Goal: Task Accomplishment & Management: Complete application form

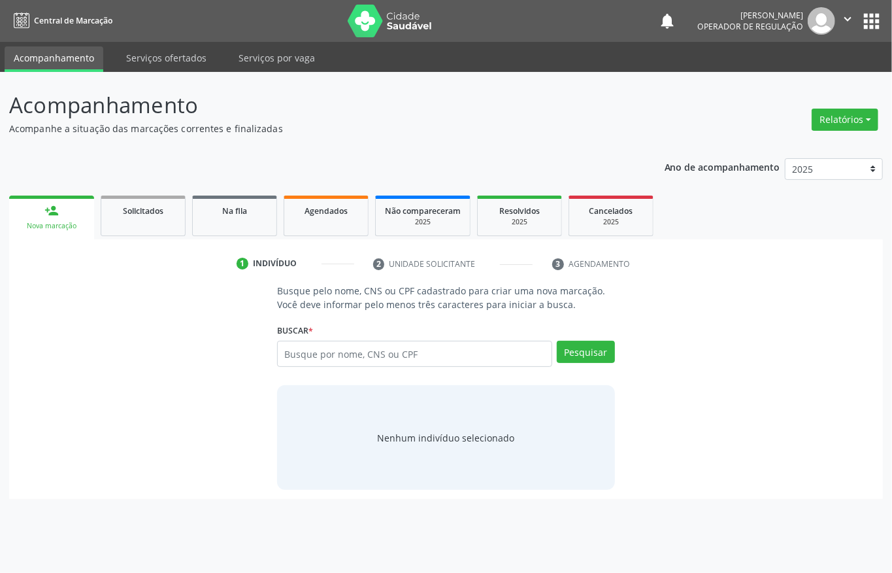
click at [328, 348] on input "text" at bounding box center [414, 354] width 275 height 26
type input "11116077450"
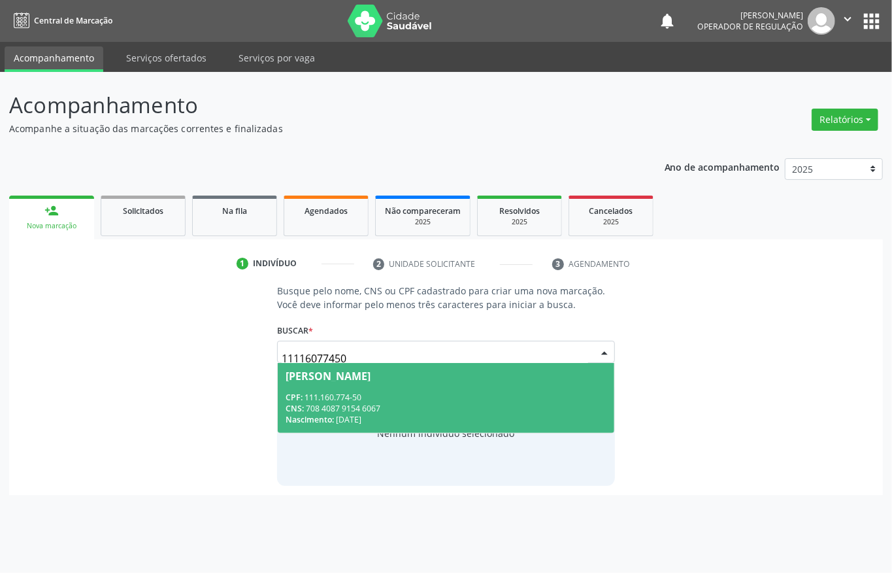
click at [463, 375] on div "Suzana Vieira da Silva" at bounding box center [446, 376] width 321 height 10
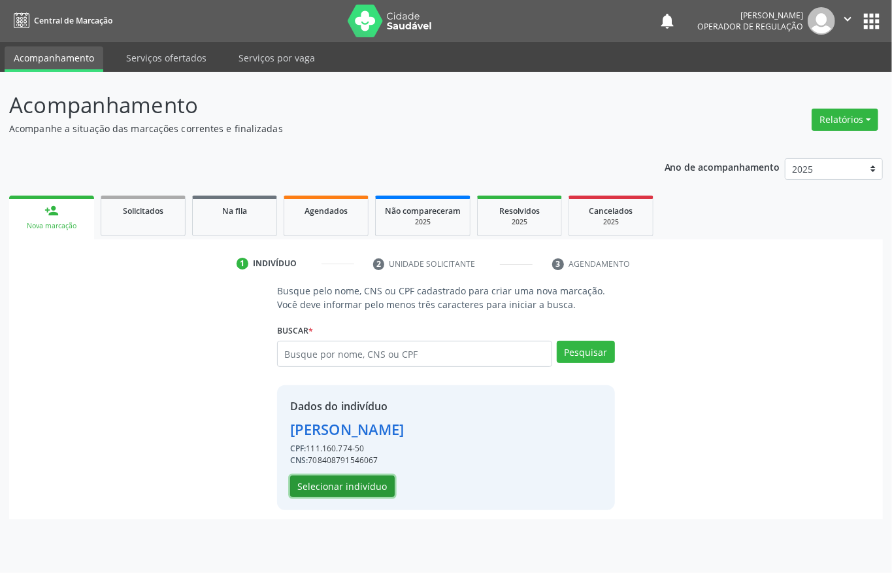
click at [341, 481] on button "Selecionar indivíduo" at bounding box center [342, 486] width 105 height 22
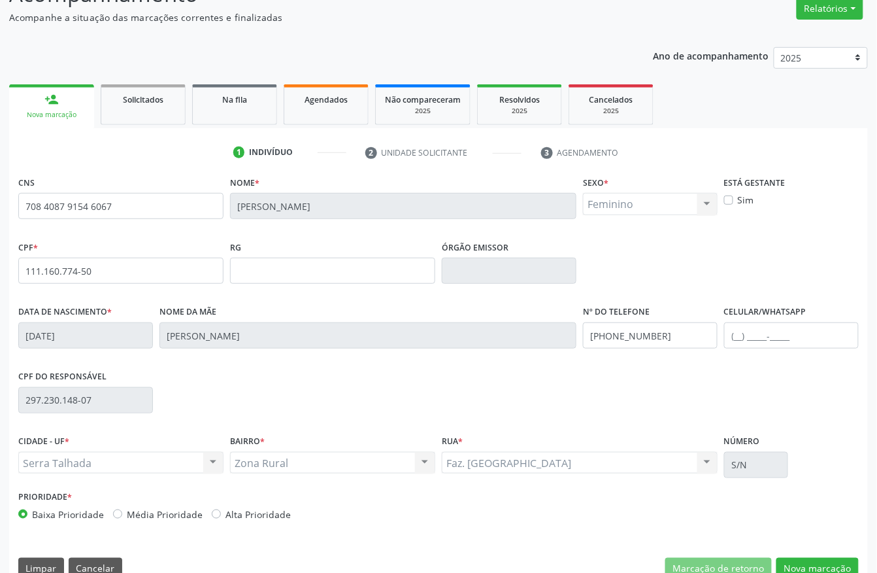
scroll to position [137, 0]
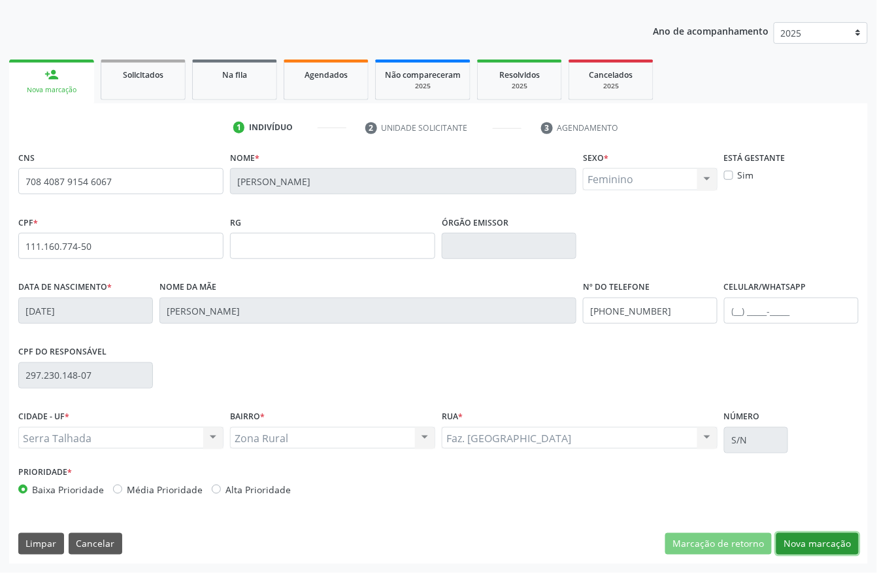
click at [852, 539] on button "Nova marcação" at bounding box center [818, 544] width 82 height 22
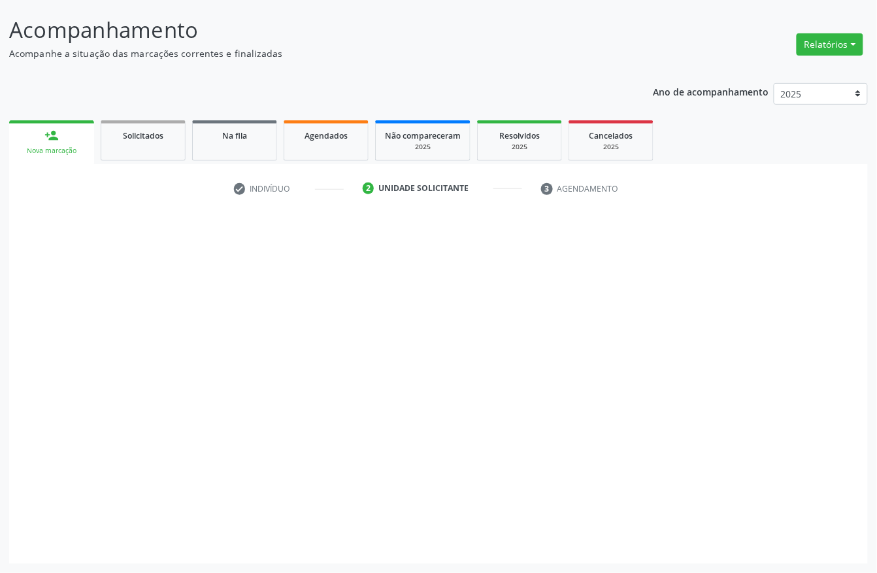
scroll to position [76, 0]
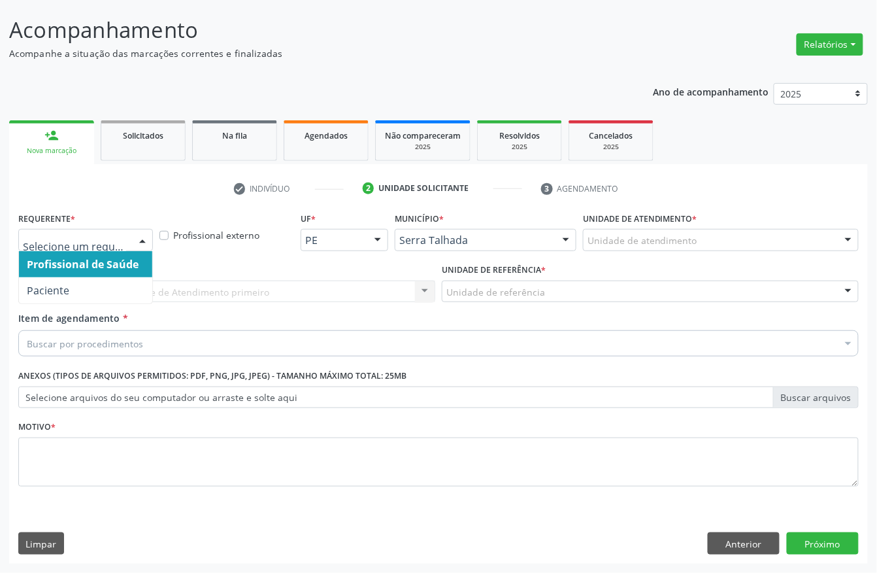
click at [144, 237] on div at bounding box center [143, 240] width 20 height 22
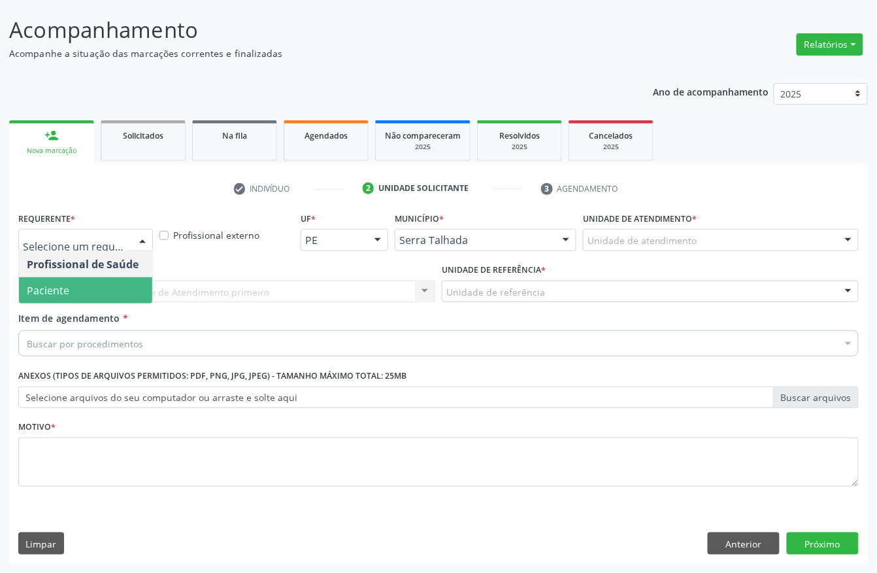
click at [121, 298] on span "Paciente" at bounding box center [85, 290] width 133 height 26
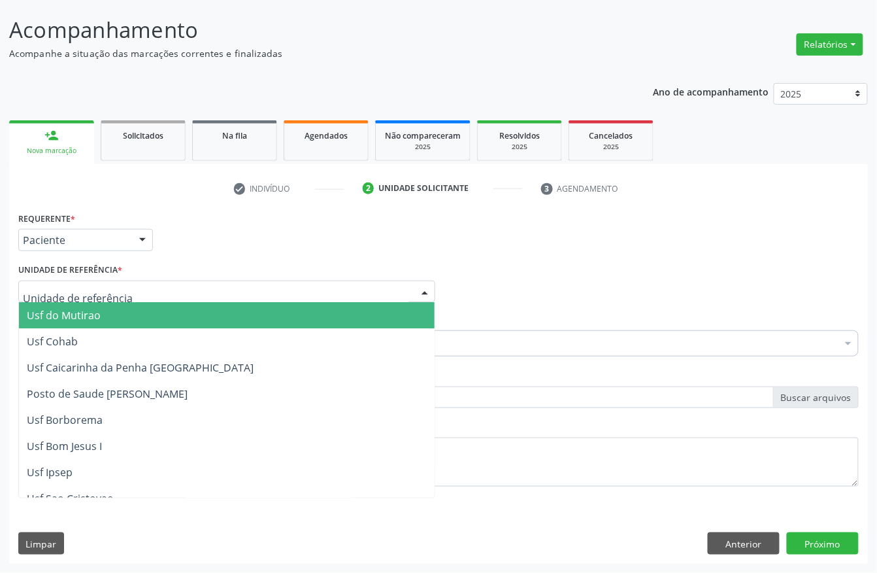
click at [121, 295] on div at bounding box center [226, 291] width 417 height 22
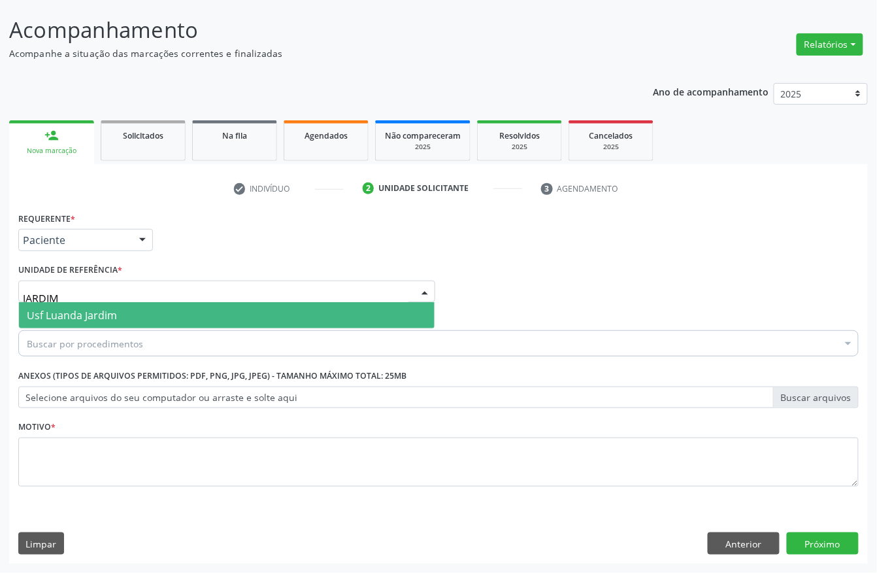
drag, startPoint x: 82, startPoint y: 290, endPoint x: 0, endPoint y: 290, distance: 81.7
click at [0, 290] on div "Acompanhamento Acompanhe a situação das marcações correntes e finalizadas Relat…" at bounding box center [438, 285] width 877 height 576
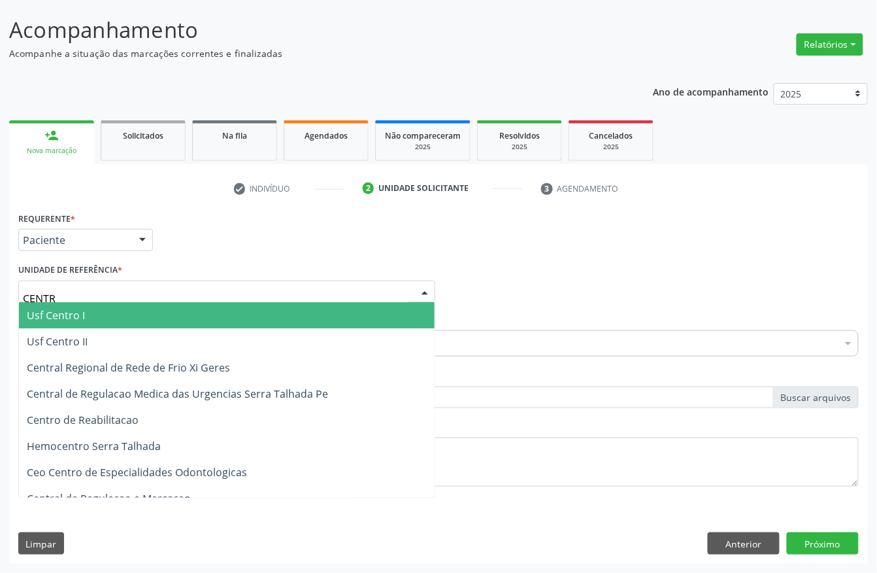
type input "CENTRO"
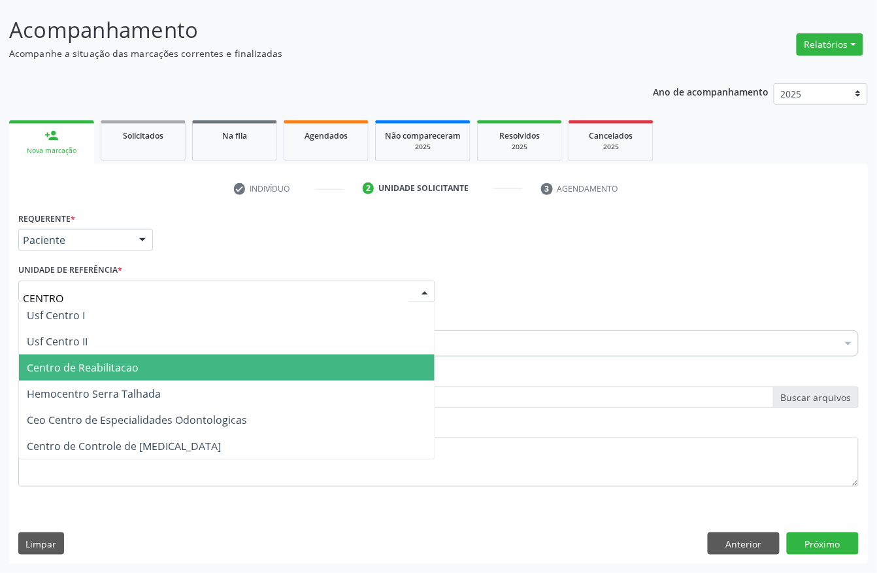
click at [100, 356] on span "Centro de Reabilitacao" at bounding box center [227, 367] width 416 height 26
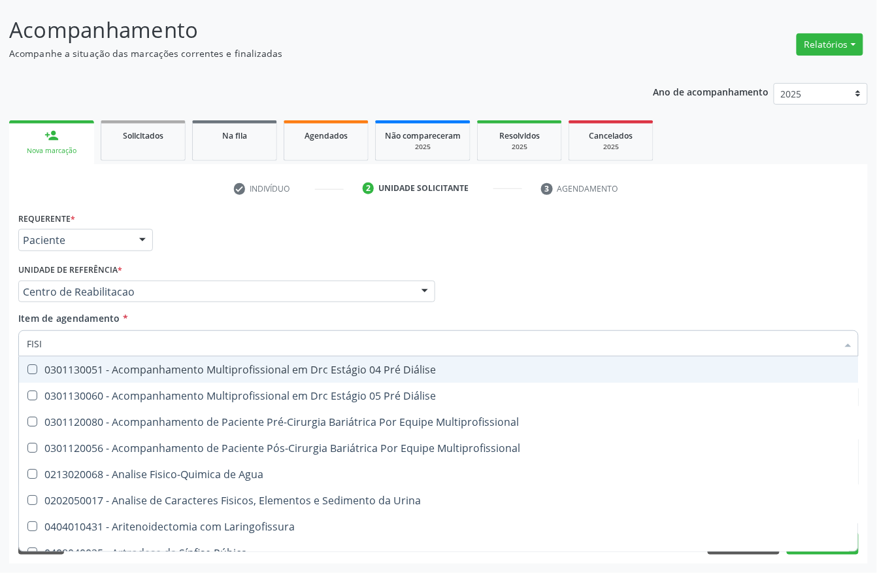
type input "FISIO"
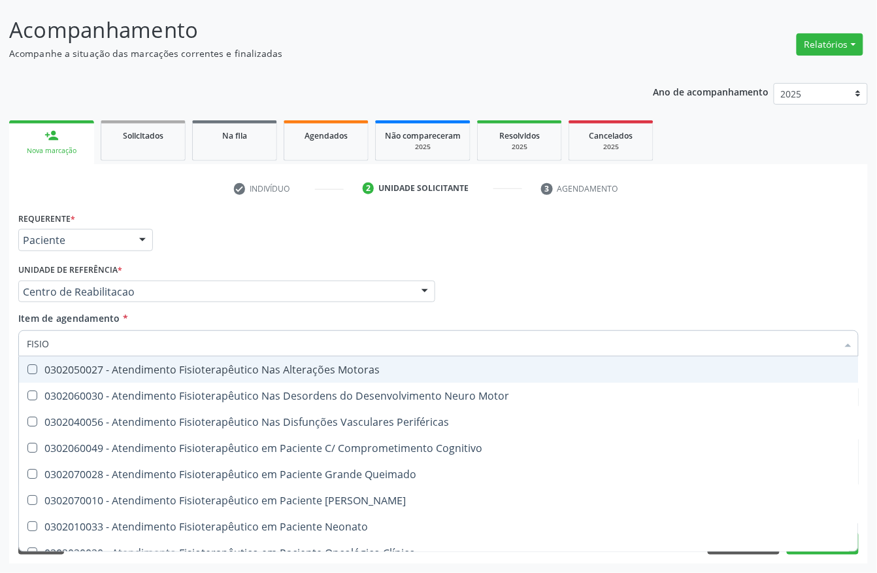
click at [90, 359] on span "0302050027 - Atendimento Fisioterapêutico Nas Alterações Motoras" at bounding box center [494, 369] width 951 height 26
checkbox Motoras "true"
click at [577, 295] on div "Profissional Solicitante Por favor, selecione a Unidade de Atendimento primeiro…" at bounding box center [438, 285] width 847 height 51
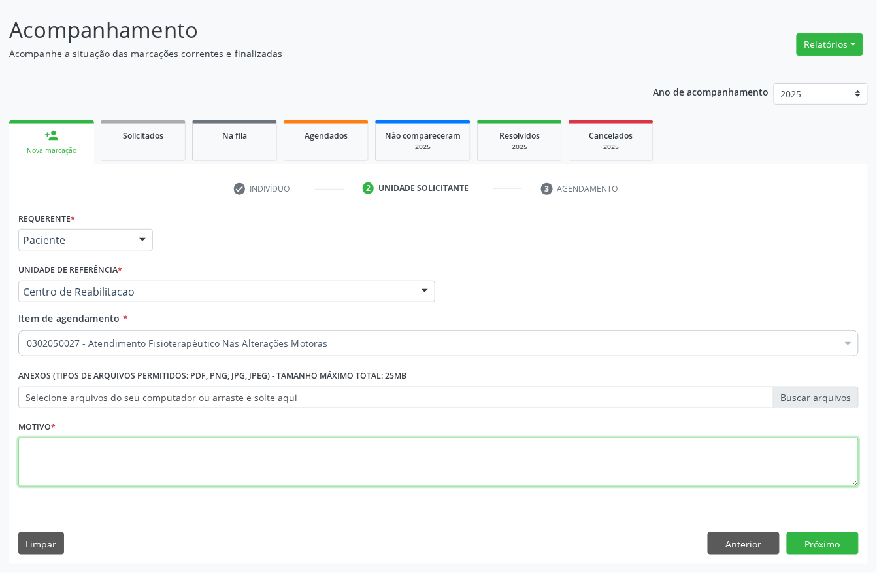
click at [100, 462] on textarea at bounding box center [438, 462] width 841 height 50
type textarea "."
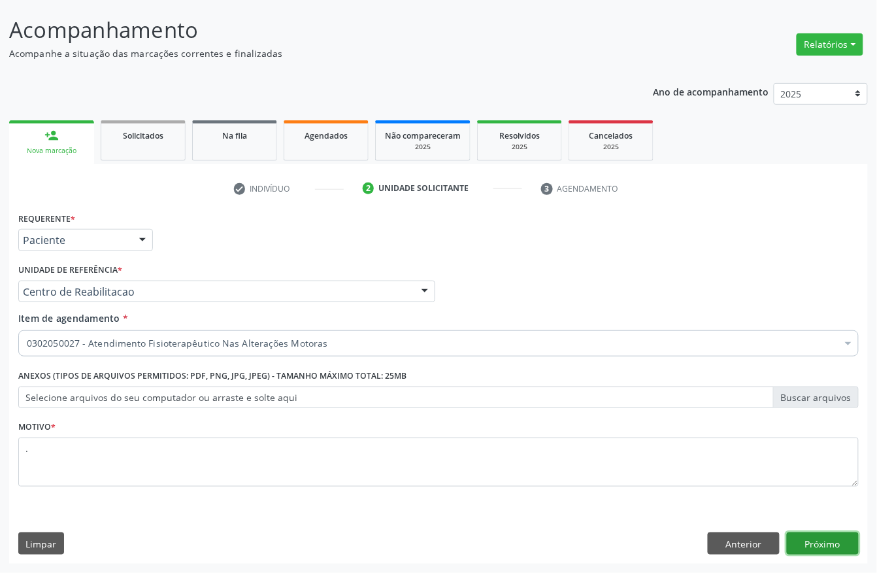
click at [796, 537] on button "Próximo" at bounding box center [823, 543] width 72 height 22
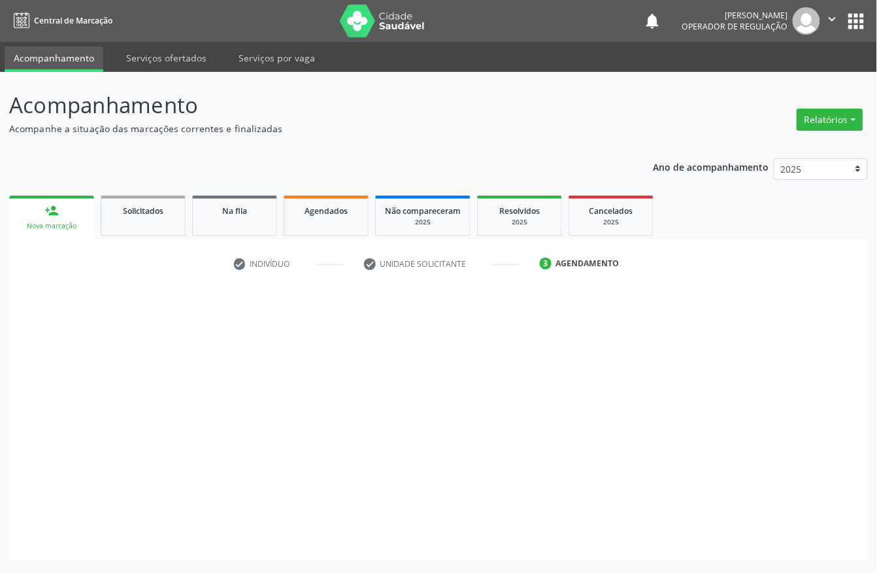
scroll to position [0, 0]
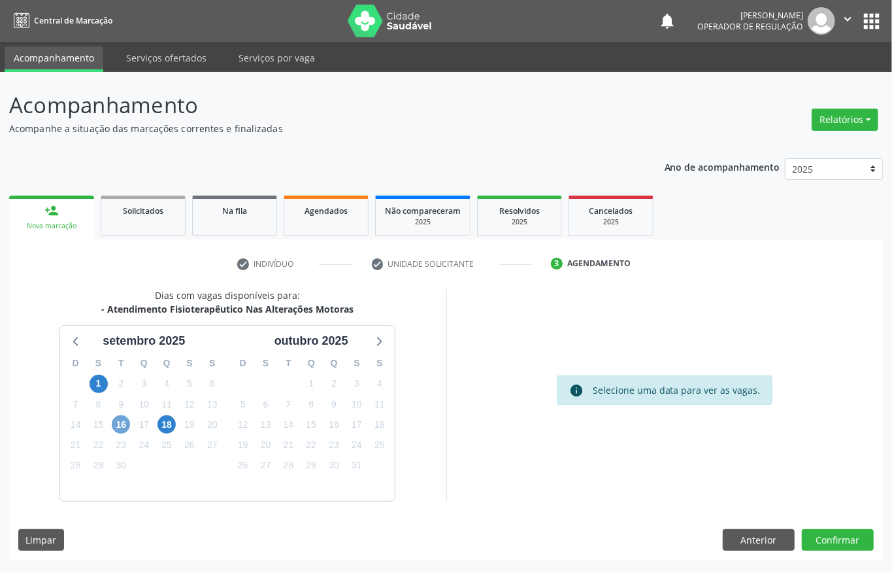
click at [126, 427] on span "16" at bounding box center [121, 424] width 18 height 18
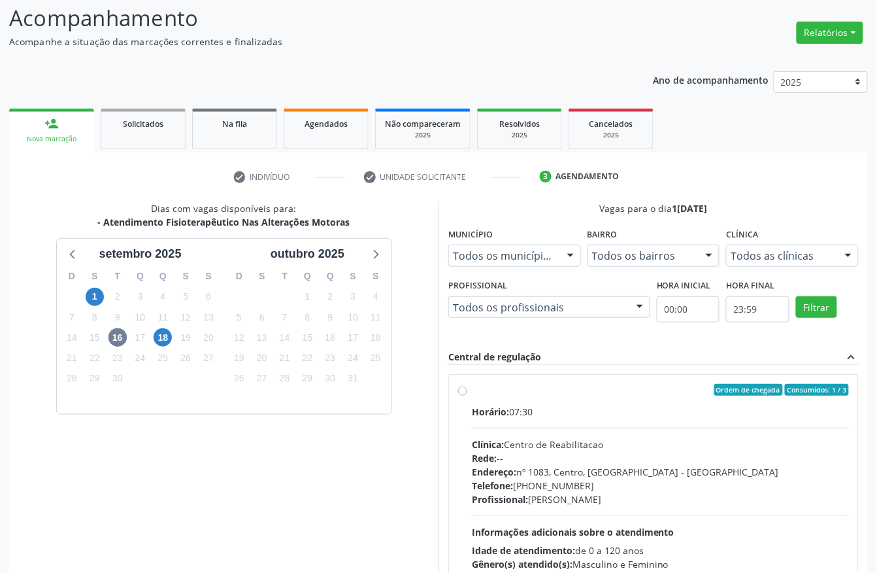
click at [589, 414] on div "Horário: 07:30" at bounding box center [660, 412] width 377 height 14
click at [467, 396] on input "Ordem de chegada Consumidos: 1 / 3 Horário: 07:30 Clínica: Centro de Reabilitac…" at bounding box center [462, 390] width 9 height 12
radio input "true"
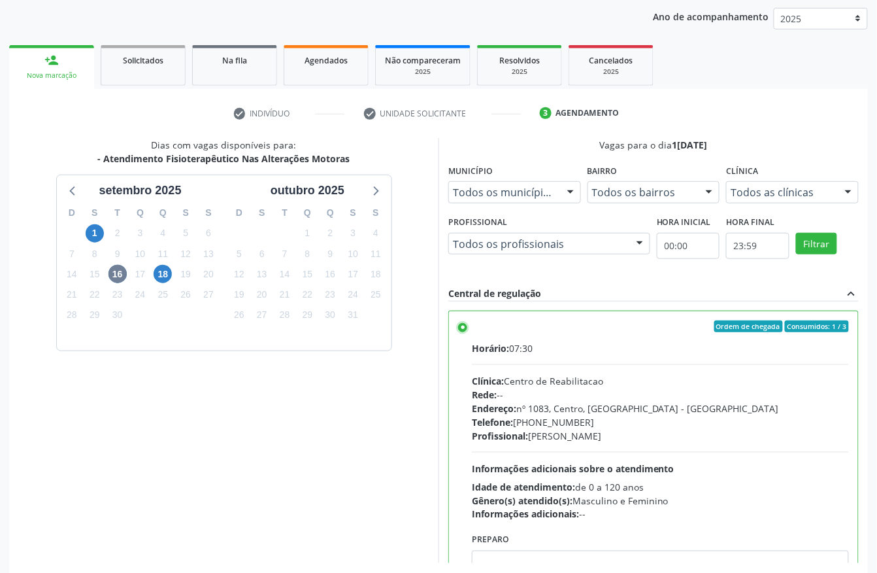
scroll to position [209, 0]
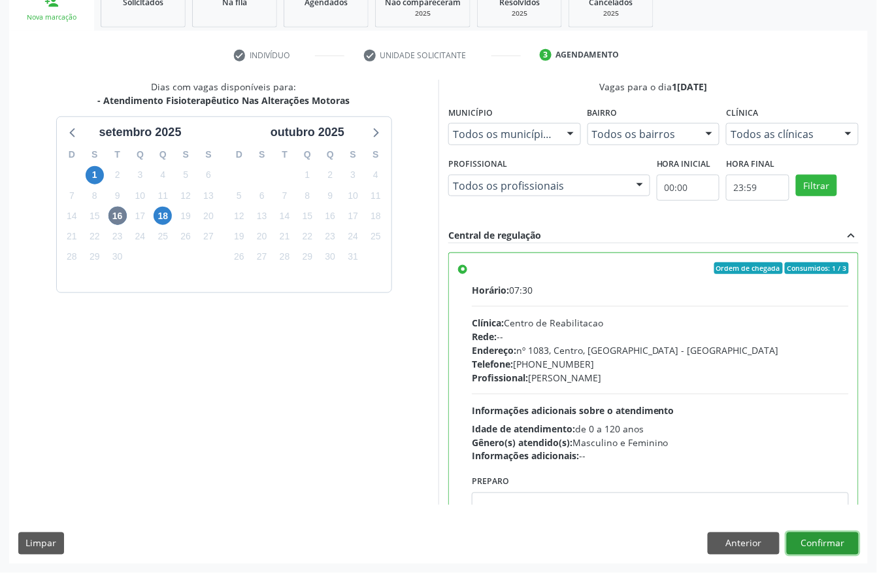
click at [796, 537] on button "Confirmar" at bounding box center [823, 543] width 72 height 22
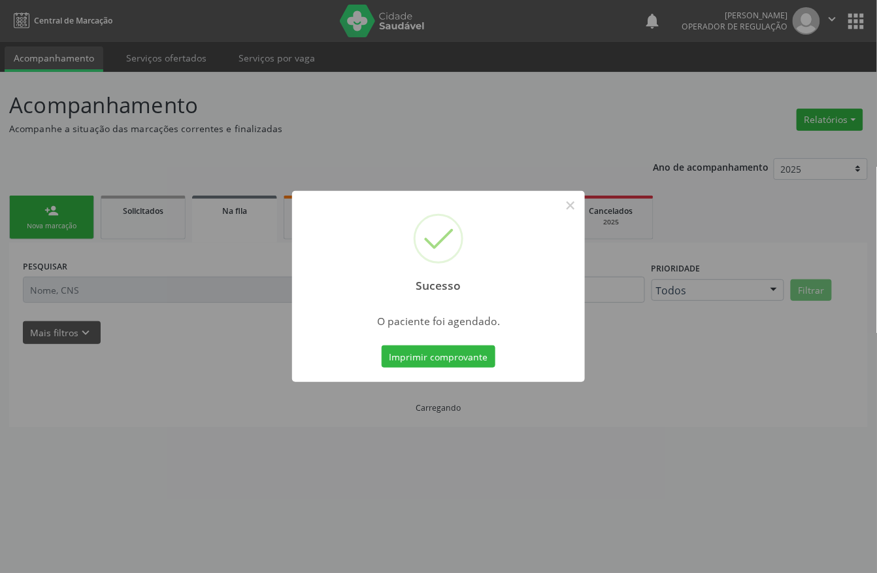
scroll to position [0, 0]
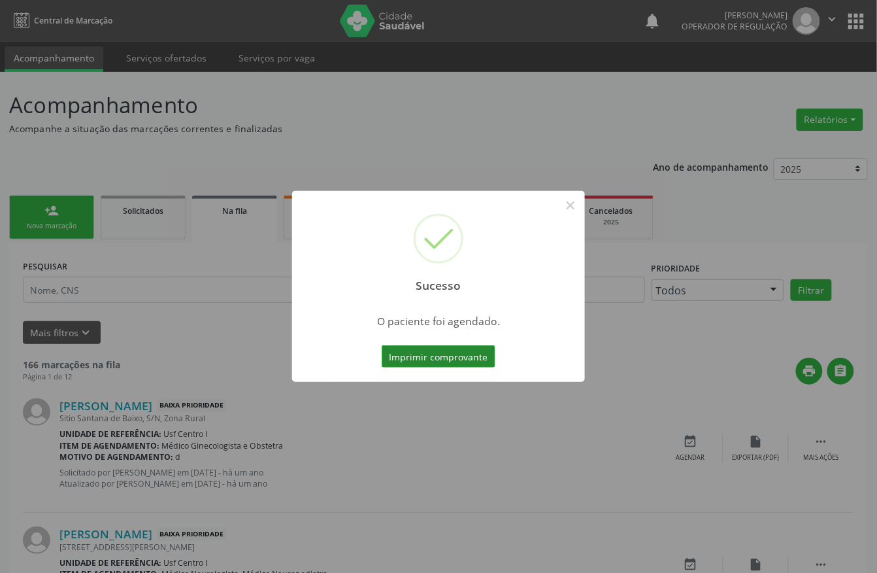
click at [419, 356] on button "Imprimir comprovante" at bounding box center [439, 356] width 114 height 22
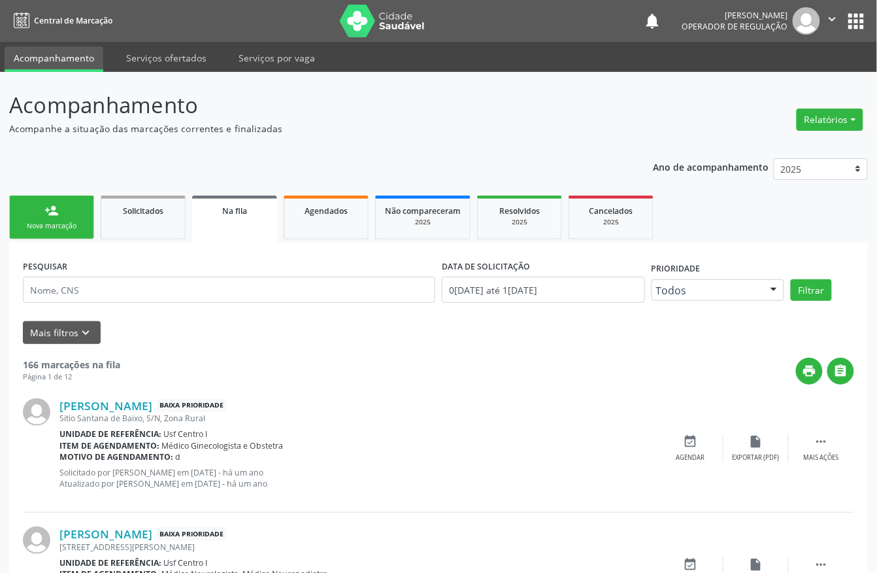
click at [61, 209] on link "person_add Nova marcação" at bounding box center [51, 217] width 85 height 44
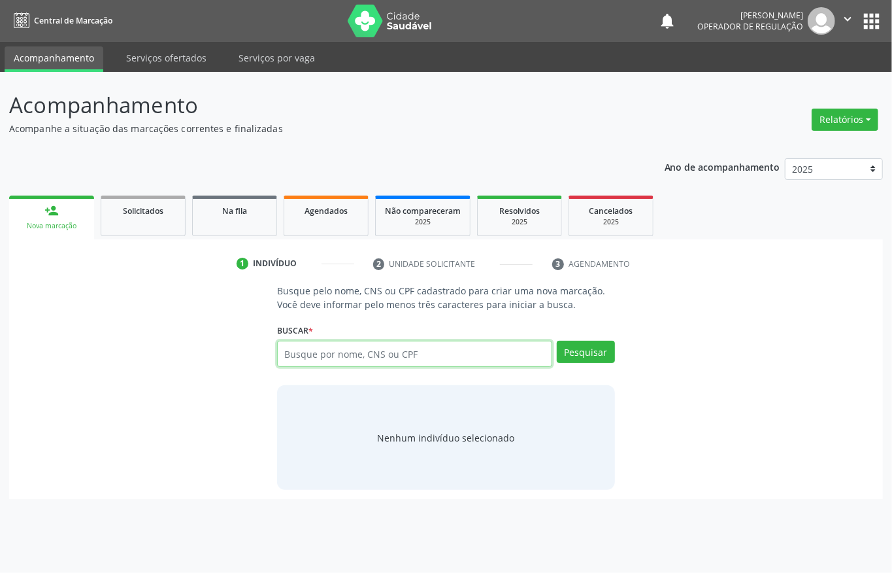
click at [333, 350] on input "text" at bounding box center [414, 354] width 275 height 26
type input "898003406895184"
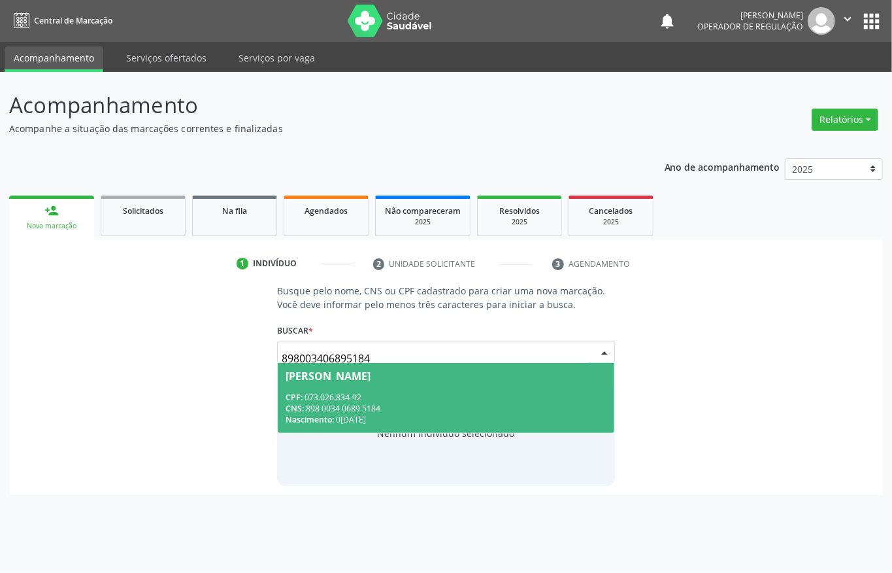
click at [324, 379] on div "Daniela Gomes da Cruz" at bounding box center [328, 376] width 85 height 10
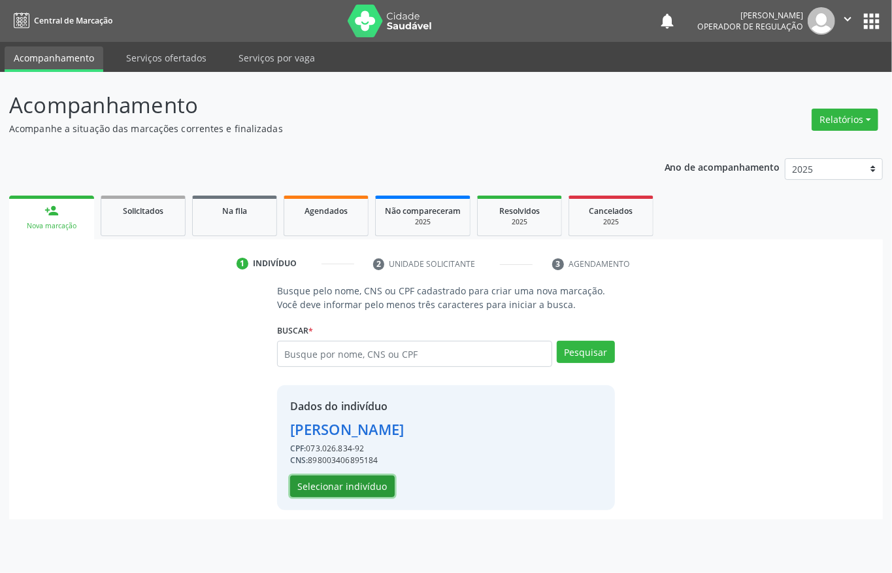
click at [326, 479] on button "Selecionar indivíduo" at bounding box center [342, 486] width 105 height 22
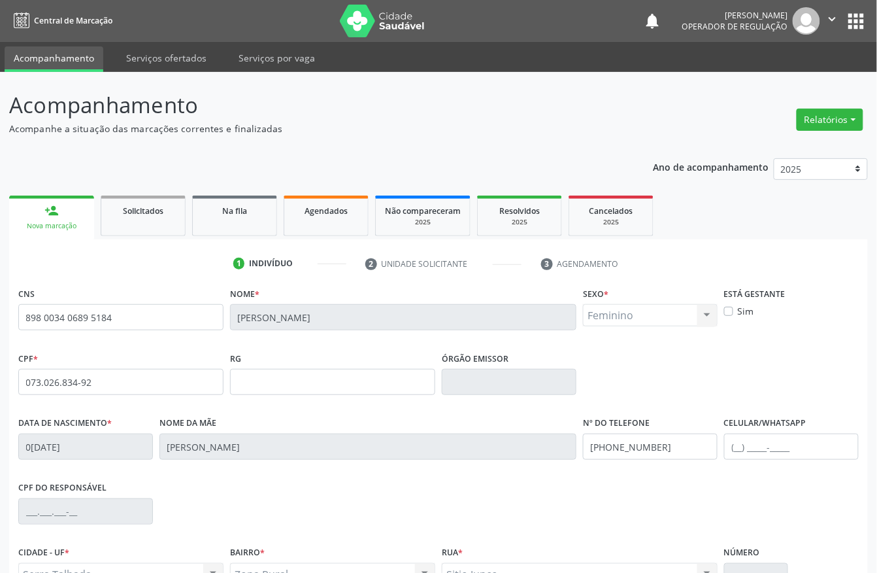
scroll to position [137, 0]
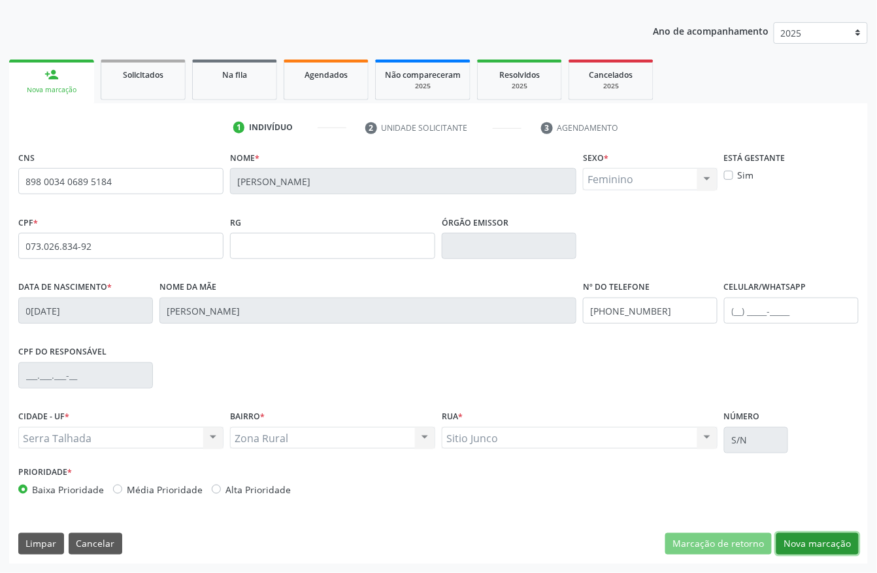
click at [801, 548] on button "Nova marcação" at bounding box center [818, 544] width 82 height 22
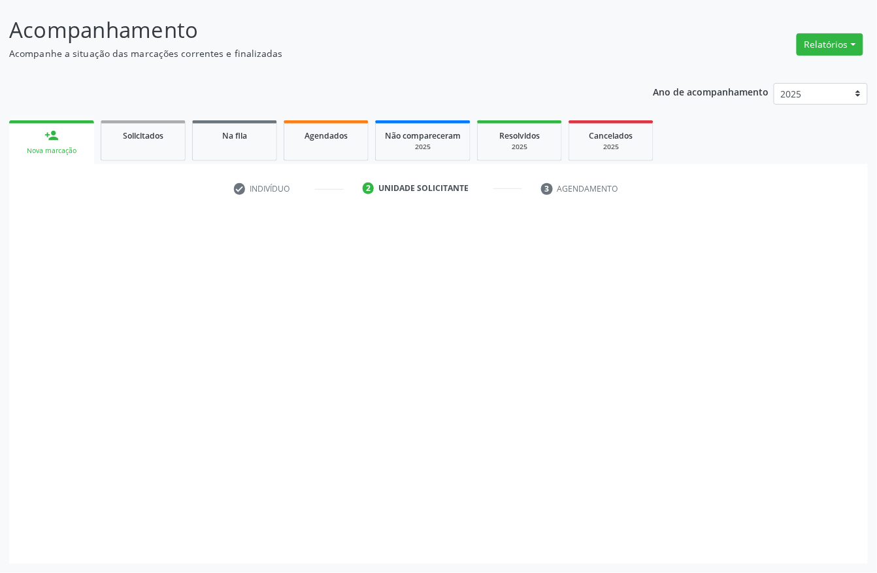
scroll to position [76, 0]
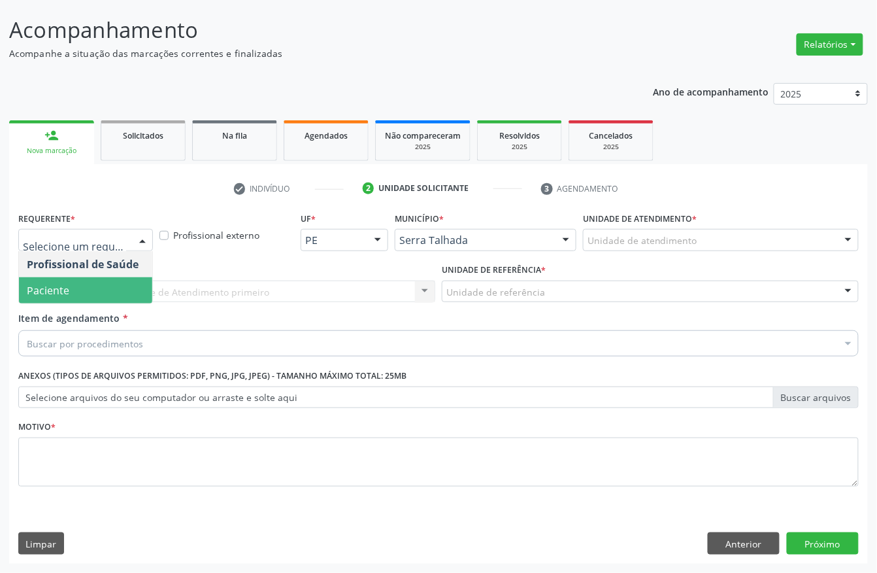
click at [123, 277] on span "Paciente" at bounding box center [85, 290] width 133 height 26
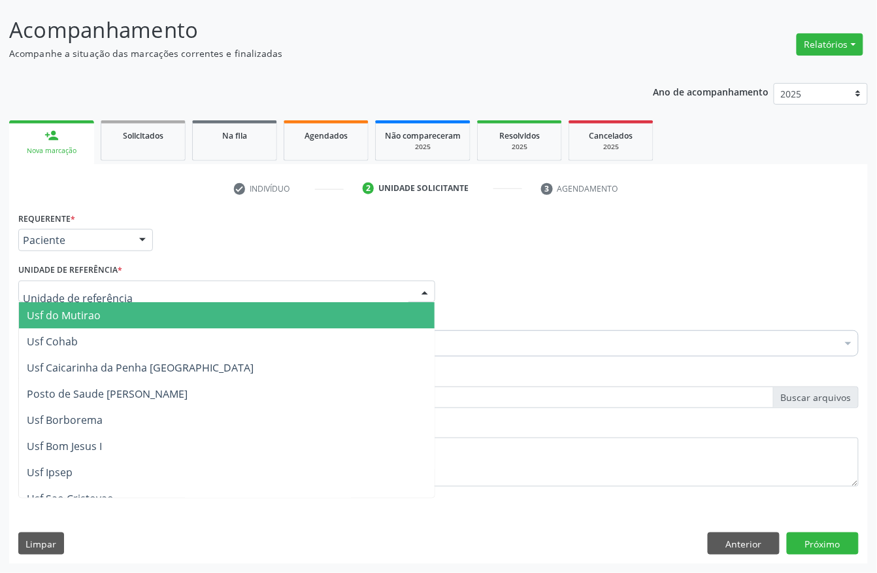
click at [121, 291] on div at bounding box center [226, 291] width 417 height 22
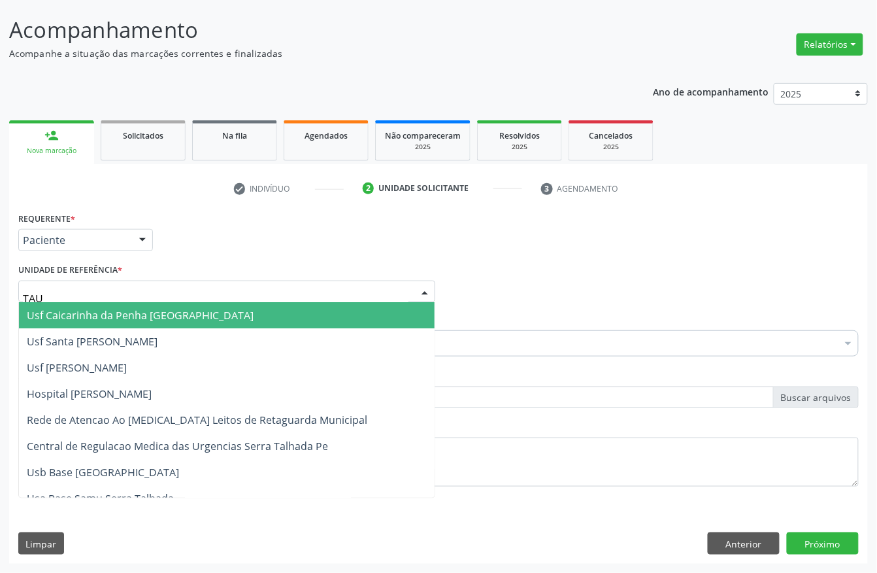
type input "TAUA"
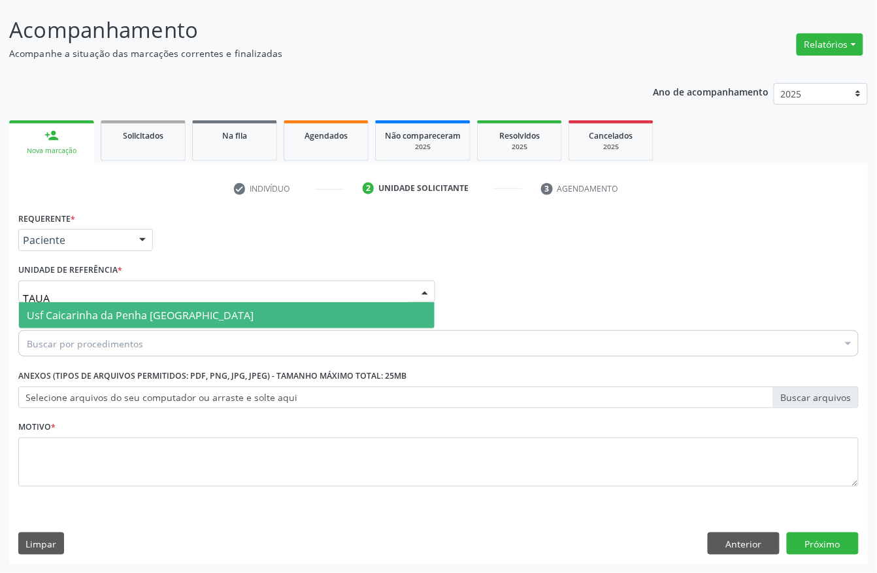
click at [124, 311] on span "Usf Caicarinha da Penha [GEOGRAPHIC_DATA]" at bounding box center [140, 315] width 227 height 14
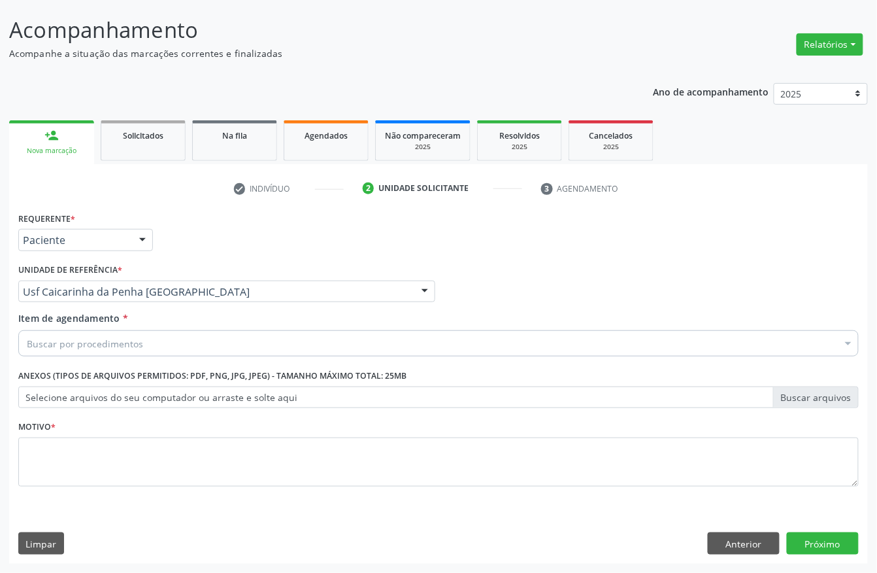
click at [161, 341] on div "Buscar por procedimentos" at bounding box center [438, 343] width 841 height 26
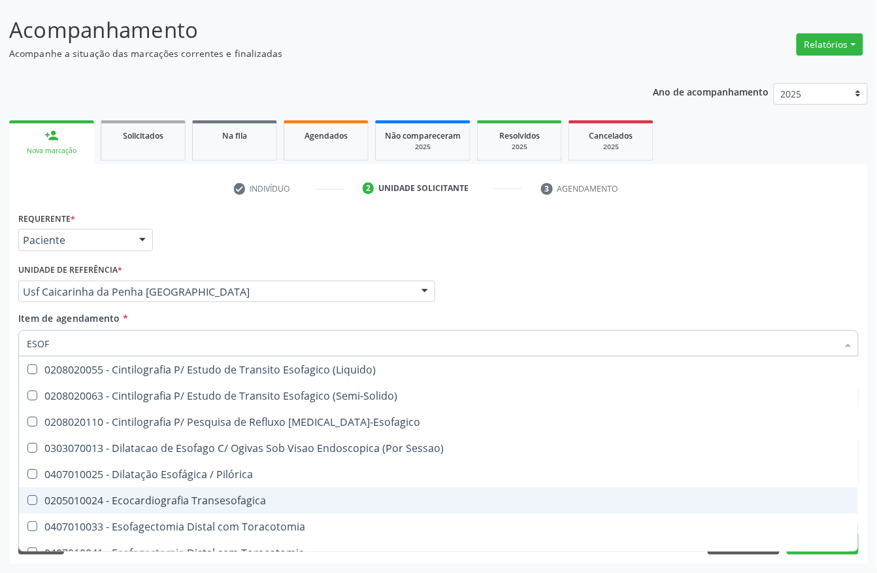
type input "ESOFA"
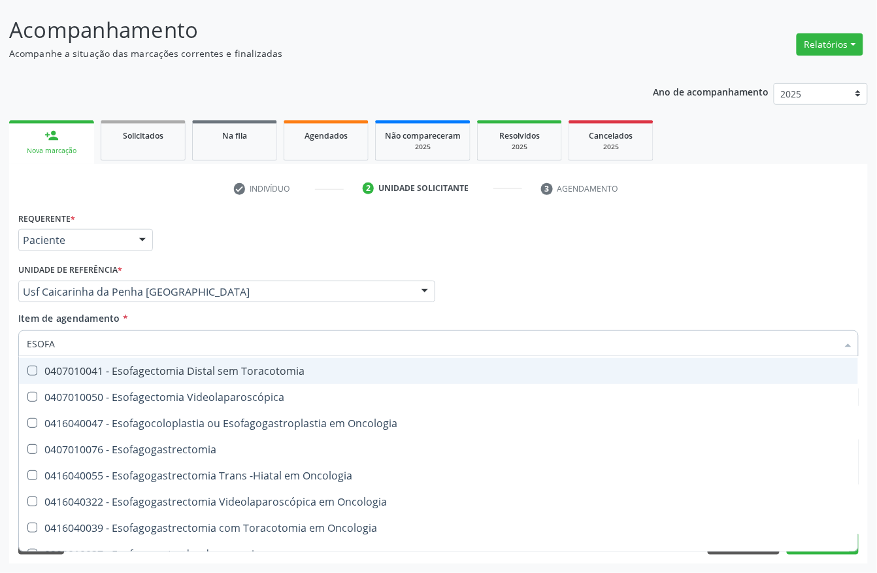
scroll to position [174, 0]
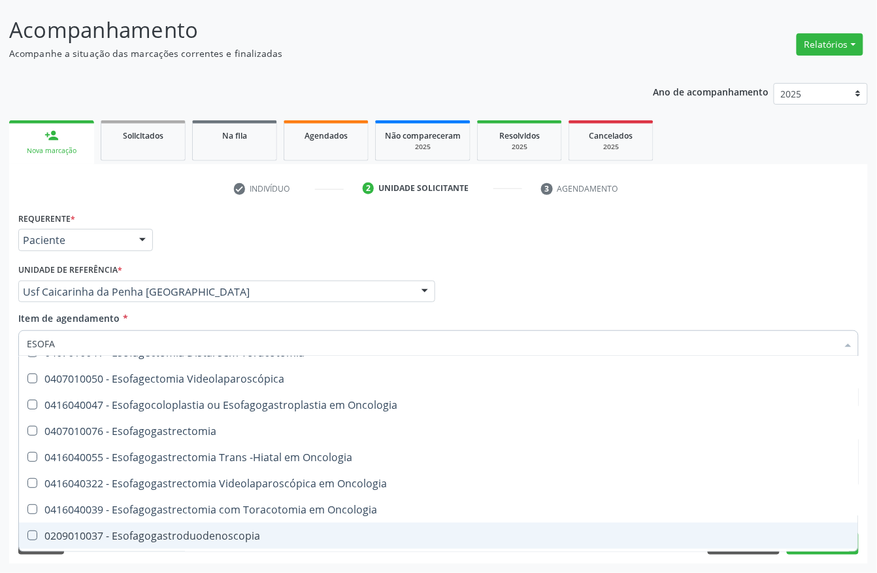
click at [226, 536] on div "0209010037 - Esofagogastroduodenoscopia" at bounding box center [439, 535] width 824 height 10
checkbox Esofagogastroduodenoscopia "true"
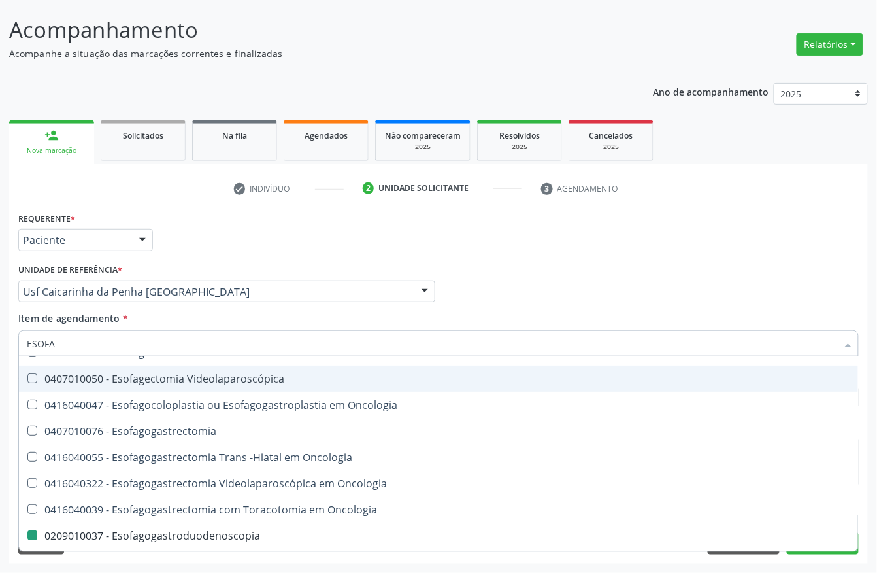
click at [595, 286] on div "Profissional Solicitante Por favor, selecione a Unidade de Atendimento primeiro…" at bounding box center [438, 285] width 847 height 51
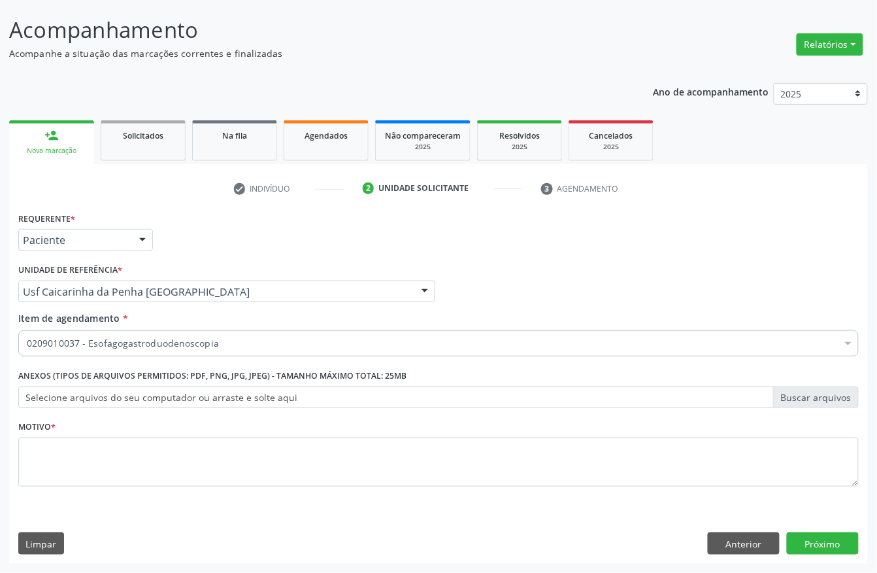
scroll to position [0, 0]
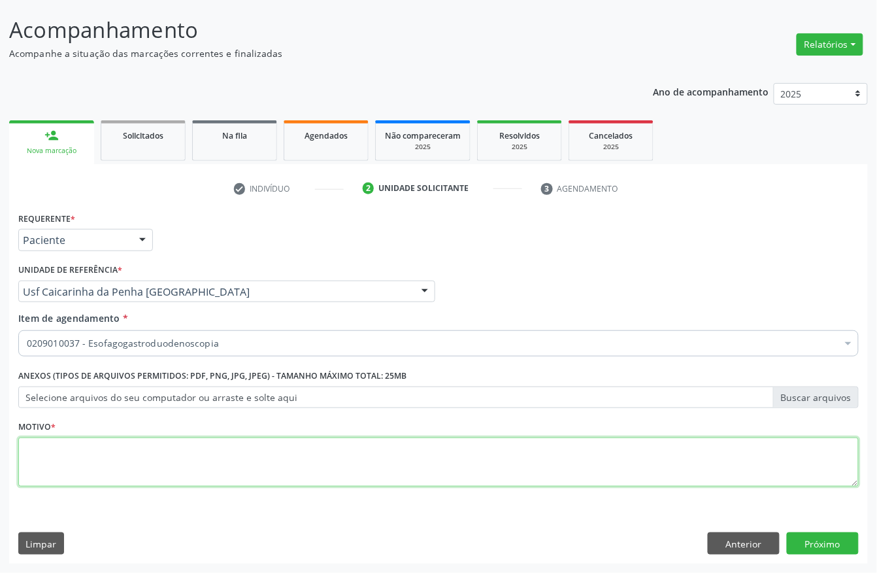
click at [60, 460] on textarea at bounding box center [438, 462] width 841 height 50
type textarea "."
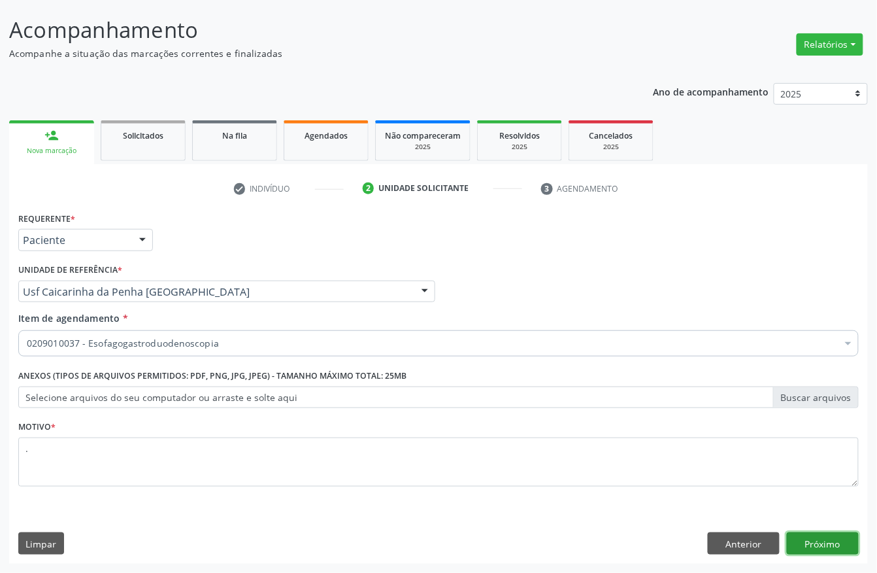
click at [841, 544] on button "Próximo" at bounding box center [823, 543] width 72 height 22
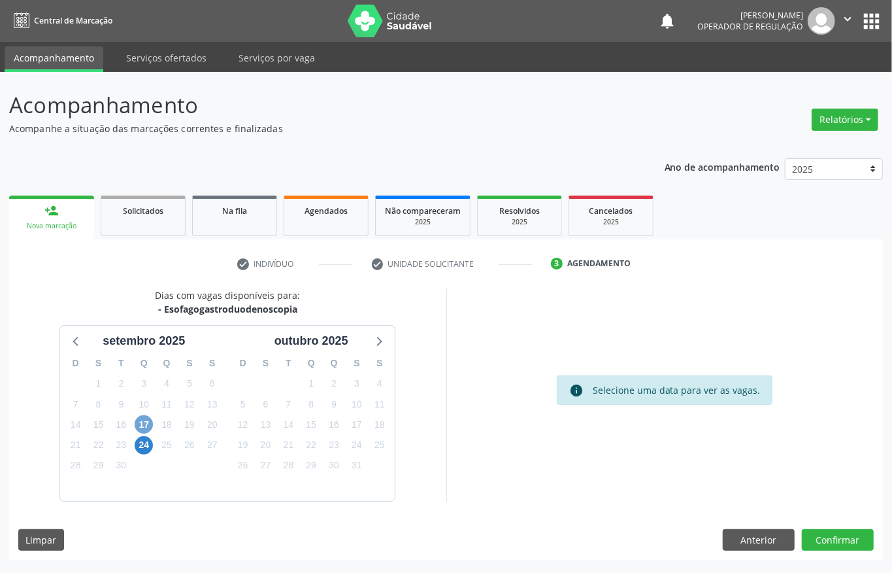
click at [144, 429] on span "17" at bounding box center [144, 424] width 18 height 18
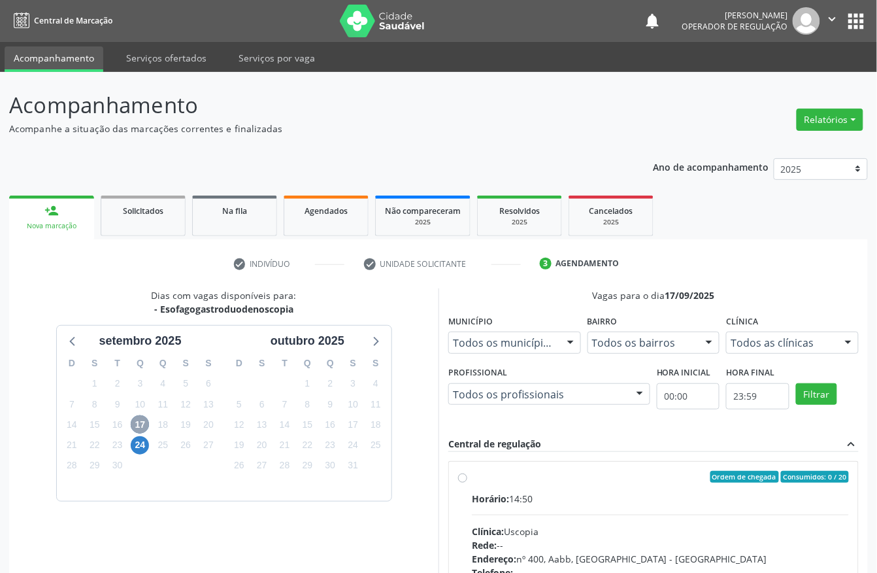
scroll to position [87, 0]
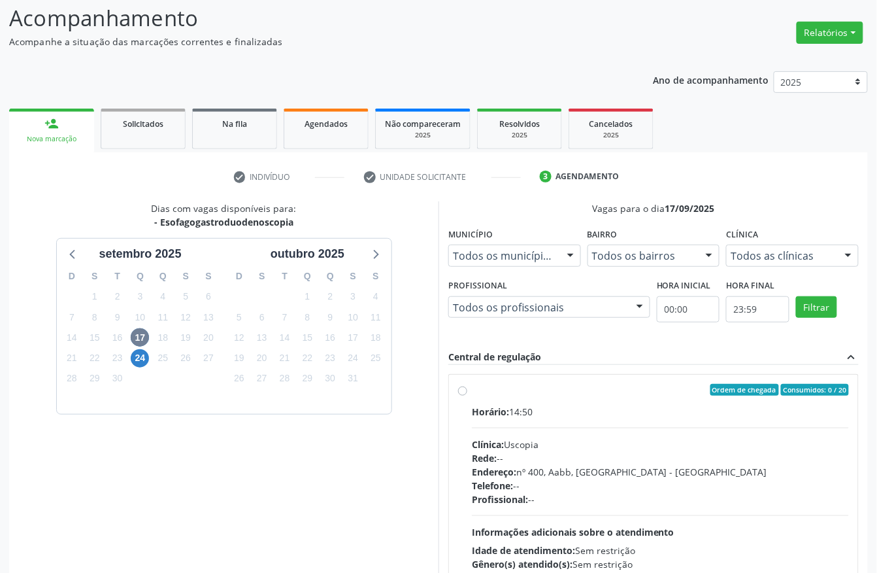
click at [617, 390] on div "Ordem de chegada Consumidos: 0 / 20" at bounding box center [660, 390] width 377 height 12
click at [467, 390] on input "Ordem de chegada Consumidos: 0 / 20 Horário: 14:50 Clínica: Uscopia Rede: -- En…" at bounding box center [462, 390] width 9 height 12
radio input "true"
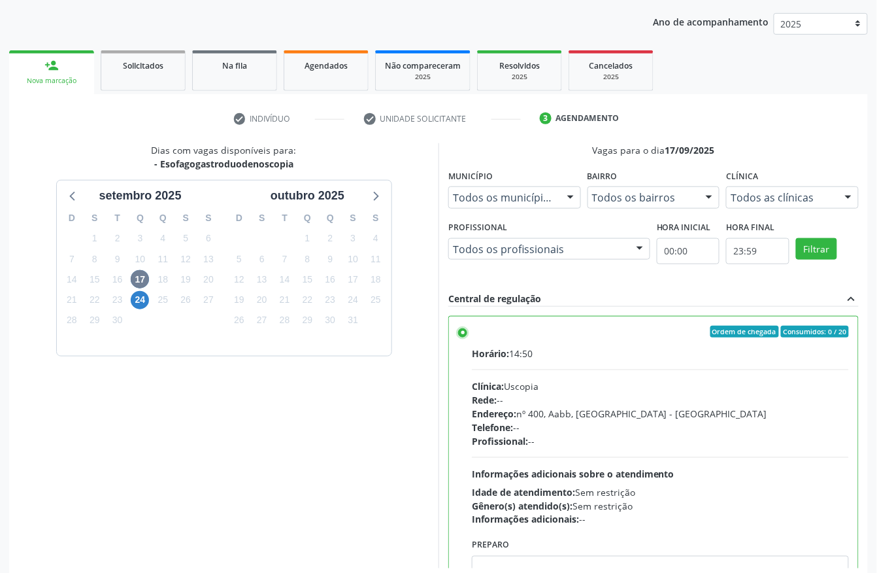
scroll to position [209, 0]
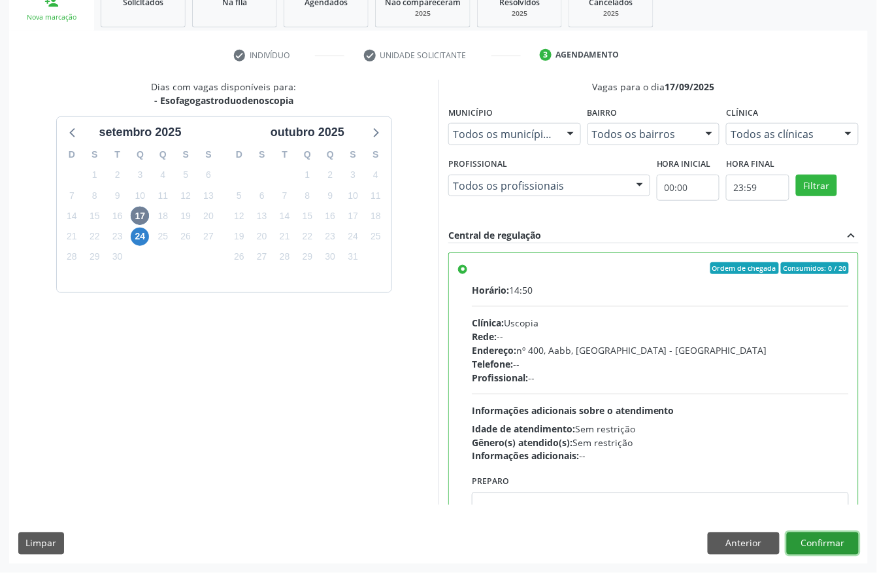
click at [817, 549] on button "Confirmar" at bounding box center [823, 543] width 72 height 22
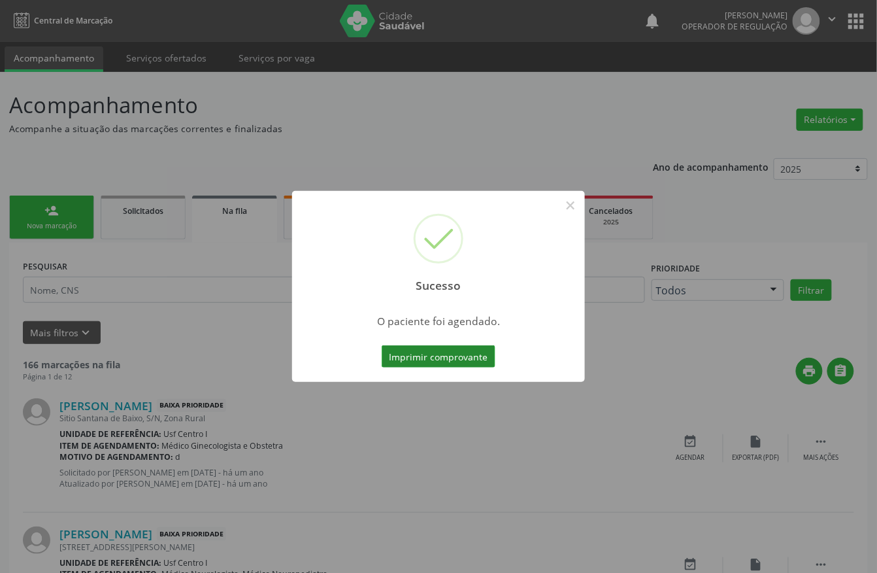
click at [435, 346] on button "Imprimir comprovante" at bounding box center [439, 356] width 114 height 22
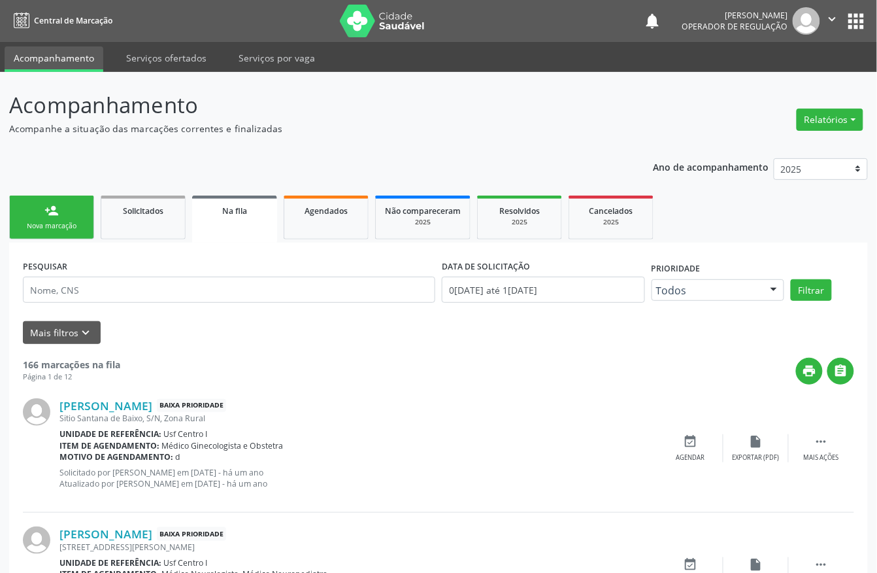
click at [6, 255] on div "Sucesso × O paciente foi agendado. Imprimir comprovante Cancel" at bounding box center [438, 286] width 877 height 573
click at [66, 209] on div "Sucesso × O paciente foi agendado. Imprimir comprovante Cancel" at bounding box center [438, 286] width 877 height 573
click at [81, 214] on div "Sucesso × O paciente foi agendado. Imprimir comprovante Cancel" at bounding box center [438, 286] width 877 height 573
click at [44, 217] on div "Sucesso × O paciente foi agendado. Imprimir comprovante Cancel" at bounding box center [438, 286] width 877 height 573
click at [54, 216] on div "Sucesso × O paciente foi agendado. Imprimir comprovante Cancel" at bounding box center [438, 286] width 877 height 573
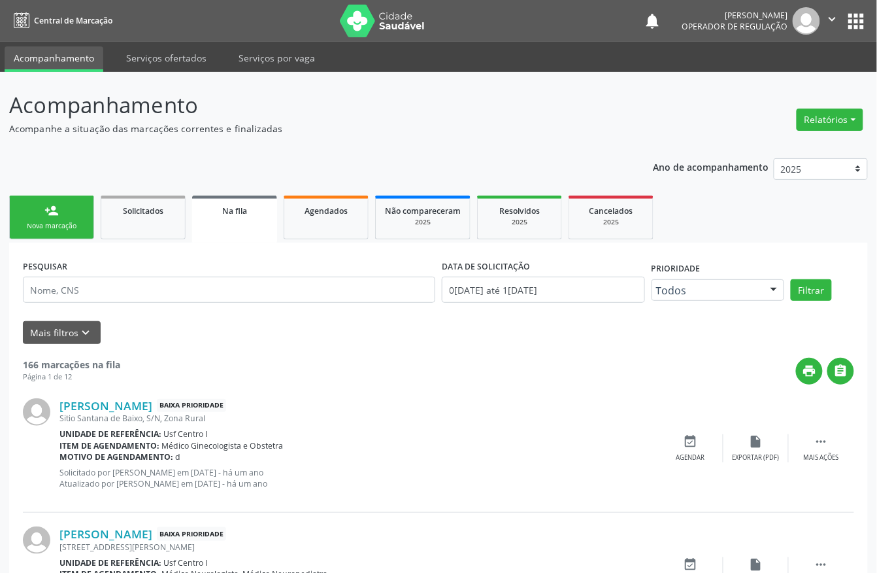
click at [56, 234] on div "Sucesso × O paciente foi agendado. Imprimir comprovante Cancel" at bounding box center [438, 286] width 877 height 573
click at [56, 223] on div "Sucesso × O paciente foi agendado. Imprimir comprovante Cancel" at bounding box center [438, 286] width 877 height 573
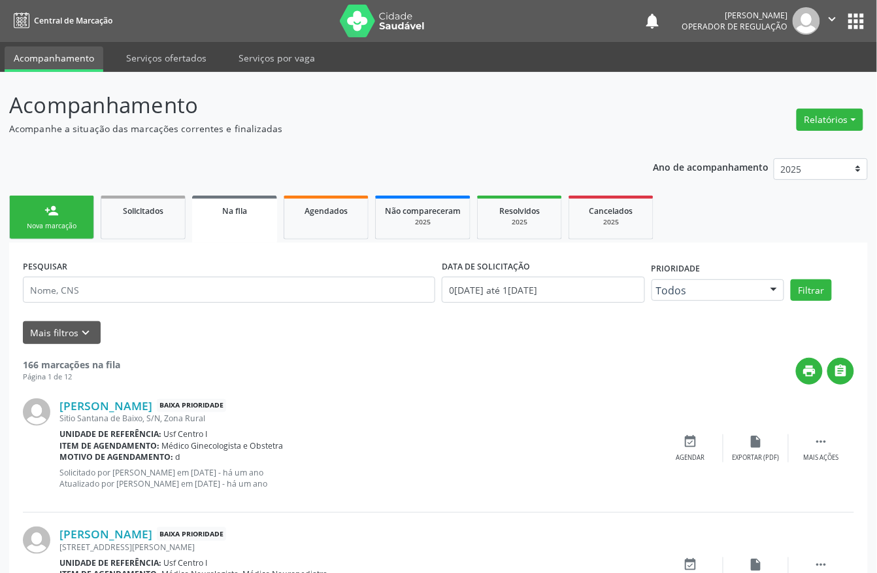
click at [56, 223] on div "Sucesso × O paciente foi agendado. Imprimir comprovante Cancel" at bounding box center [438, 286] width 877 height 573
click at [56, 217] on div "Sucesso × O paciente foi agendado. Imprimir comprovante Cancel" at bounding box center [438, 286] width 877 height 573
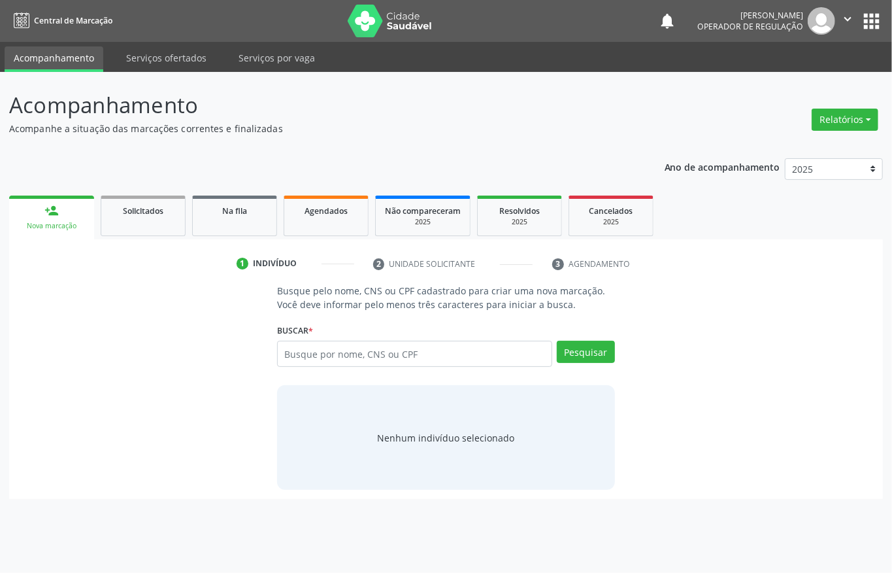
click at [405, 356] on input "text" at bounding box center [414, 354] width 275 height 26
type input "[PERSON_NAME]"
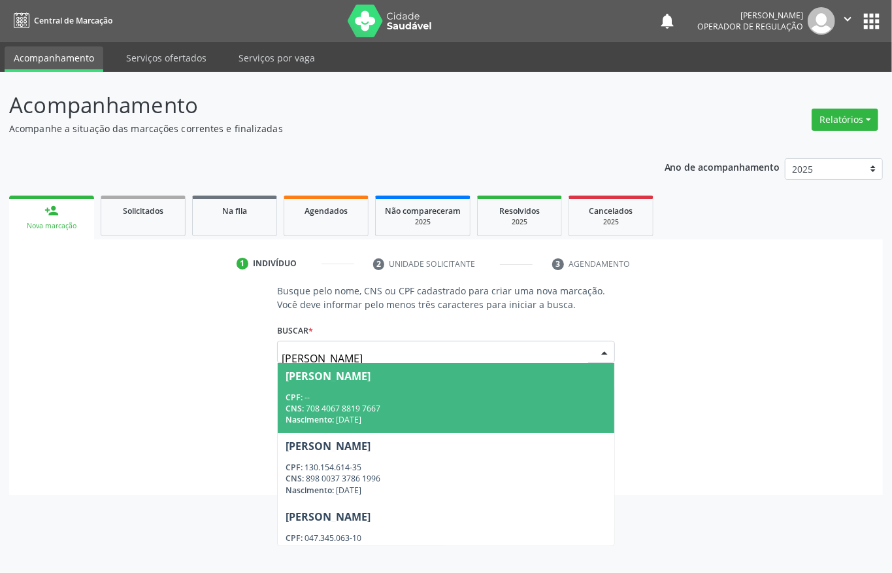
drag, startPoint x: 372, startPoint y: 357, endPoint x: 0, endPoint y: 324, distance: 373.4
click at [38, 332] on div "Busque pelo nome, CNS ou CPF cadastrado para criar uma nova marcação. Você deve…" at bounding box center [446, 384] width 856 height 201
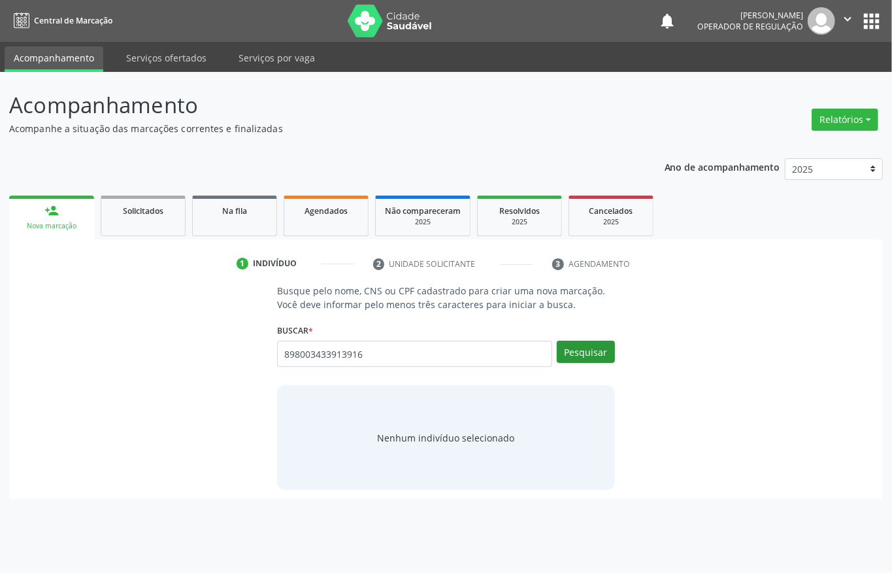
type input "898003433913916"
click at [591, 348] on button "Pesquisar" at bounding box center [586, 352] width 58 height 22
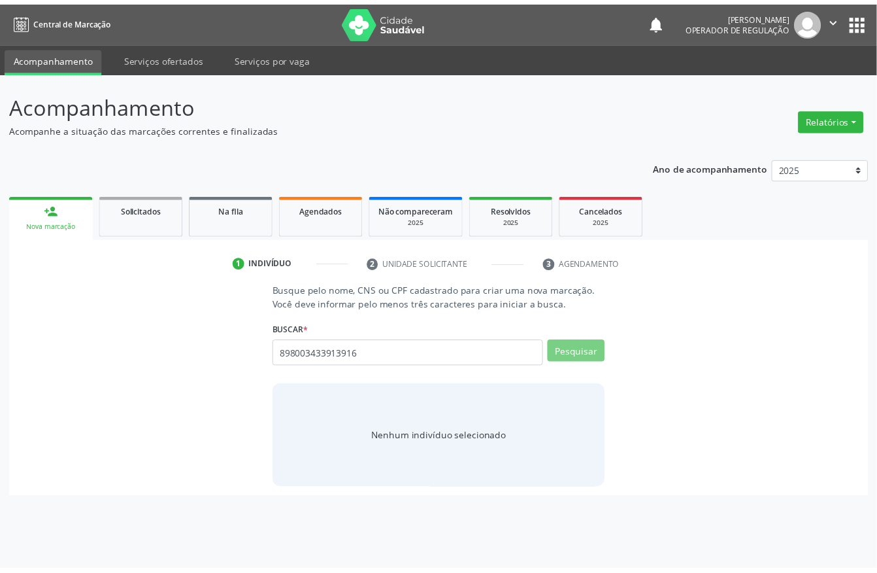
scroll to position [0, 0]
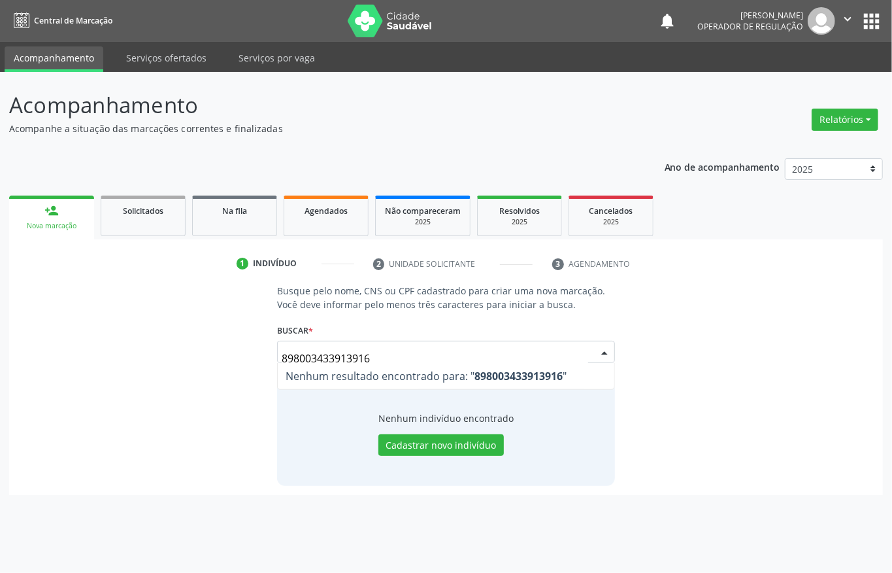
drag, startPoint x: 391, startPoint y: 354, endPoint x: 0, endPoint y: 346, distance: 391.0
click at [0, 350] on div "Acompanhamento Acompanhe a situação das marcações correntes e finalizadas Relat…" at bounding box center [446, 322] width 892 height 501
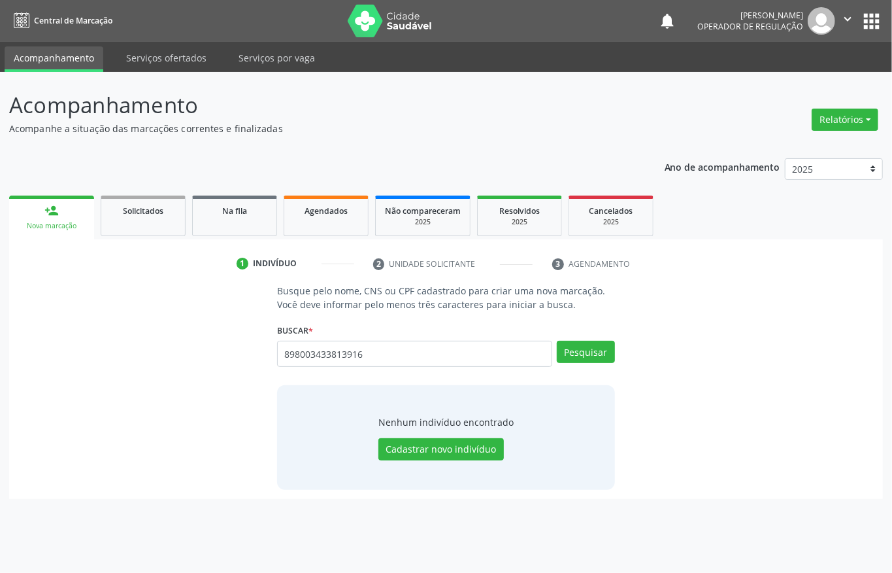
type input "898003433813916"
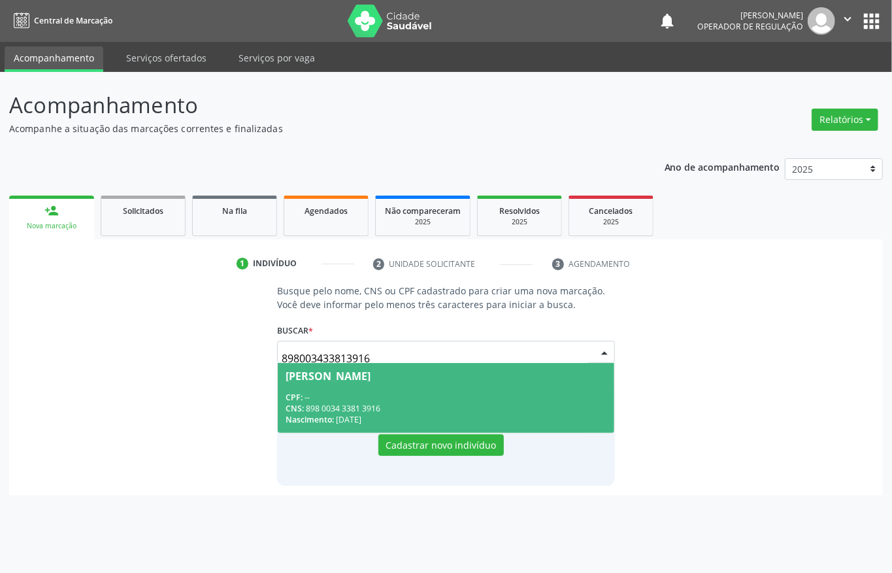
drag, startPoint x: 380, startPoint y: 354, endPoint x: 61, endPoint y: 335, distance: 320.3
click at [61, 335] on div "Busque pelo nome, CNS ou CPF cadastrado para criar uma nova marcação. Você deve…" at bounding box center [446, 384] width 856 height 201
click at [459, 401] on div "CPF: 119.231.124-81" at bounding box center [446, 397] width 321 height 11
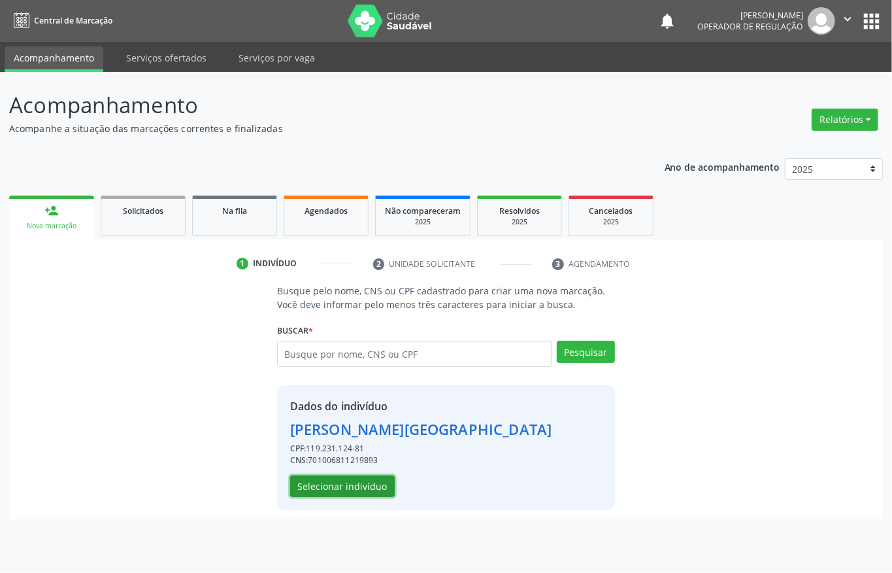
click at [326, 488] on button "Selecionar indivíduo" at bounding box center [342, 486] width 105 height 22
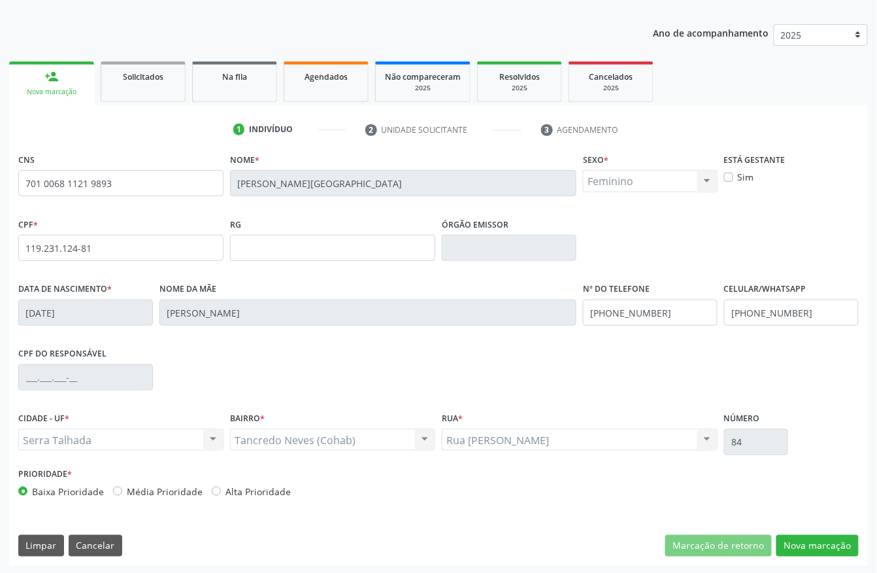
scroll to position [137, 0]
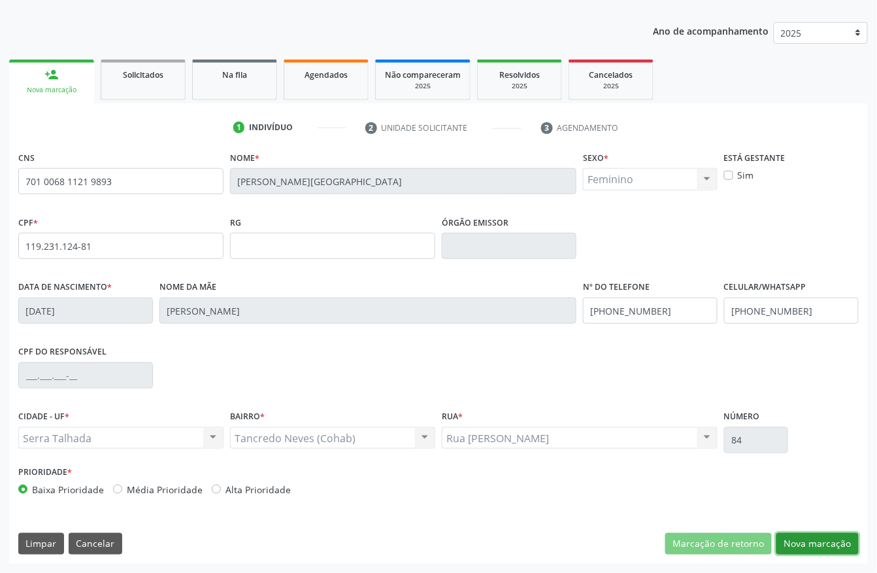
click at [799, 537] on button "Nova marcação" at bounding box center [818, 544] width 82 height 22
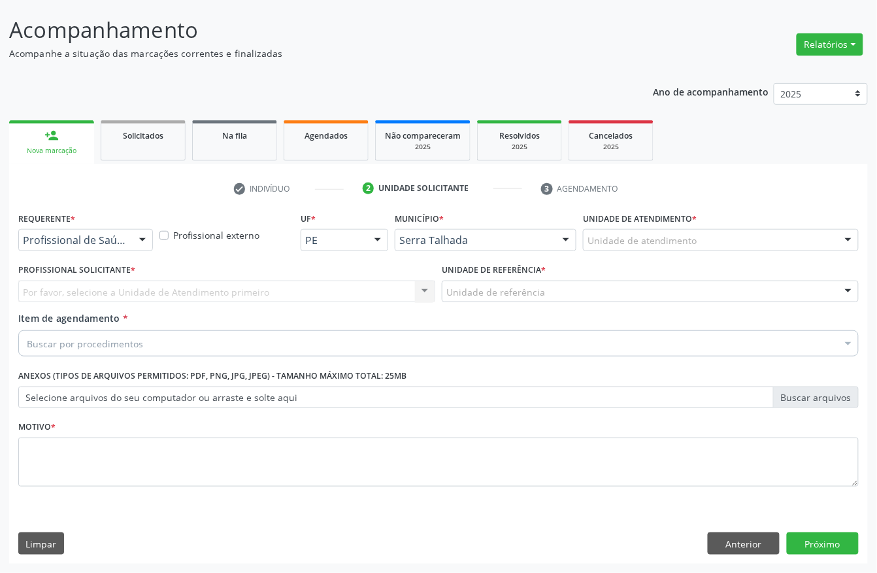
scroll to position [76, 0]
click at [128, 242] on div "Profissional de Saúde" at bounding box center [85, 240] width 135 height 22
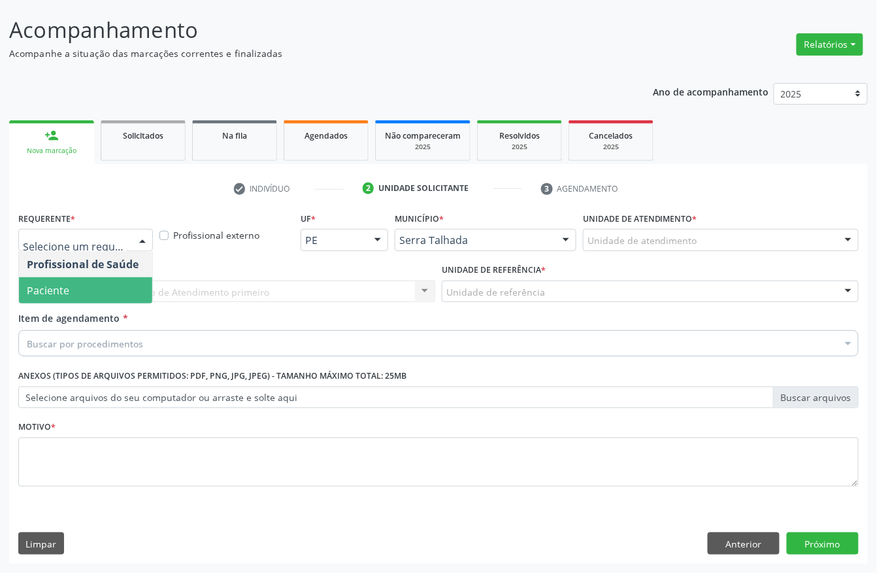
click at [128, 277] on span "Paciente" at bounding box center [85, 290] width 133 height 26
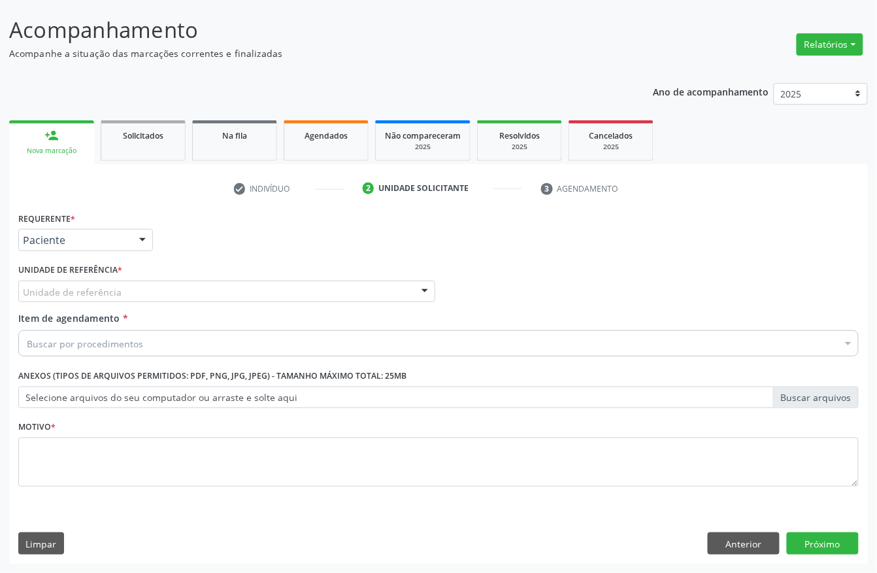
click at [124, 283] on div "Unidade de referência" at bounding box center [226, 291] width 417 height 22
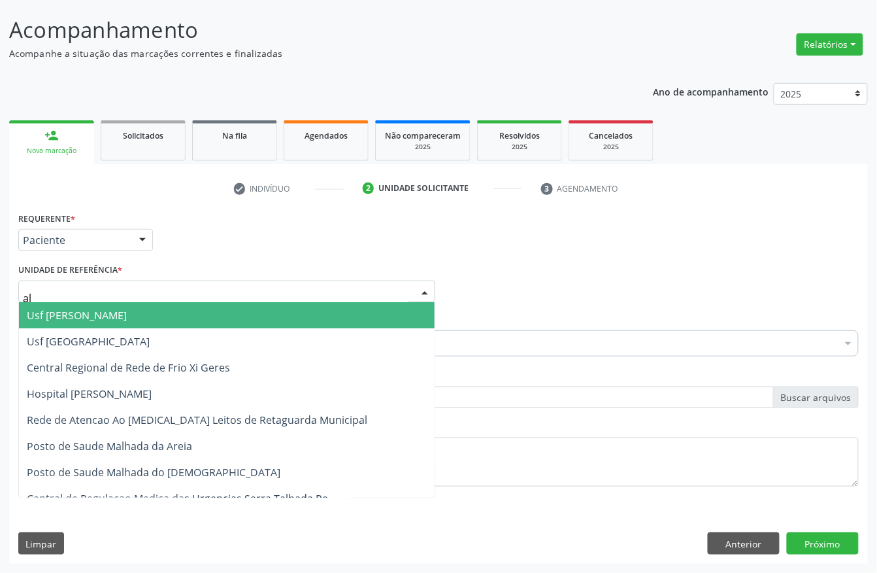
type input "a"
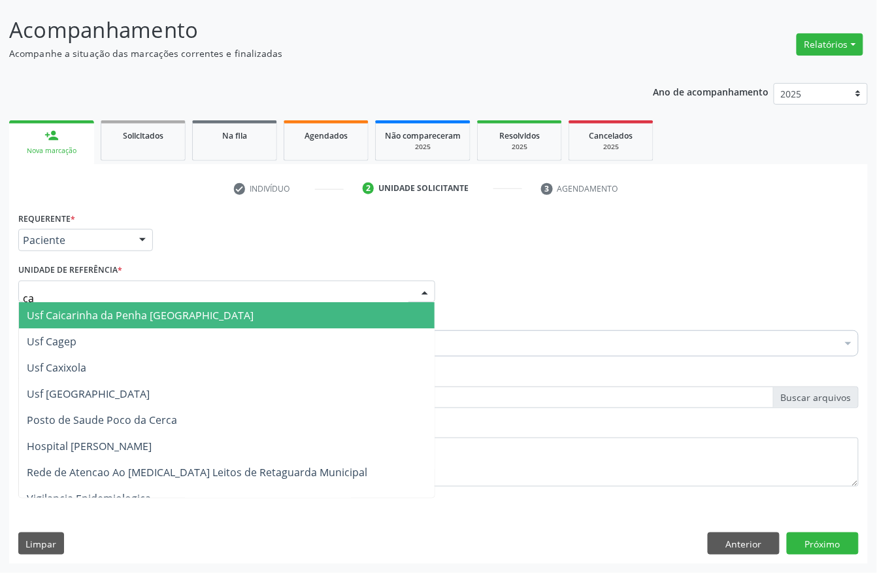
type input "cai"
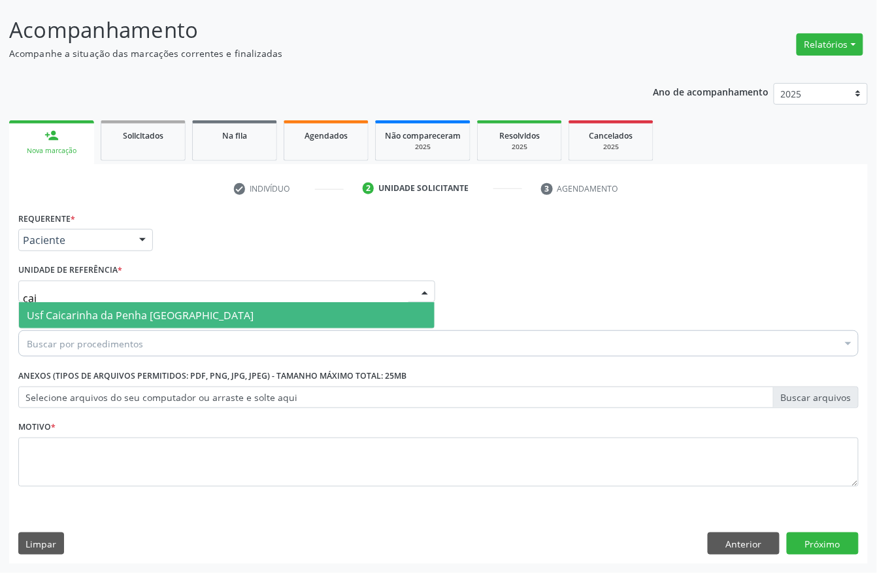
click at [113, 315] on span "Usf Caicarinha da Penha [GEOGRAPHIC_DATA]" at bounding box center [140, 315] width 227 height 14
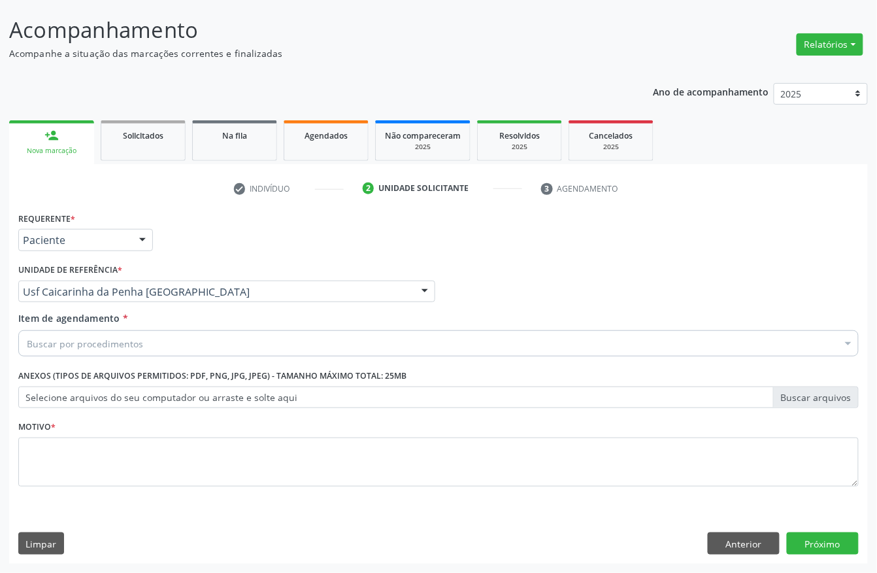
click at [113, 332] on div "Buscar por procedimentos" at bounding box center [438, 343] width 841 height 26
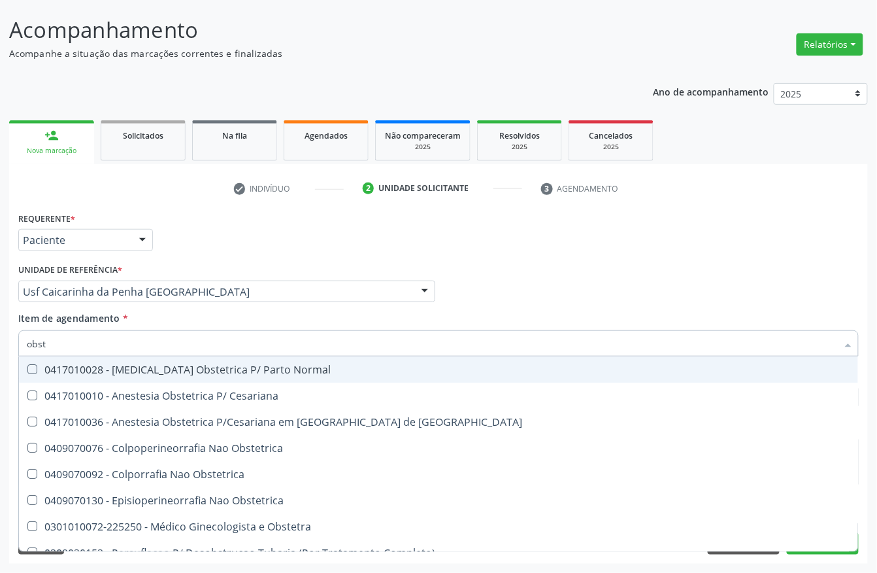
type input "obste"
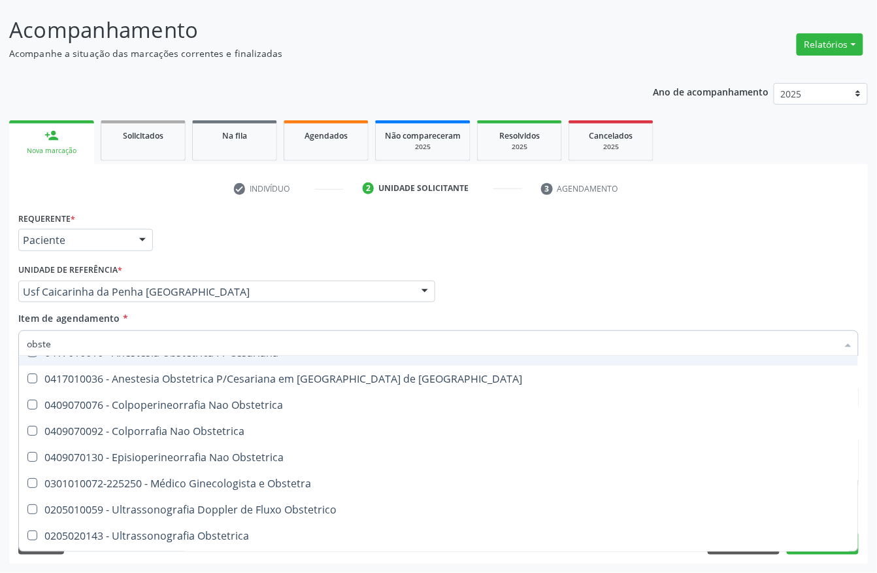
scroll to position [67, 0]
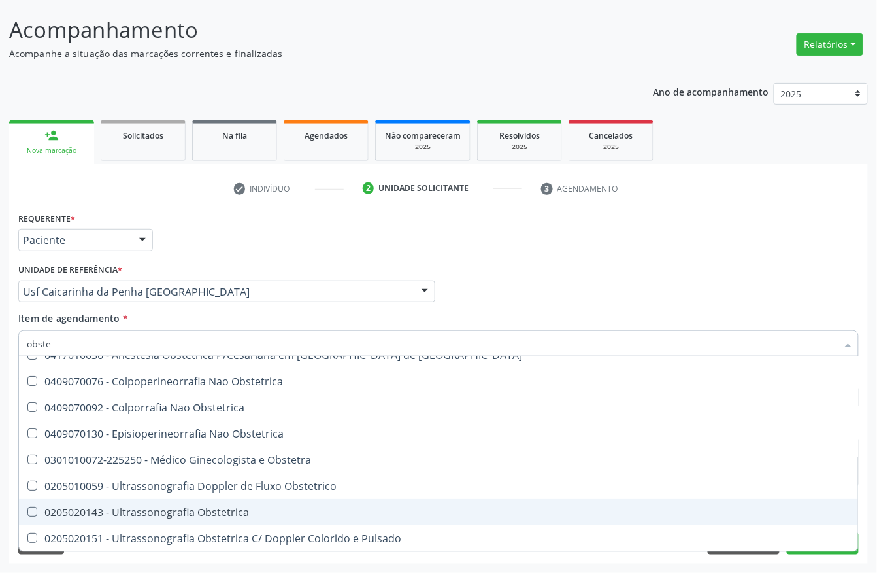
click at [157, 513] on div "0205020143 - Ultrassonografia Obstetrica" at bounding box center [439, 512] width 824 height 10
checkbox Obstetrica "true"
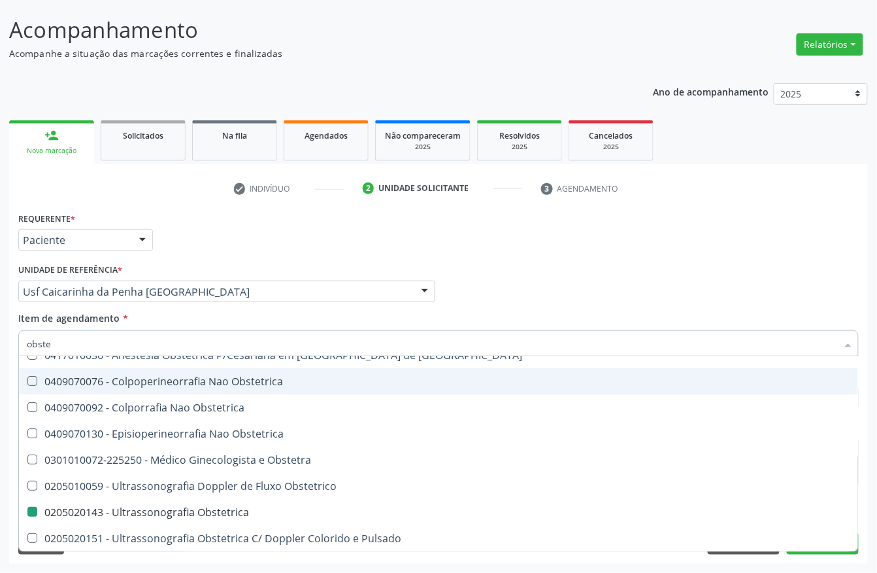
click at [655, 281] on div "Profissional Solicitante Por favor, selecione a Unidade de Atendimento primeiro…" at bounding box center [438, 285] width 847 height 51
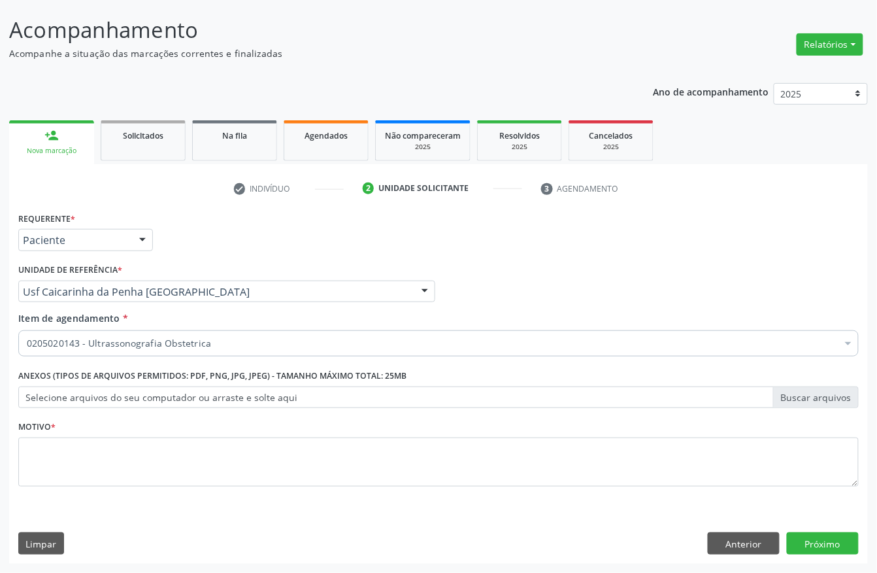
scroll to position [0, 0]
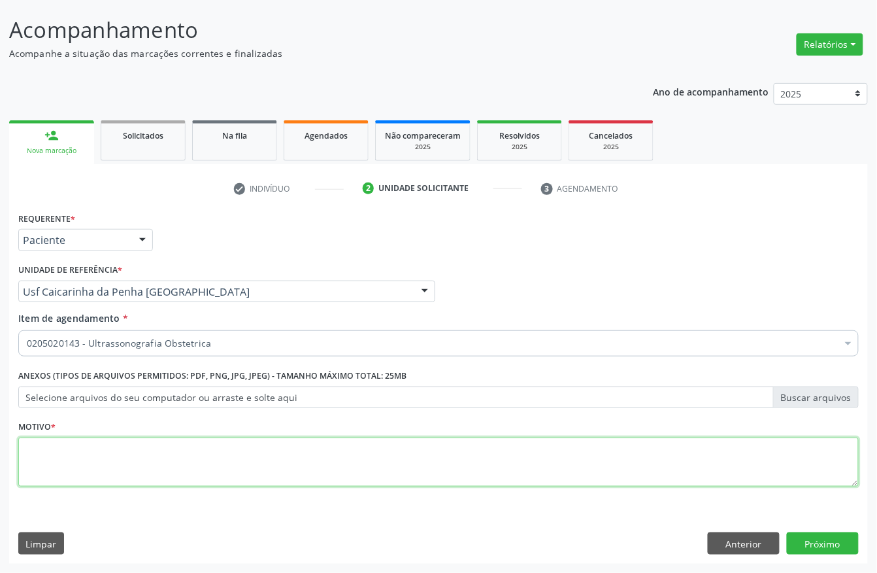
click at [111, 446] on textarea at bounding box center [438, 462] width 841 height 50
type textarea "."
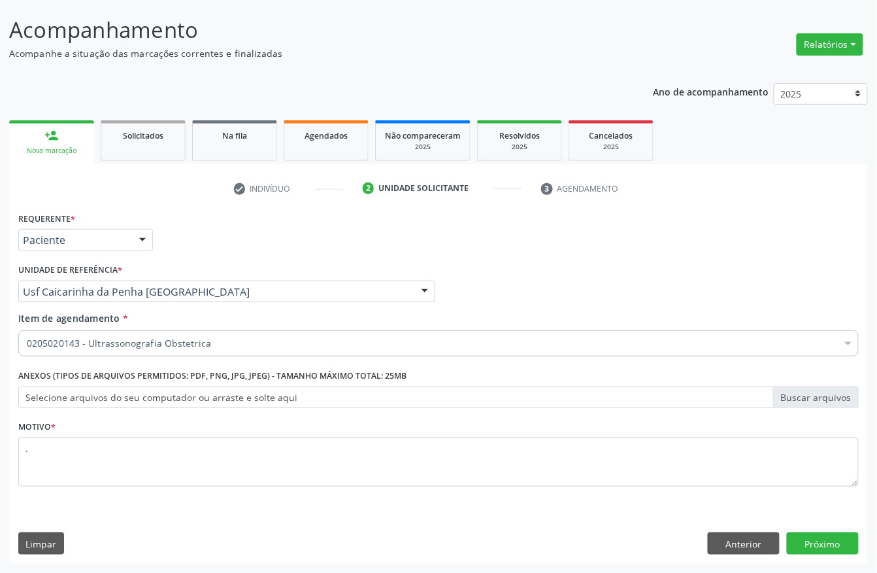
click at [816, 528] on div "Requerente * Paciente Profissional de Saúde Paciente Nenhum resultado encontrad…" at bounding box center [438, 386] width 859 height 355
click at [816, 545] on button "Próximo" at bounding box center [823, 543] width 72 height 22
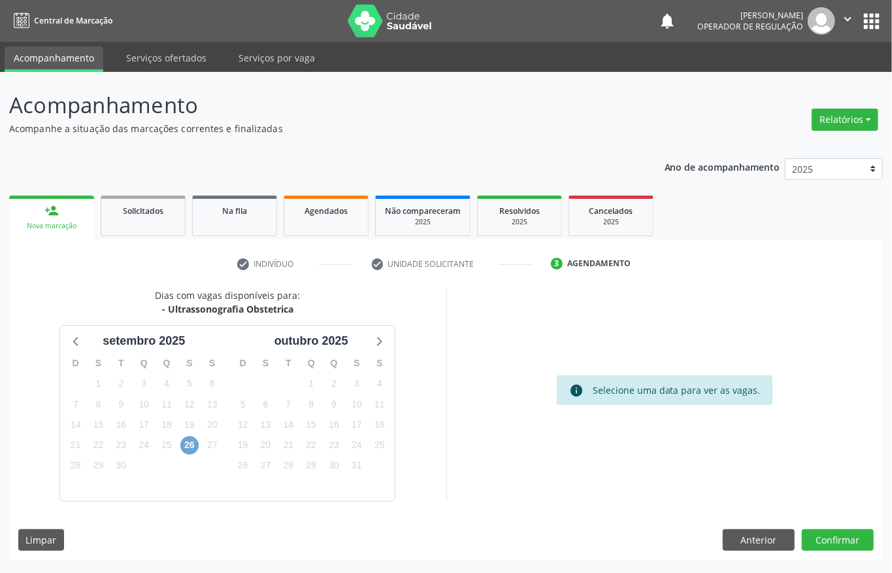
click at [192, 441] on span "26" at bounding box center [189, 445] width 18 height 18
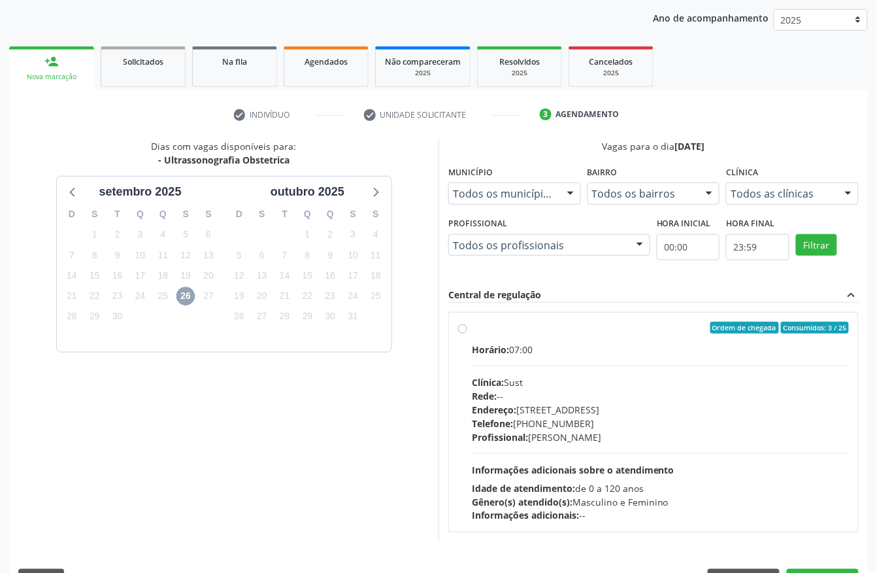
scroll to position [187, 0]
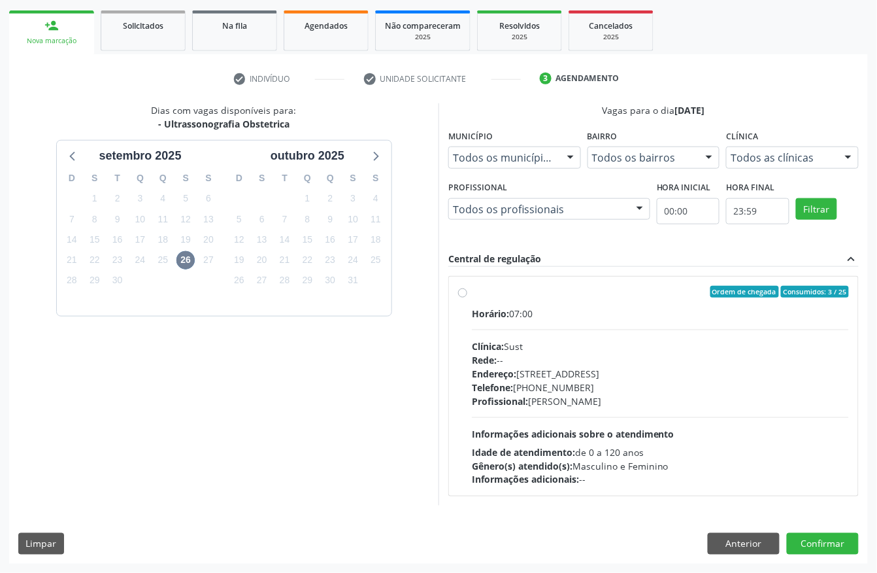
click at [562, 339] on div "Clínica: Sust" at bounding box center [660, 346] width 377 height 14
click at [467, 297] on input "Ordem de chegada Consumidos: 3 / 25 Horário: 07:00 Clínica: Sust Rede: -- Ender…" at bounding box center [462, 292] width 9 height 12
radio input "true"
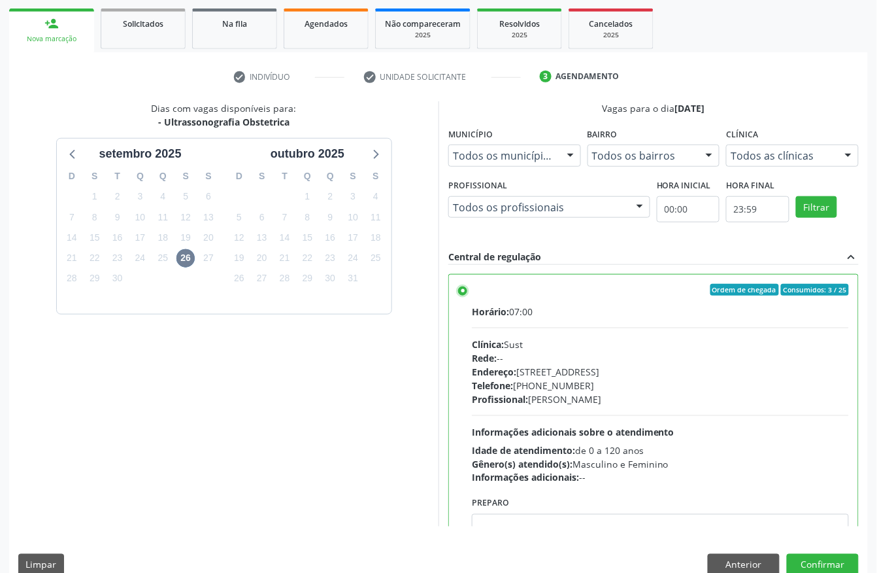
scroll to position [209, 0]
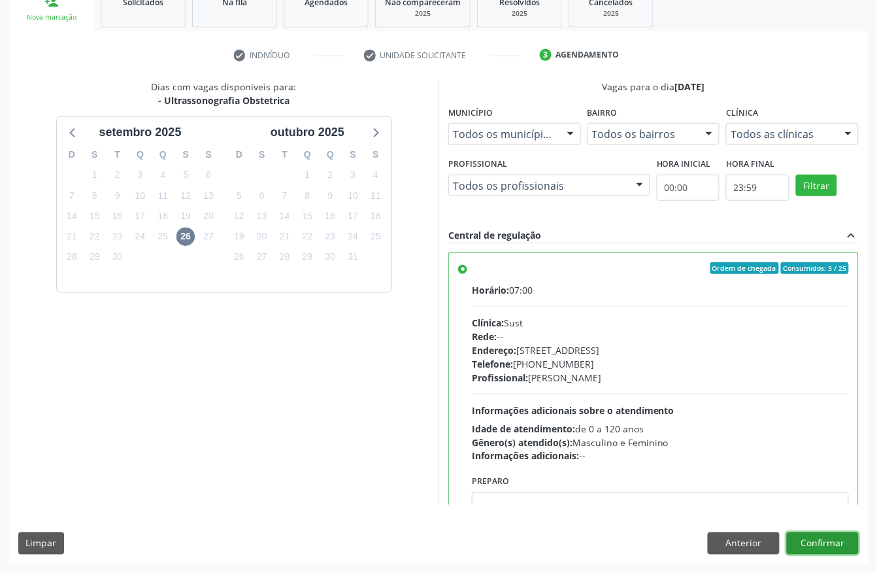
click at [826, 547] on button "Confirmar" at bounding box center [823, 543] width 72 height 22
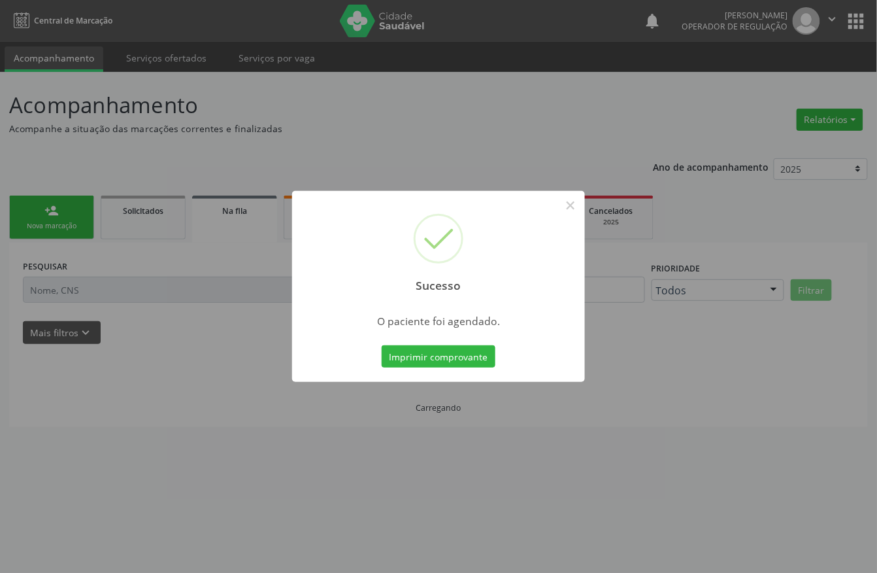
scroll to position [0, 0]
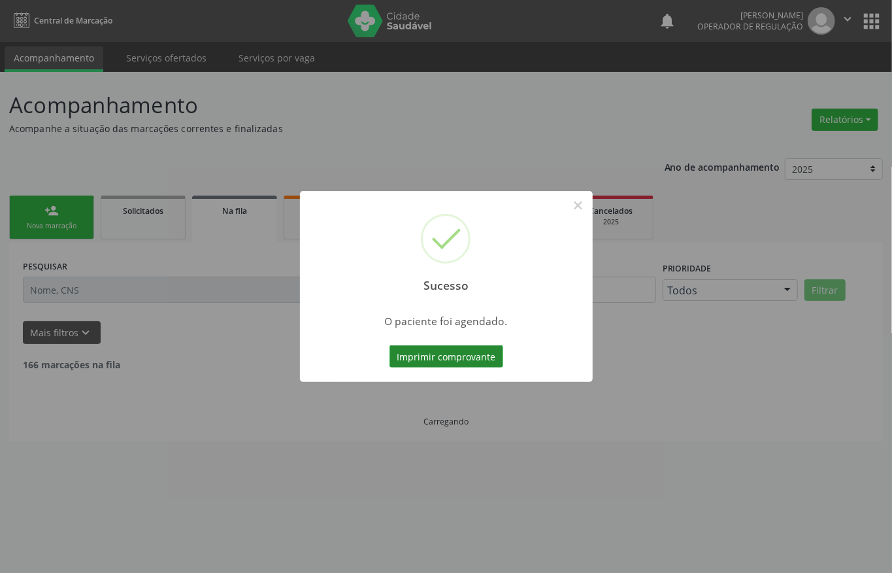
click at [456, 358] on button "Imprimir comprovante" at bounding box center [447, 356] width 114 height 22
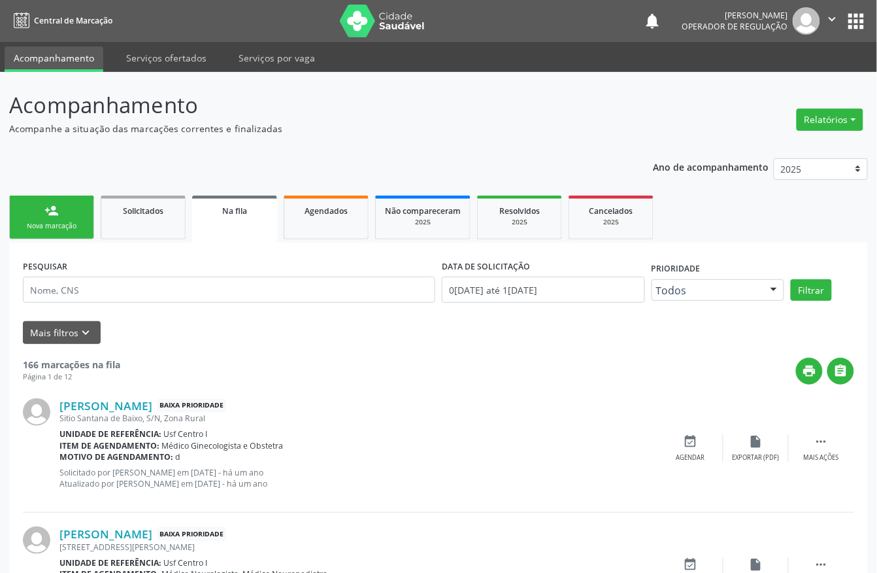
click at [41, 207] on link "person_add Nova marcação" at bounding box center [51, 217] width 85 height 44
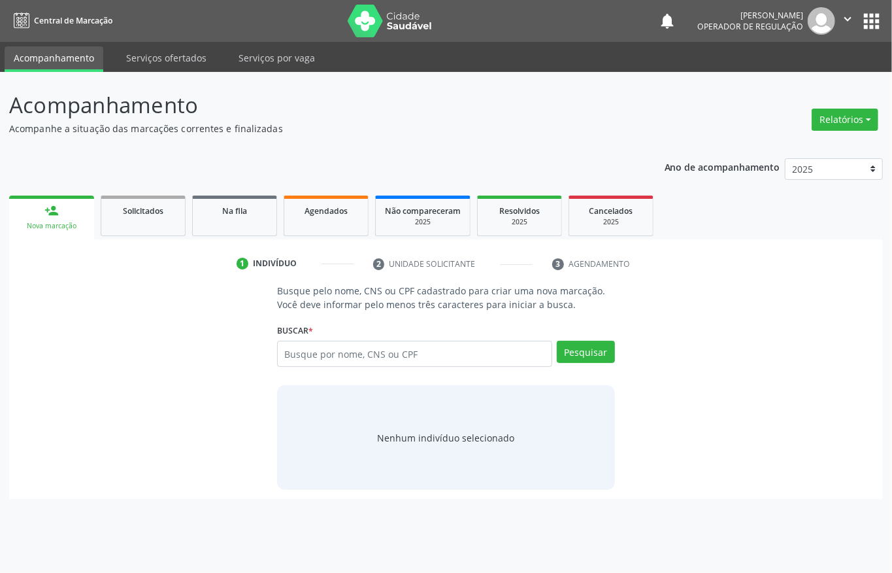
click at [32, 207] on link "person_add Nova marcação" at bounding box center [51, 217] width 85 height 44
click at [326, 354] on input "text" at bounding box center [414, 354] width 275 height 26
paste input "701006811219893"
type input "701006811219893"
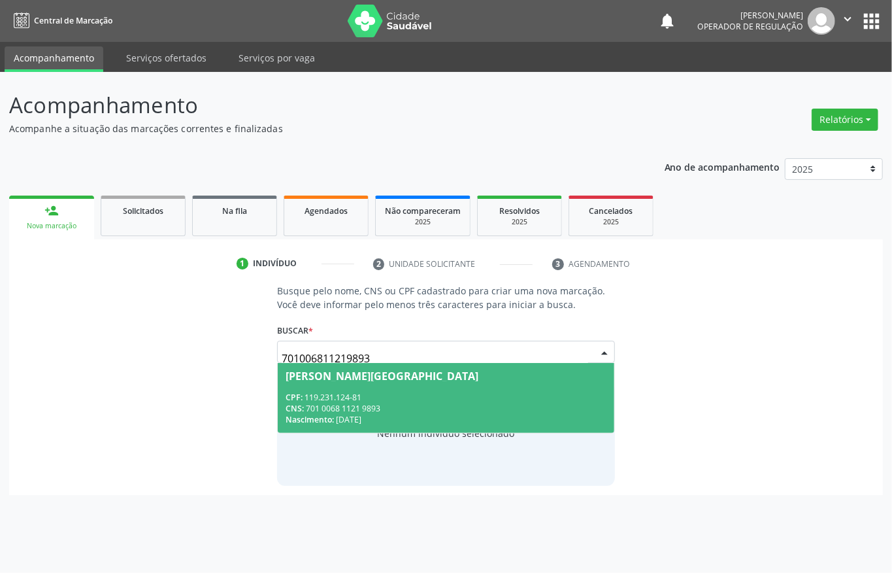
click at [371, 388] on span "[PERSON_NAME][GEOGRAPHIC_DATA] CPF: 119.231.124-81 CNS: 701 0068 1121 9893 Nasc…" at bounding box center [446, 398] width 337 height 70
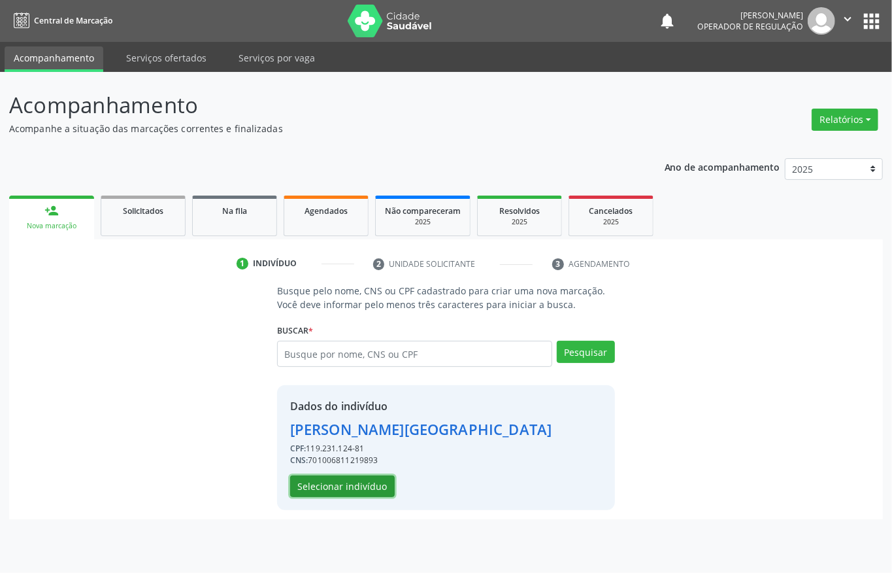
click at [331, 480] on button "Selecionar indivíduo" at bounding box center [342, 486] width 105 height 22
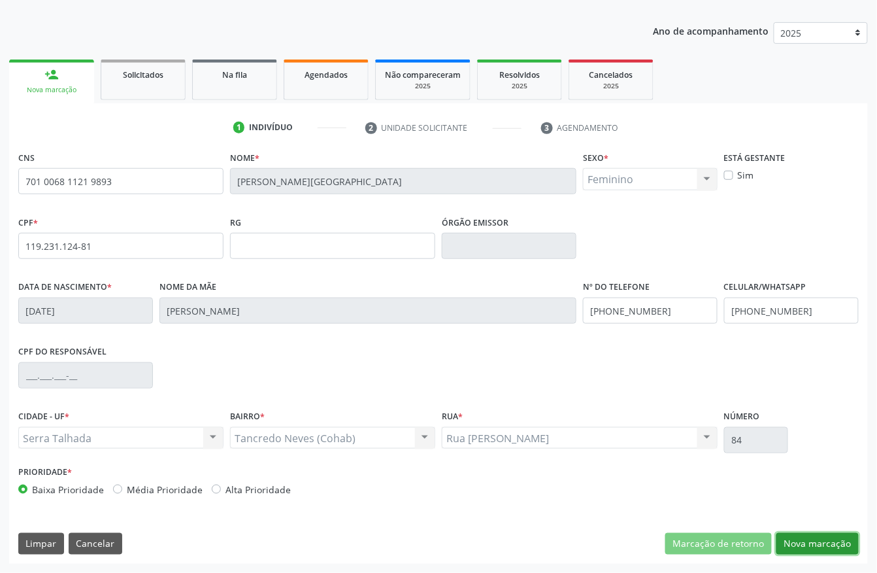
click at [832, 540] on button "Nova marcação" at bounding box center [818, 544] width 82 height 22
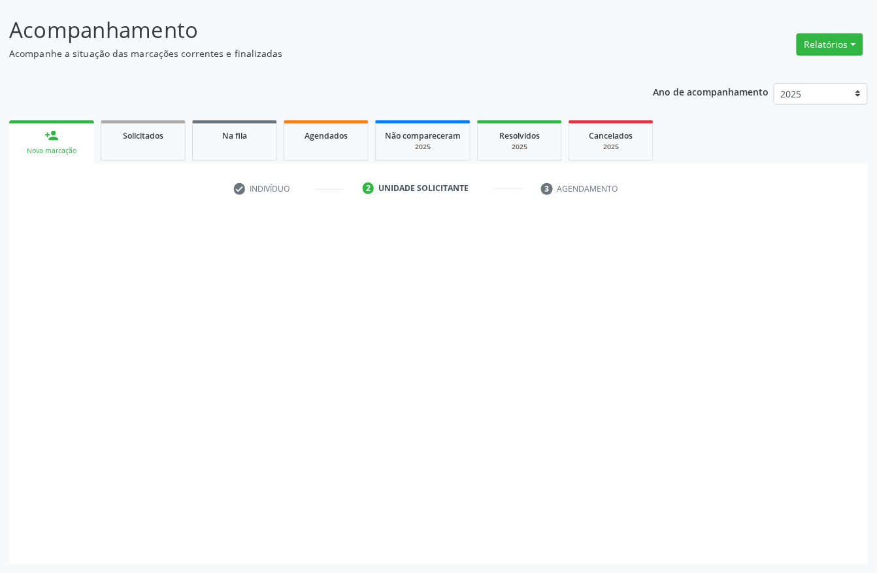
scroll to position [76, 0]
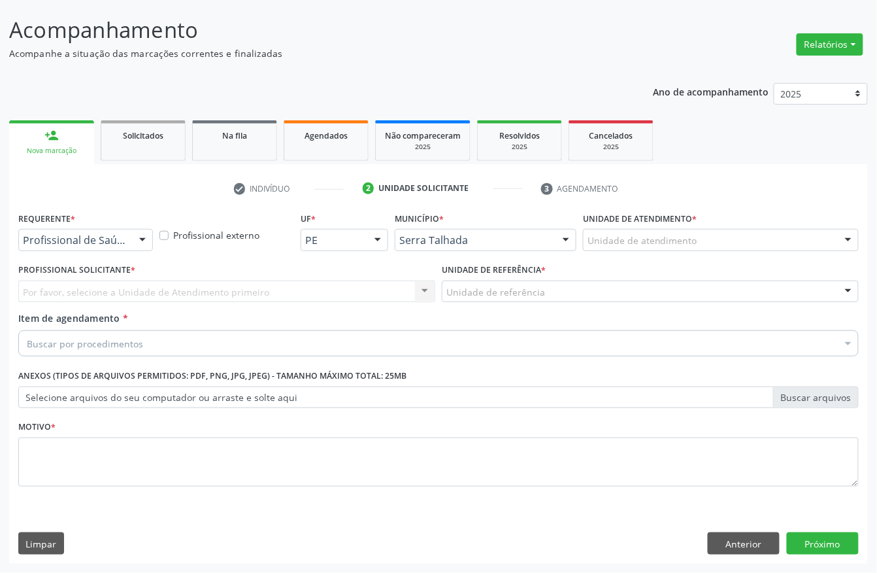
click at [51, 295] on div "Por favor, selecione a Unidade de Atendimento primeiro Nenhum resultado encontr…" at bounding box center [226, 291] width 417 height 22
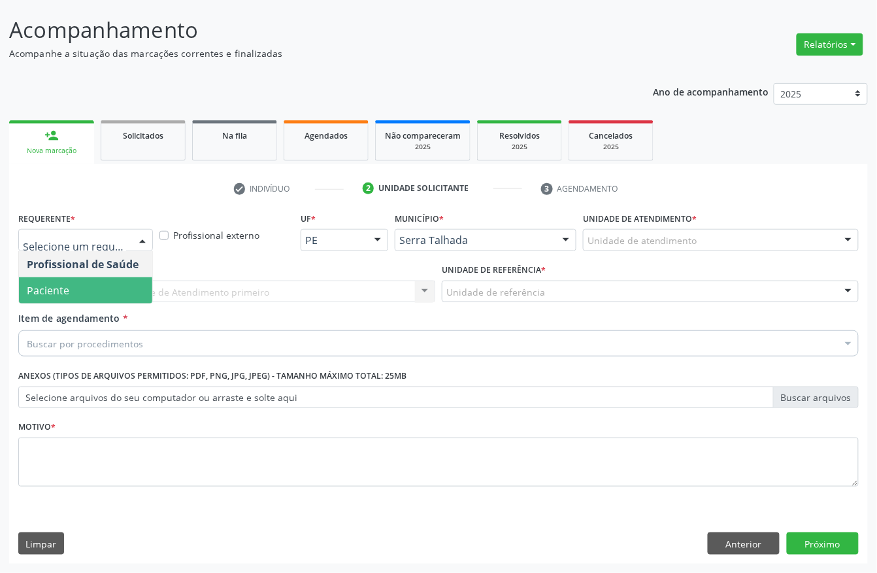
click at [80, 295] on span "Paciente" at bounding box center [85, 290] width 133 height 26
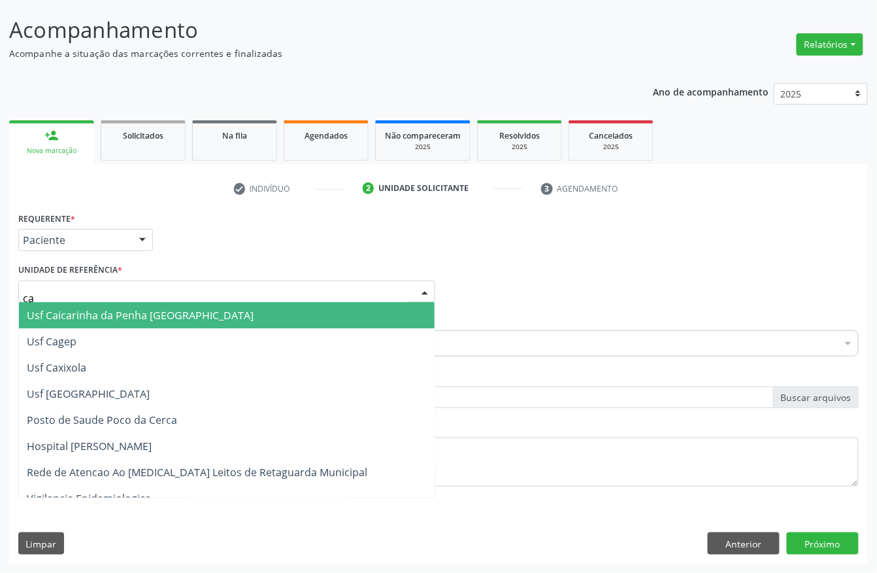
type input "cai"
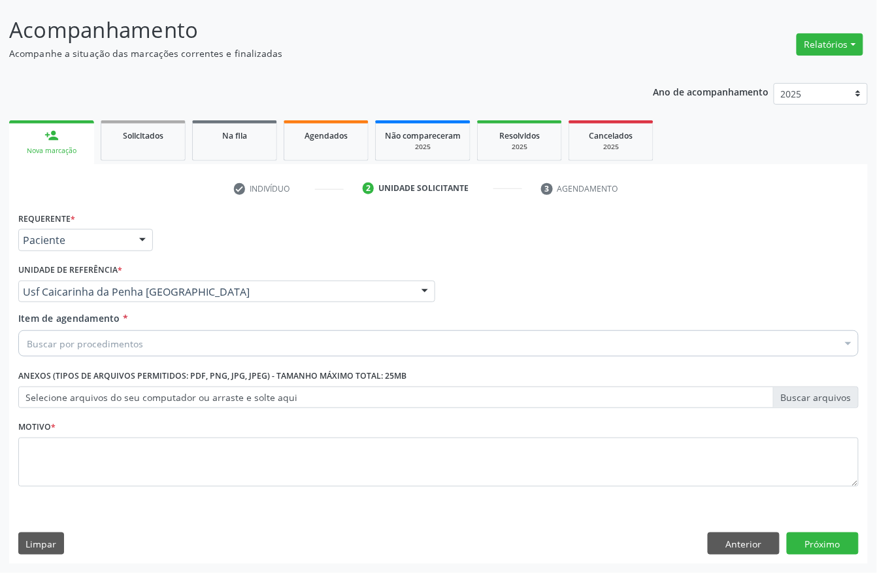
click at [100, 328] on div "Item de agendamento * Buscar por procedimentos Selecionar todos 0304070076 - .Q…" at bounding box center [438, 331] width 841 height 41
click at [99, 333] on div "Buscar por procedimentos" at bounding box center [438, 343] width 841 height 26
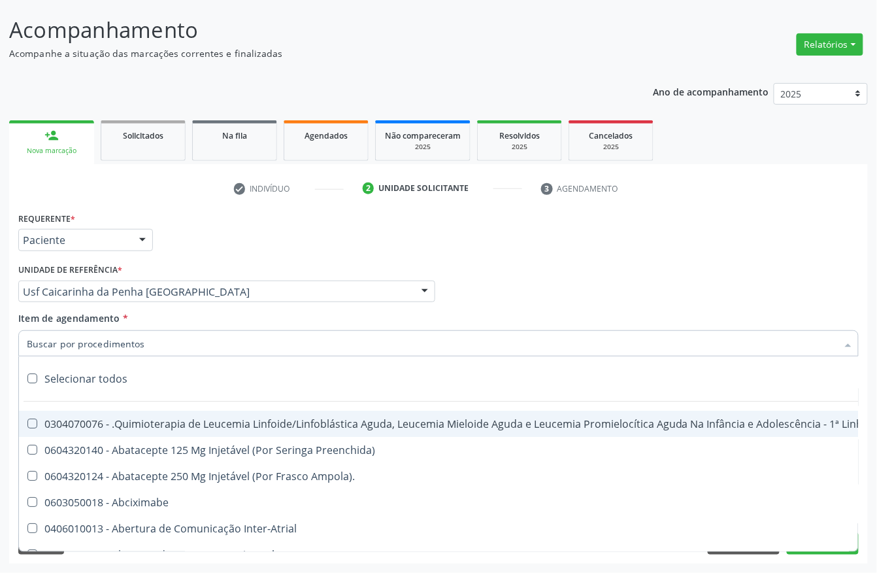
type input "l"
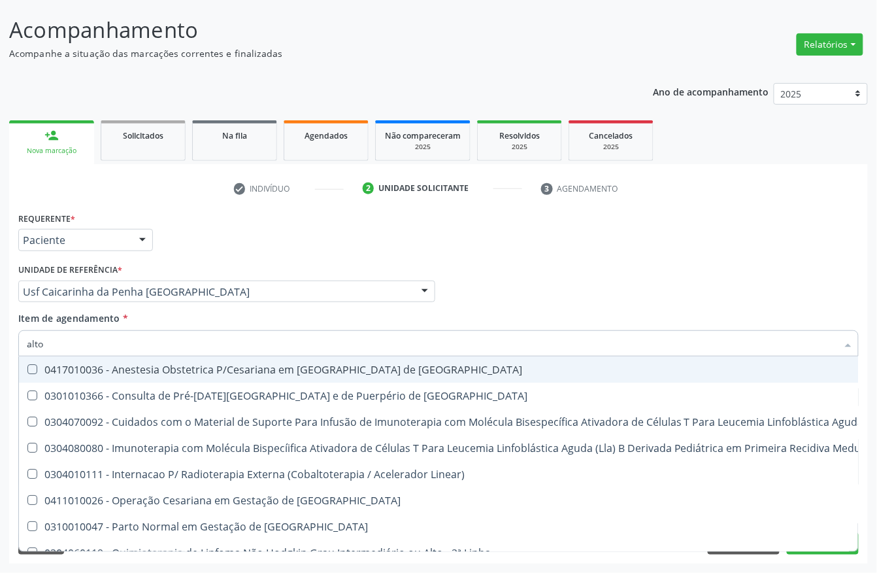
type input "alto r"
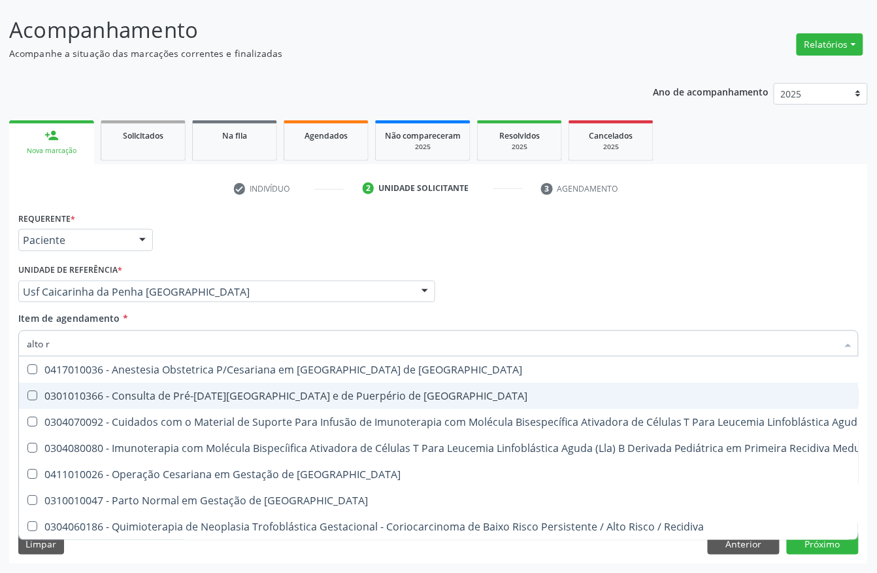
click at [98, 399] on div "0301010366 - Consulta de Pré-[DATE][GEOGRAPHIC_DATA] e de Puerpério de [GEOGRAP…" at bounding box center [698, 395] width 1343 height 10
checkbox Risco "true"
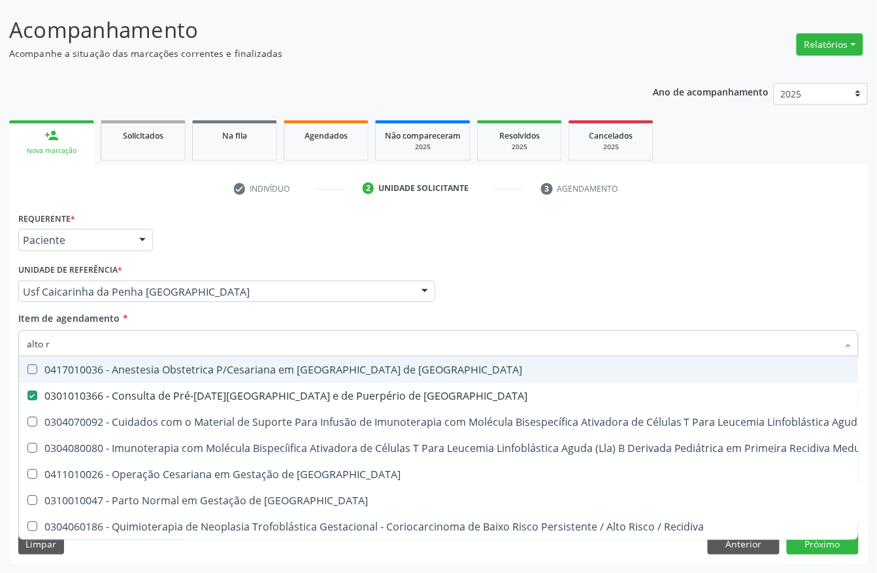
click at [657, 277] on div "Profissional Solicitante Por favor, selecione a Unidade de Atendimento primeiro…" at bounding box center [438, 285] width 847 height 51
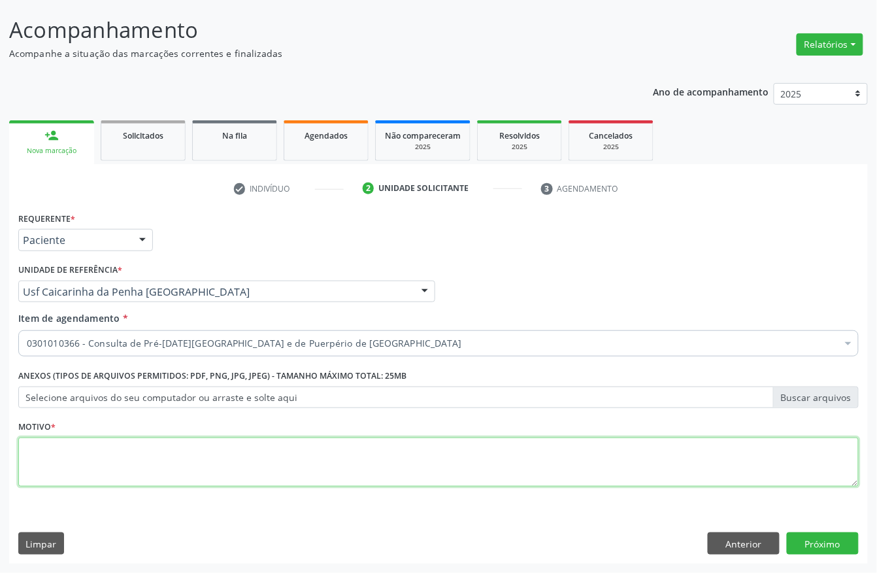
click at [106, 461] on textarea at bounding box center [438, 462] width 841 height 50
type textarea "."
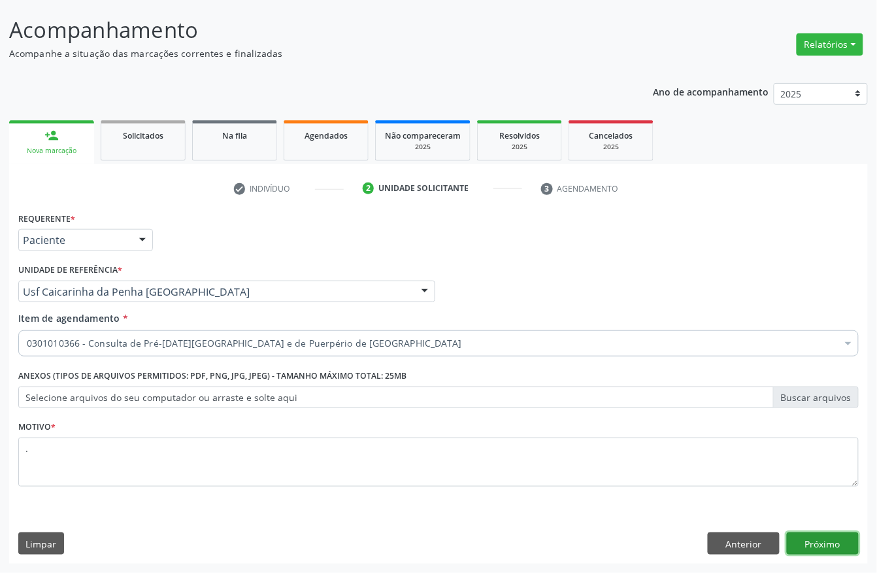
click at [824, 537] on button "Próximo" at bounding box center [823, 543] width 72 height 22
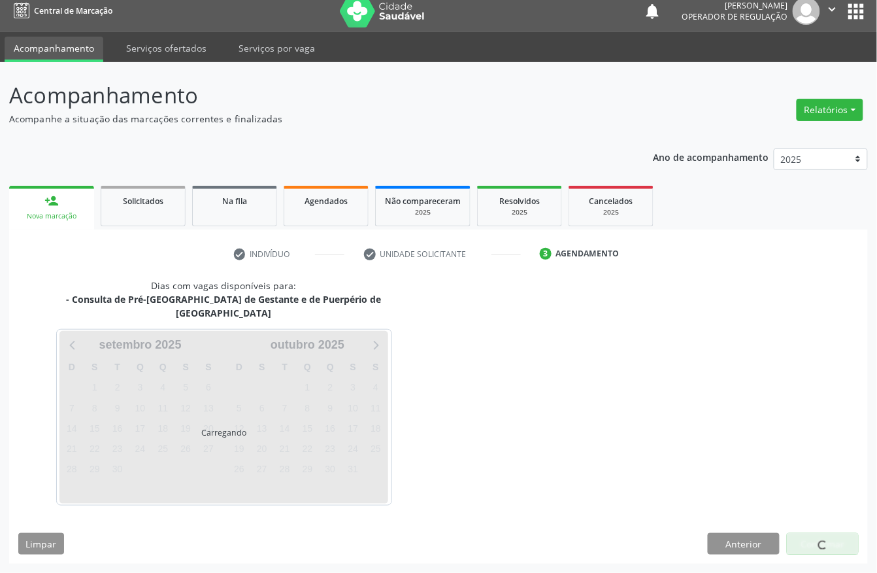
scroll to position [0, 0]
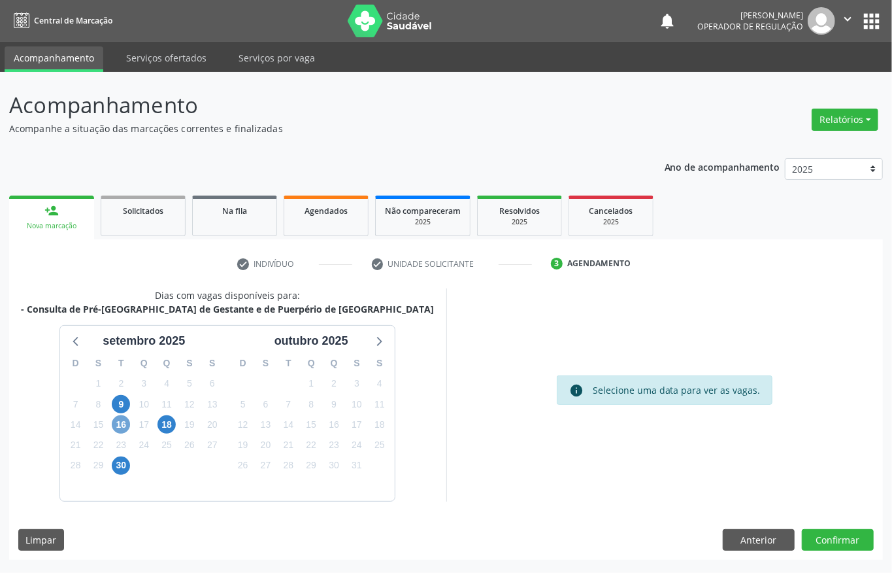
click at [119, 430] on span "16" at bounding box center [121, 424] width 18 height 18
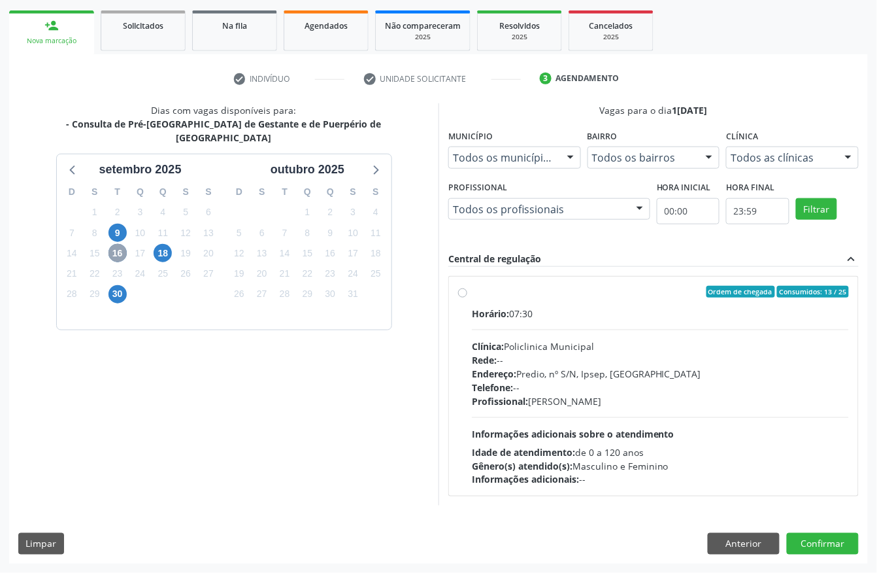
scroll to position [187, 0]
click at [573, 307] on div "Horário: 07:30" at bounding box center [660, 314] width 377 height 14
click at [467, 297] on input "Ordem de chegada Consumidos: 13 / 25 Horário: 07:30 Clínica: Policlinica Munici…" at bounding box center [462, 292] width 9 height 12
radio input "true"
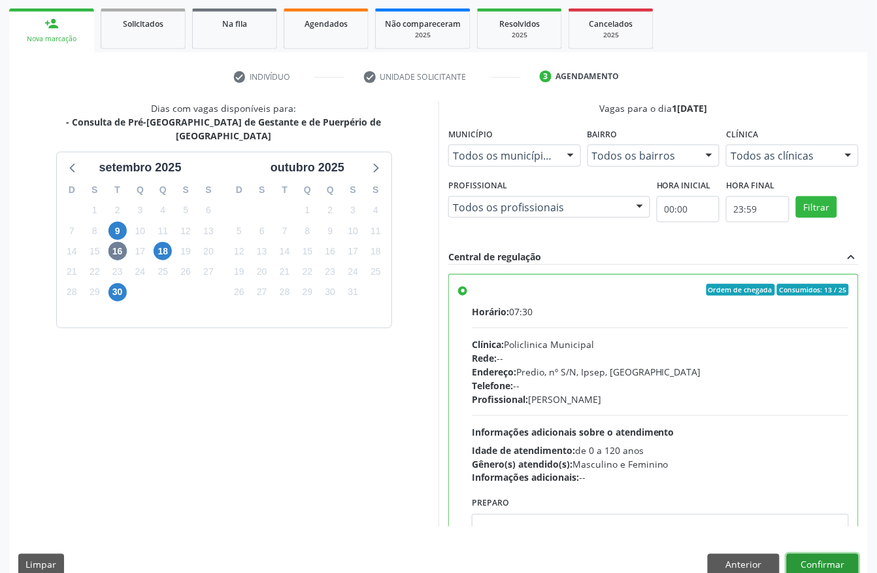
click at [830, 561] on button "Confirmar" at bounding box center [823, 565] width 72 height 22
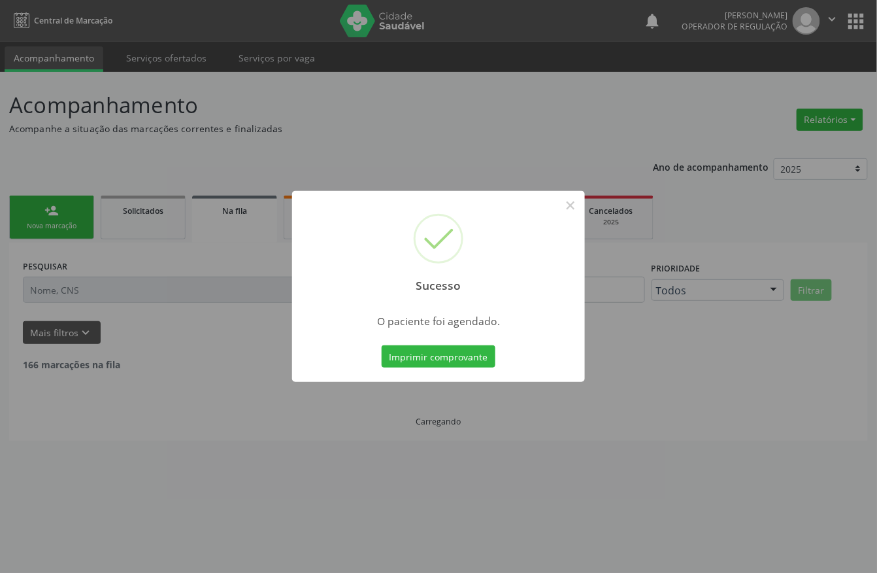
scroll to position [0, 0]
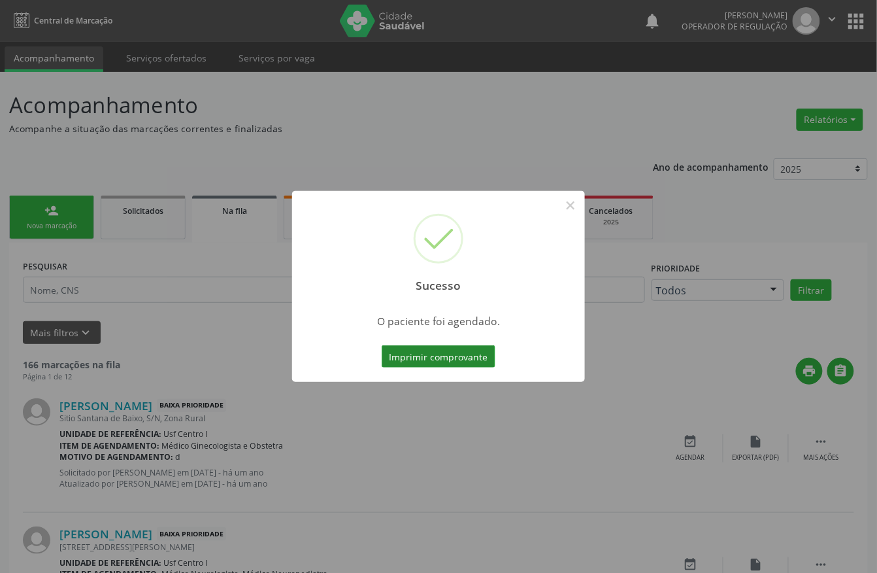
click at [411, 356] on button "Imprimir comprovante" at bounding box center [439, 356] width 114 height 22
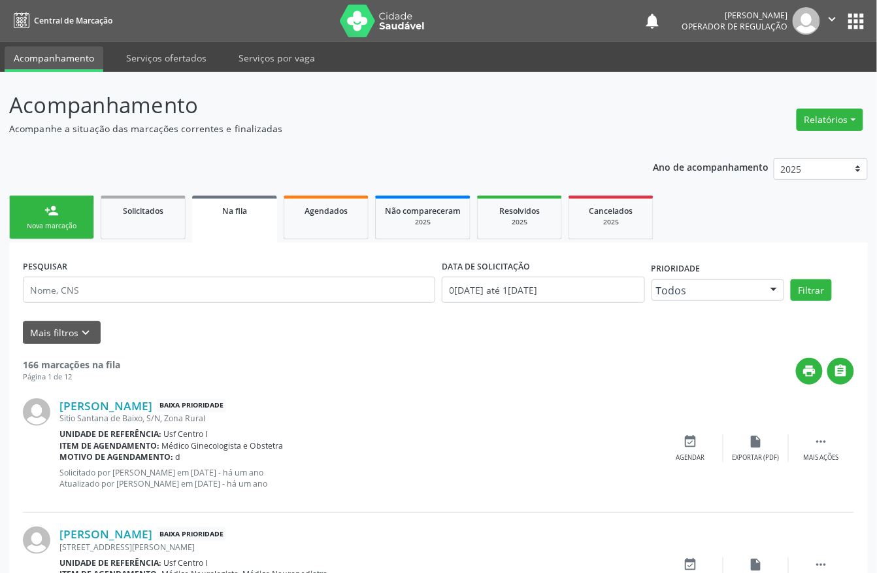
click at [71, 217] on link "person_add Nova marcação" at bounding box center [51, 217] width 85 height 44
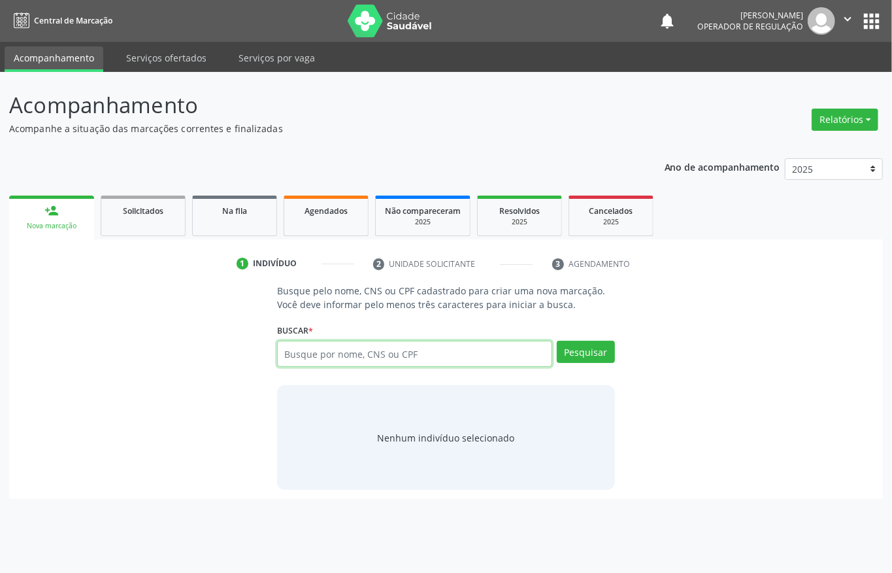
click at [323, 349] on input "text" at bounding box center [414, 354] width 275 height 26
type input "898003419289601"
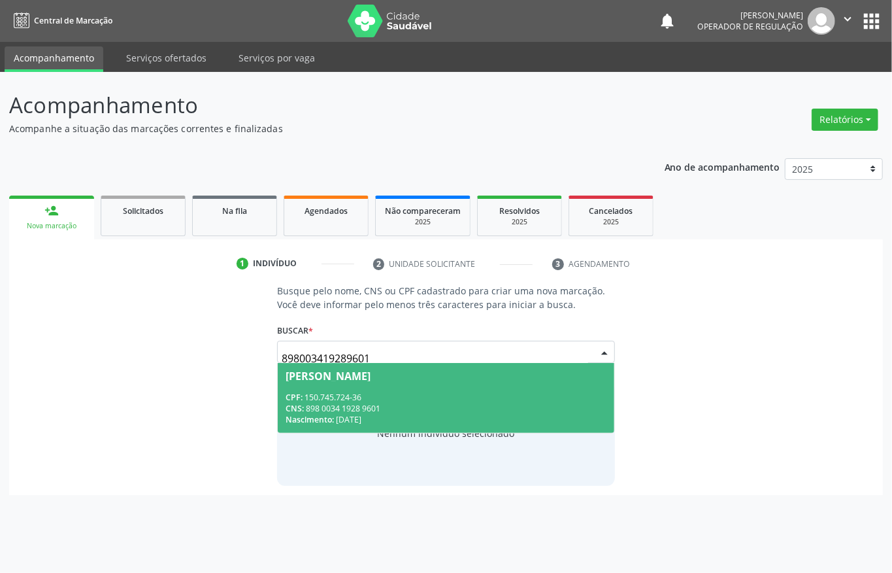
click at [341, 406] on div "CNS: 898 0034 1928 9601" at bounding box center [446, 408] width 321 height 11
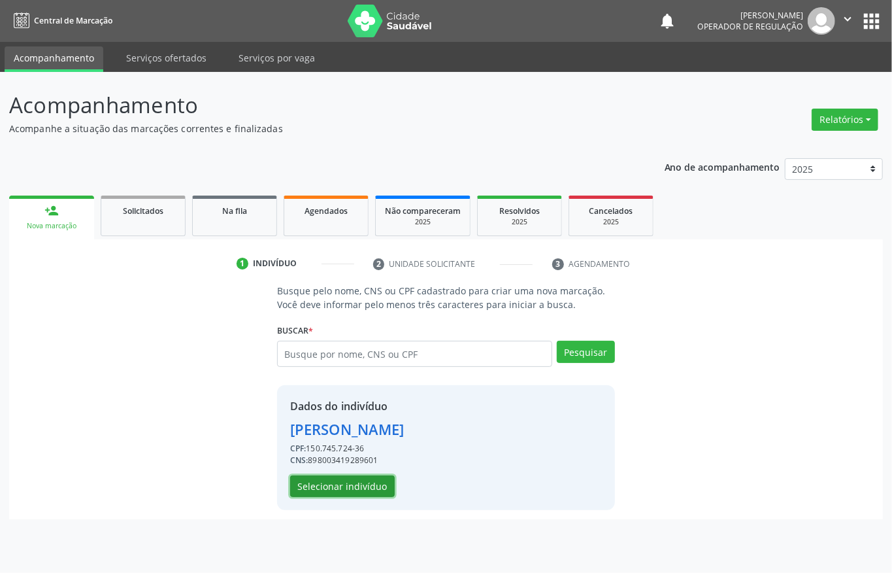
click at [325, 492] on button "Selecionar indivíduo" at bounding box center [342, 486] width 105 height 22
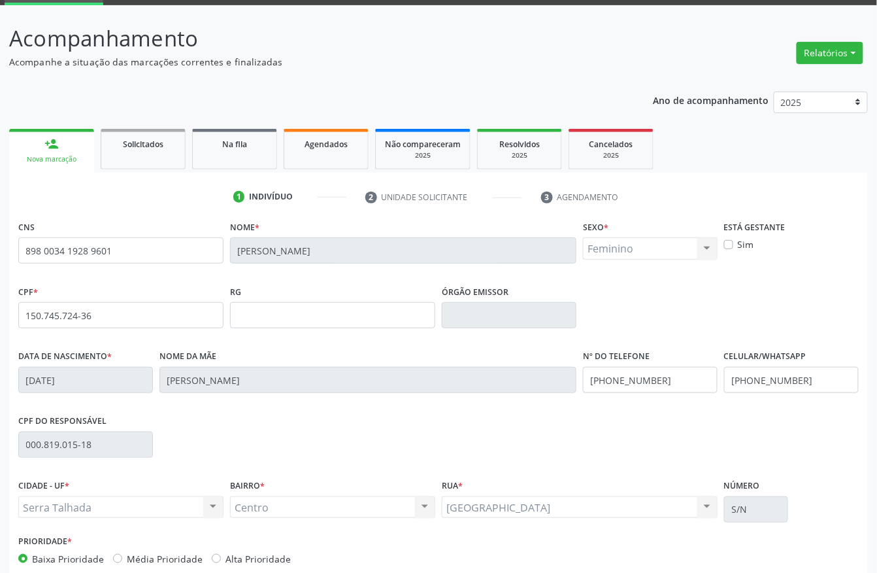
scroll to position [137, 0]
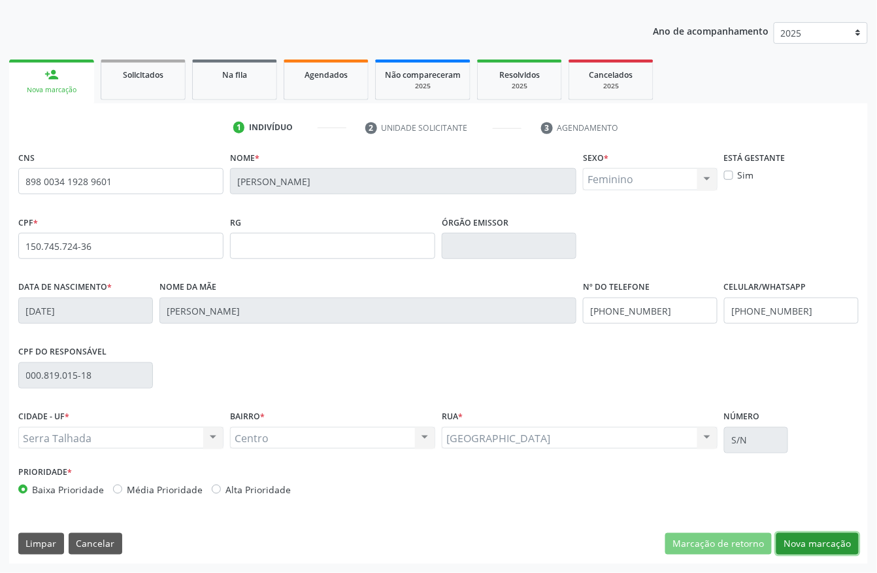
click at [788, 541] on button "Nova marcação" at bounding box center [818, 544] width 82 height 22
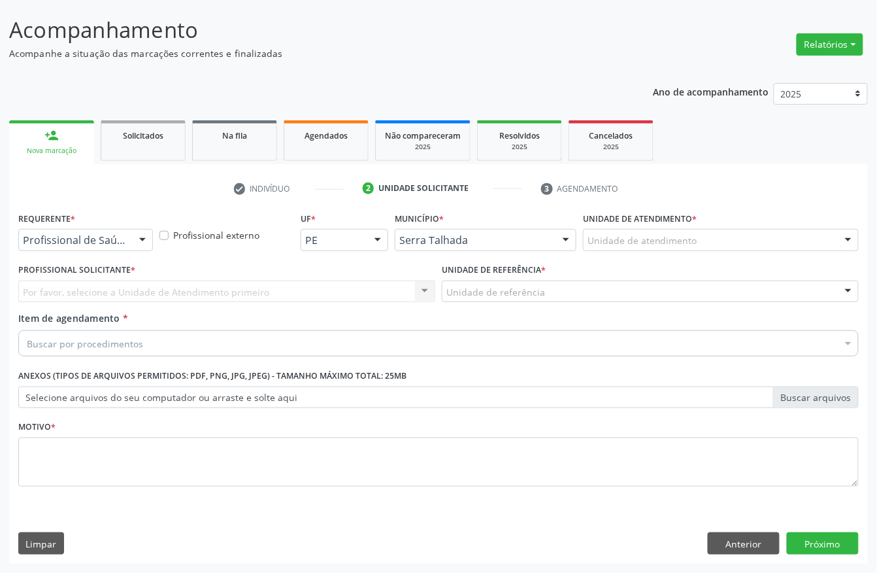
scroll to position [76, 0]
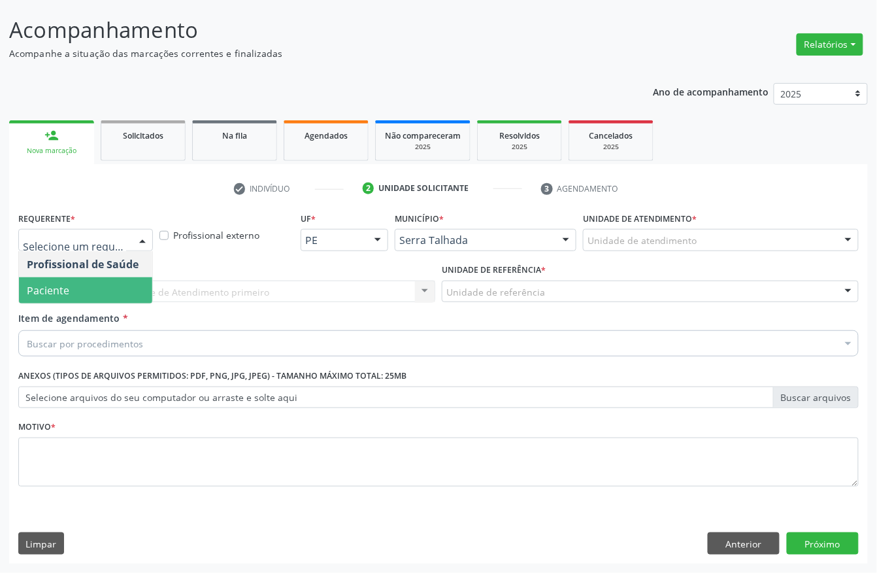
click at [107, 288] on span "Paciente" at bounding box center [85, 290] width 133 height 26
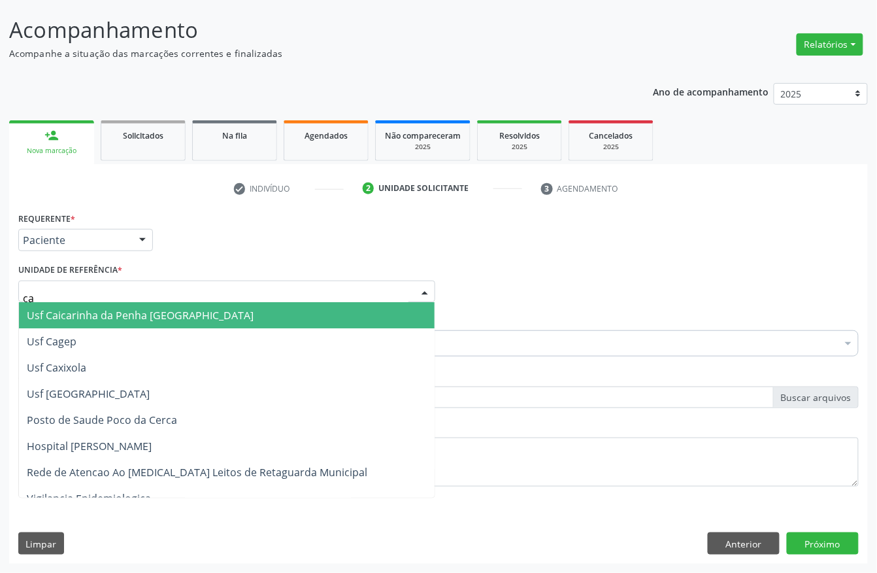
type input "cai"
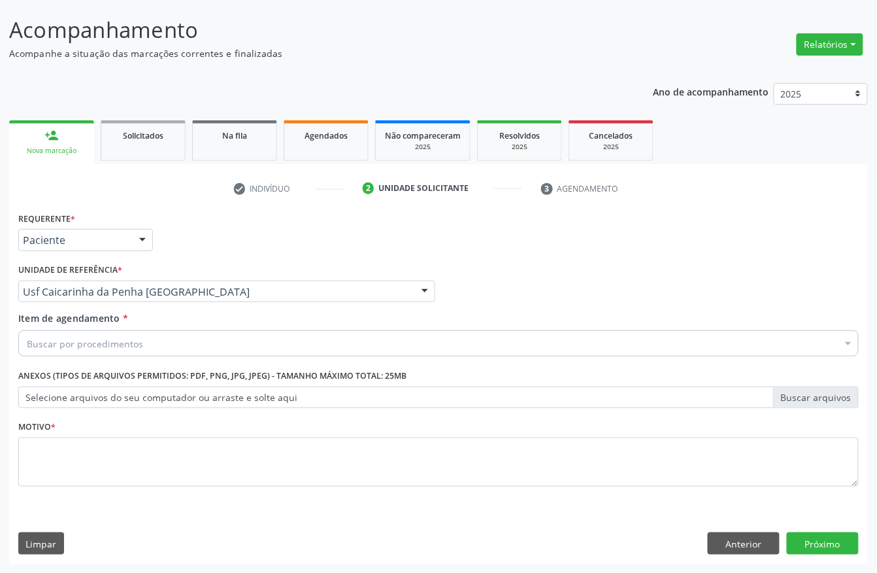
click at [112, 351] on div "Buscar por procedimentos" at bounding box center [438, 343] width 841 height 26
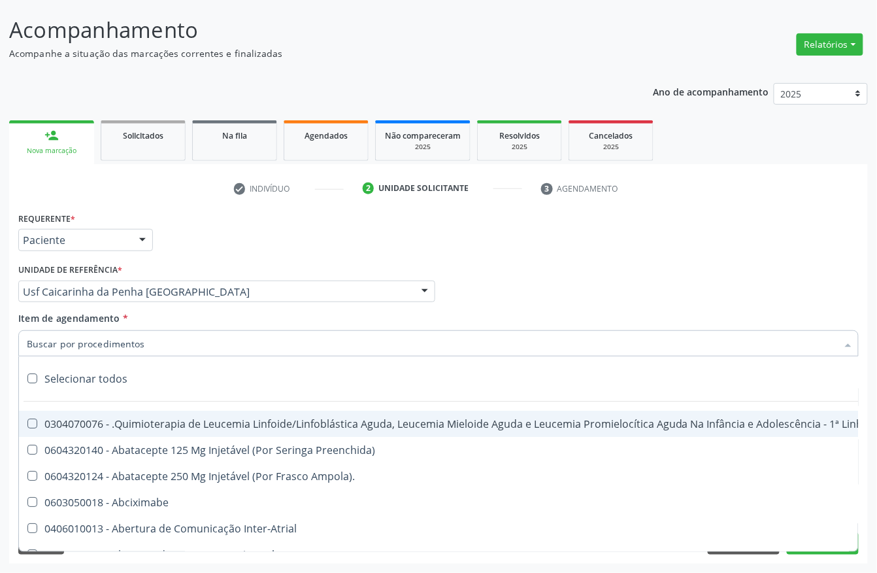
click at [109, 338] on input "Item de agendamento *" at bounding box center [432, 343] width 811 height 26
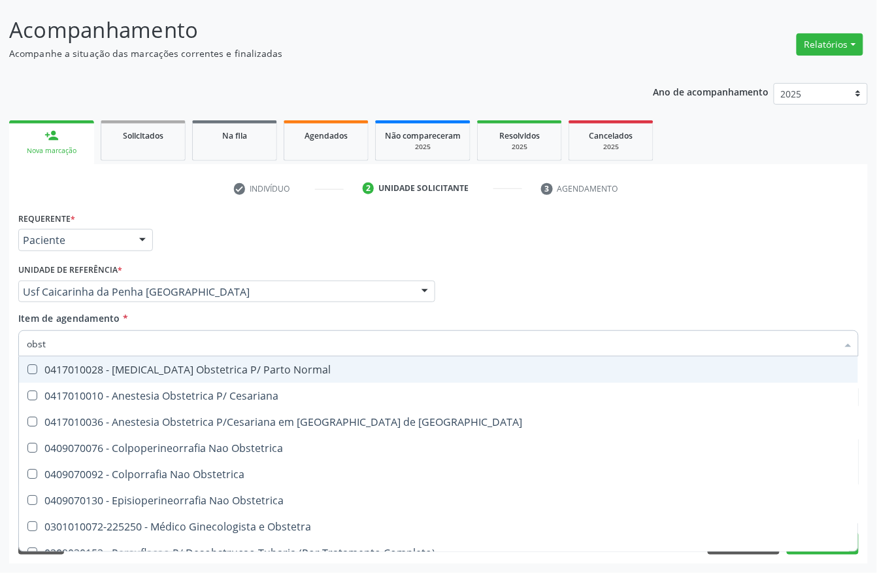
type input "obste"
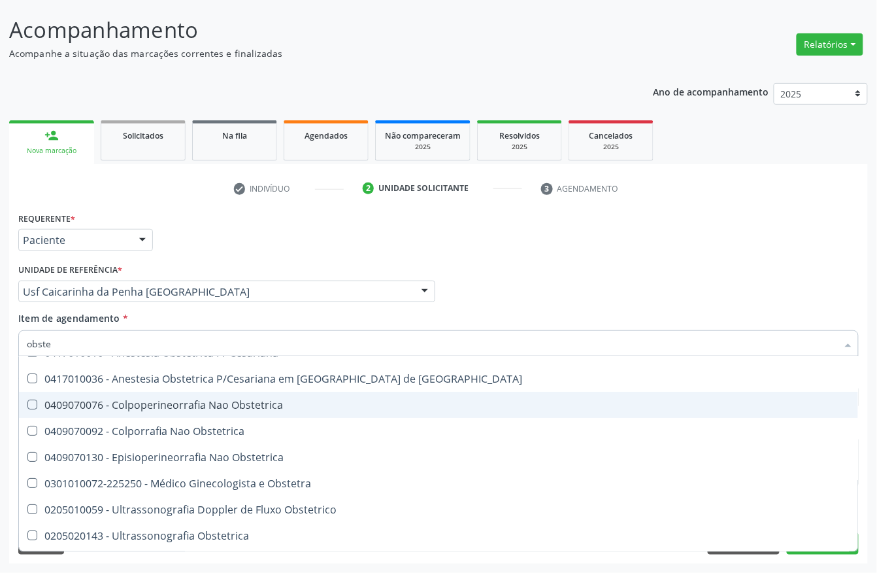
scroll to position [67, 0]
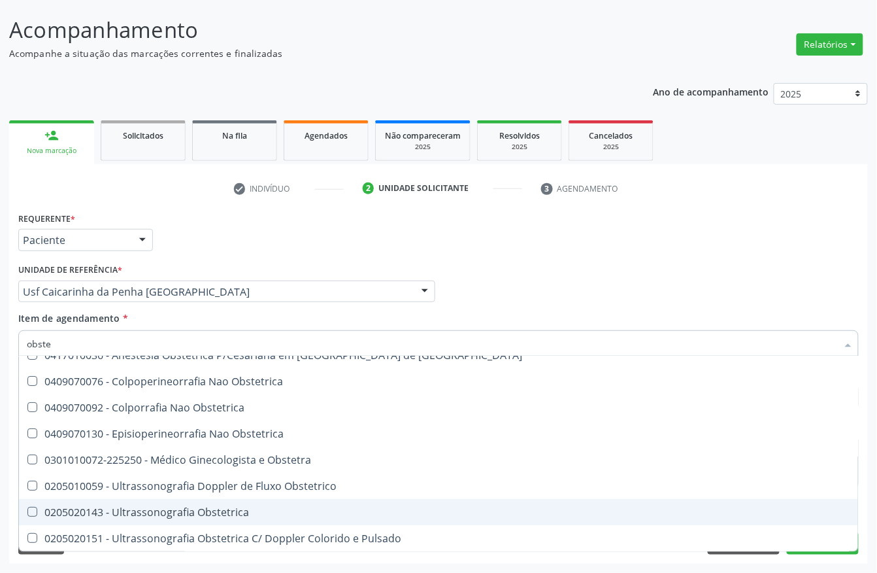
click at [127, 500] on span "0205020143 - Ultrassonografia Obstetrica" at bounding box center [438, 512] width 839 height 26
checkbox Obstetrica "true"
click at [0, 490] on div "Acompanhamento Acompanhe a situação das marcações correntes e finalizadas Relat…" at bounding box center [438, 285] width 877 height 576
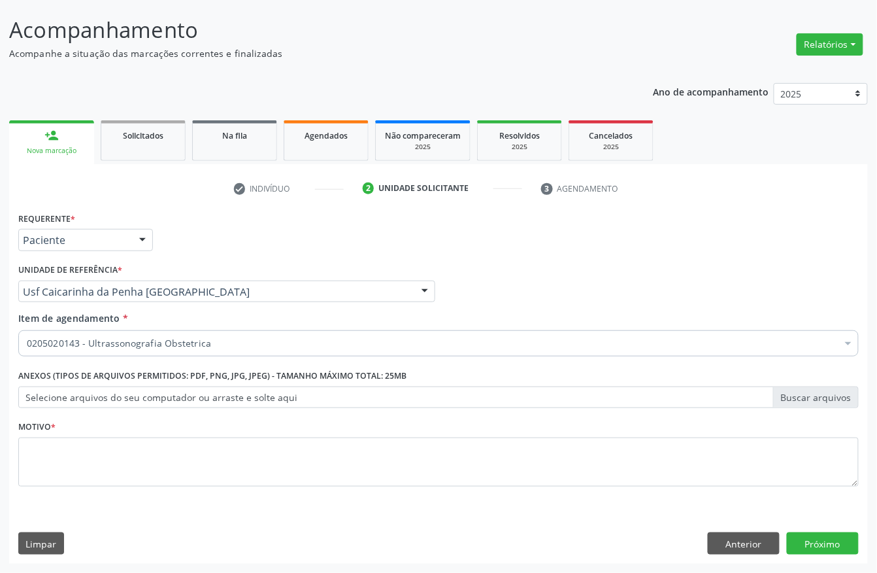
scroll to position [0, 0]
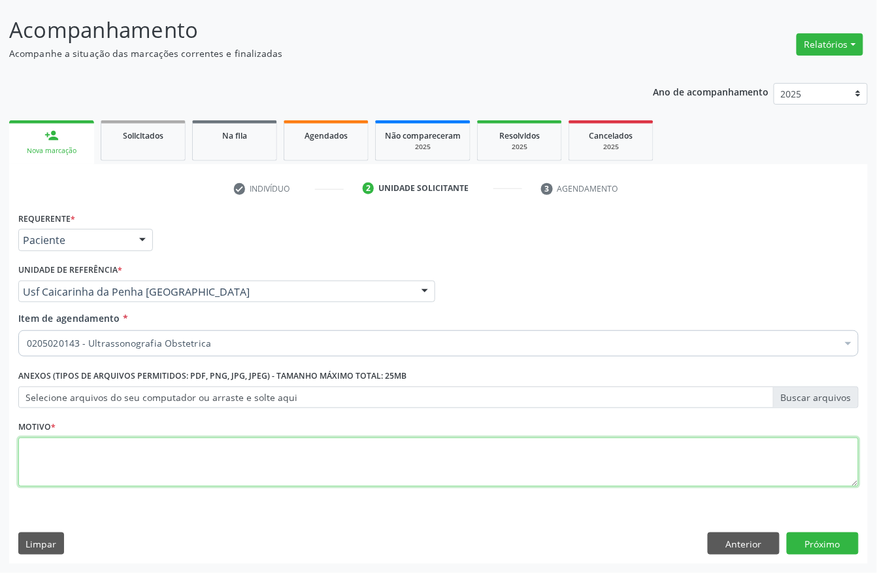
click at [47, 473] on textarea at bounding box center [438, 462] width 841 height 50
type textarea "."
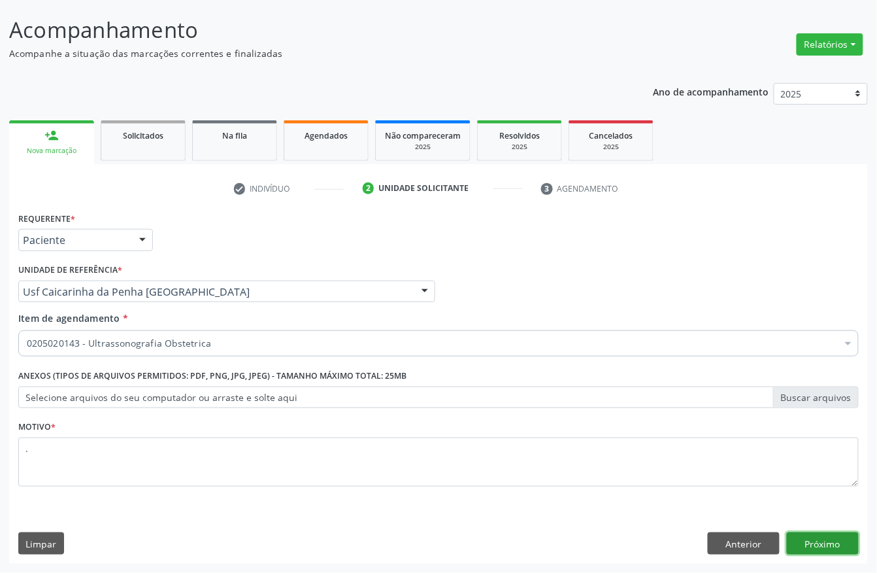
click at [804, 545] on button "Próximo" at bounding box center [823, 543] width 72 height 22
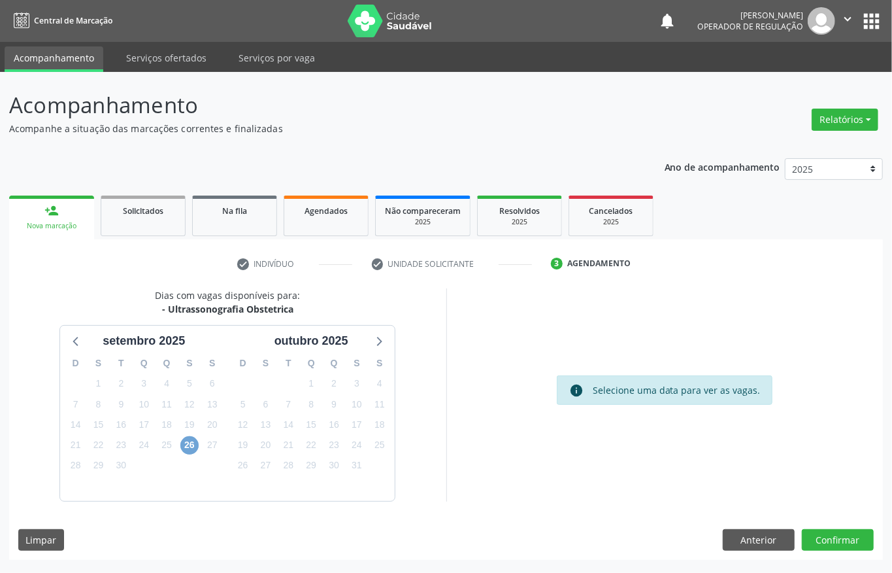
click at [196, 450] on span "26" at bounding box center [189, 445] width 18 height 18
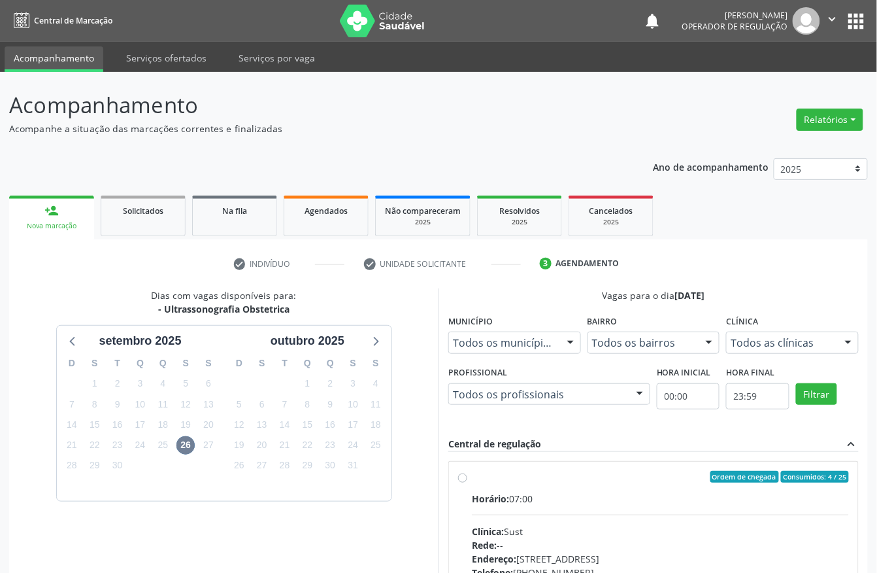
click at [584, 477] on div "Ordem de chegada Consumidos: 4 / 25" at bounding box center [660, 477] width 377 height 12
click at [467, 477] on input "Ordem de chegada Consumidos: 4 / 25 Horário: 07:00 Clínica: Sust Rede: -- Ender…" at bounding box center [462, 477] width 9 height 12
radio input "true"
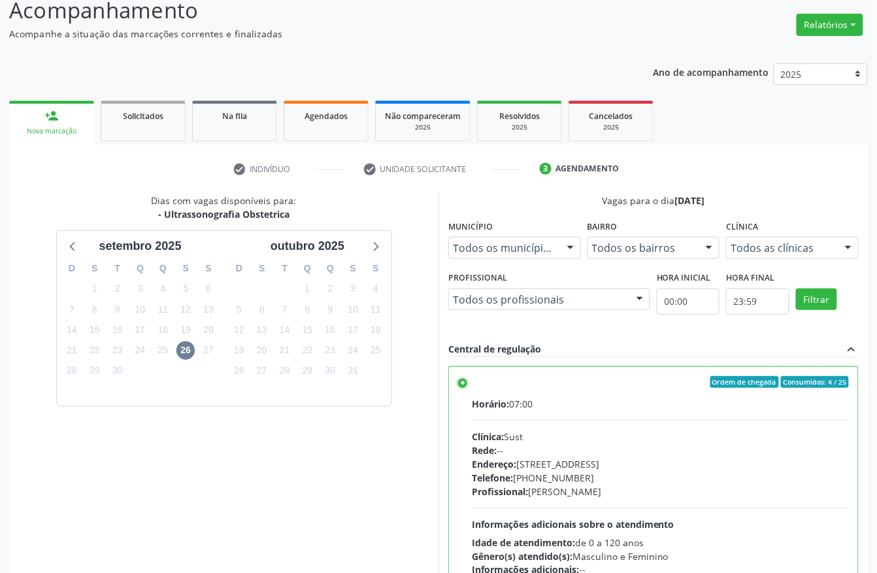
scroll to position [209, 0]
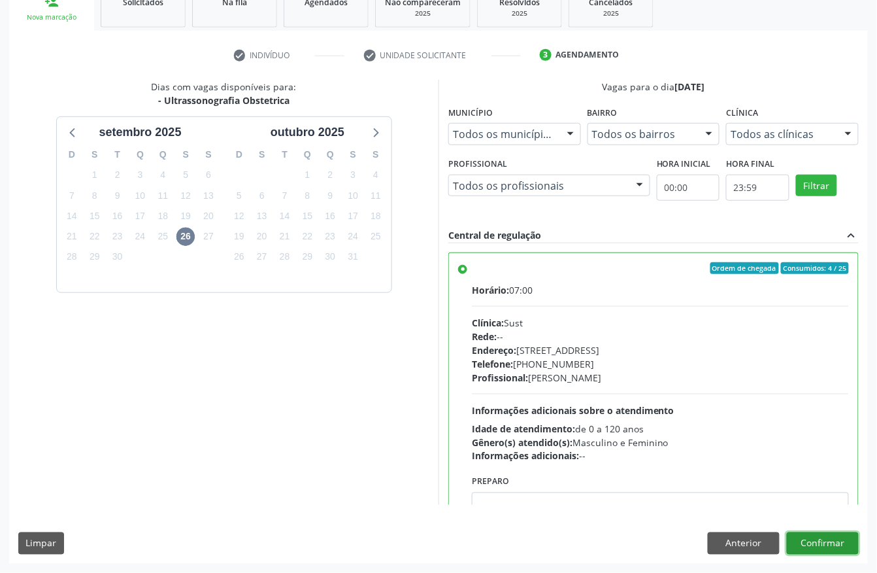
click at [834, 548] on button "Confirmar" at bounding box center [823, 543] width 72 height 22
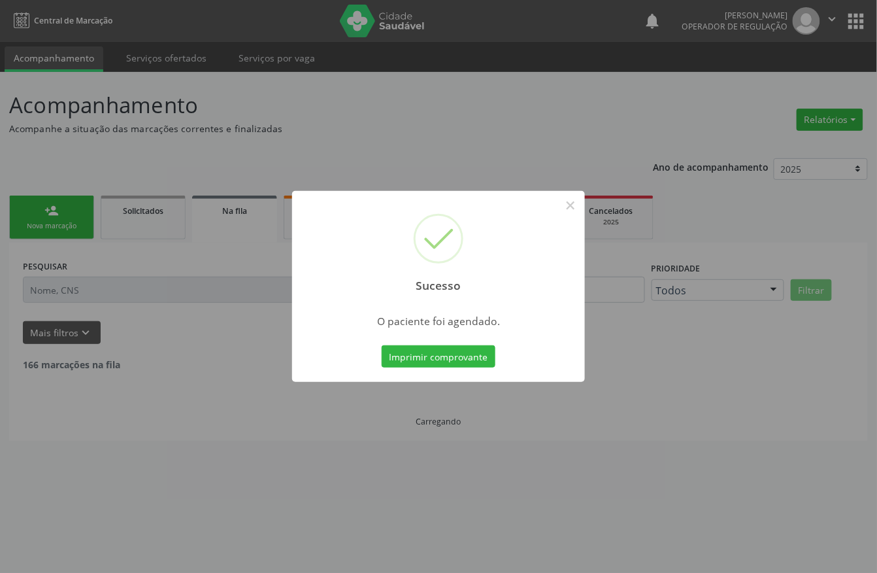
scroll to position [0, 0]
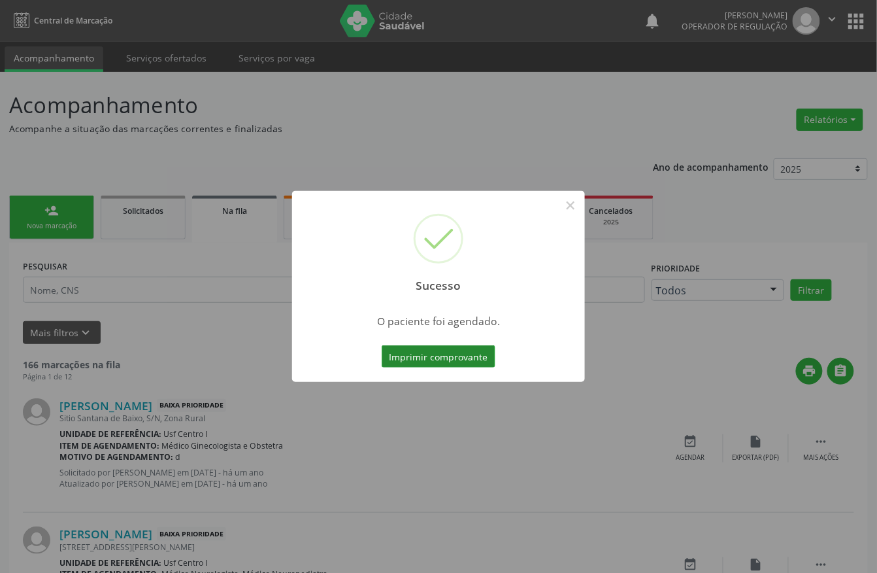
click at [460, 356] on button "Imprimir comprovante" at bounding box center [439, 356] width 114 height 22
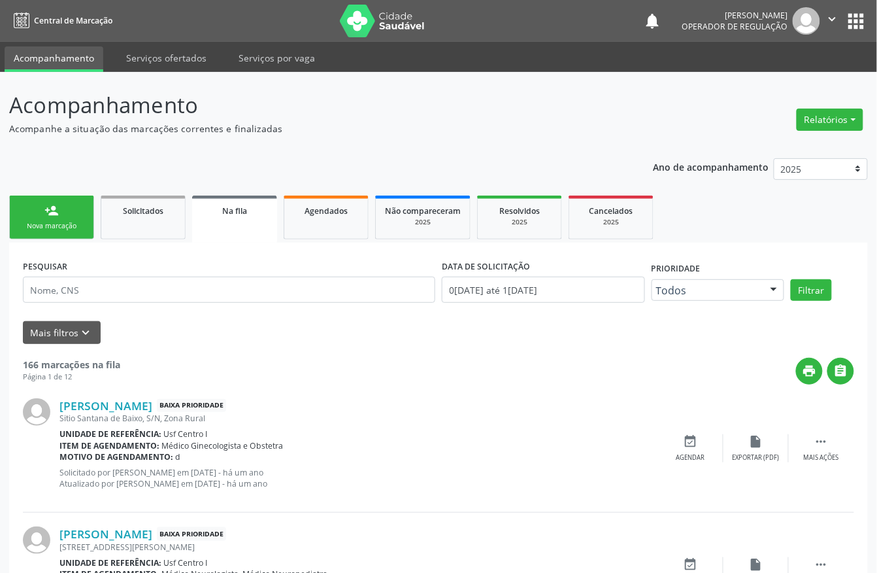
click at [51, 212] on div "person_add" at bounding box center [51, 210] width 14 height 14
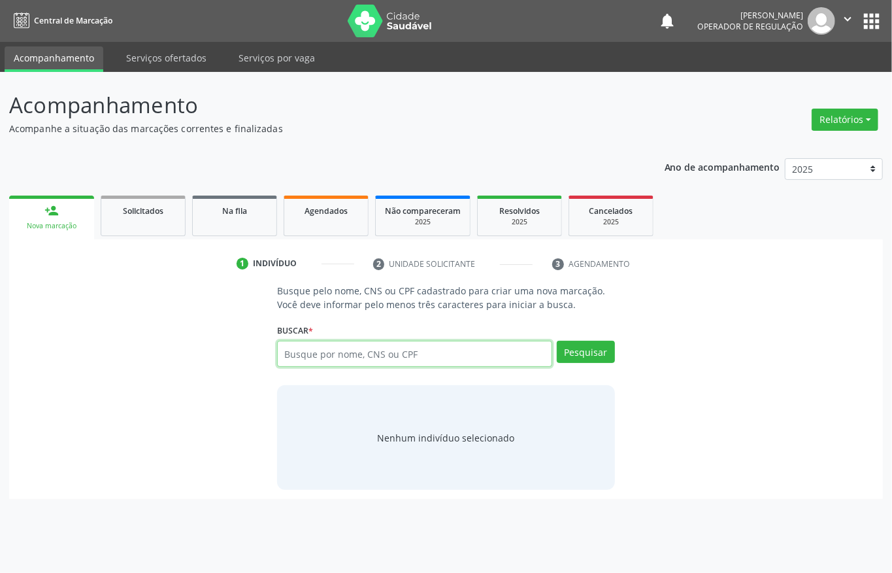
click at [301, 354] on input "text" at bounding box center [414, 354] width 275 height 26
drag, startPoint x: 365, startPoint y: 353, endPoint x: 0, endPoint y: 362, distance: 364.9
click at [3, 362] on div "Acompanhamento Acompanhe a situação das marcações correntes e finalizadas Relat…" at bounding box center [446, 322] width 892 height 501
type input "070"
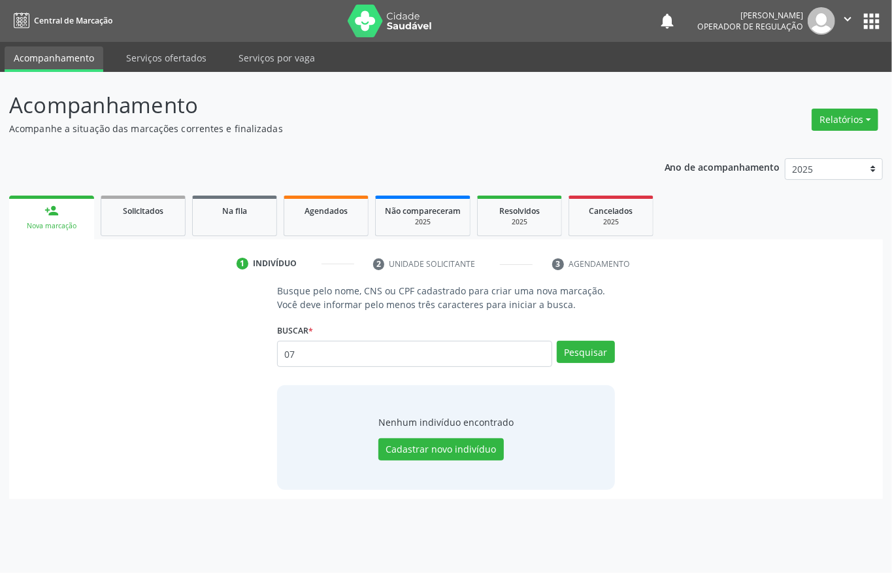
type input "0"
type input "07000565489"
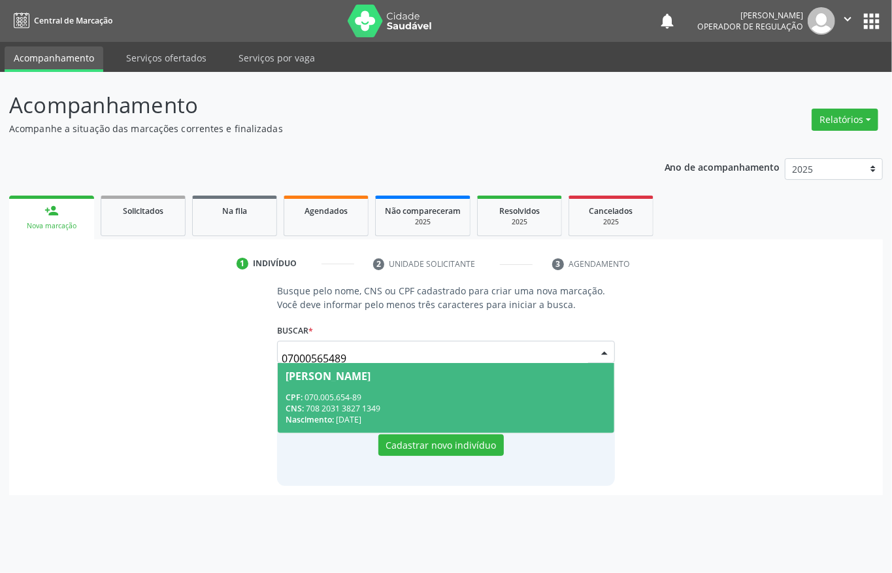
click at [306, 398] on div "CPF: 070.005.654-89" at bounding box center [446, 397] width 321 height 11
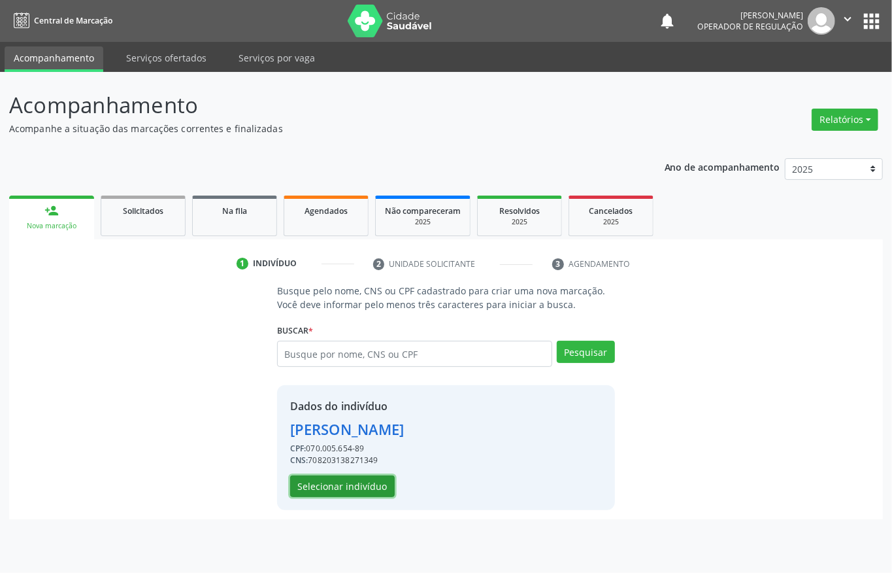
click at [328, 485] on button "Selecionar indivíduo" at bounding box center [342, 486] width 105 height 22
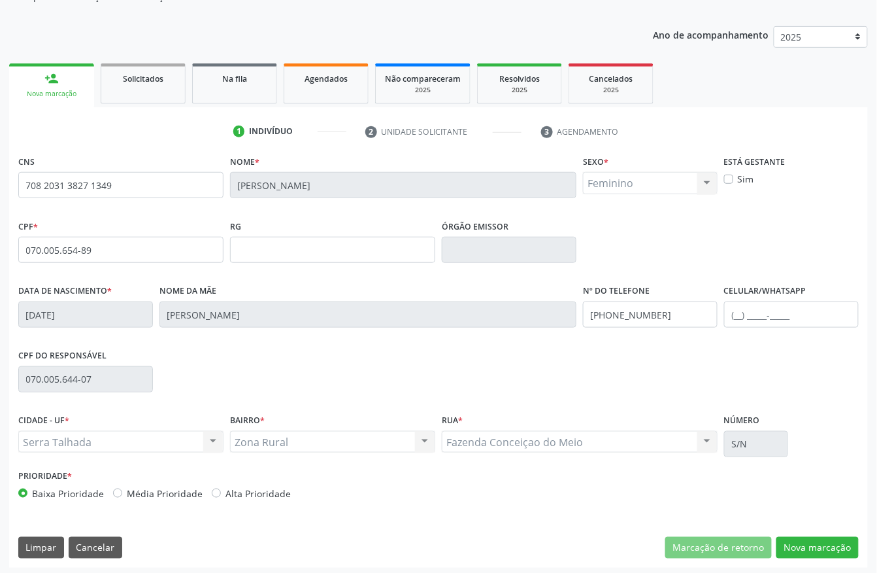
scroll to position [137, 0]
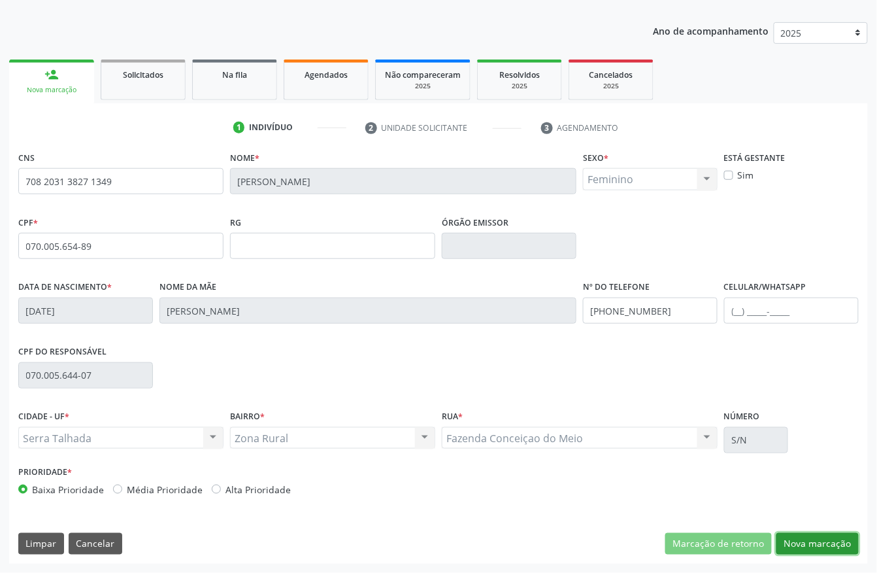
click at [802, 549] on button "Nova marcação" at bounding box center [818, 544] width 82 height 22
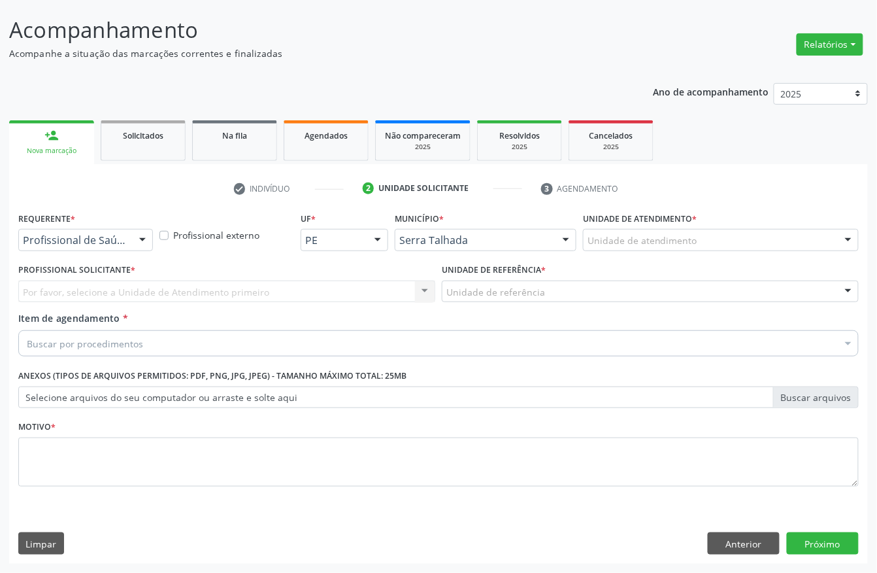
scroll to position [76, 0]
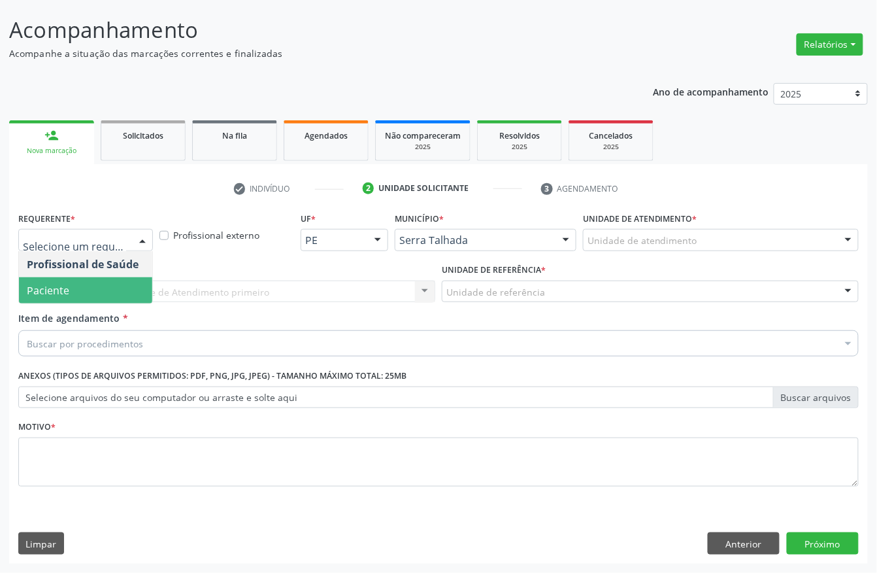
click at [84, 285] on span "Paciente" at bounding box center [85, 290] width 133 height 26
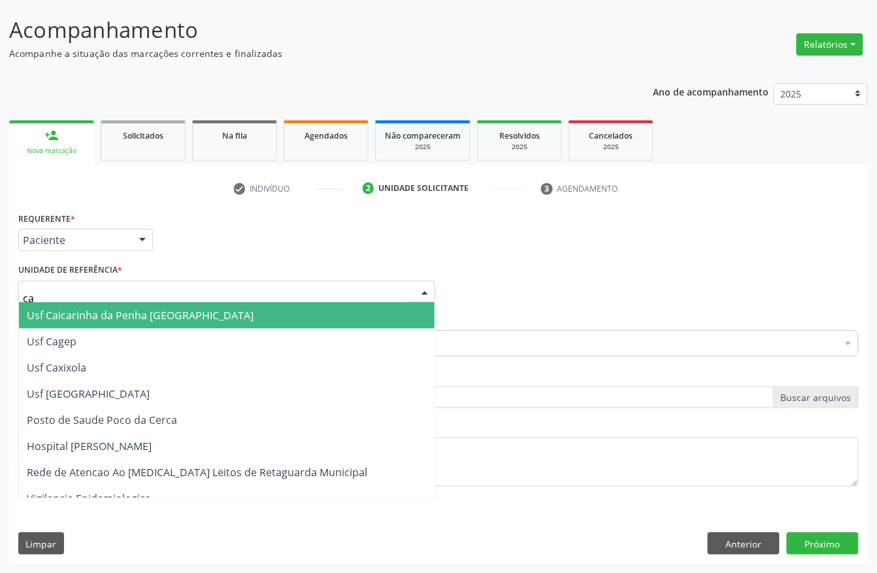
type input "cai"
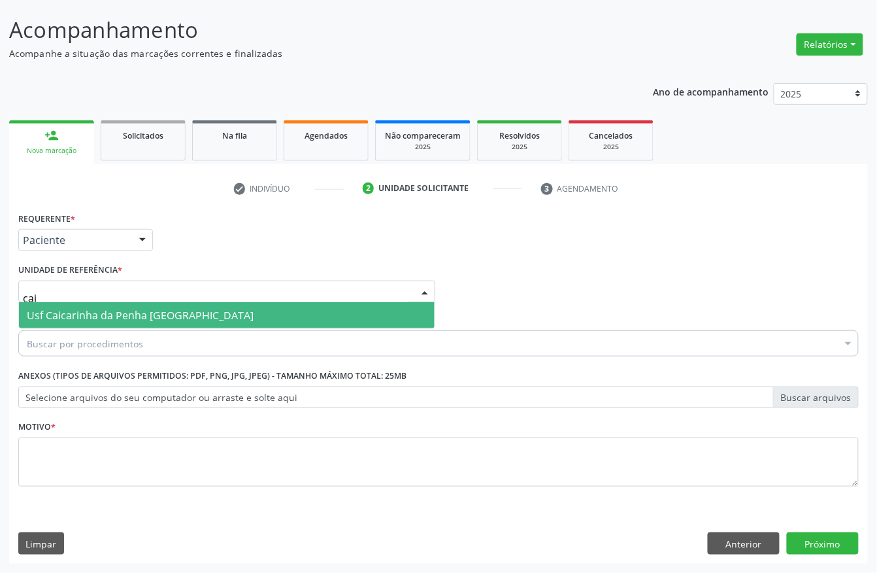
click at [197, 314] on span "Usf Caicarinha da Penha [GEOGRAPHIC_DATA]" at bounding box center [140, 315] width 227 height 14
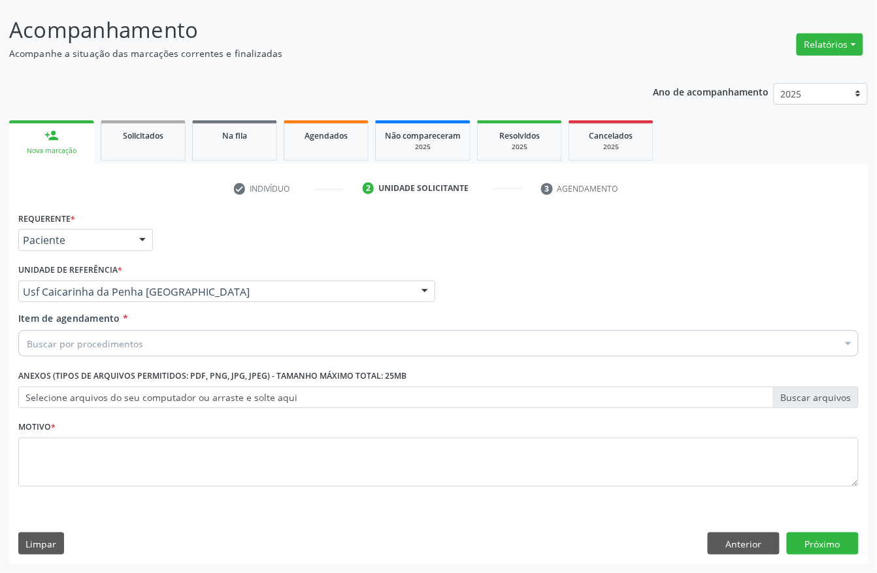
click at [187, 344] on div "Buscar por procedimentos" at bounding box center [438, 343] width 841 height 26
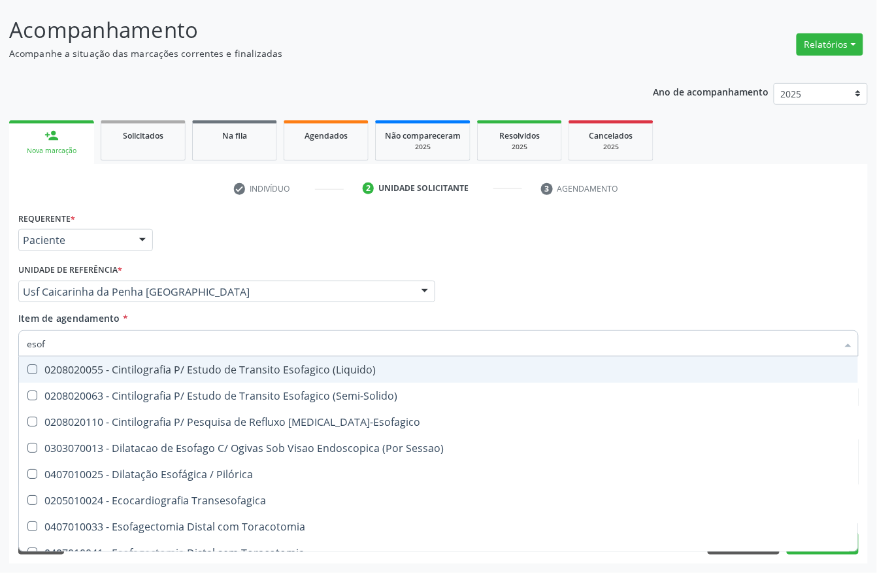
type input "esofa"
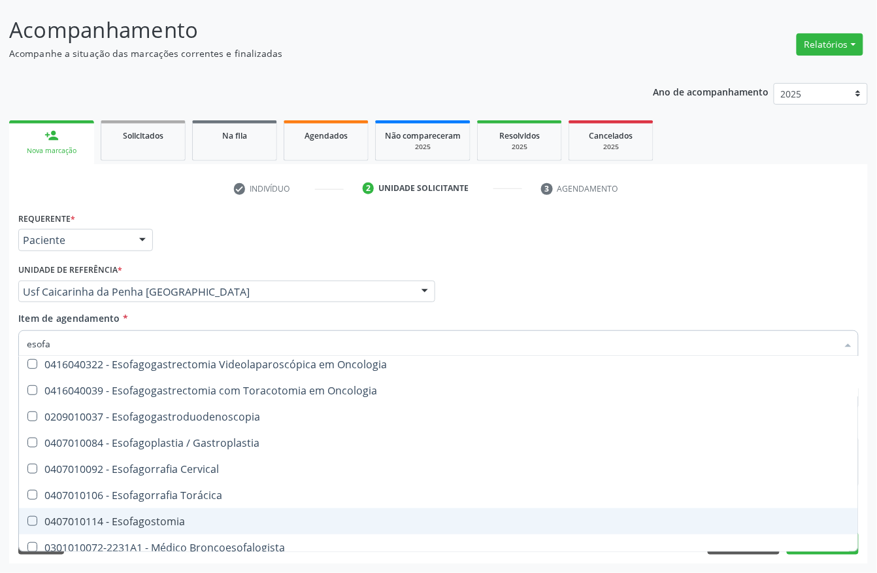
scroll to position [262, 0]
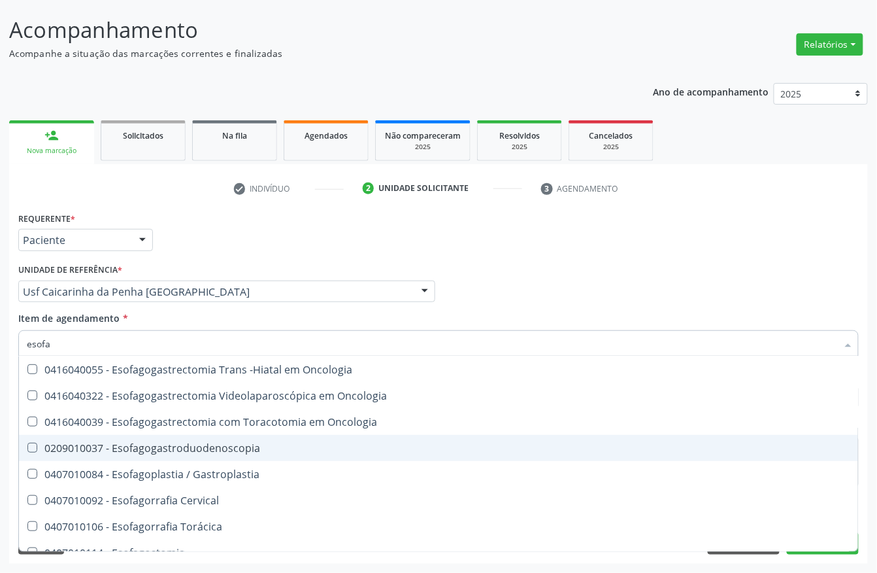
click at [180, 451] on div "0209010037 - Esofagogastroduodenoscopia" at bounding box center [439, 448] width 824 height 10
checkbox Esofagogastroduodenoscopia "true"
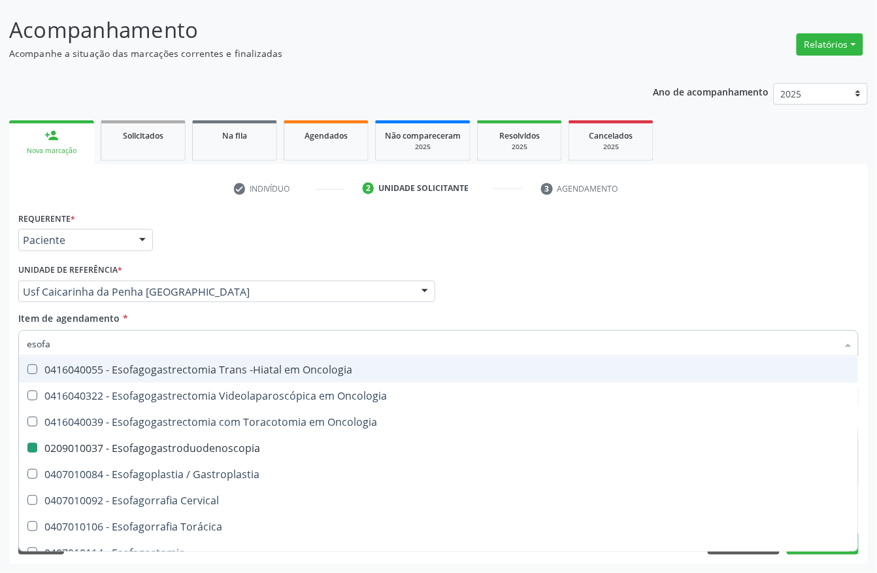
click at [785, 296] on div "Profissional Solicitante Por favor, selecione a Unidade de Atendimento primeiro…" at bounding box center [438, 285] width 847 height 51
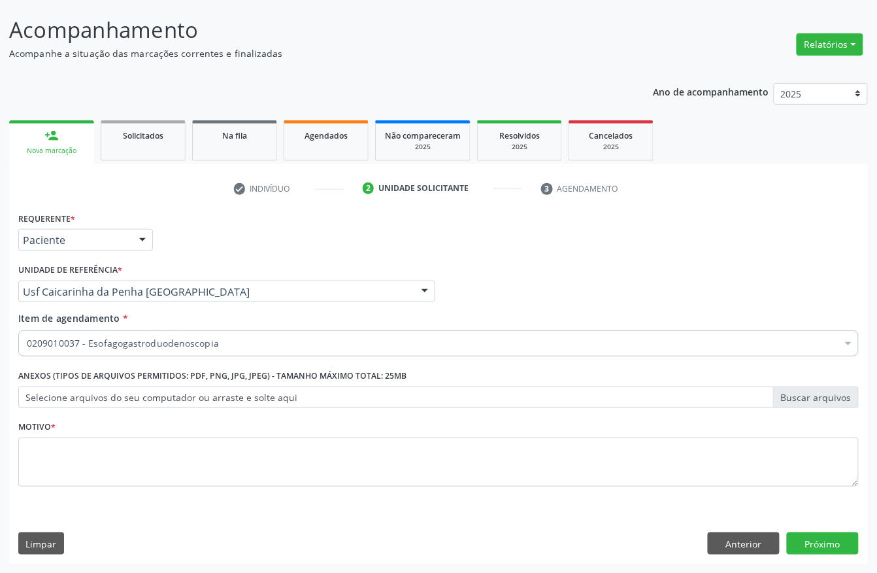
scroll to position [0, 0]
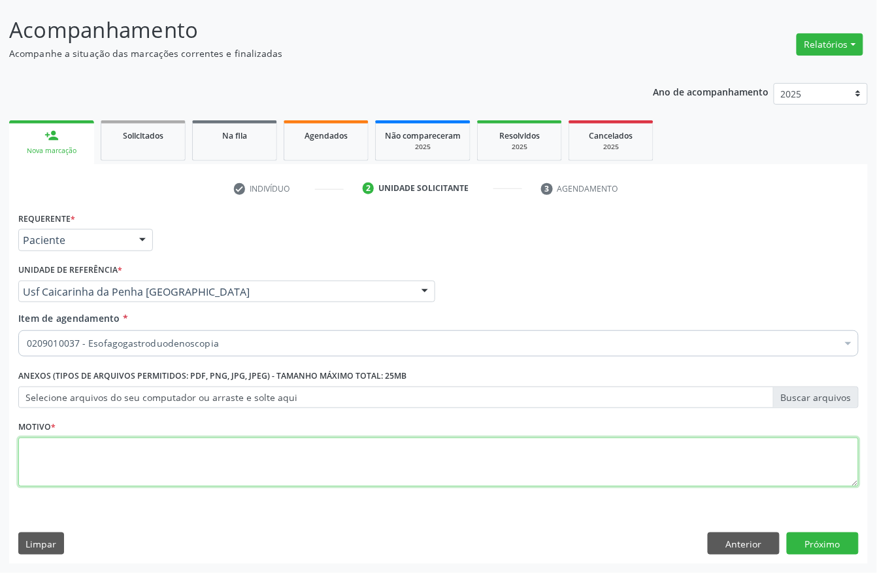
click at [777, 454] on textarea at bounding box center [438, 462] width 841 height 50
type textarea "."
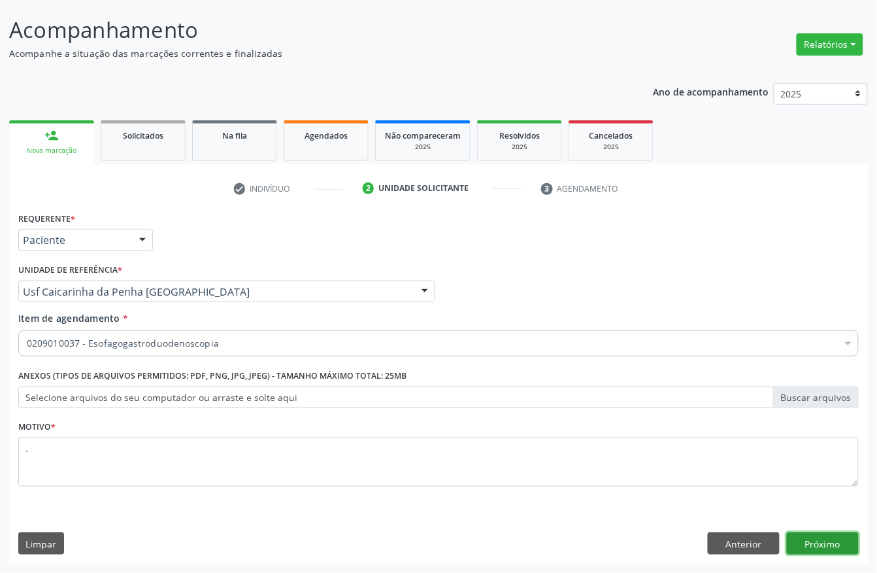
click at [837, 545] on button "Próximo" at bounding box center [823, 543] width 72 height 22
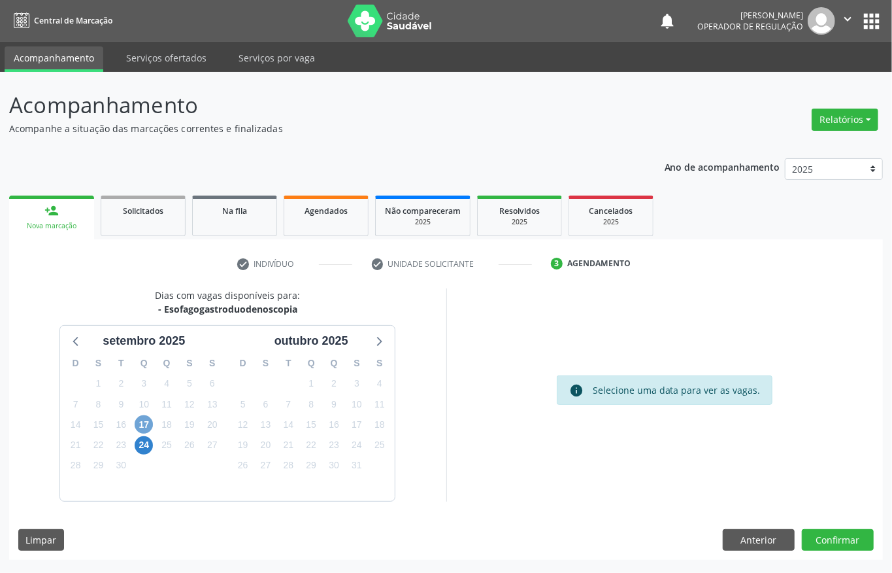
click at [139, 424] on span "17" at bounding box center [144, 424] width 18 height 18
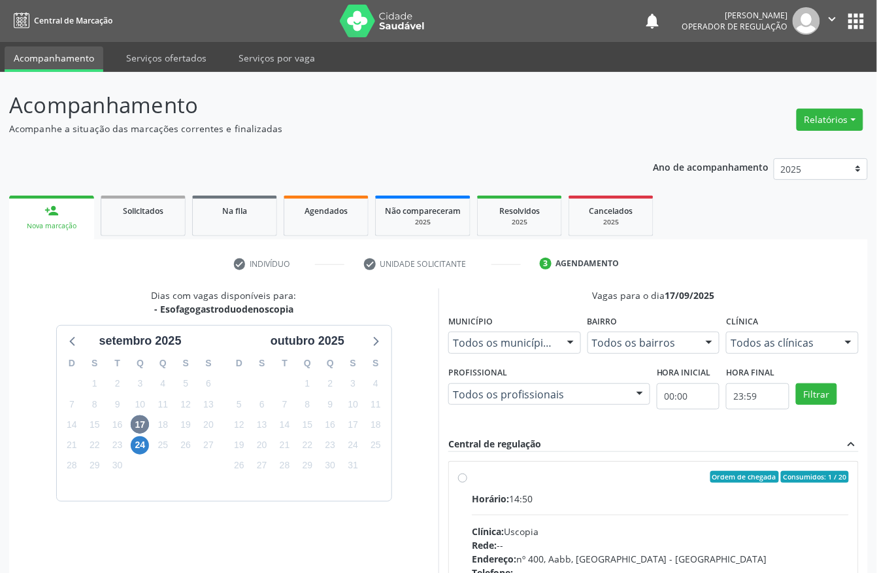
click at [594, 474] on div "Ordem de chegada Consumidos: 1 / 20" at bounding box center [660, 477] width 377 height 12
click at [467, 474] on input "Ordem de chegada Consumidos: 1 / 20 Horário: 14:50 Clínica: Uscopia Rede: -- En…" at bounding box center [462, 477] width 9 height 12
radio input "true"
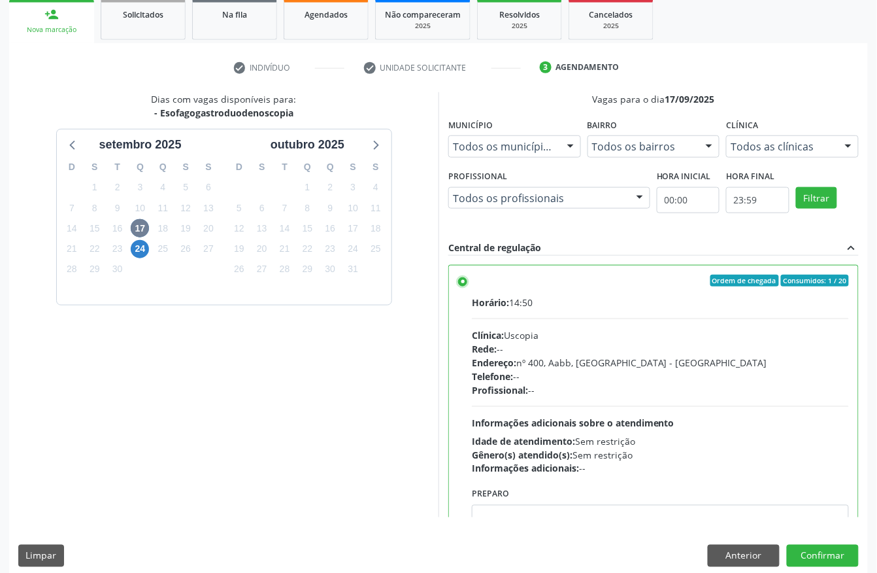
scroll to position [209, 0]
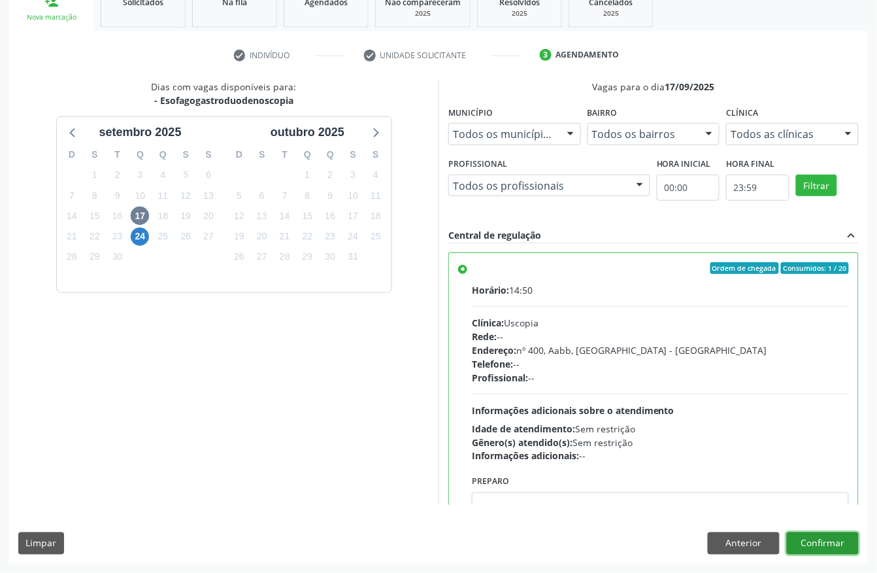
click at [805, 545] on button "Confirmar" at bounding box center [823, 543] width 72 height 22
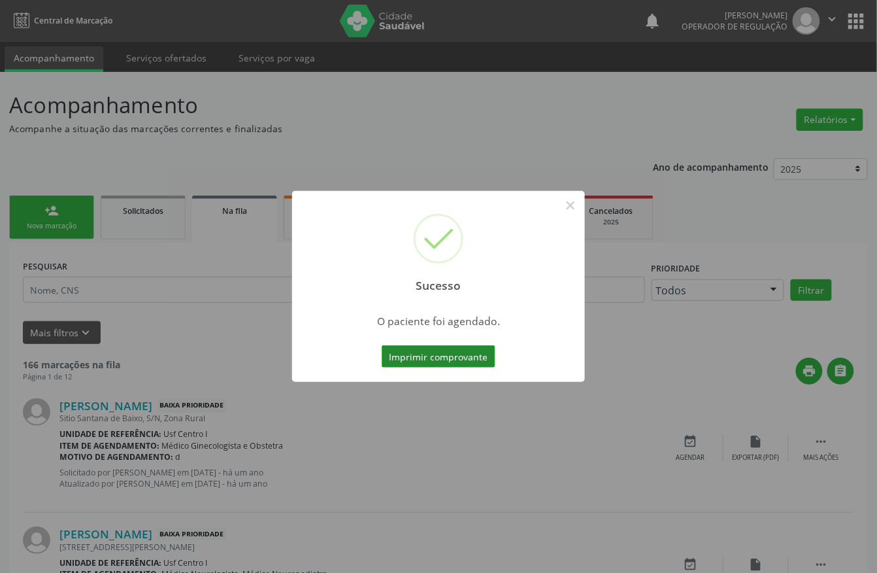
click at [453, 359] on button "Imprimir comprovante" at bounding box center [439, 356] width 114 height 22
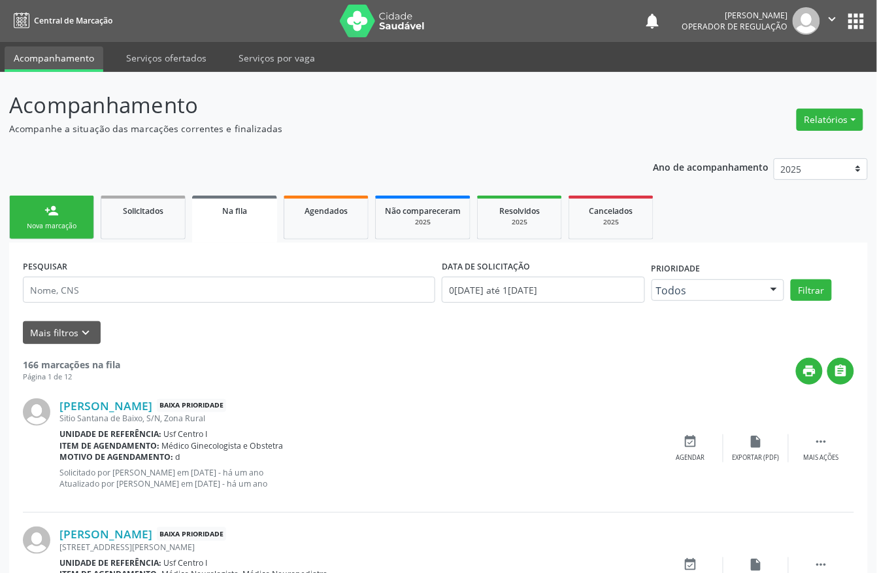
click at [47, 222] on div "Nova marcação" at bounding box center [51, 226] width 65 height 10
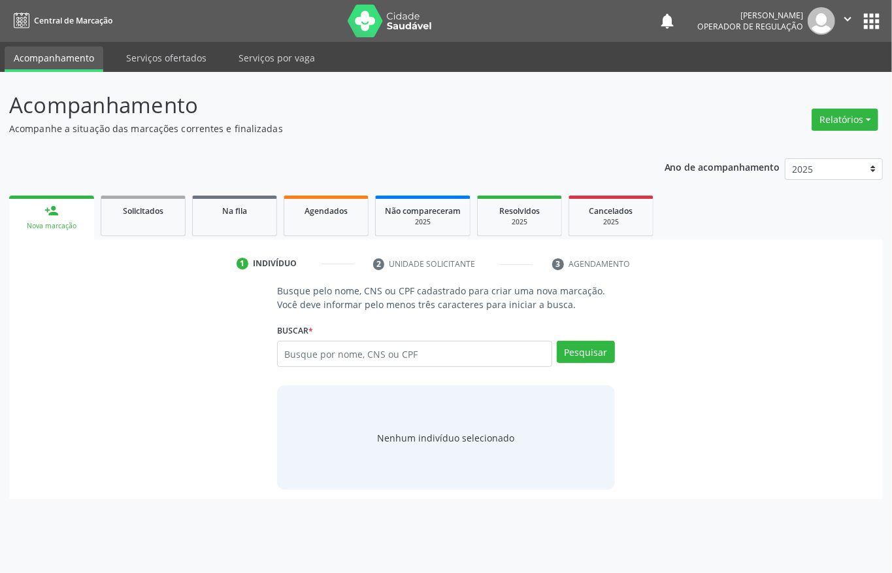
click at [43, 209] on link "person_add Nova marcação" at bounding box center [51, 217] width 85 height 44
click at [471, 363] on input "text" at bounding box center [414, 354] width 275 height 26
type input "898003413823223"
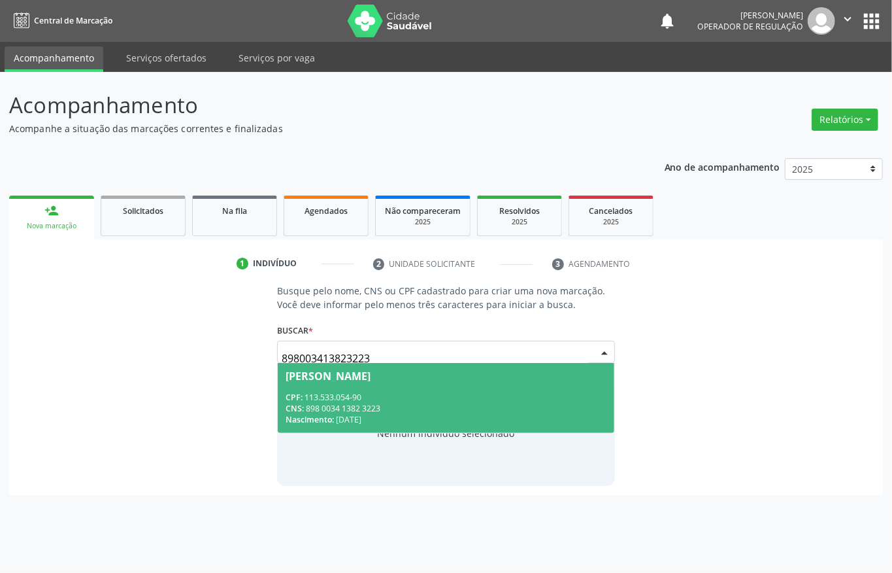
click at [466, 390] on span "[PERSON_NAME] CPF: 113.533.054-90 CNS: 898 0034 1382 3223 Nascimento: [DATE]" at bounding box center [446, 398] width 337 height 70
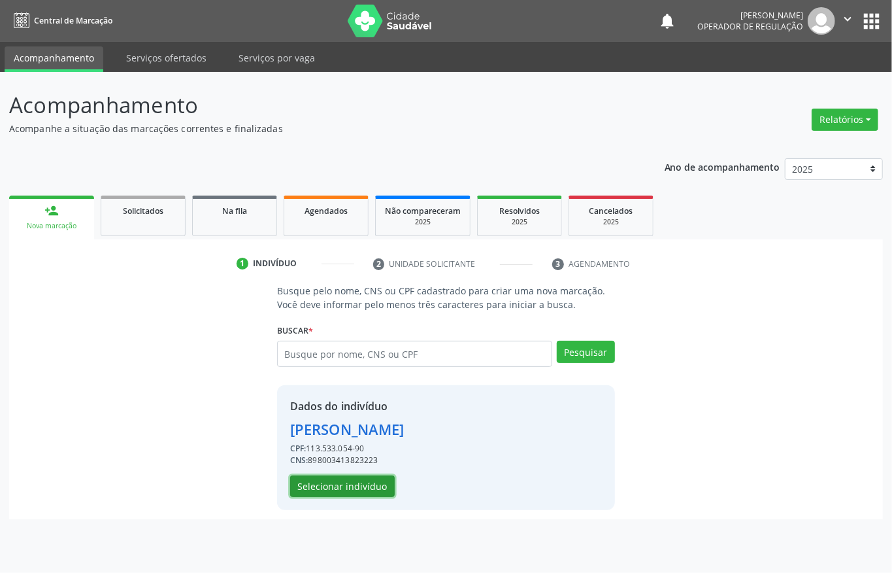
click at [332, 492] on button "Selecionar indivíduo" at bounding box center [342, 486] width 105 height 22
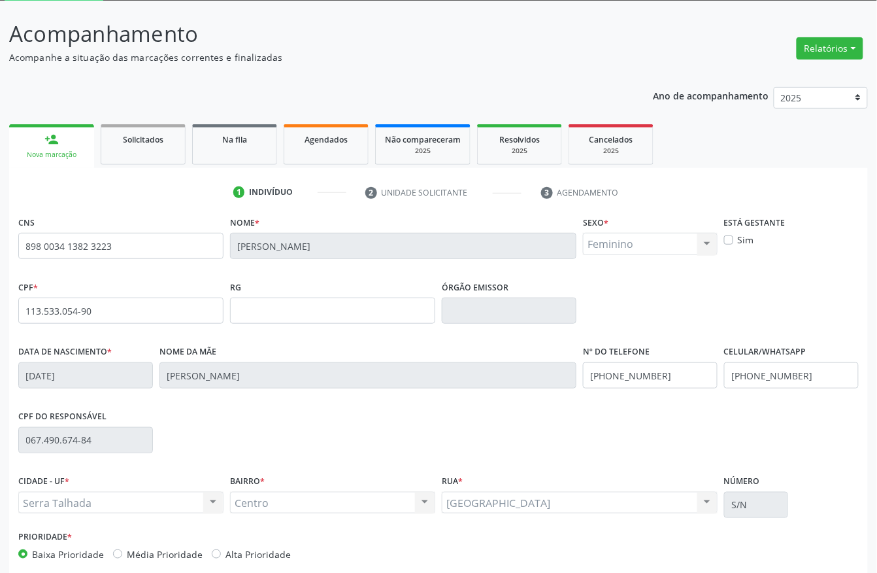
scroll to position [137, 0]
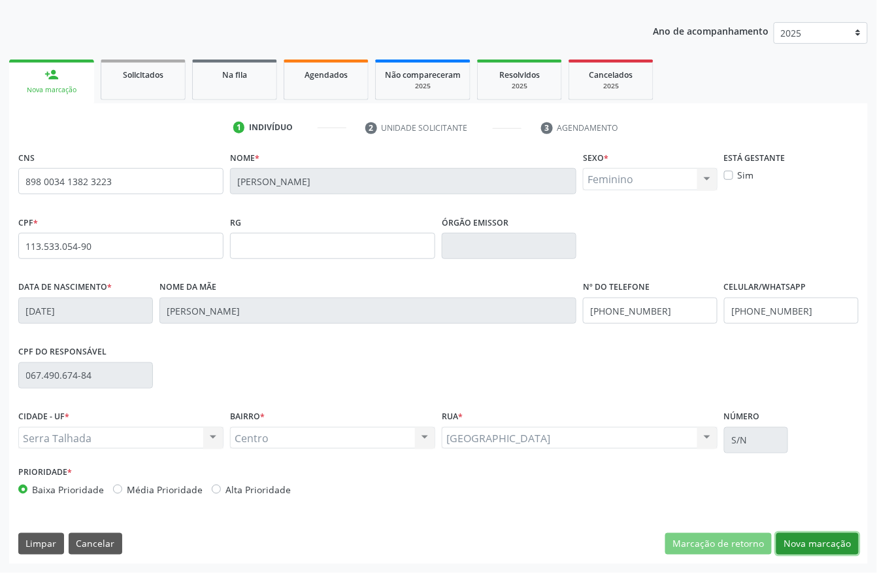
click at [837, 542] on button "Nova marcação" at bounding box center [818, 544] width 82 height 22
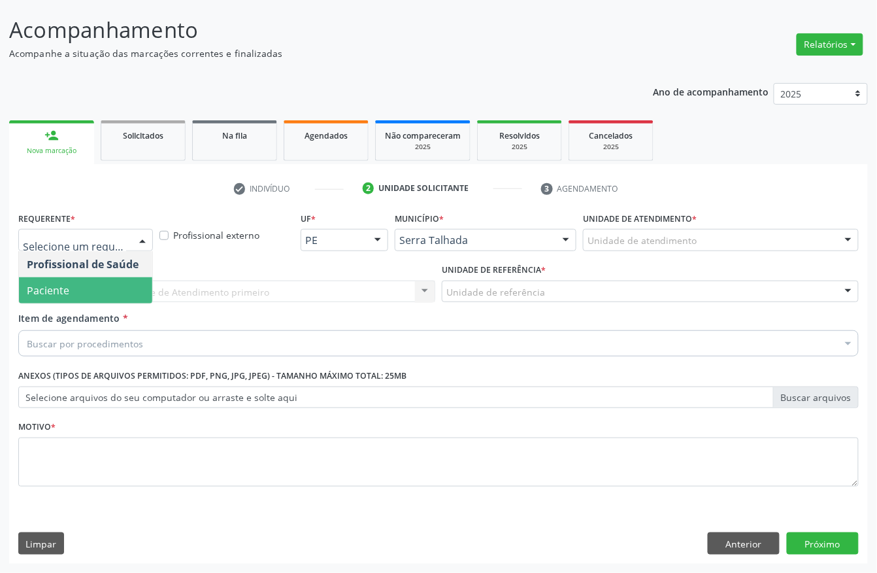
click at [92, 285] on span "Paciente" at bounding box center [85, 290] width 133 height 26
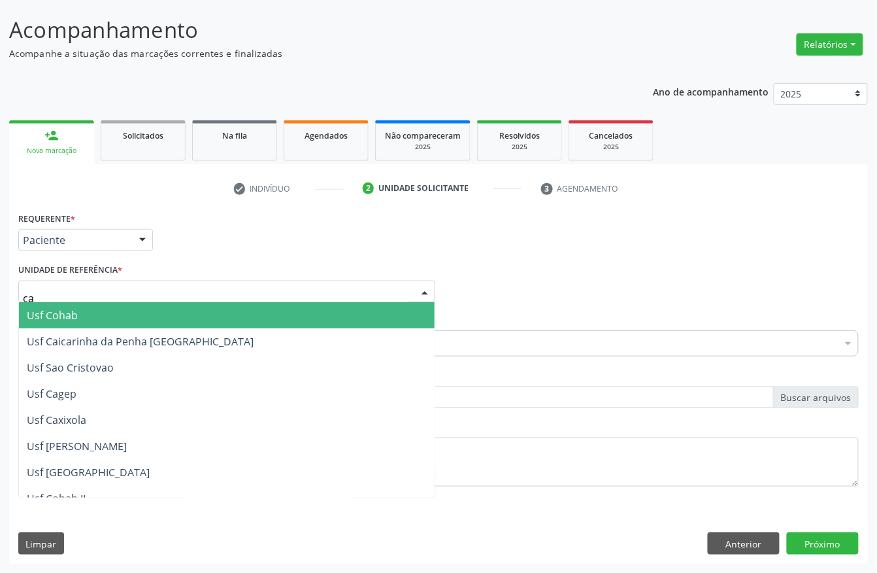
type input "cai"
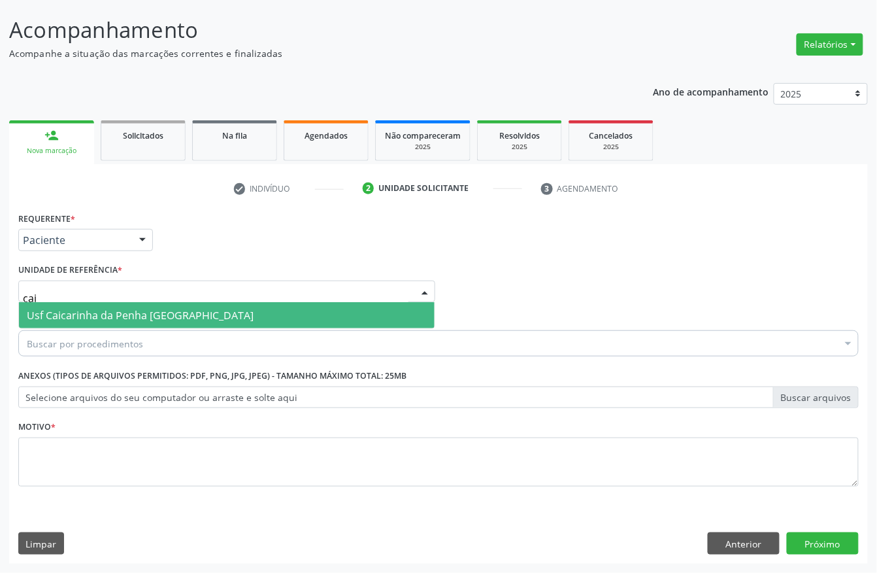
click at [105, 309] on span "Usf Caicarinha da Penha [GEOGRAPHIC_DATA]" at bounding box center [140, 315] width 227 height 14
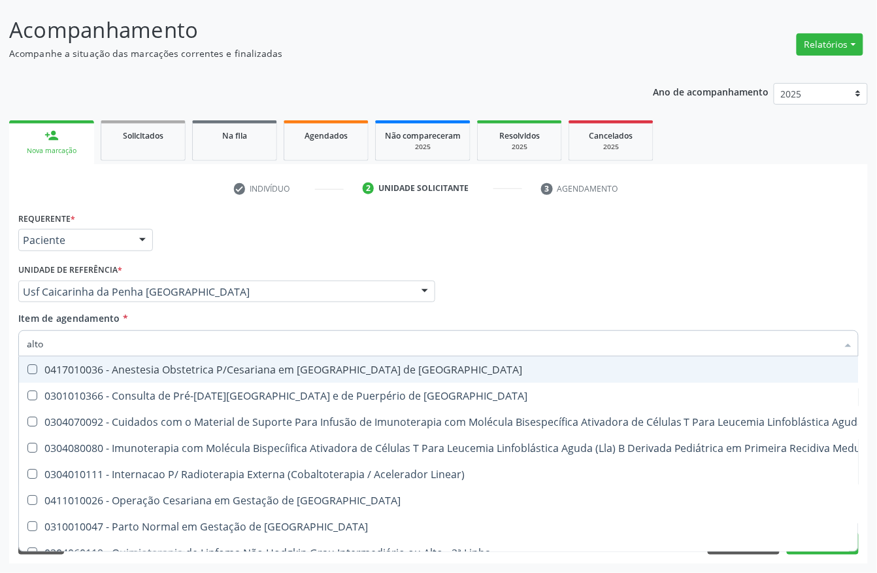
type input "alto r"
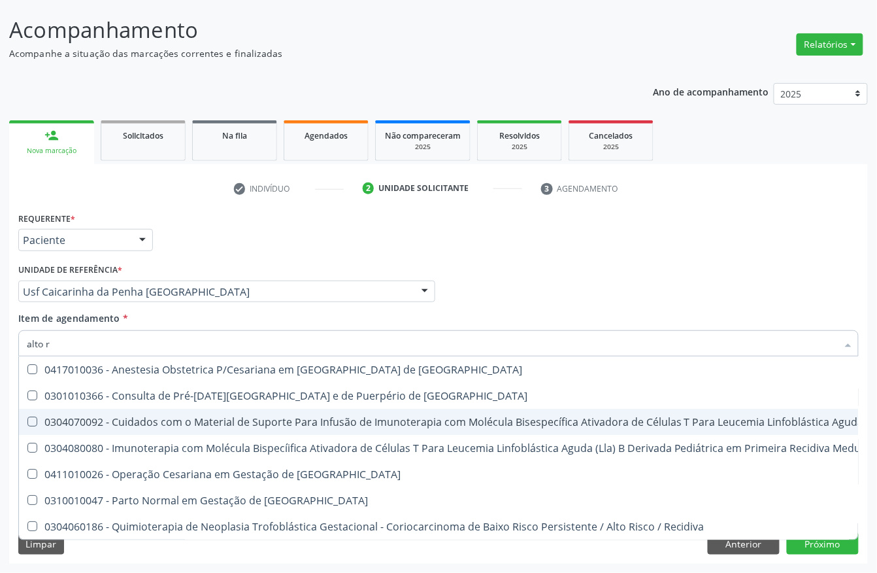
click at [121, 403] on span "0301010366 - Consulta de Pré-[DATE][GEOGRAPHIC_DATA] e de Puerpério de [GEOGRAP…" at bounding box center [698, 395] width 1358 height 26
checkbox Risco "true"
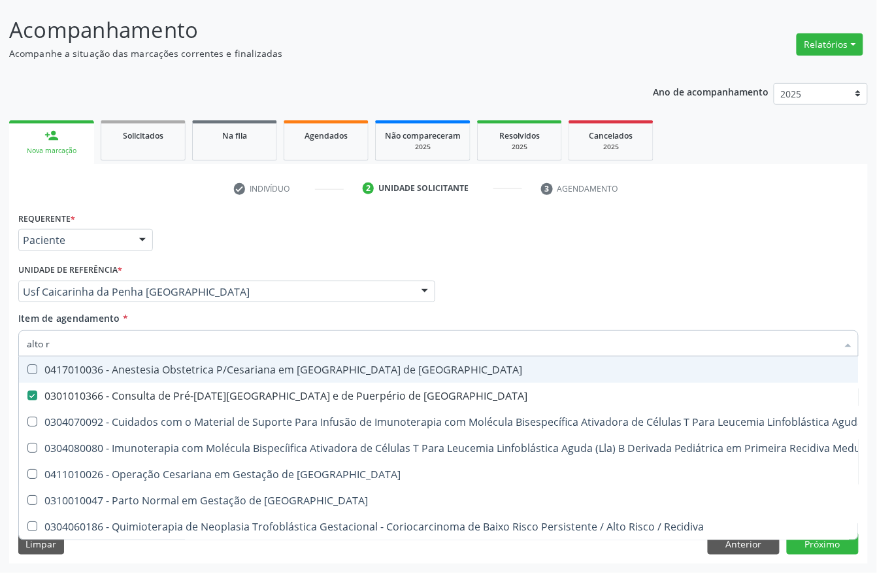
click at [628, 285] on div "Profissional Solicitante Por favor, selecione a Unidade de Atendimento primeiro…" at bounding box center [438, 285] width 847 height 51
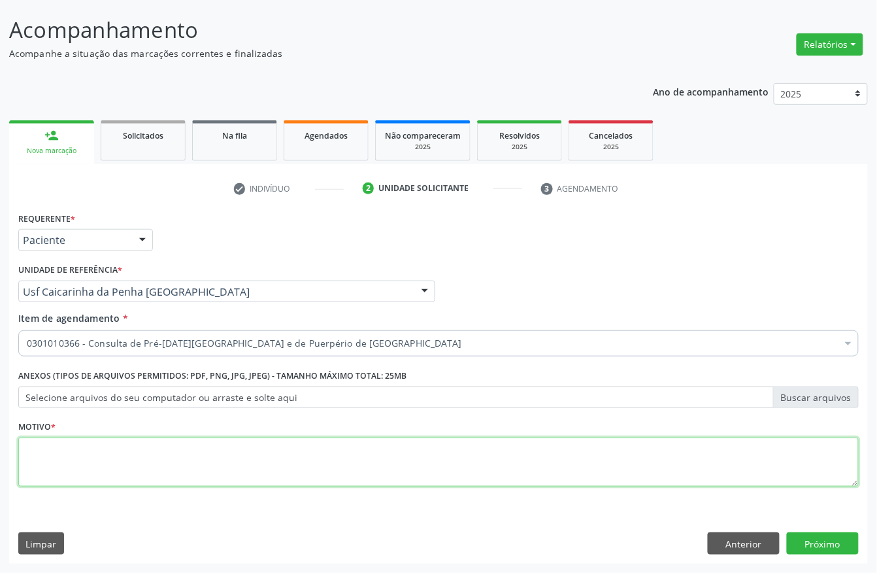
click at [131, 464] on textarea at bounding box center [438, 462] width 841 height 50
type textarea "."
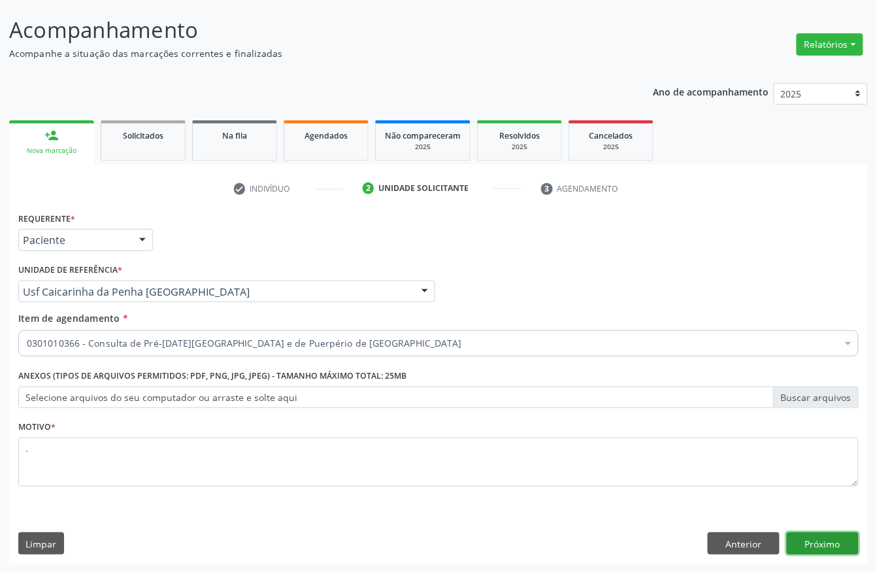
click at [800, 541] on button "Próximo" at bounding box center [823, 543] width 72 height 22
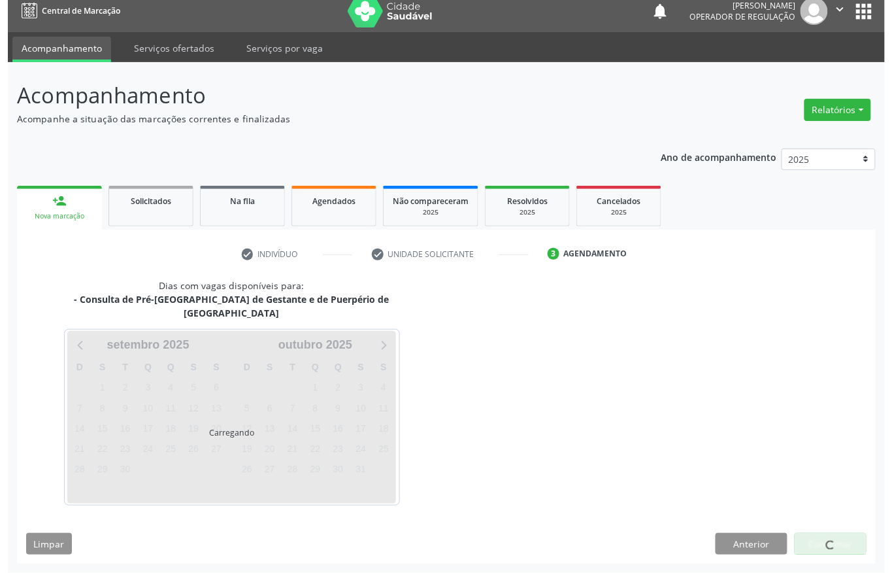
scroll to position [0, 0]
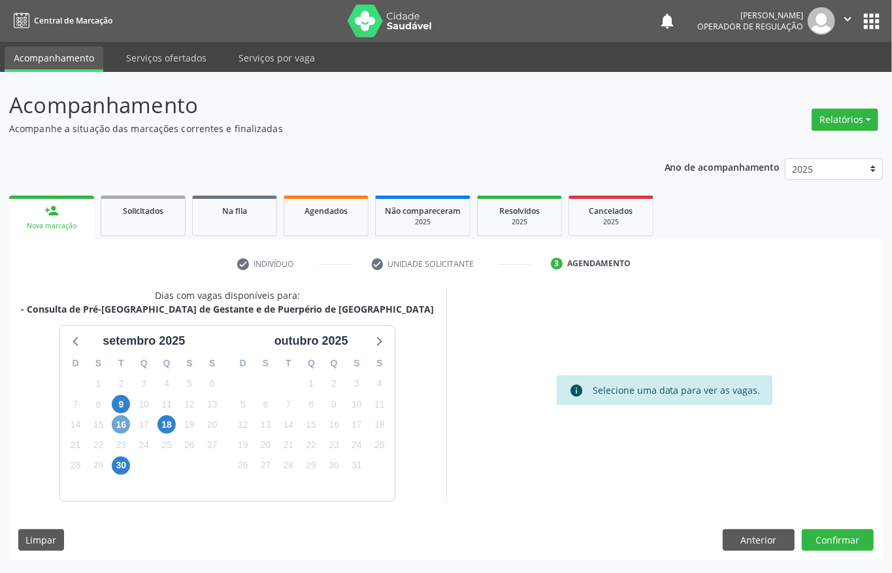
click at [126, 421] on span "16" at bounding box center [121, 424] width 18 height 18
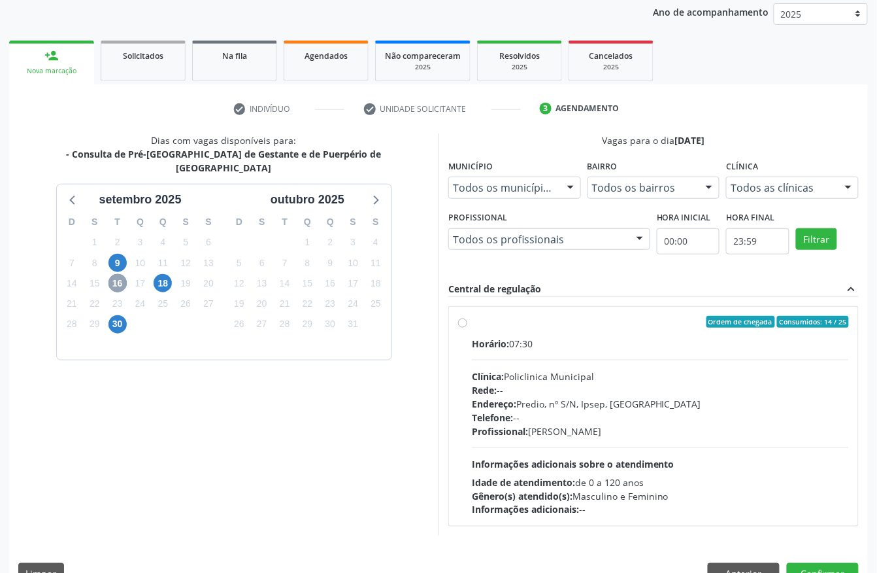
scroll to position [174, 0]
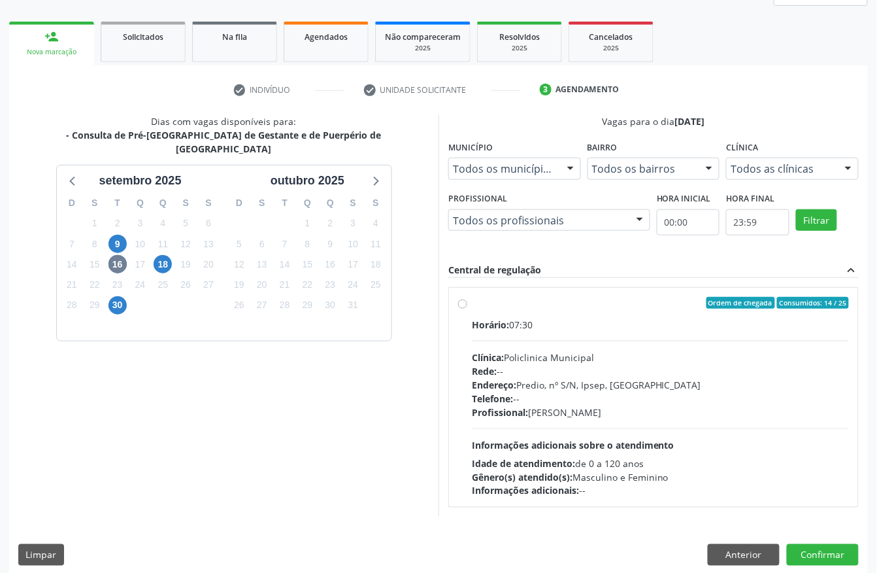
click at [573, 359] on div "Clínica: Policlinica Municipal" at bounding box center [660, 357] width 377 height 14
click at [467, 309] on input "Ordem de chegada Consumidos: 14 / 25 Horário: 07:30 Clínica: Policlinica Munici…" at bounding box center [462, 303] width 9 height 12
radio input "true"
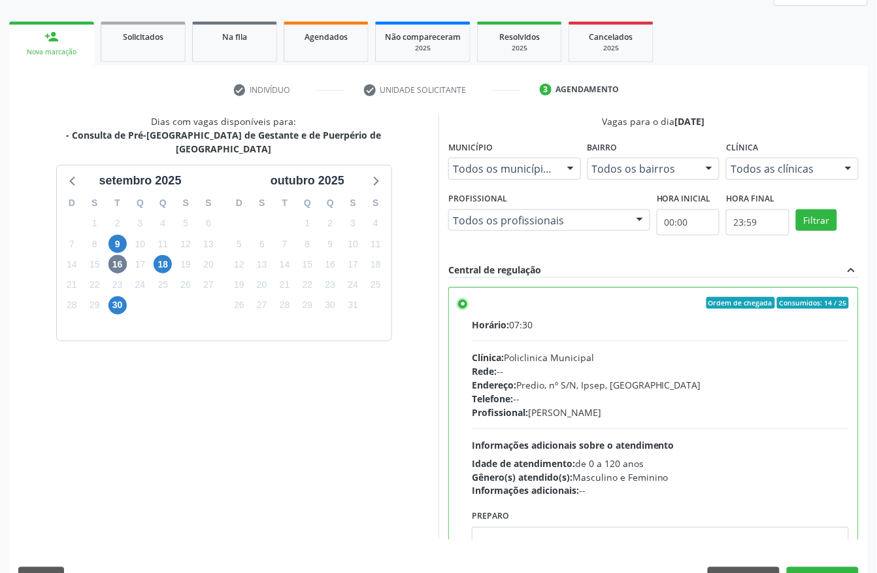
scroll to position [66, 0]
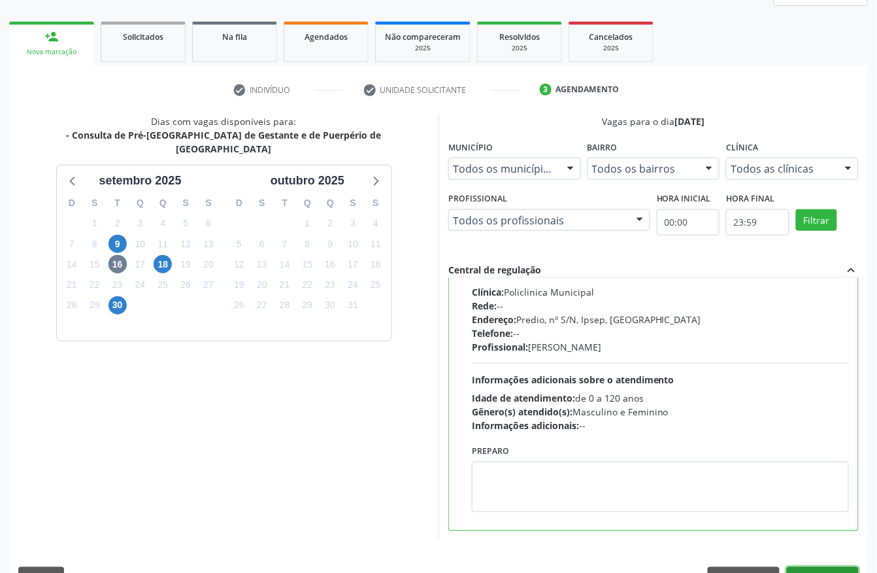
click at [822, 569] on button "Confirmar" at bounding box center [823, 578] width 72 height 22
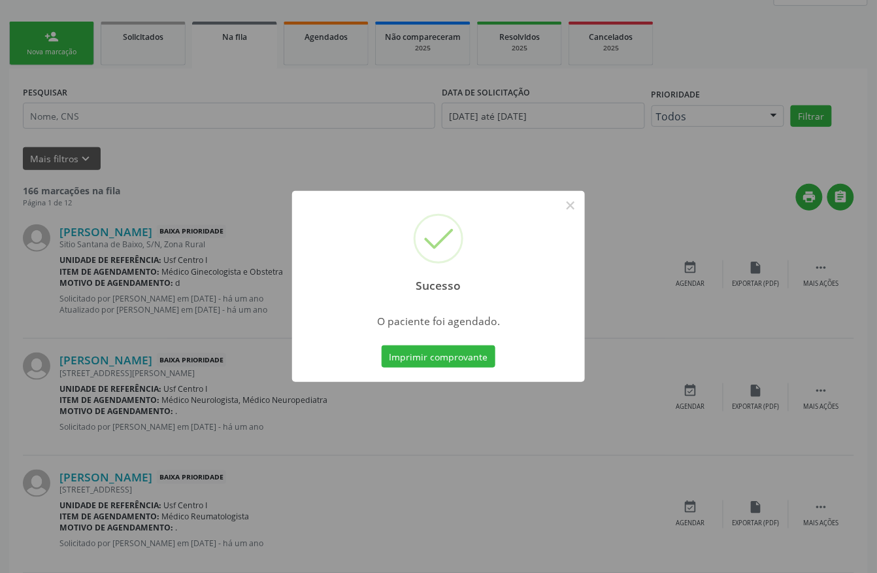
scroll to position [0, 0]
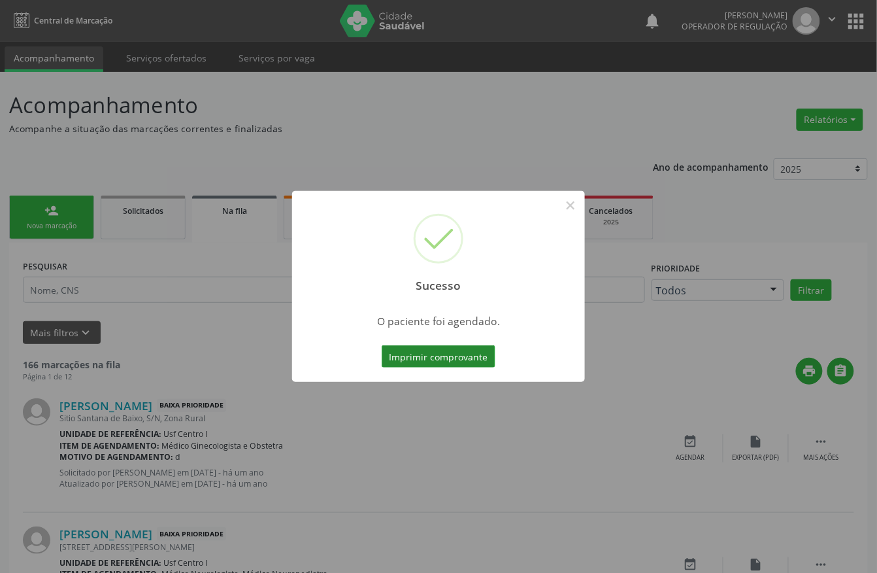
click at [427, 364] on button "Imprimir comprovante" at bounding box center [439, 356] width 114 height 22
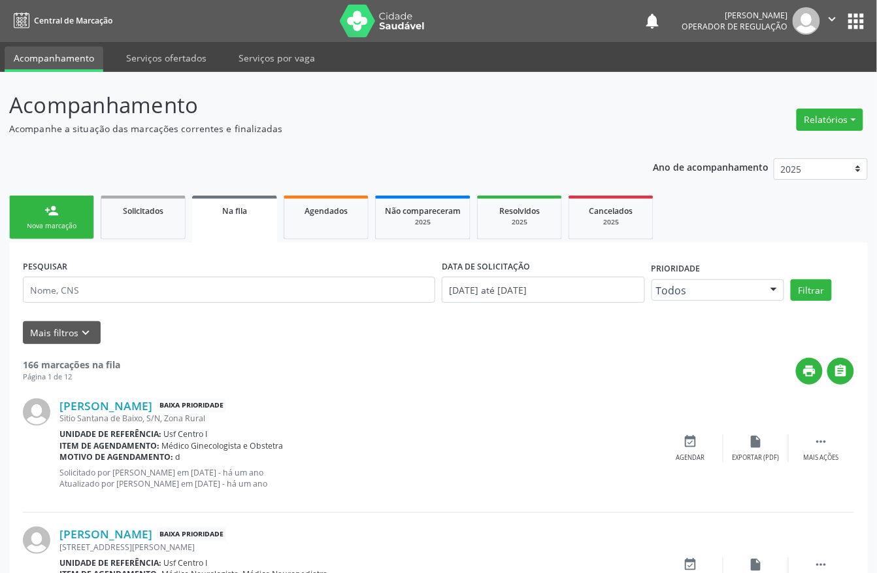
click at [58, 215] on div "person_add" at bounding box center [51, 210] width 14 height 14
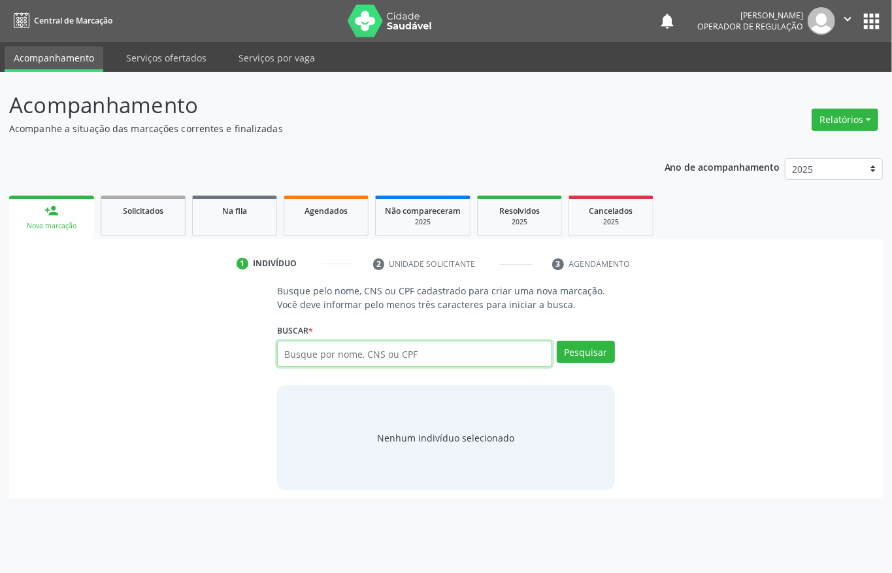
click at [326, 350] on input "text" at bounding box center [414, 354] width 275 height 26
type input "708609004090880"
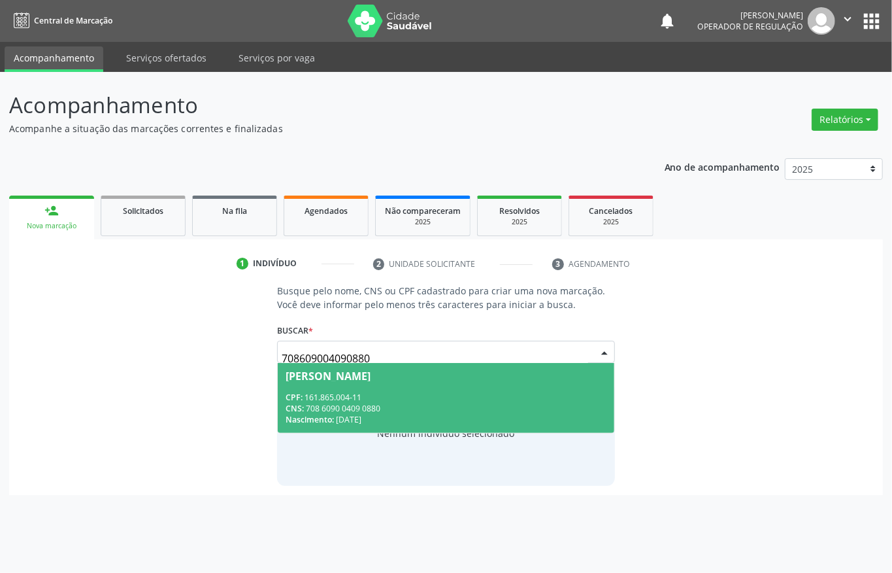
click at [420, 401] on div "CPF: 161.865.004-11" at bounding box center [446, 397] width 321 height 11
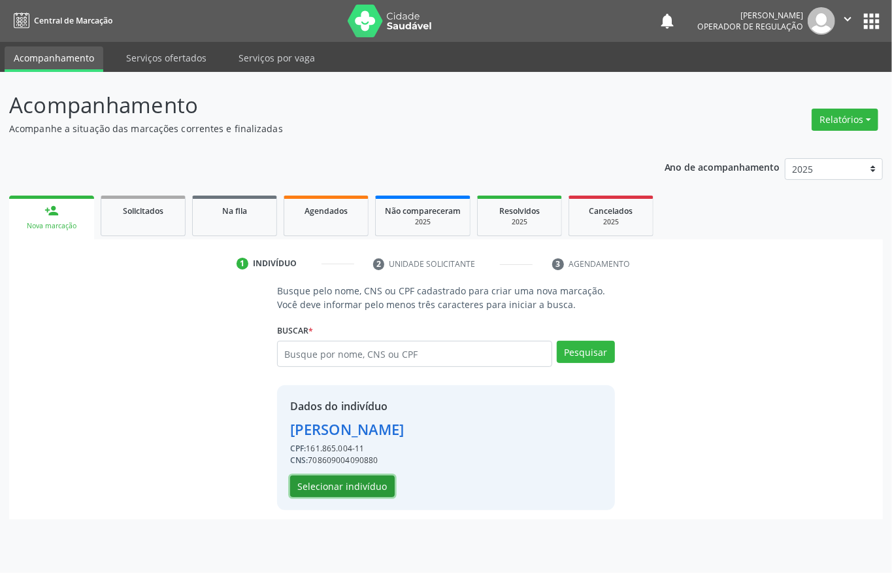
click at [333, 484] on button "Selecionar indivíduo" at bounding box center [342, 486] width 105 height 22
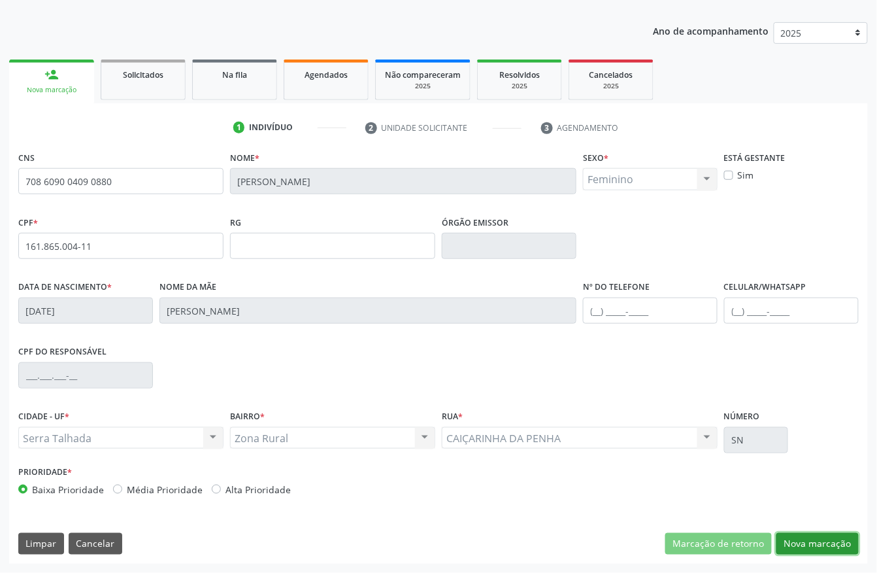
click at [806, 547] on button "Nova marcação" at bounding box center [818, 544] width 82 height 22
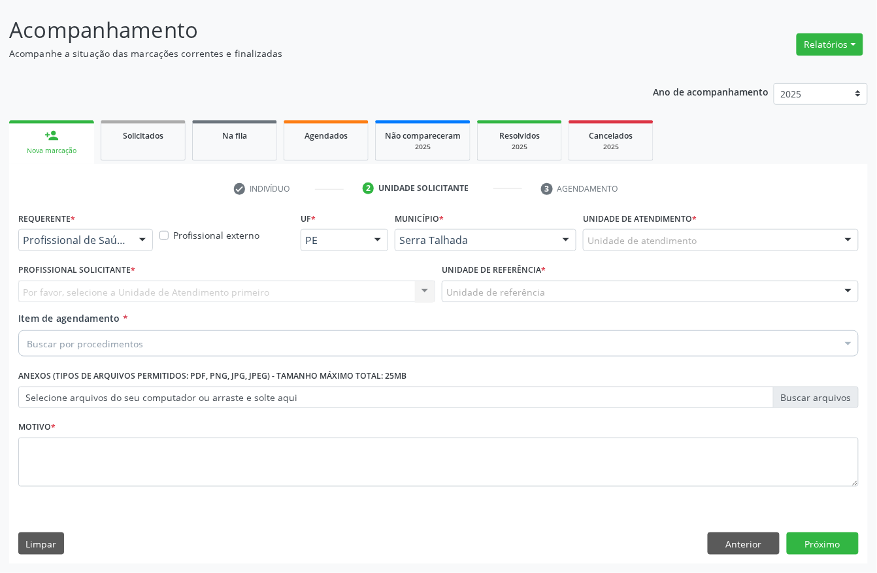
scroll to position [76, 0]
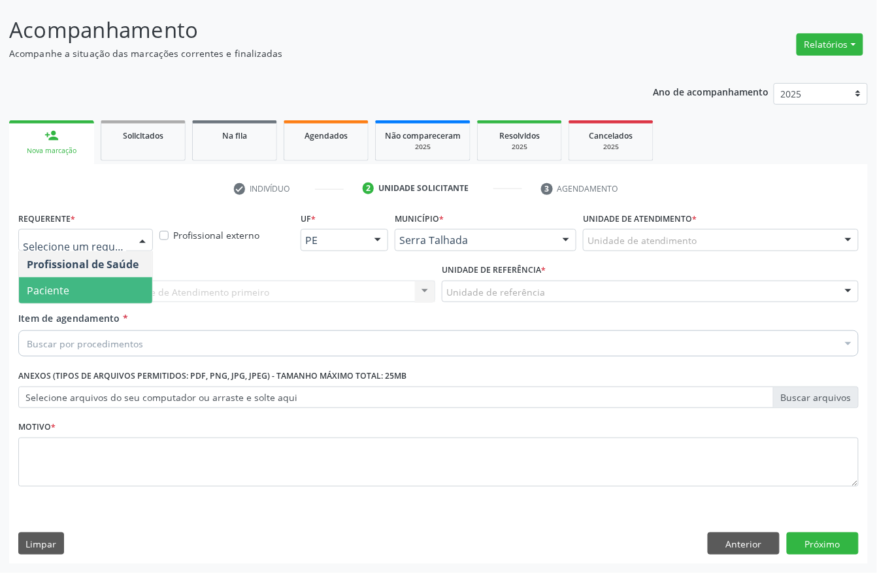
click at [44, 294] on span "Paciente" at bounding box center [48, 290] width 42 height 14
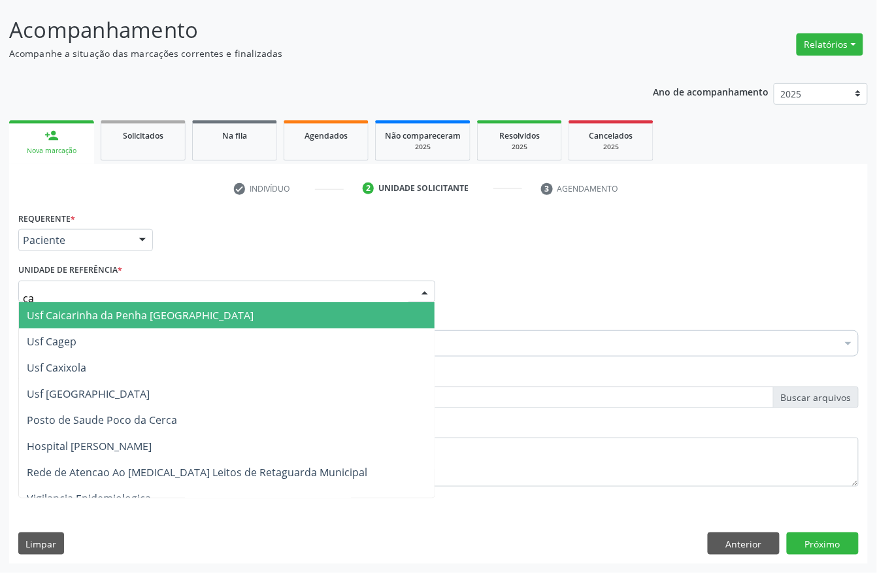
type input "cai"
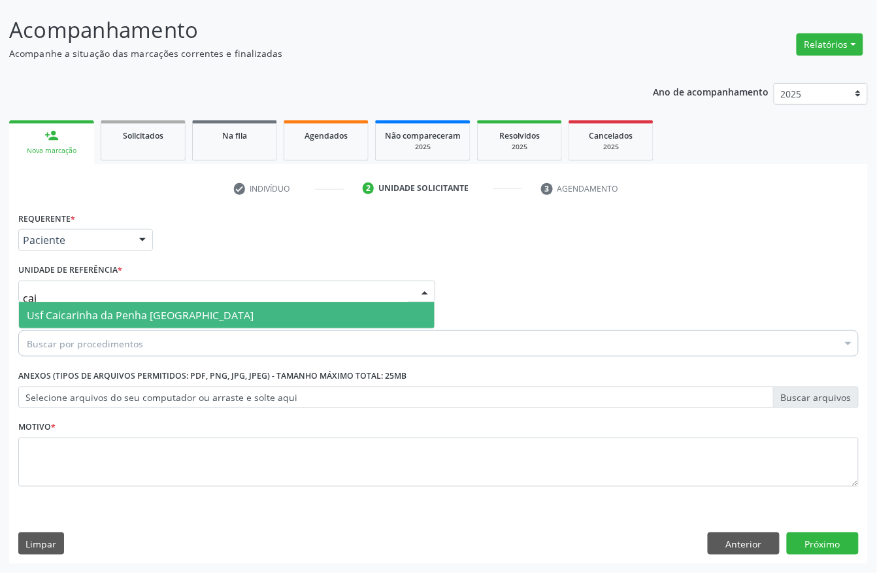
click at [127, 318] on span "Usf Caicarinha da Penha [GEOGRAPHIC_DATA]" at bounding box center [140, 315] width 227 height 14
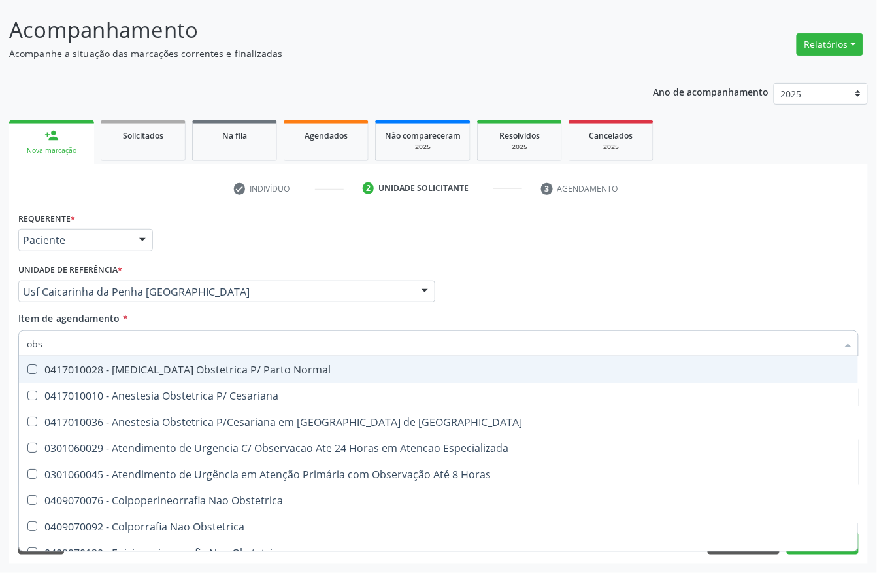
type input "obst"
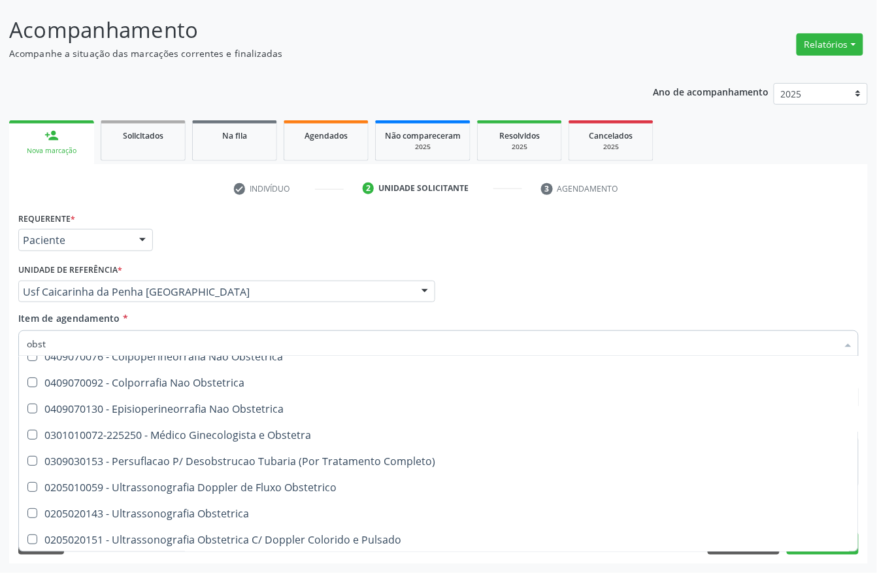
scroll to position [93, 0]
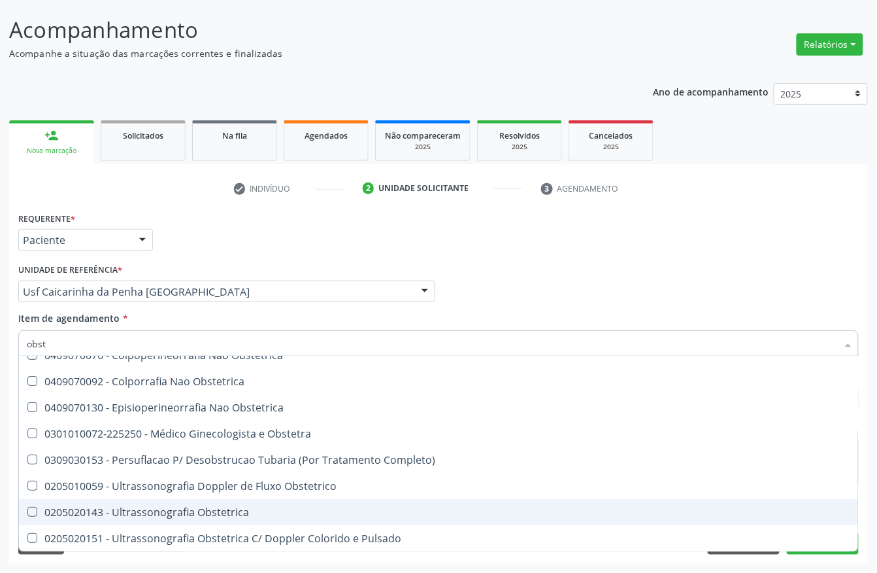
click at [121, 507] on div "0205020143 - Ultrassonografia Obstetrica" at bounding box center [439, 512] width 824 height 10
checkbox Obstetrica "true"
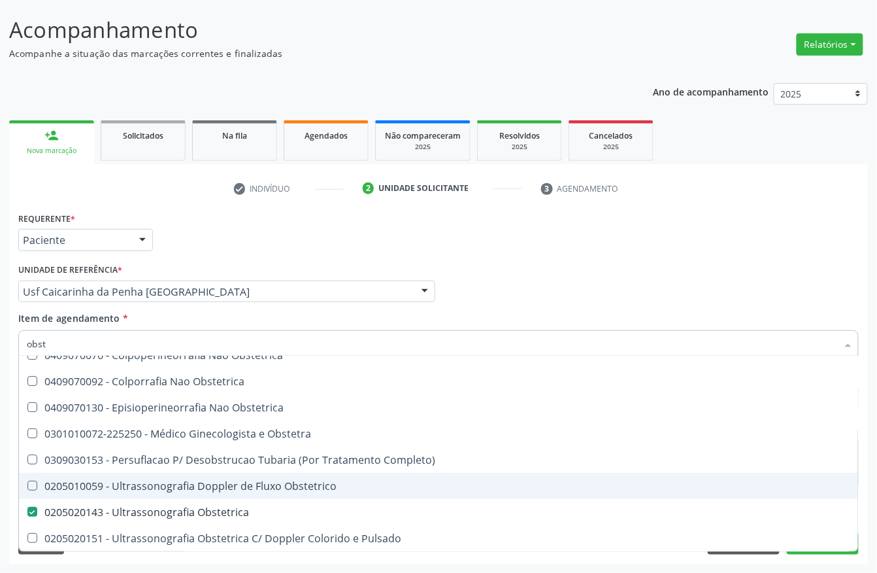
click at [0, 432] on div "Acompanhamento Acompanhe a situação das marcações correntes e finalizadas Relat…" at bounding box center [438, 285] width 877 height 576
checkbox Cesariana "true"
checkbox Obstetrica "false"
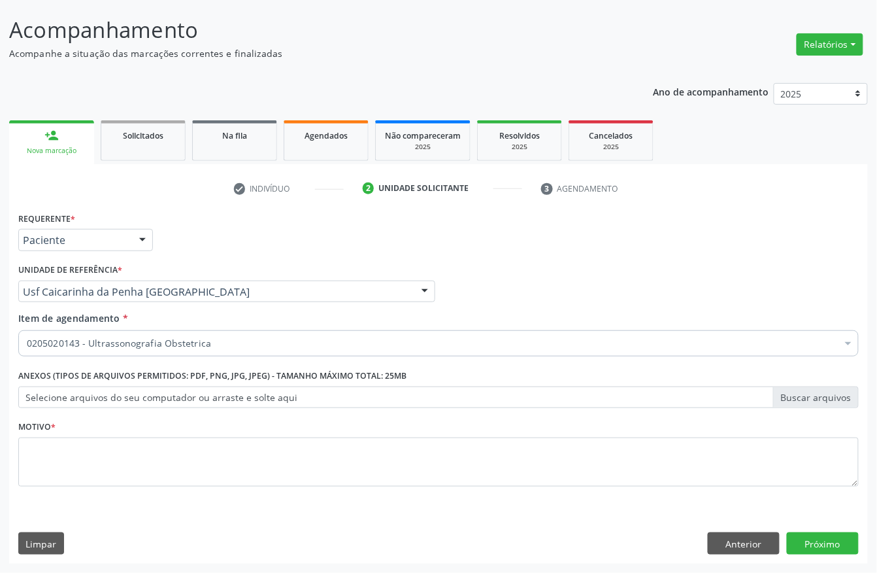
scroll to position [0, 0]
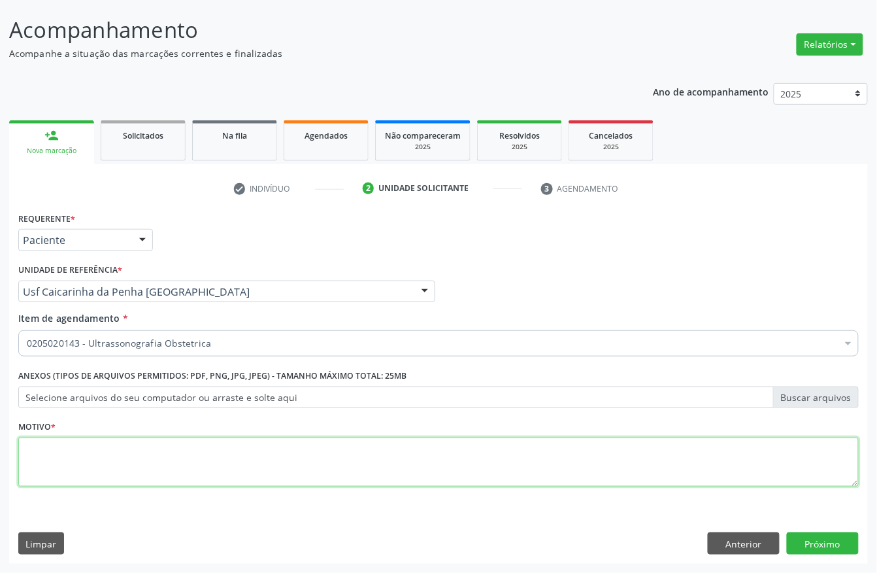
click at [50, 479] on textarea at bounding box center [438, 462] width 841 height 50
type textarea "."
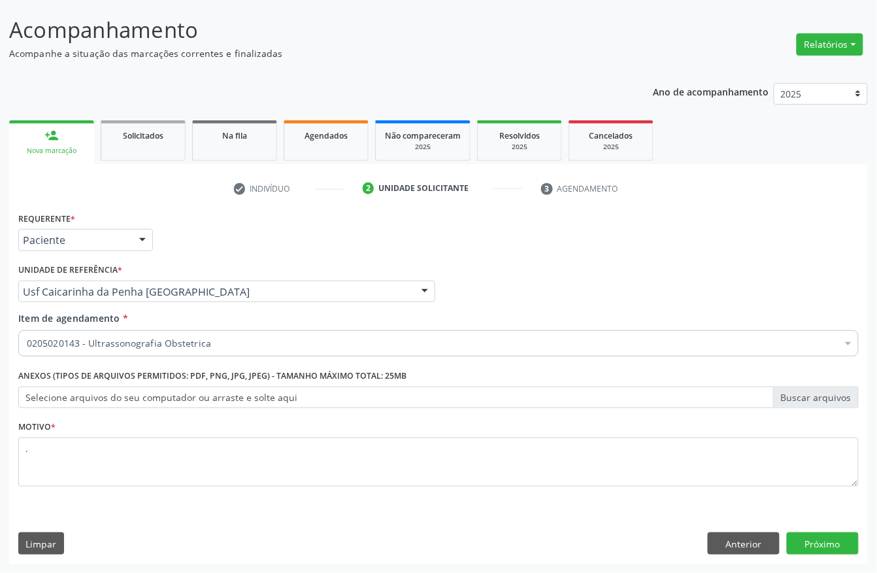
click at [861, 528] on div "Requerente * Paciente Profissional de Saúde Paciente Nenhum resultado encontrad…" at bounding box center [438, 386] width 859 height 355
click at [837, 537] on button "Próximo" at bounding box center [823, 543] width 72 height 22
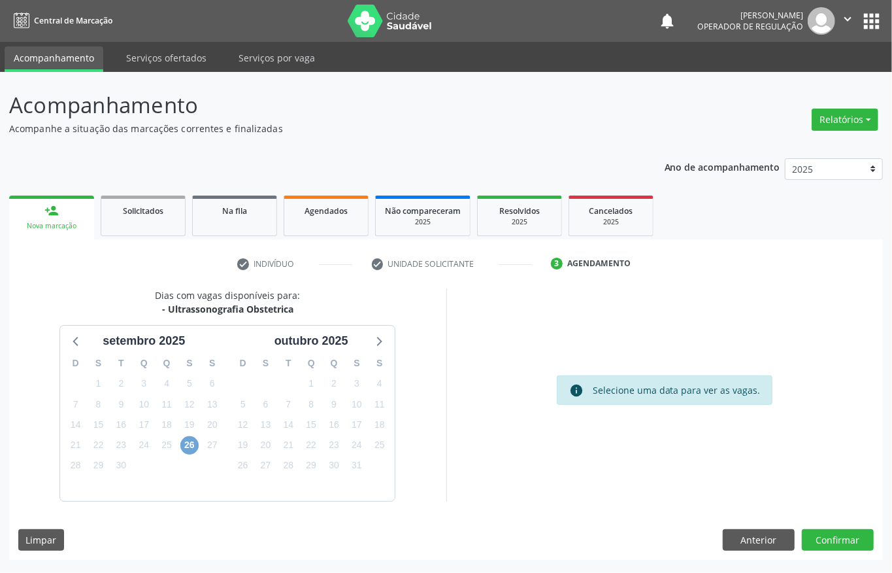
click at [191, 446] on span "26" at bounding box center [189, 445] width 18 height 18
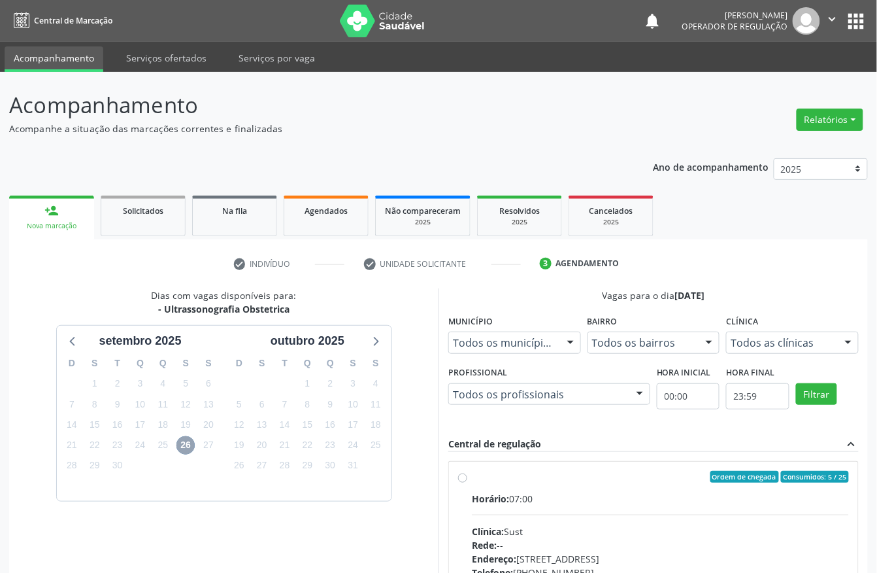
scroll to position [187, 0]
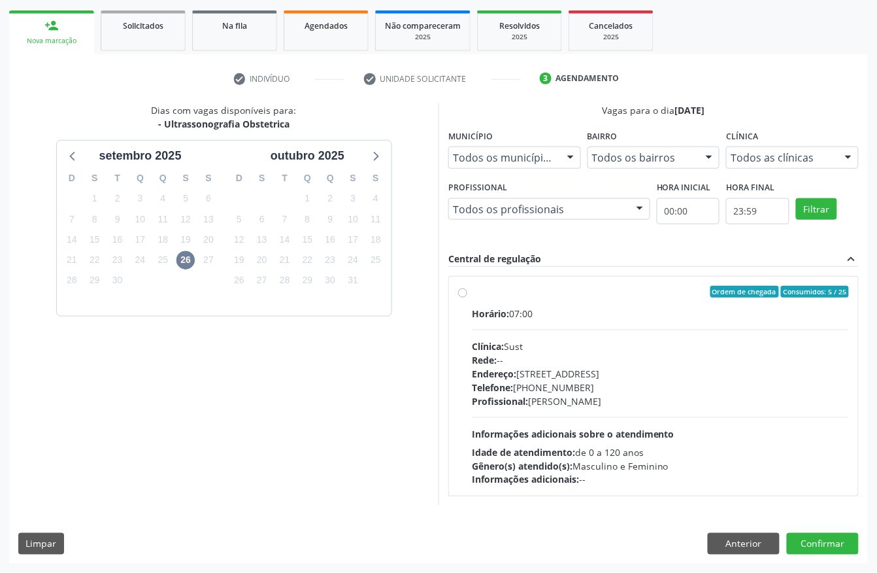
click at [596, 369] on div "Endereço: nº 730, N S Penha, Serra Talhada - PE" at bounding box center [660, 374] width 377 height 14
click at [467, 297] on input "Ordem de chegada Consumidos: 5 / 25 Horário: 07:00 Clínica: Sust Rede: -- Ender…" at bounding box center [462, 292] width 9 height 12
radio input "true"
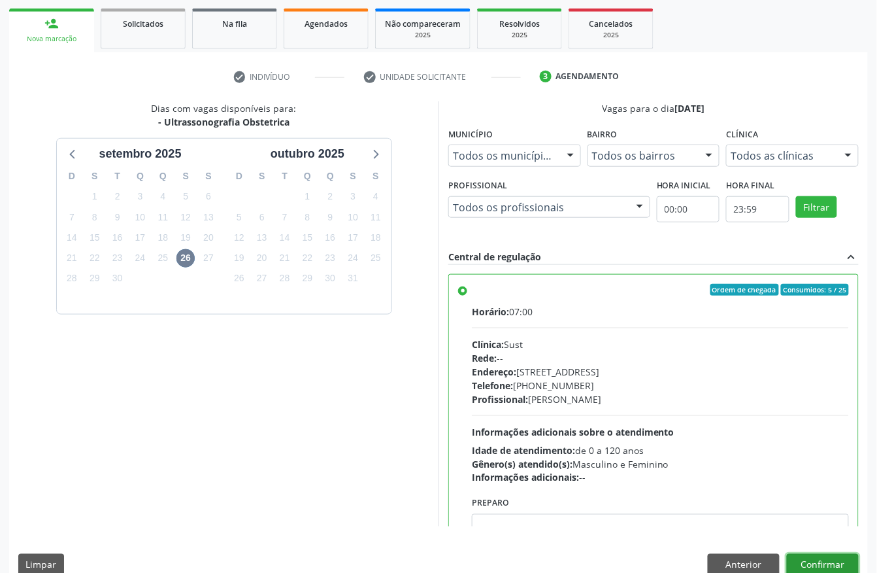
click at [828, 558] on button "Confirmar" at bounding box center [823, 565] width 72 height 22
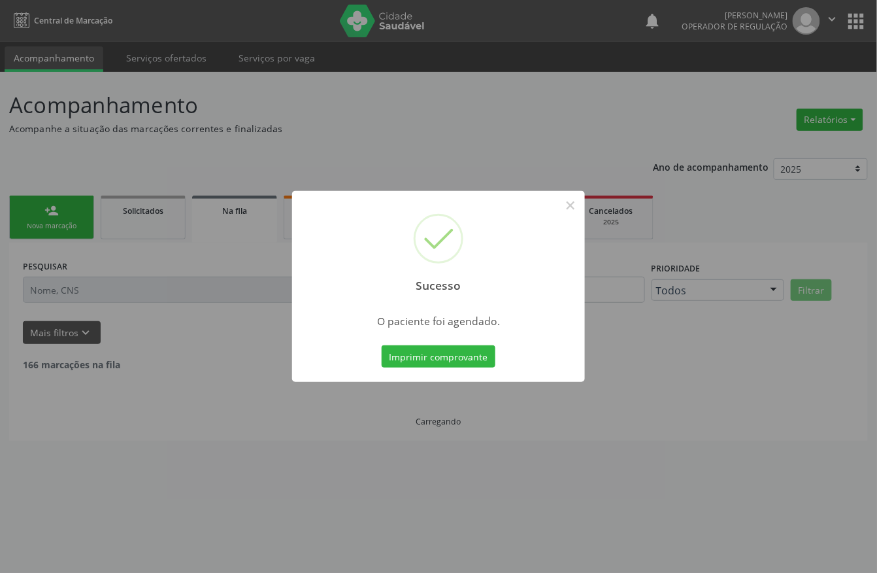
scroll to position [0, 0]
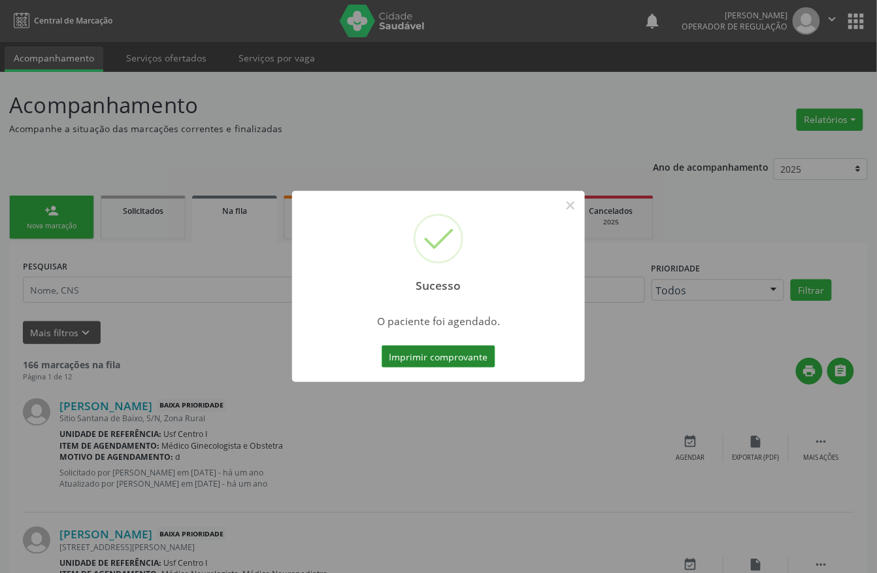
click at [424, 362] on button "Imprimir comprovante" at bounding box center [439, 356] width 114 height 22
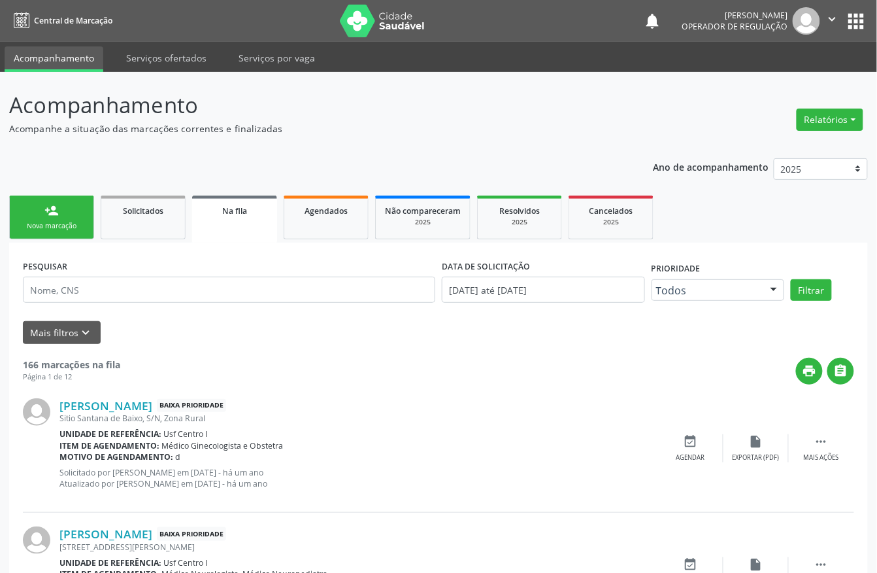
click at [56, 200] on link "person_add Nova marcação" at bounding box center [51, 217] width 85 height 44
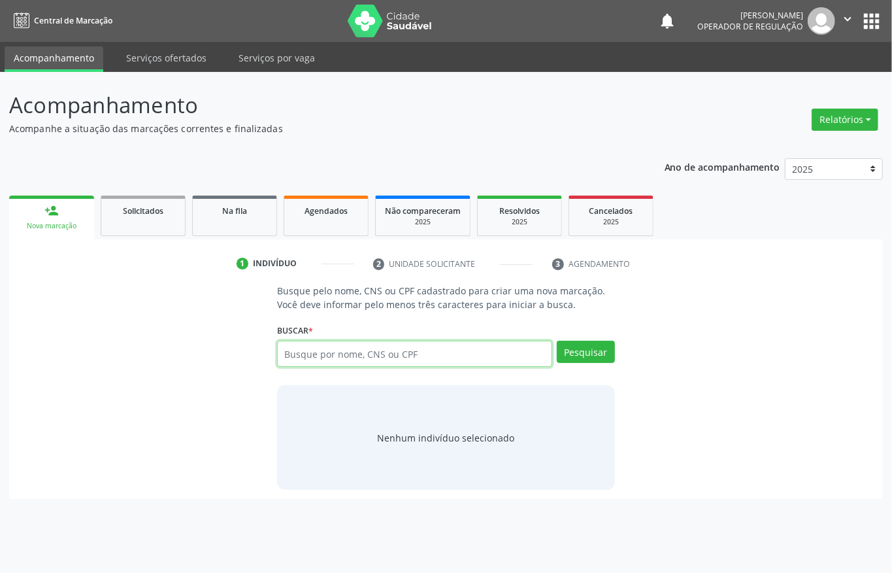
click at [286, 357] on input "text" at bounding box center [414, 354] width 275 height 26
type input "898003452712313"
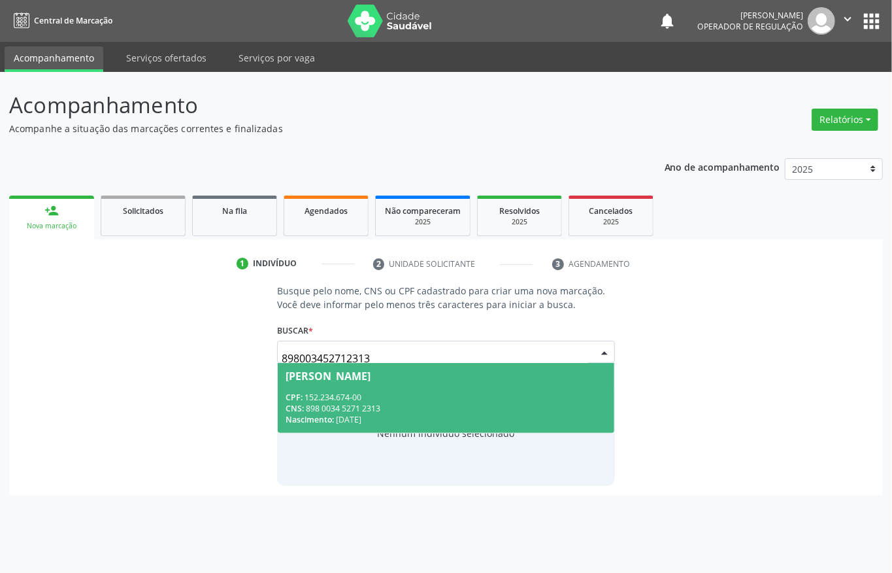
click at [401, 388] on span "Maria Carolina Barbosa Moreno CPF: 152.234.674-00 CNS: 898 0034 5271 2313 Nasci…" at bounding box center [446, 398] width 337 height 70
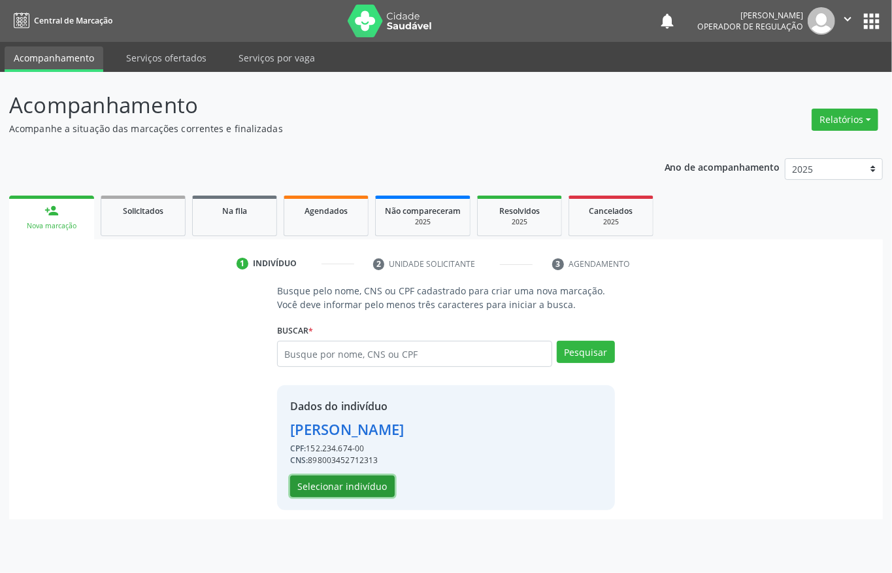
click at [357, 493] on button "Selecionar indivíduo" at bounding box center [342, 486] width 105 height 22
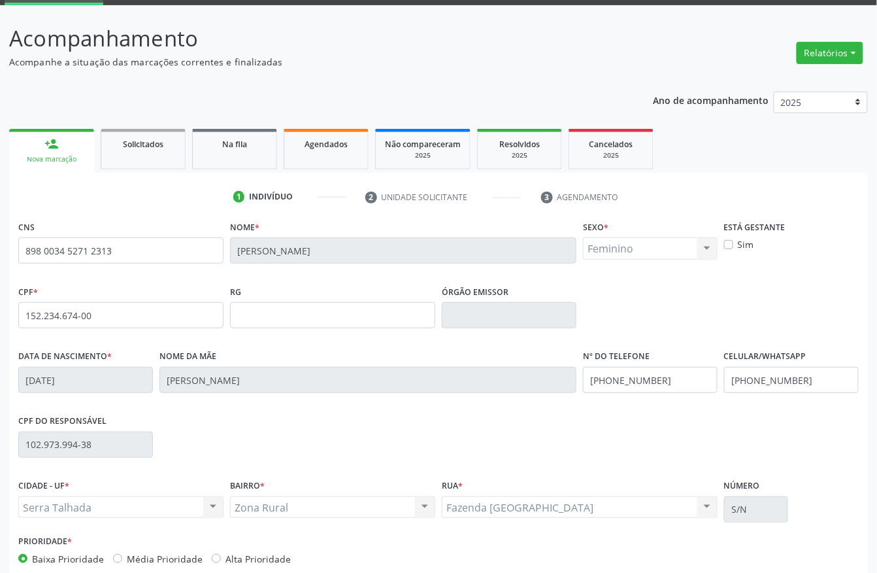
scroll to position [137, 0]
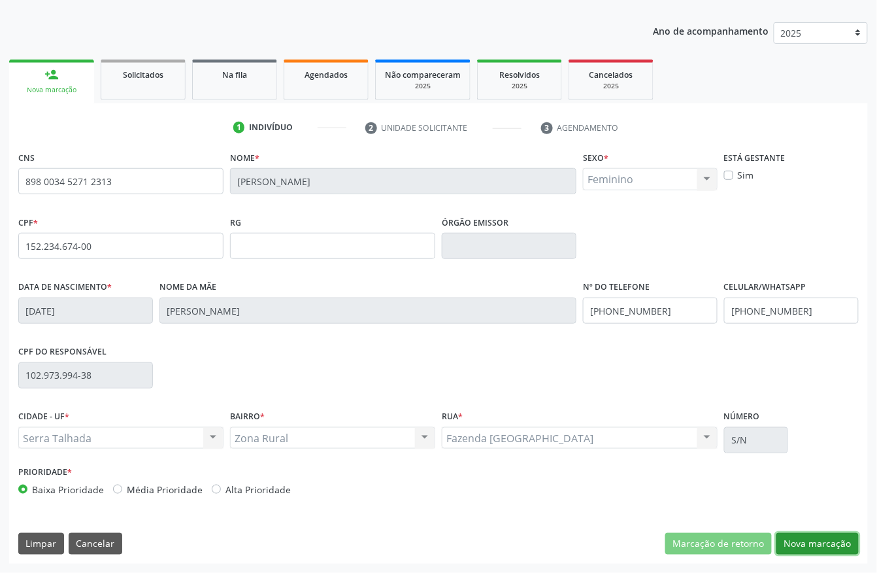
click at [817, 542] on button "Nova marcação" at bounding box center [818, 544] width 82 height 22
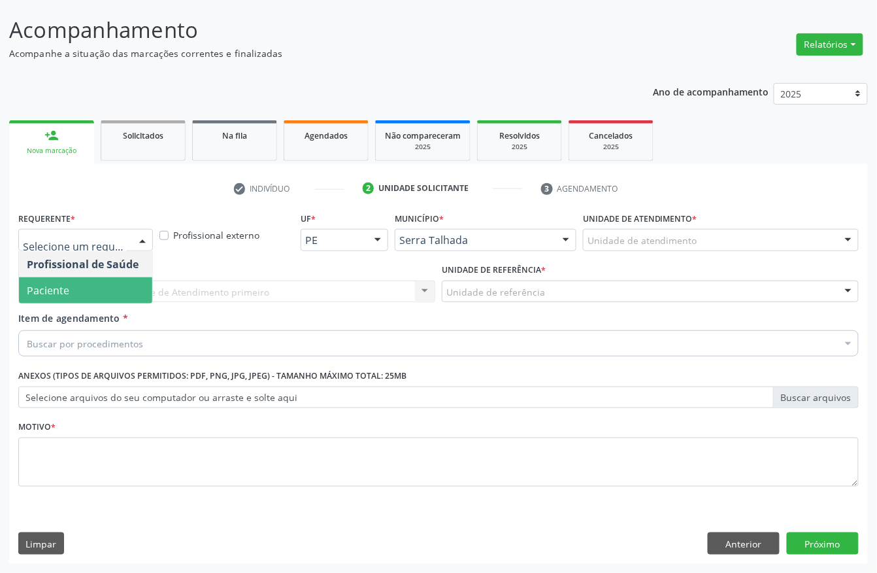
click at [84, 288] on span "Paciente" at bounding box center [85, 290] width 133 height 26
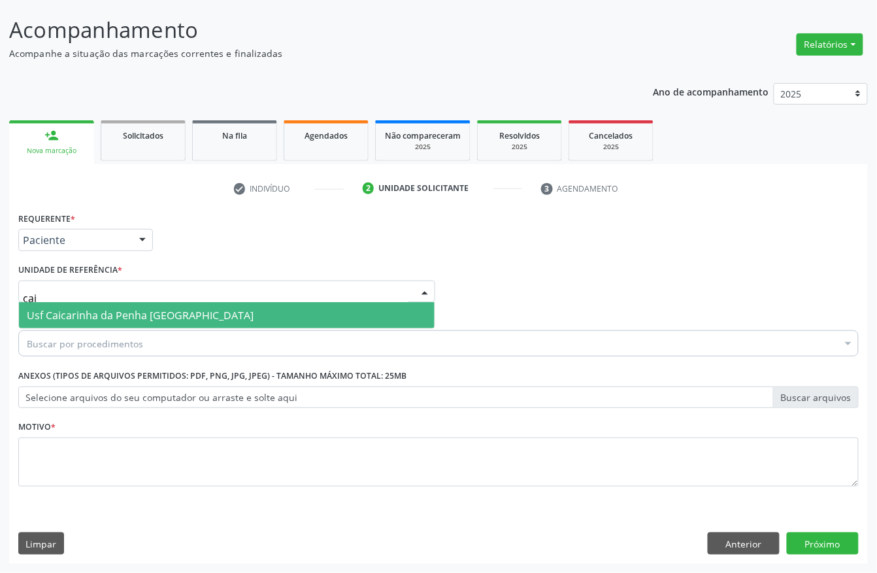
type input "caic"
click at [122, 312] on span "Usf Caicarinha da Penha [GEOGRAPHIC_DATA]" at bounding box center [140, 315] width 227 height 14
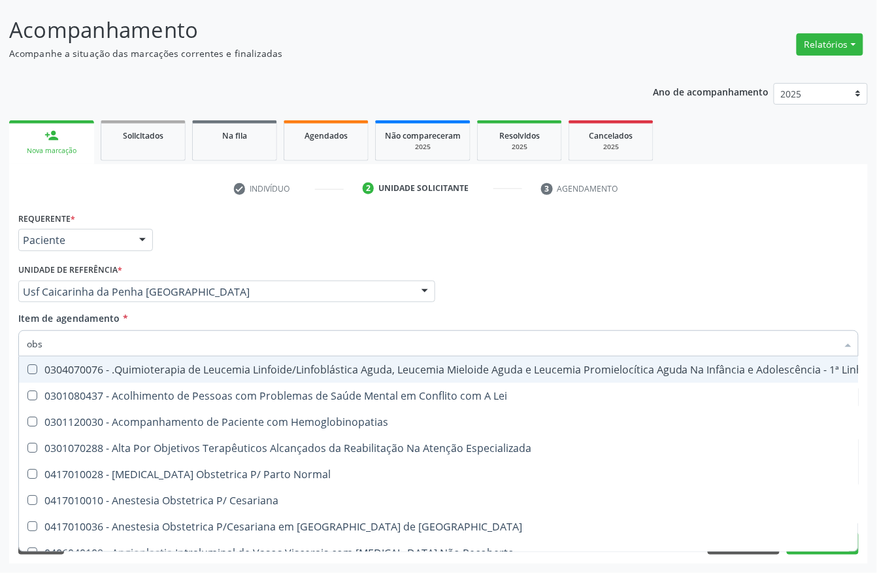
type input "obst"
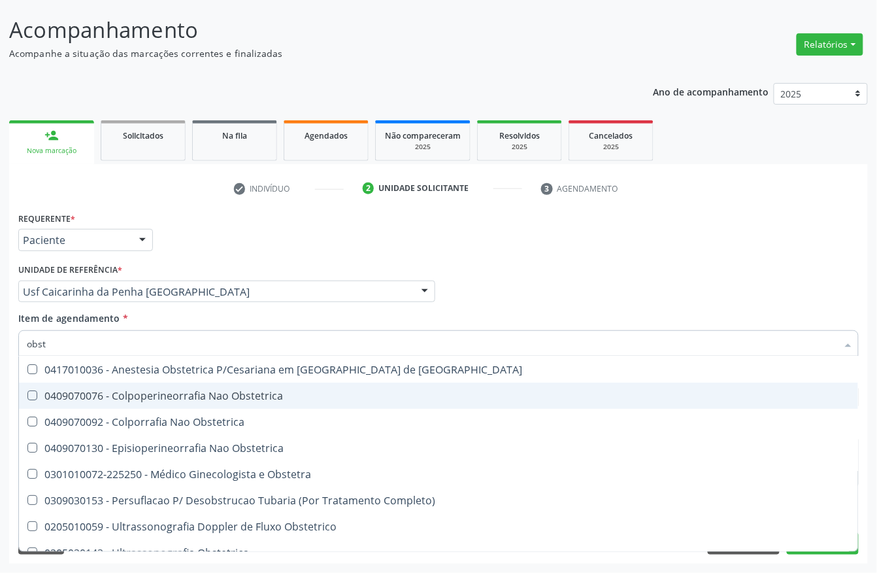
scroll to position [93, 0]
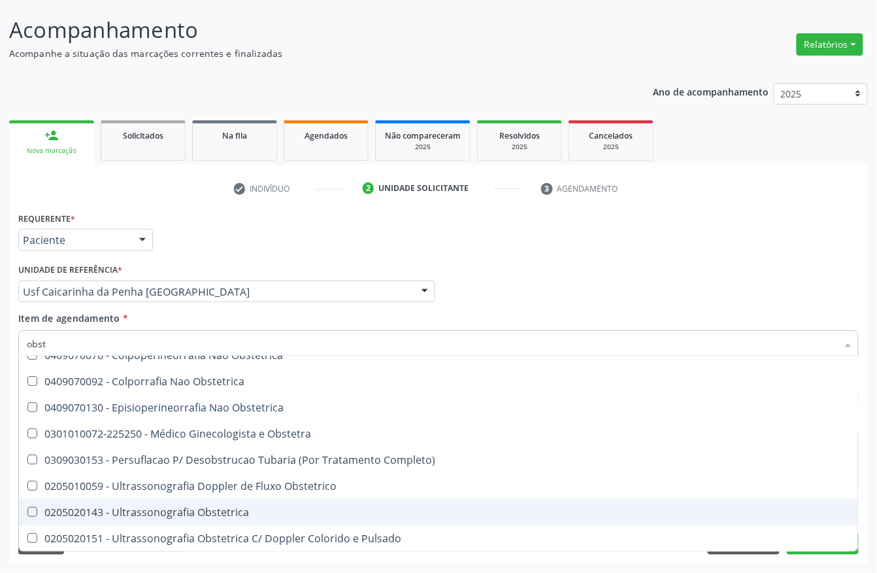
click at [213, 507] on div "0205020143 - Ultrassonografia Obstetrica" at bounding box center [439, 512] width 824 height 10
checkbox Obstetrica "true"
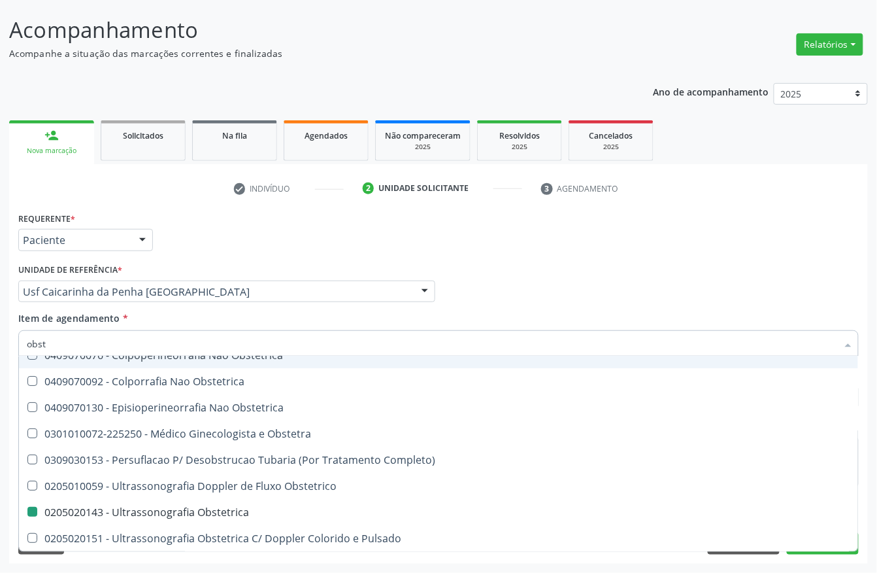
click at [735, 275] on div "Profissional Solicitante Por favor, selecione a Unidade de Atendimento primeiro…" at bounding box center [438, 285] width 847 height 51
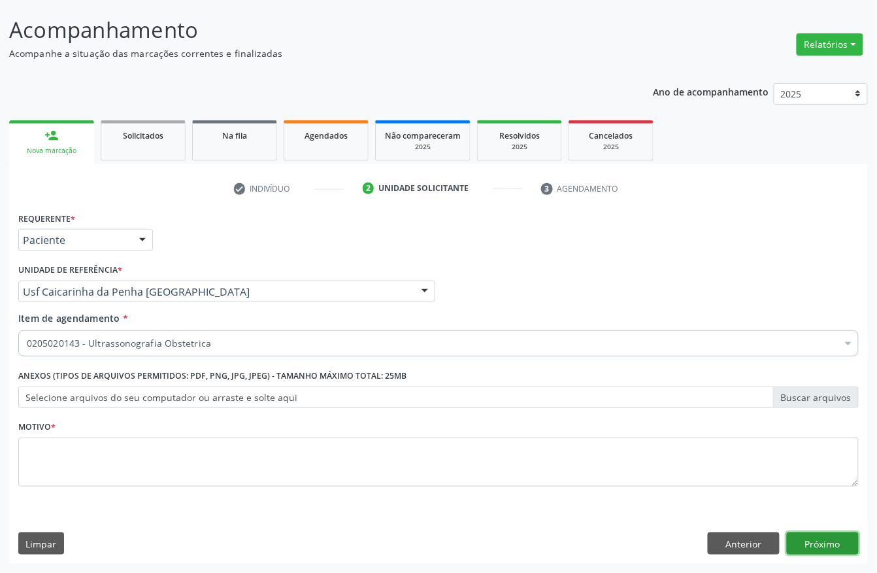
click at [811, 535] on button "Próximo" at bounding box center [823, 543] width 72 height 22
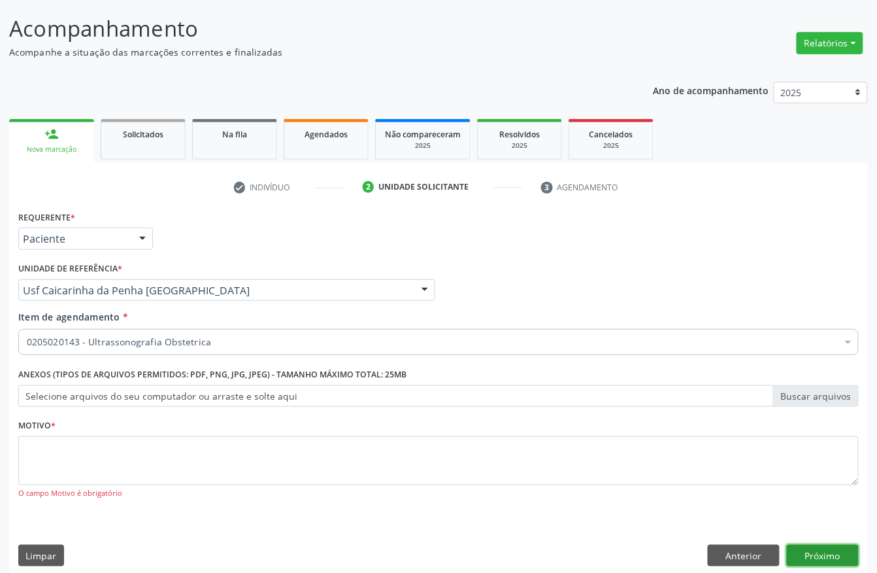
scroll to position [0, 0]
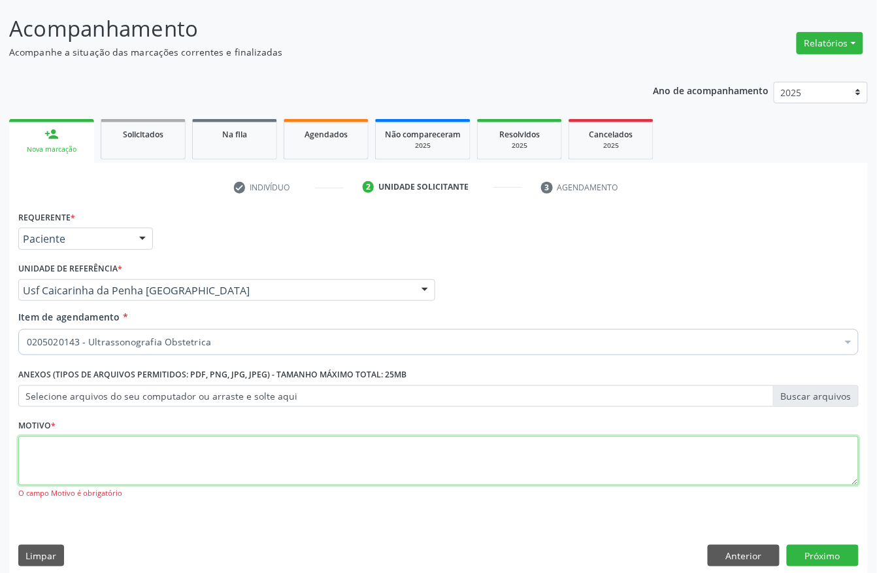
click at [56, 453] on textarea at bounding box center [438, 461] width 841 height 50
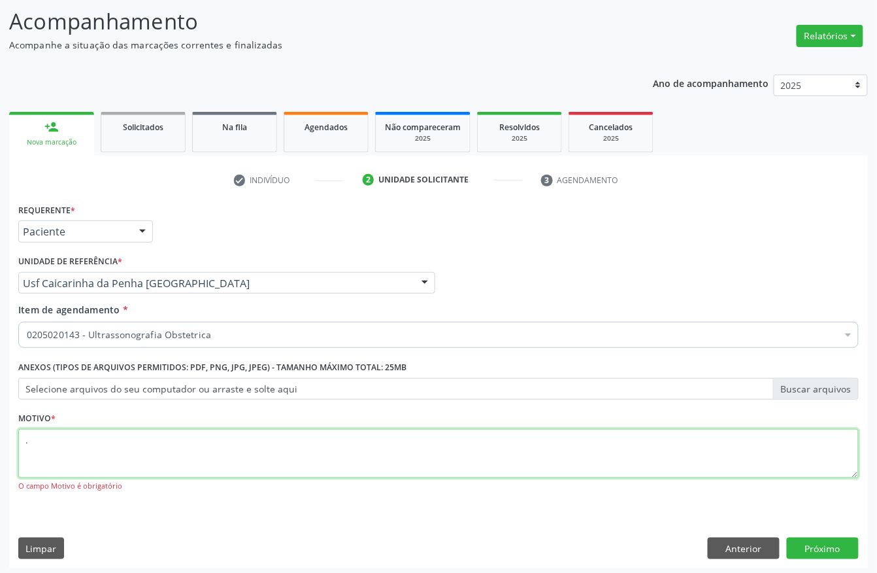
scroll to position [90, 0]
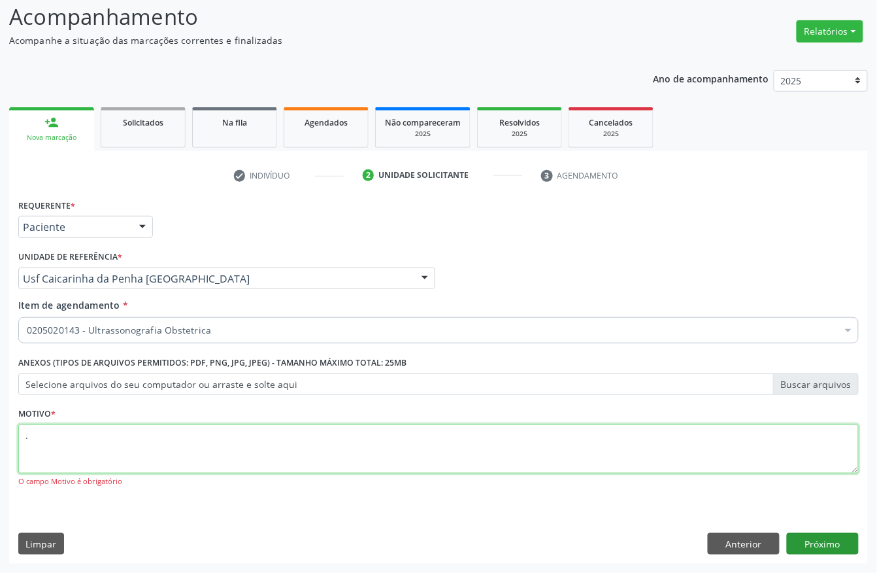
type textarea "."
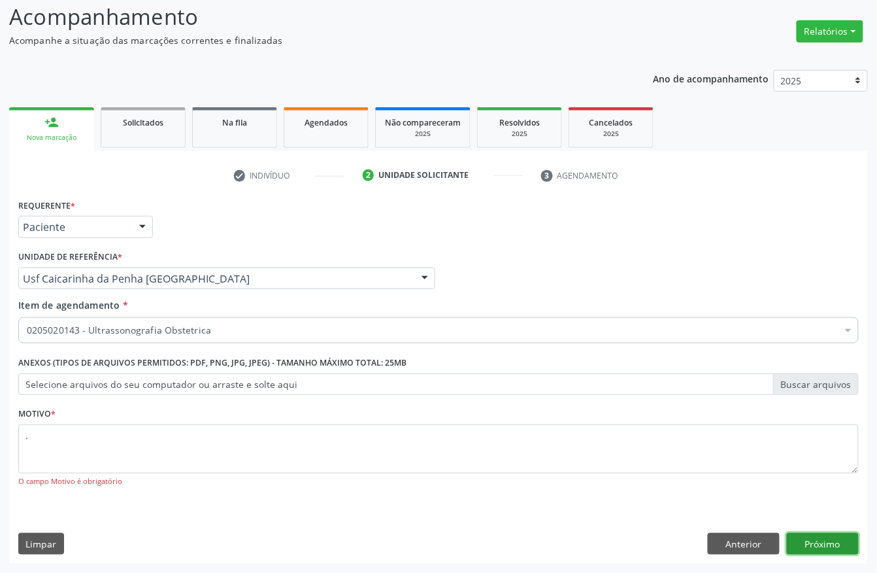
click at [837, 541] on button "Próximo" at bounding box center [823, 544] width 72 height 22
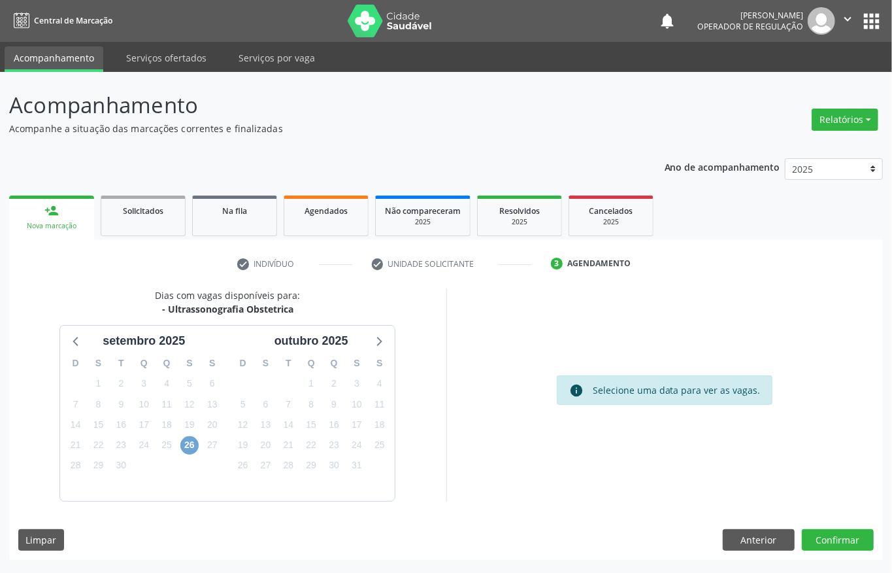
click at [187, 451] on span "26" at bounding box center [189, 445] width 18 height 18
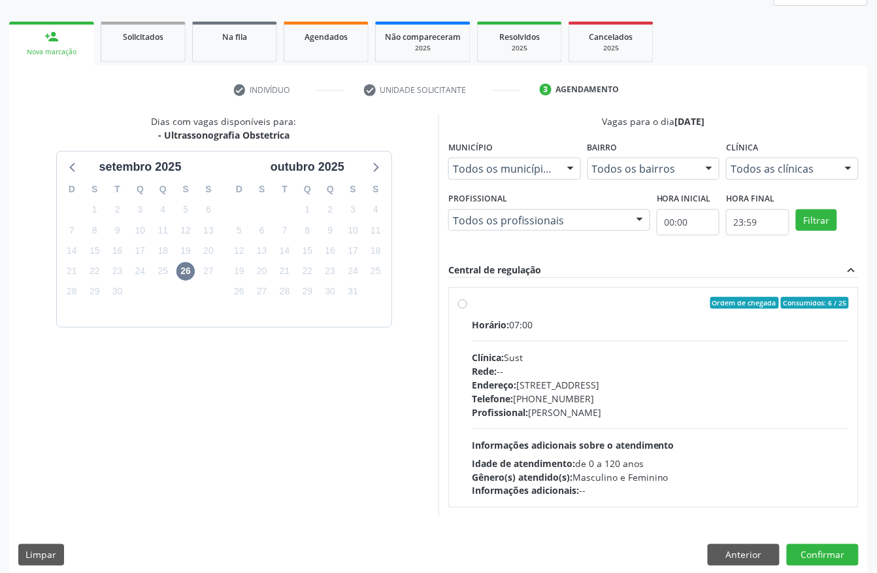
click at [590, 320] on div "Horário: 07:00" at bounding box center [660, 325] width 377 height 14
click at [467, 309] on input "Ordem de chegada Consumidos: 6 / 25 Horário: 07:00 Clínica: Sust Rede: -- Ender…" at bounding box center [462, 303] width 9 height 12
radio input "true"
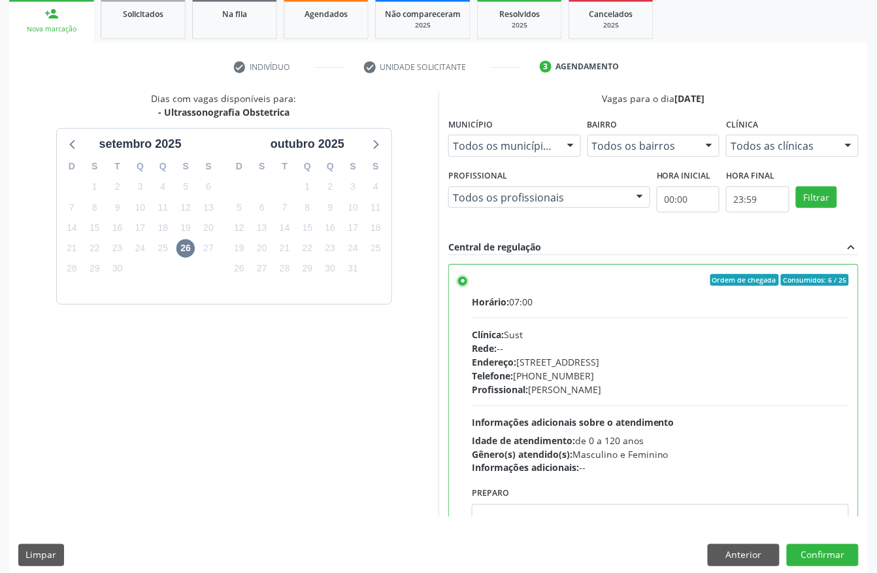
scroll to position [209, 0]
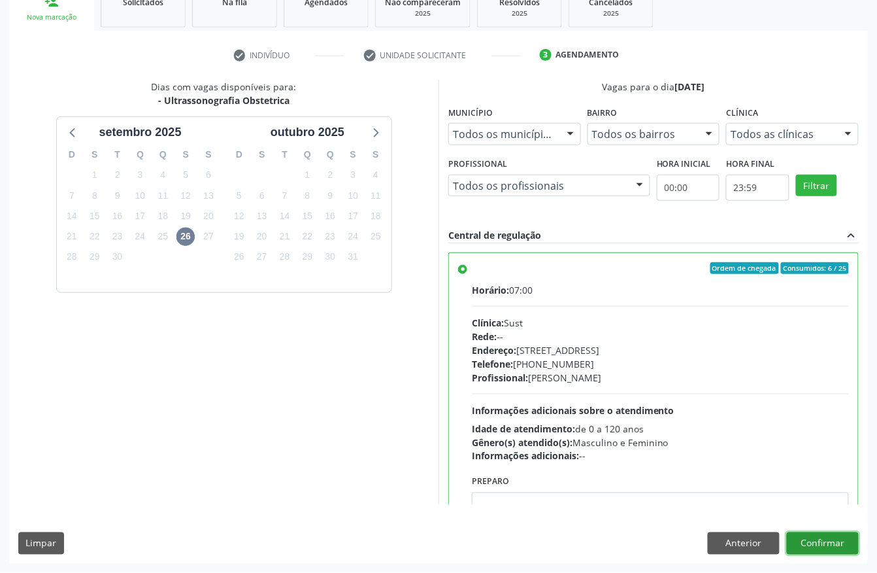
click at [835, 539] on button "Confirmar" at bounding box center [823, 543] width 72 height 22
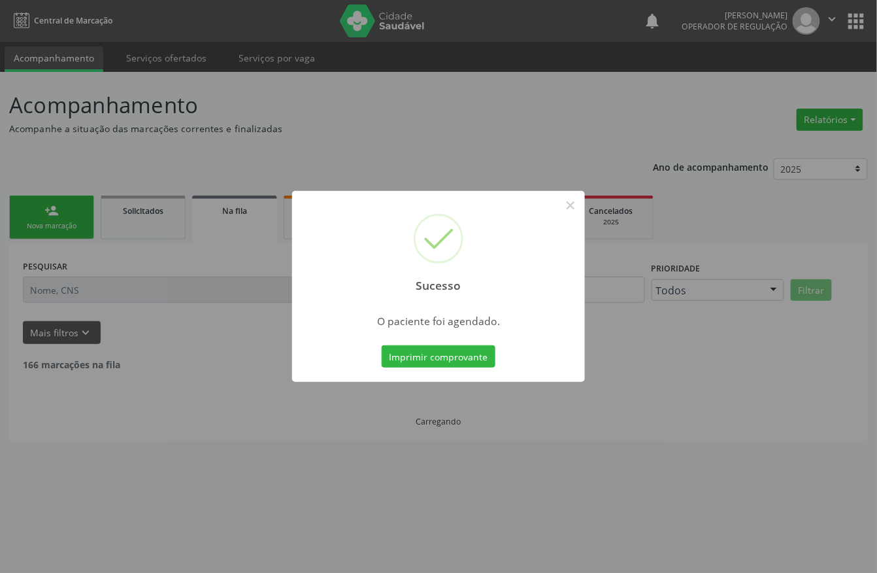
scroll to position [0, 0]
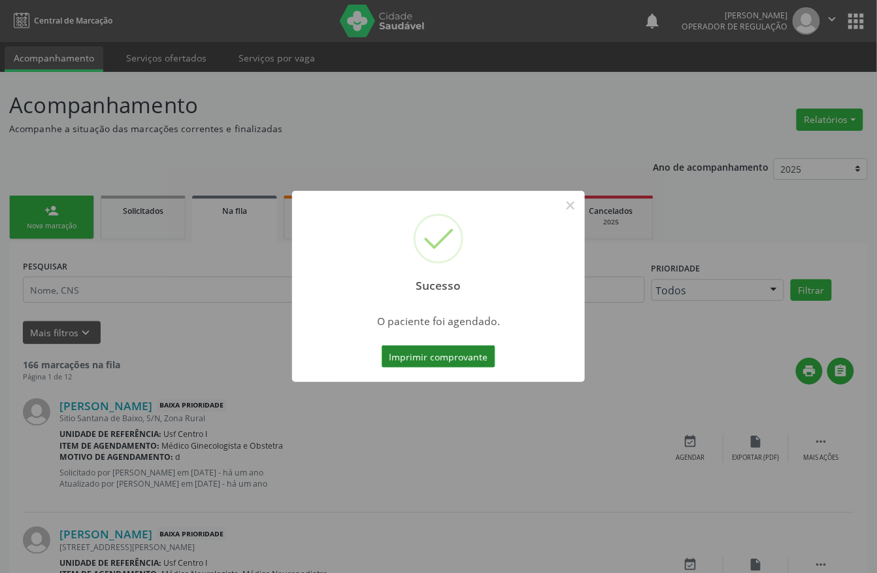
click at [392, 358] on button "Imprimir comprovante" at bounding box center [439, 356] width 114 height 22
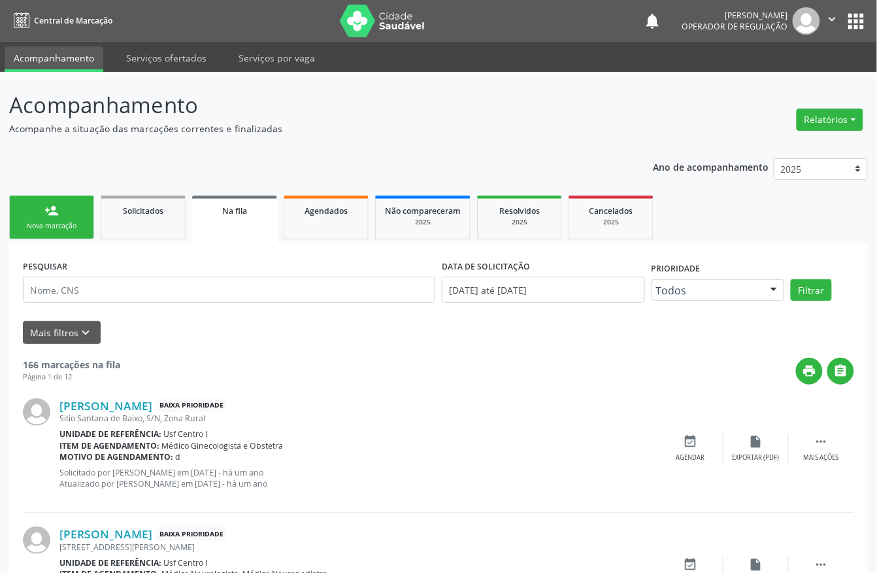
click at [44, 209] on div "person_add" at bounding box center [51, 210] width 14 height 14
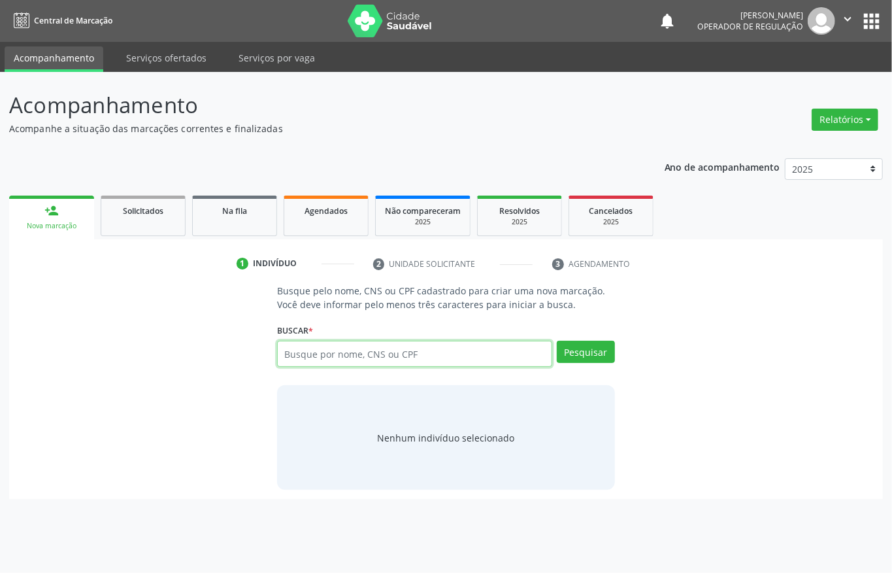
click at [289, 364] on input "text" at bounding box center [414, 354] width 275 height 26
type input "898003413823223"
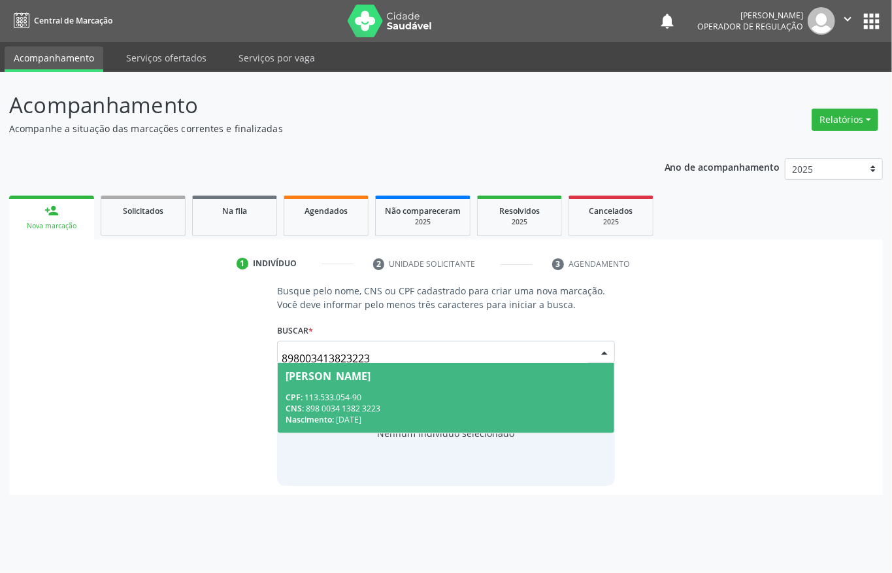
click at [454, 411] on div "CNS: 898 0034 1382 3223" at bounding box center [446, 408] width 321 height 11
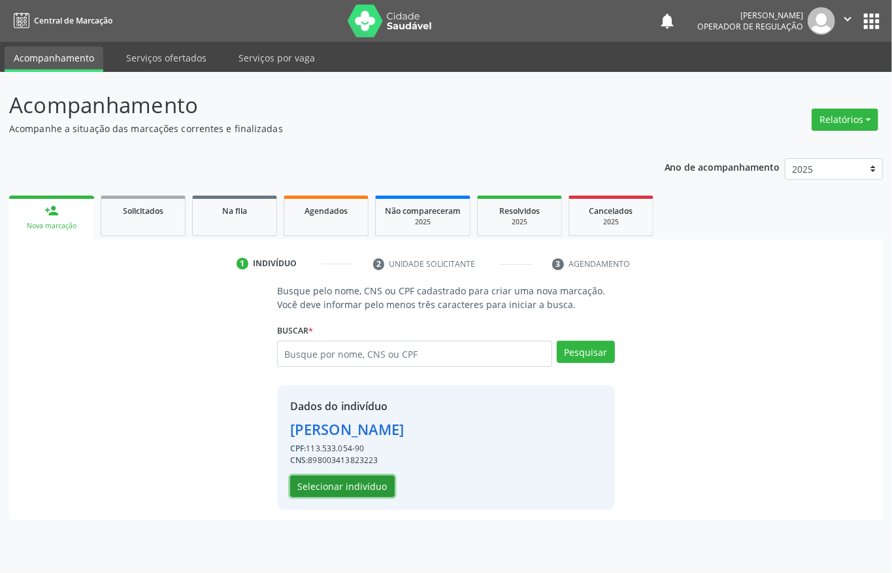
click at [353, 480] on button "Selecionar indivíduo" at bounding box center [342, 486] width 105 height 22
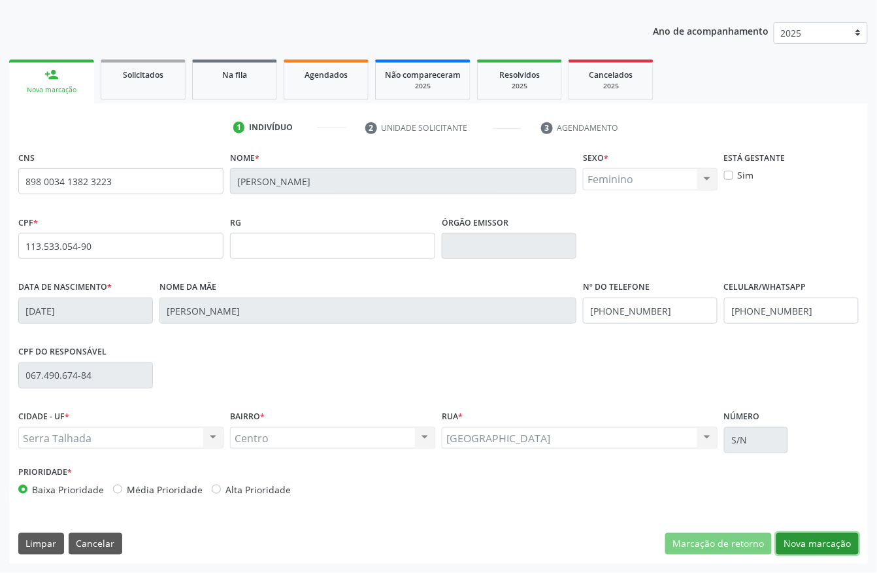
click at [839, 548] on button "Nova marcação" at bounding box center [818, 544] width 82 height 22
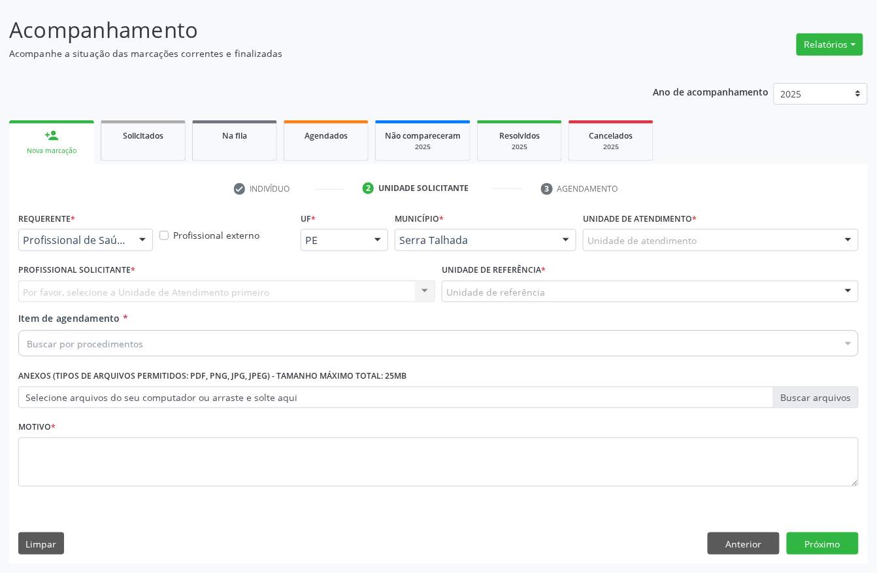
scroll to position [76, 0]
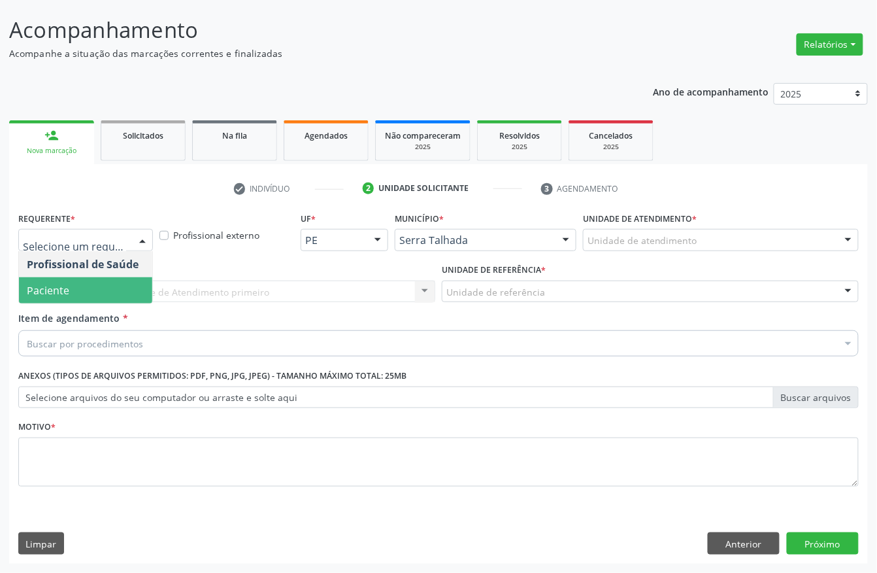
click at [107, 280] on span "Paciente" at bounding box center [85, 290] width 133 height 26
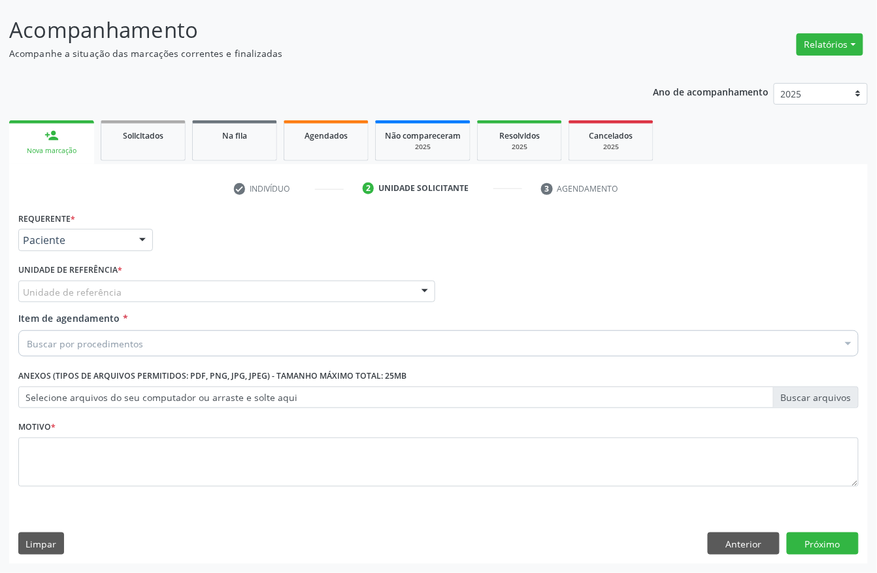
click at [140, 289] on div "Unidade de referência" at bounding box center [226, 291] width 417 height 22
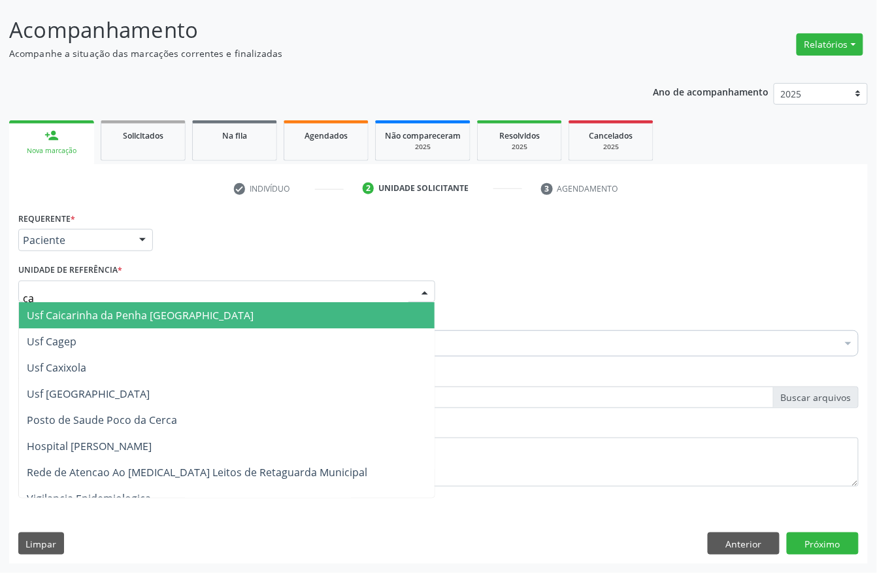
type input "cai"
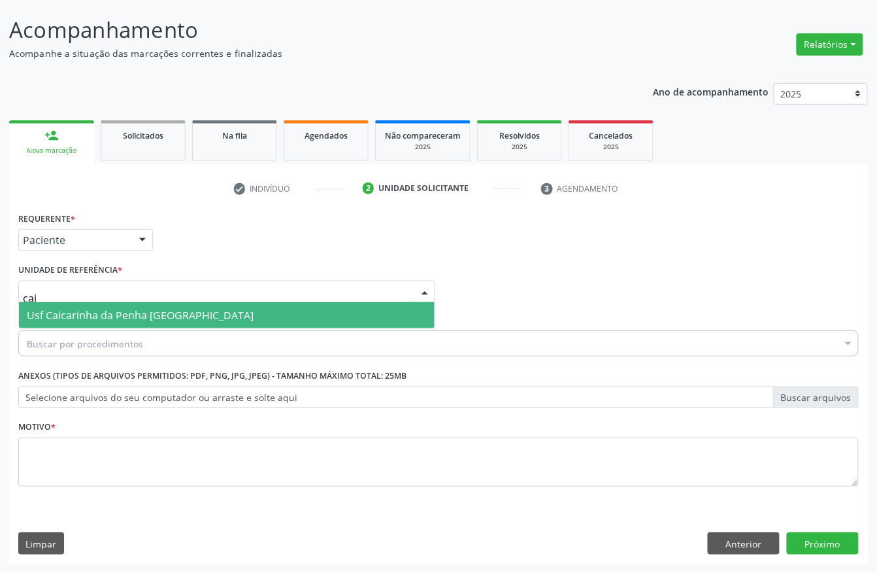
click at [190, 304] on span "Usf Caicarinha da Penha [GEOGRAPHIC_DATA]" at bounding box center [227, 315] width 416 height 26
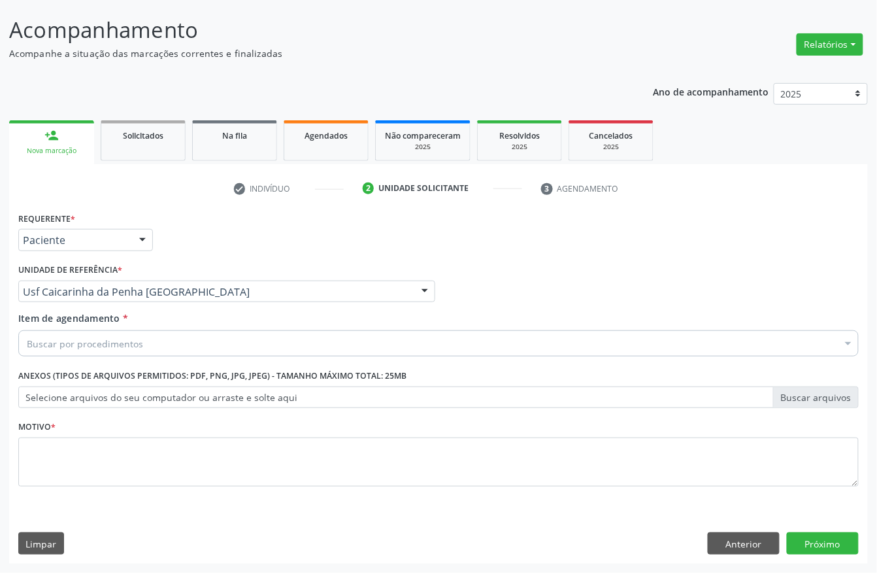
click at [140, 333] on div "Buscar por procedimentos" at bounding box center [438, 343] width 841 height 26
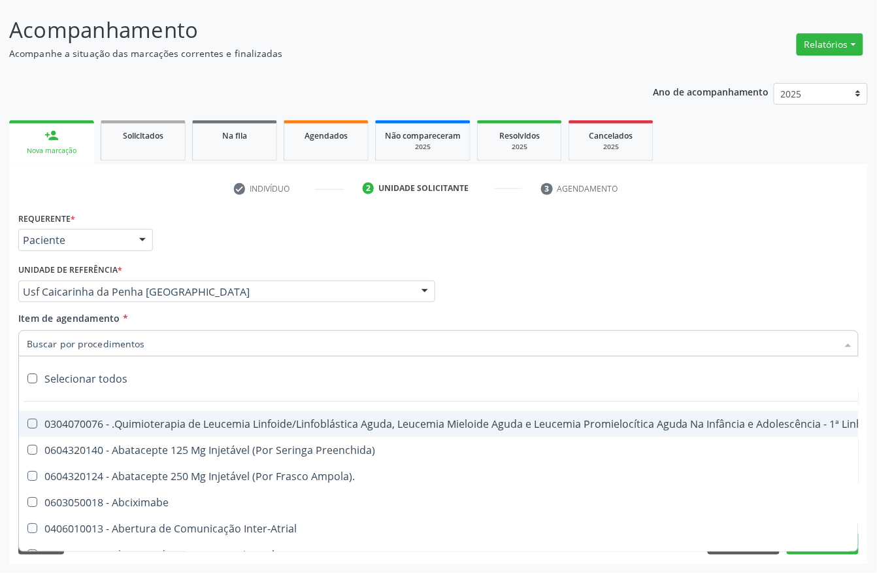
click at [129, 345] on input "Item de agendamento *" at bounding box center [432, 343] width 811 height 26
click at [181, 345] on input "Item de agendamento *" at bounding box center [432, 343] width 811 height 26
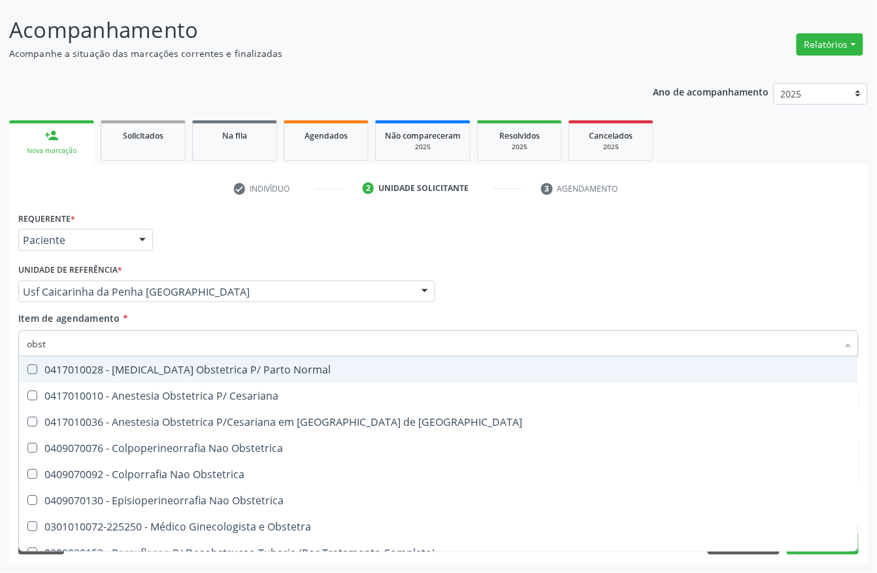
type input "obste"
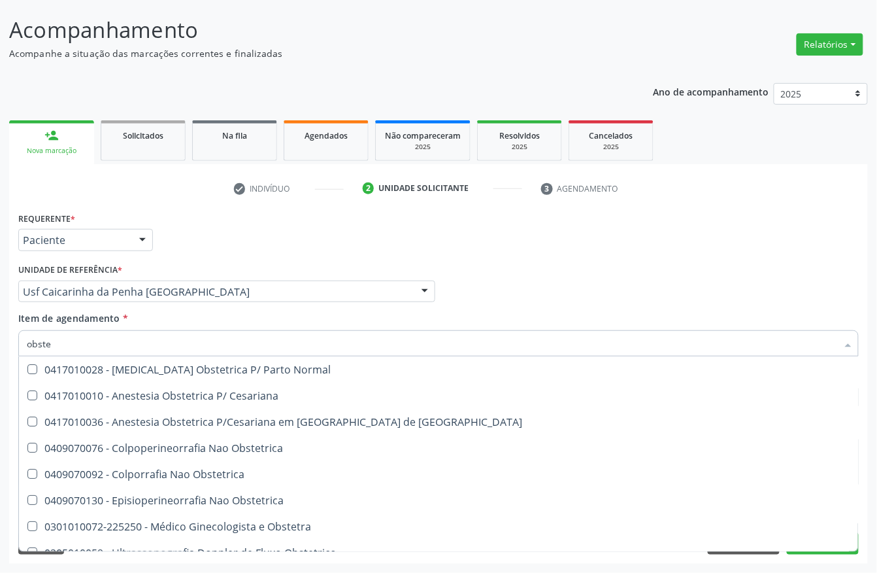
scroll to position [65, 0]
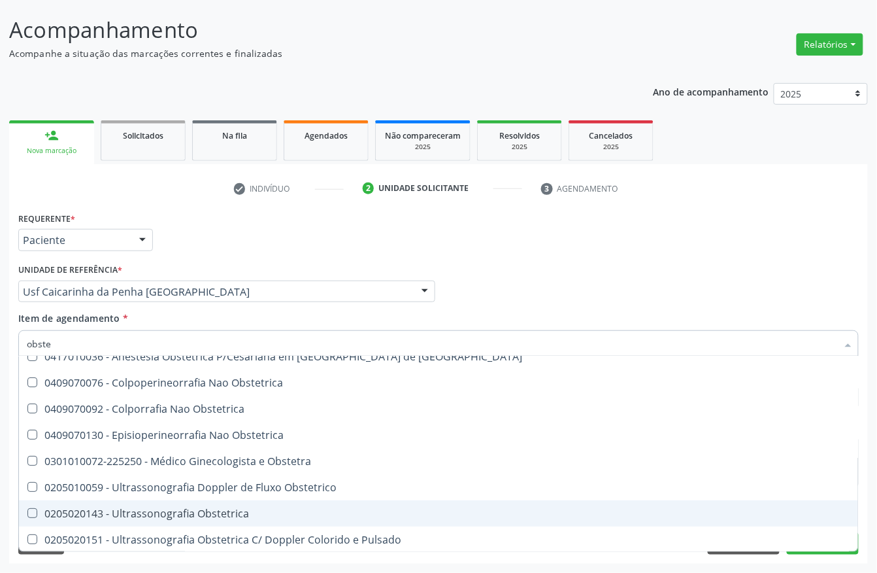
click at [48, 509] on div "0205020143 - Ultrassonografia Obstetrica" at bounding box center [439, 513] width 824 height 10
checkbox Obstetrica "true"
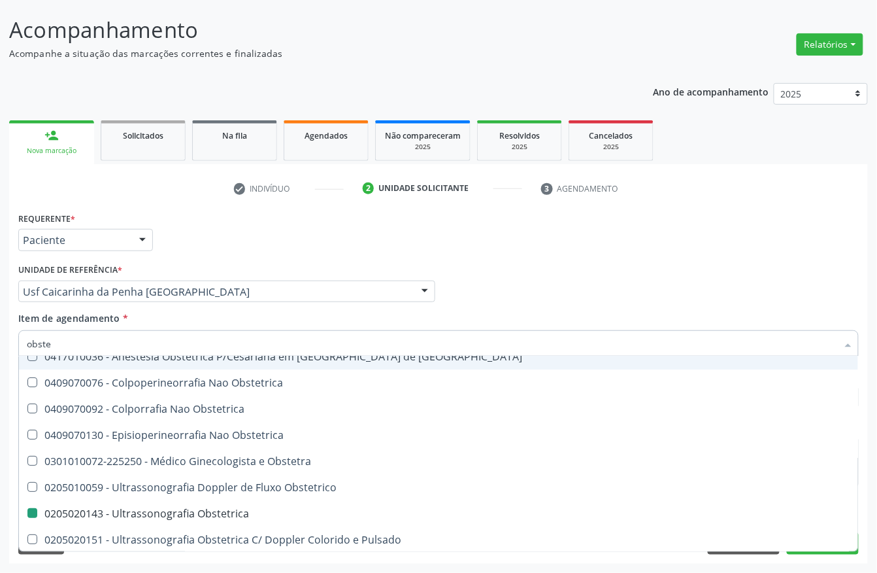
drag, startPoint x: 584, startPoint y: 272, endPoint x: 0, endPoint y: 482, distance: 620.6
click at [584, 267] on div "Profissional Solicitante Por favor, selecione a Unidade de Atendimento primeiro…" at bounding box center [438, 285] width 847 height 51
checkbox Cesariana "true"
checkbox Obstetrica "false"
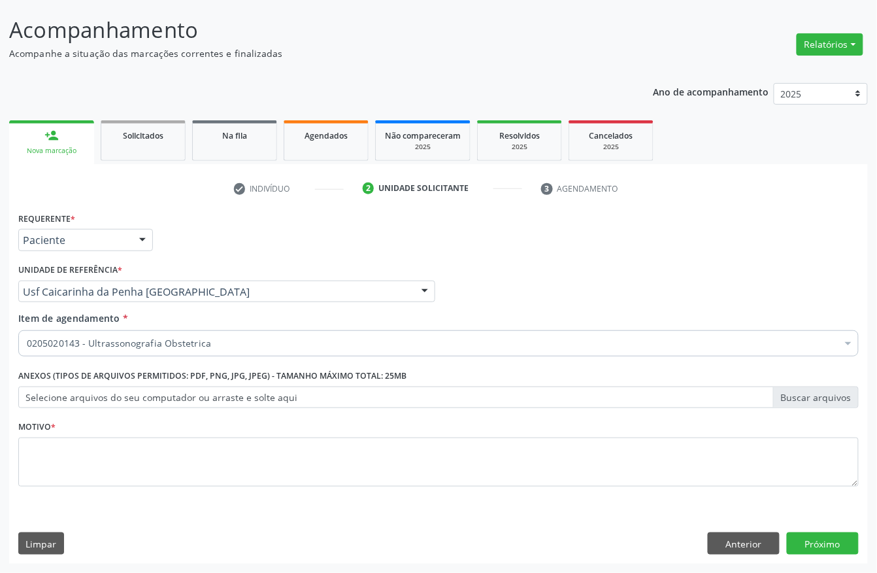
scroll to position [0, 0]
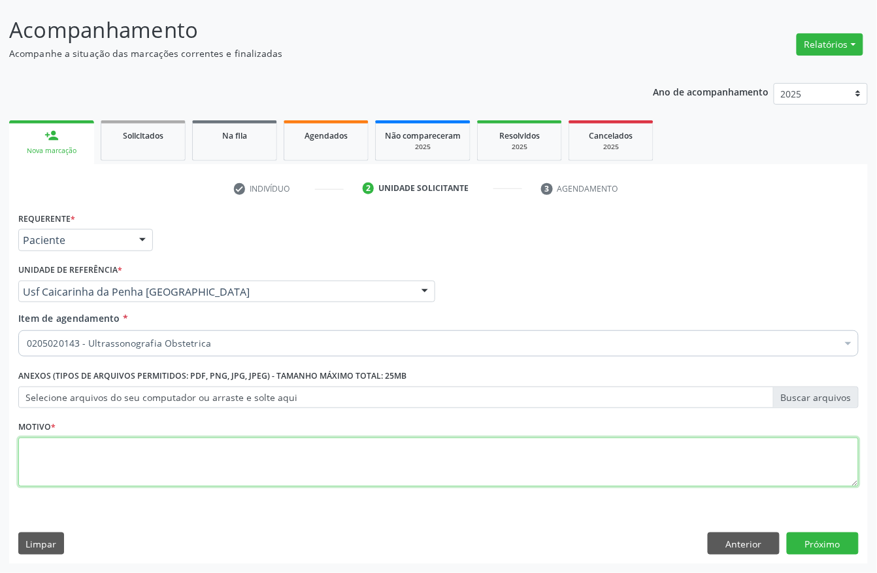
click at [80, 459] on textarea at bounding box center [438, 462] width 841 height 50
type textarea "."
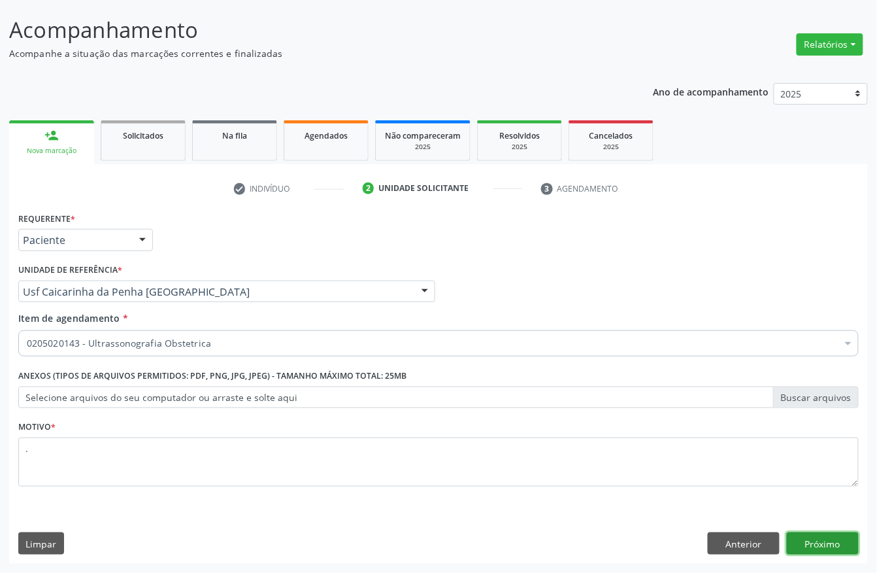
click at [817, 535] on button "Próximo" at bounding box center [823, 543] width 72 height 22
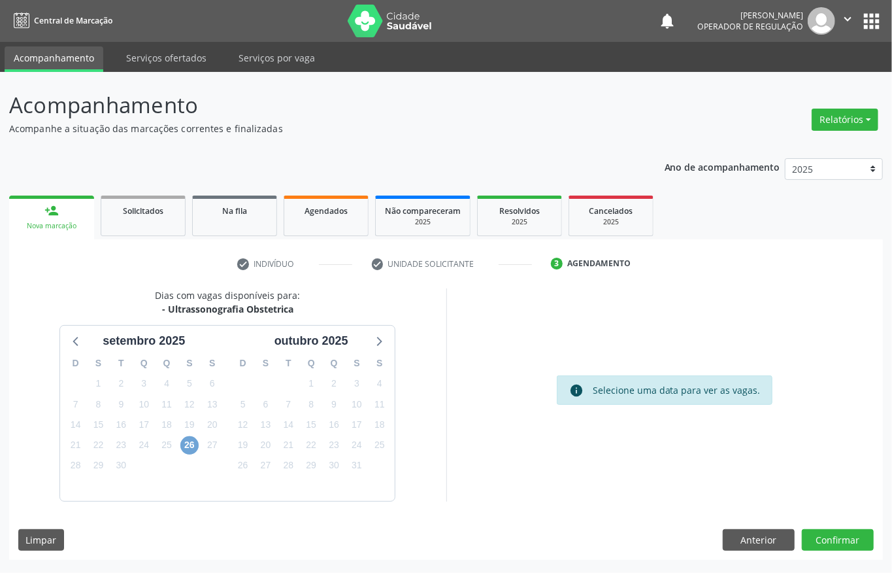
click at [189, 438] on span "26" at bounding box center [189, 445] width 18 height 18
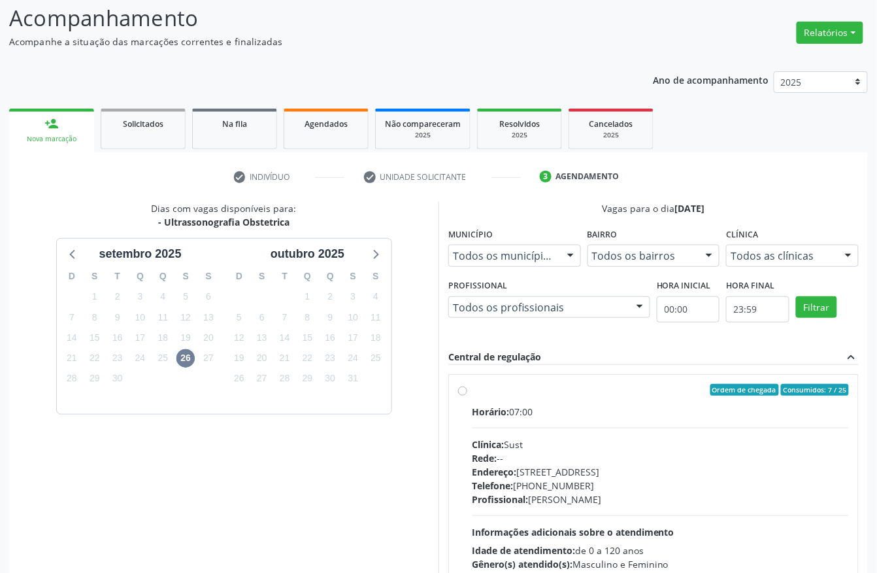
click at [586, 411] on div "Horário: 07:00" at bounding box center [660, 412] width 377 height 14
click at [467, 396] on input "Ordem de chegada Consumidos: 7 / 25 Horário: 07:00 Clínica: Sust Rede: -- Ender…" at bounding box center [462, 390] width 9 height 12
radio input "true"
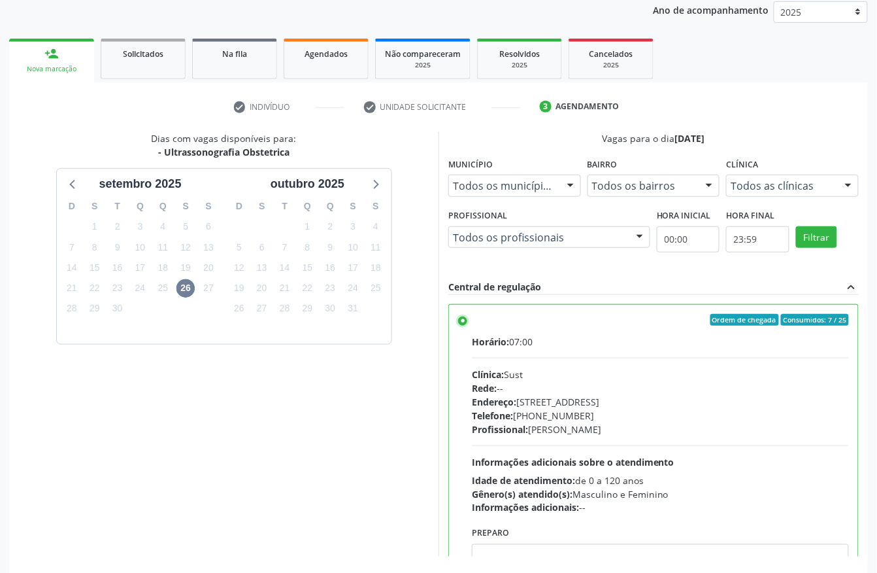
scroll to position [209, 0]
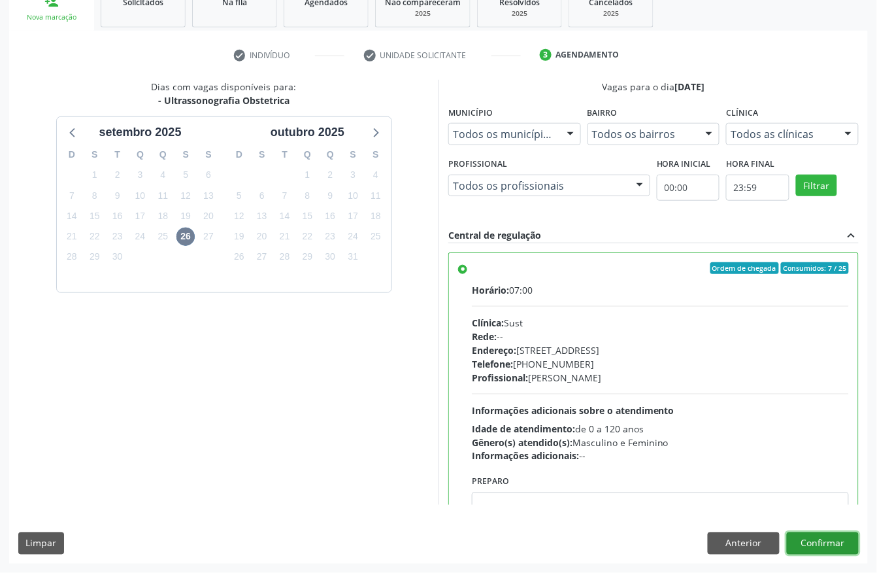
click at [825, 547] on button "Confirmar" at bounding box center [823, 543] width 72 height 22
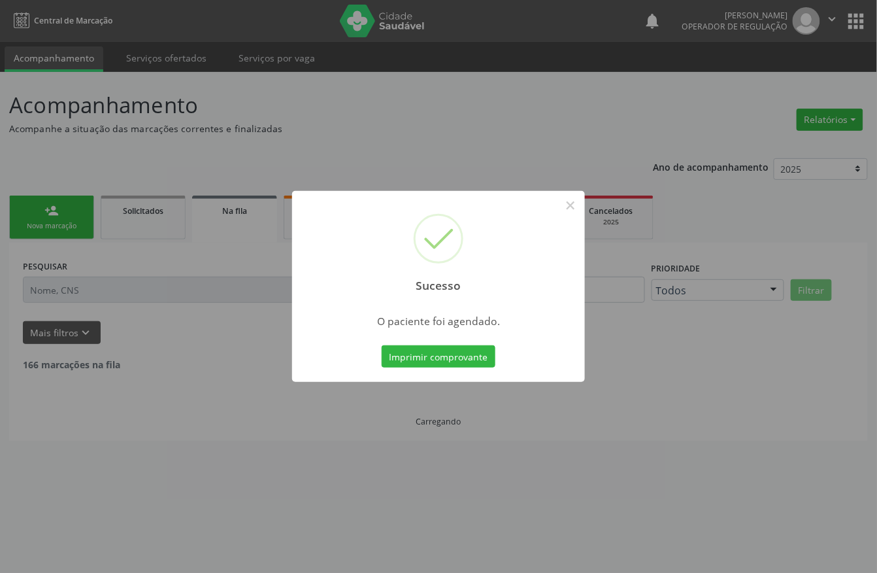
scroll to position [0, 0]
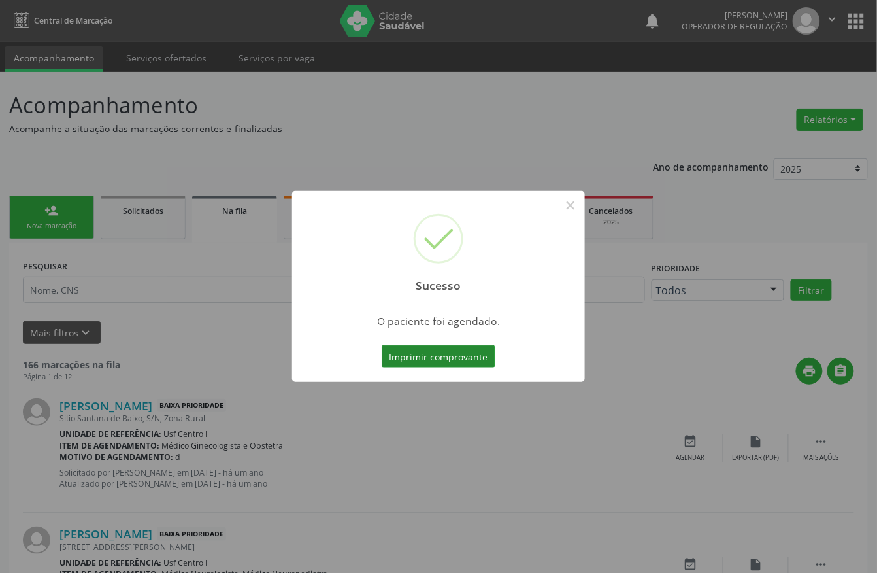
click at [403, 362] on button "Imprimir comprovante" at bounding box center [439, 356] width 114 height 22
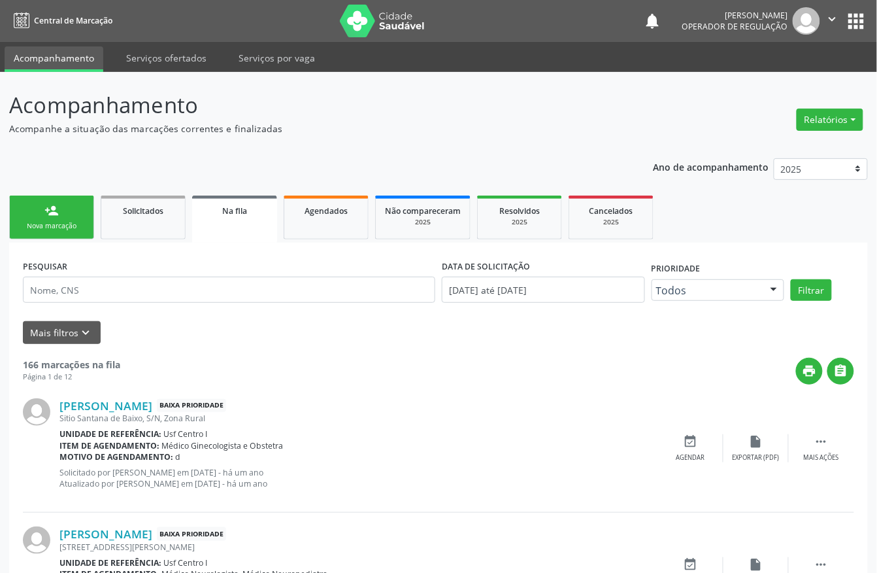
click at [56, 225] on div "Nova marcação" at bounding box center [51, 226] width 65 height 10
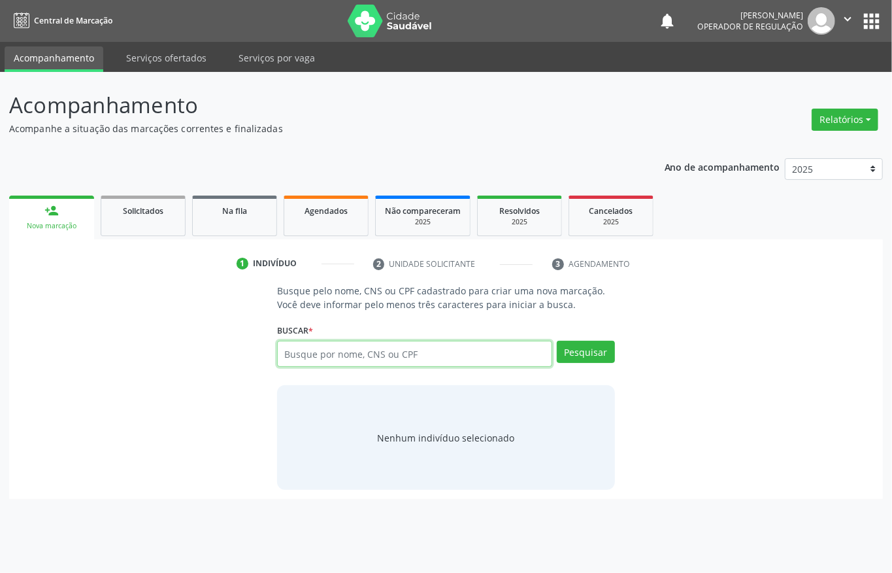
click at [311, 346] on input "text" at bounding box center [414, 354] width 275 height 26
type input "11353305490"
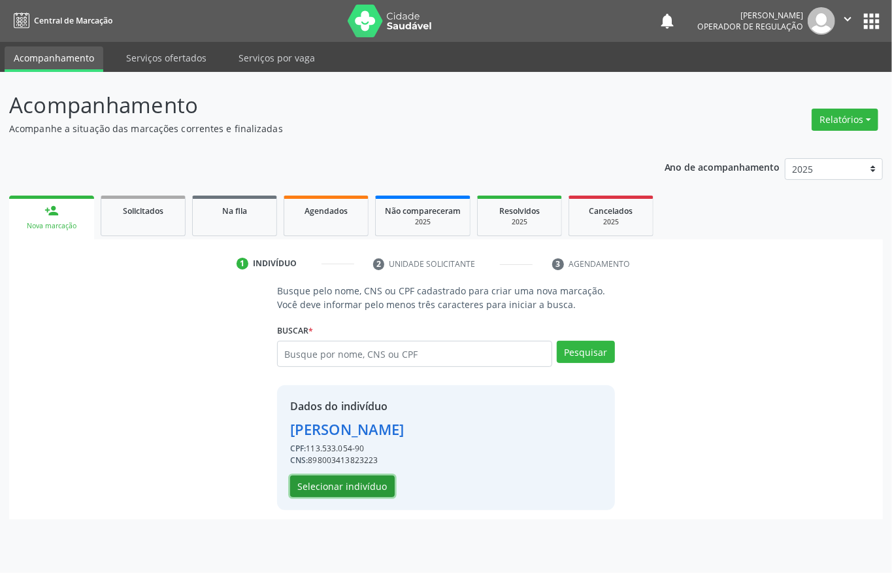
click at [329, 484] on button "Selecionar indivíduo" at bounding box center [342, 486] width 105 height 22
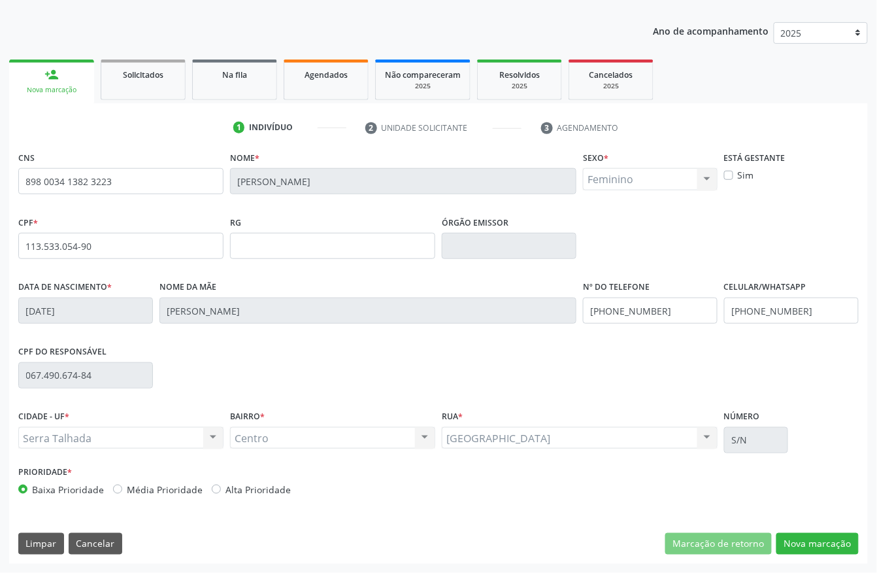
scroll to position [137, 0]
click at [796, 542] on button "Nova marcação" at bounding box center [818, 544] width 82 height 22
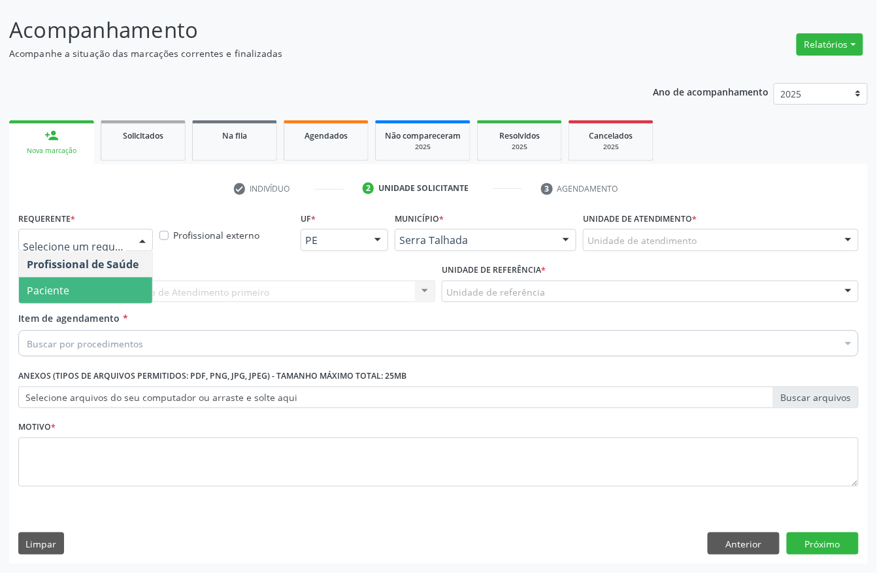
click at [86, 289] on span "Paciente" at bounding box center [85, 290] width 133 height 26
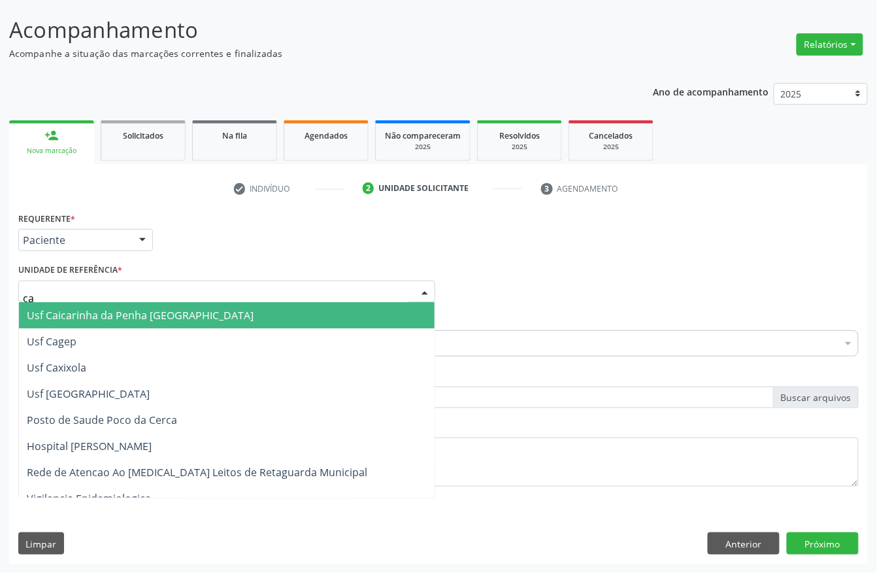
type input "cai"
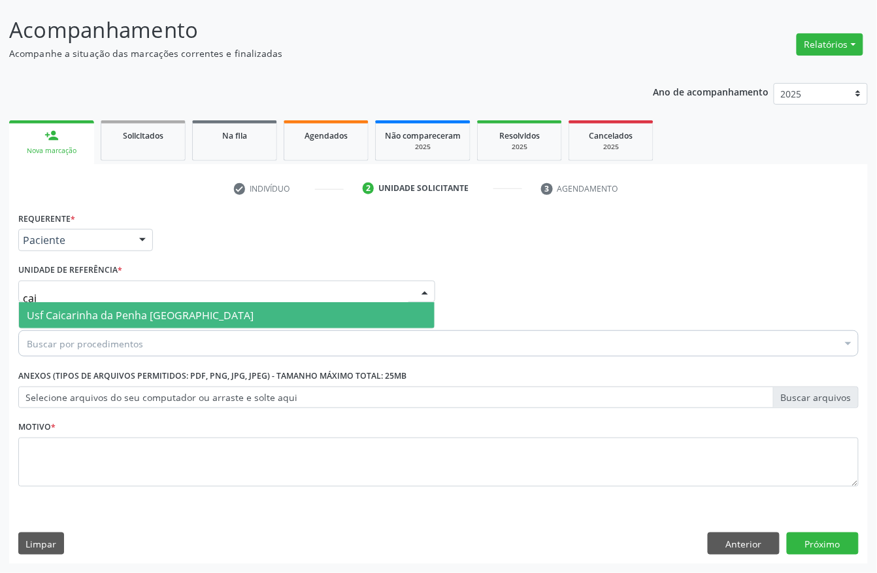
click at [126, 314] on span "Usf Caicarinha da Penha [GEOGRAPHIC_DATA]" at bounding box center [140, 315] width 227 height 14
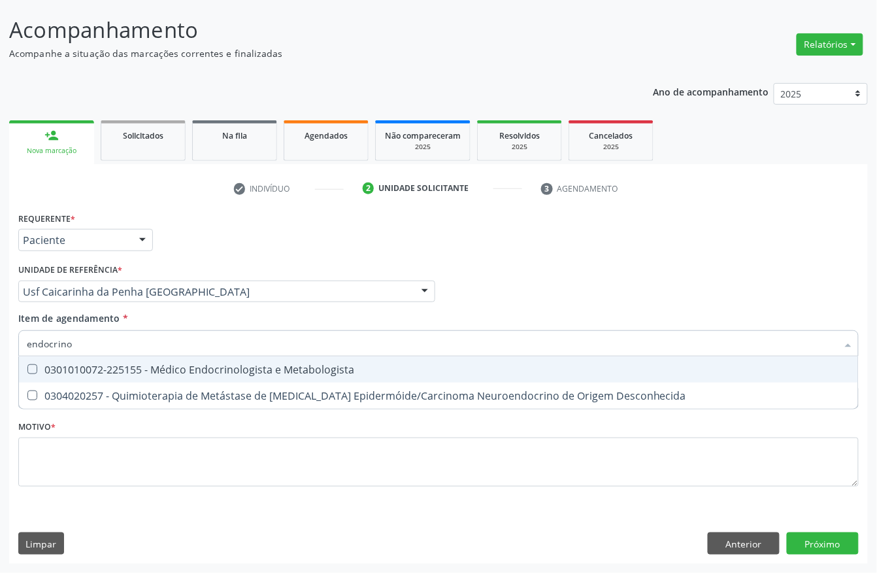
type input "endocrinol"
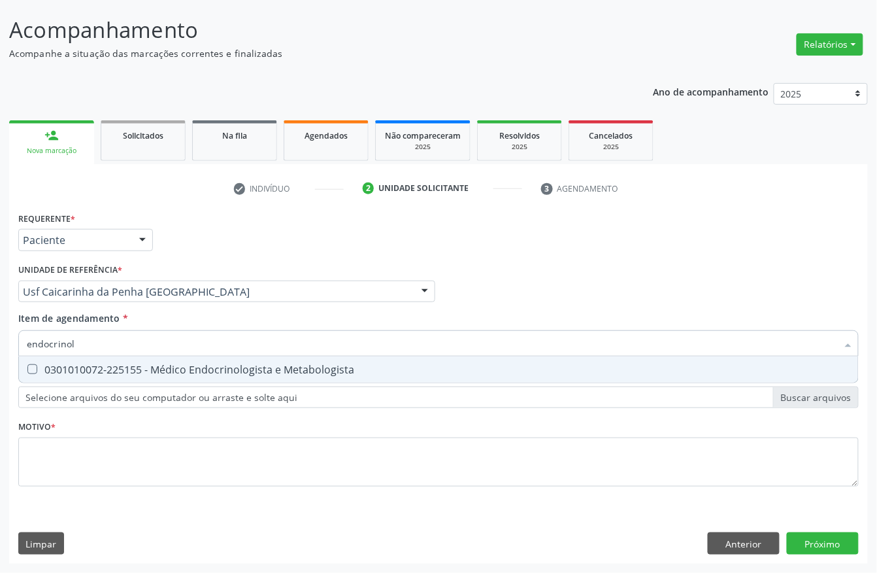
click at [195, 371] on div "0301010072-225155 - Médico Endocrinologista e Metabologista" at bounding box center [439, 369] width 824 height 10
checkbox Metabologista "true"
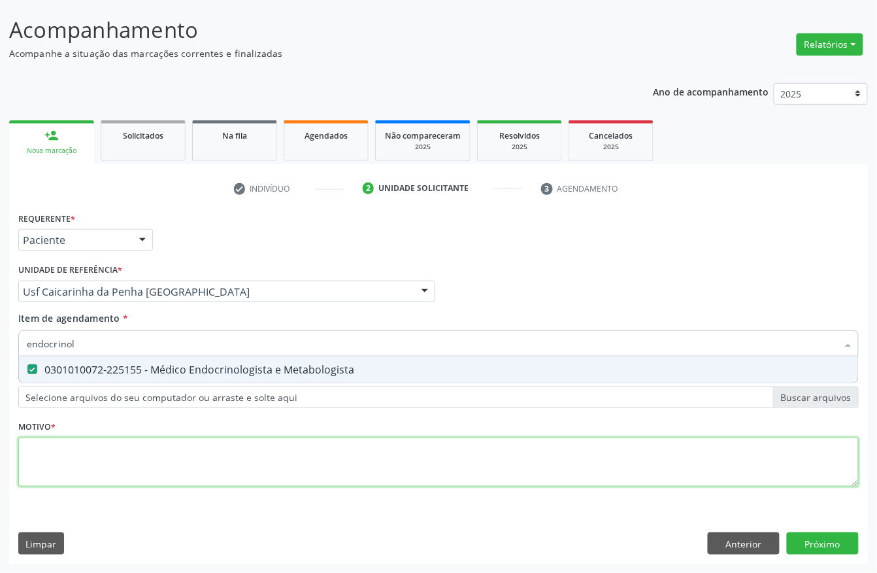
click at [153, 456] on div "Requerente * Paciente Profissional de Saúde Paciente Nenhum resultado encontrad…" at bounding box center [438, 357] width 841 height 296
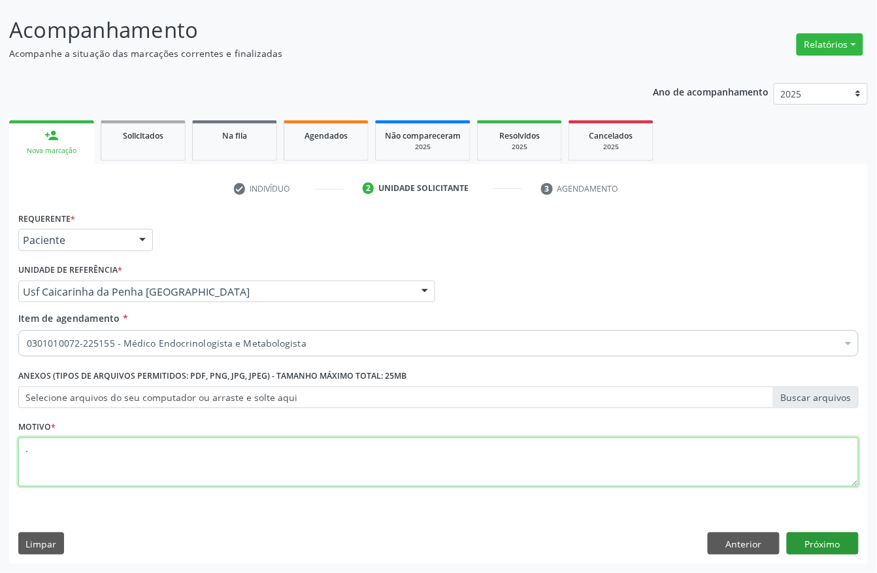
type textarea "."
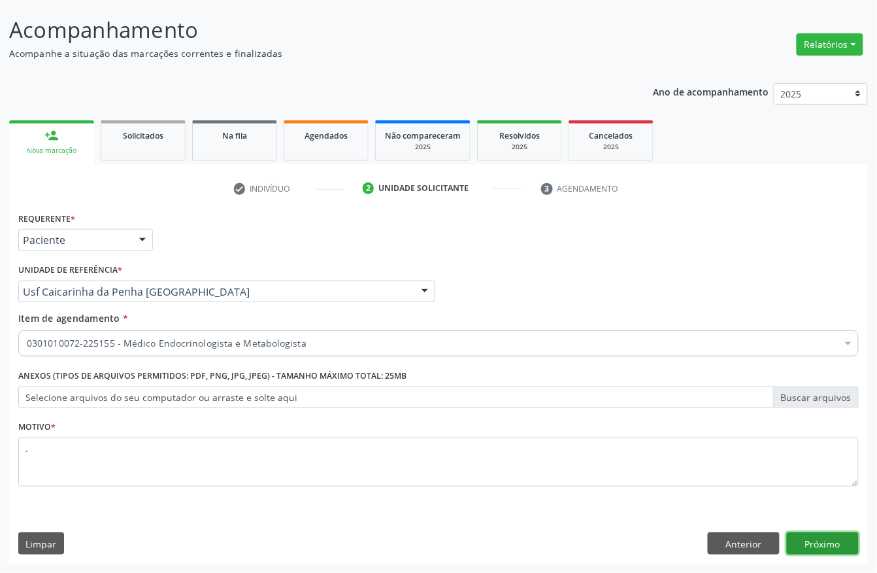
click at [816, 552] on button "Próximo" at bounding box center [823, 543] width 72 height 22
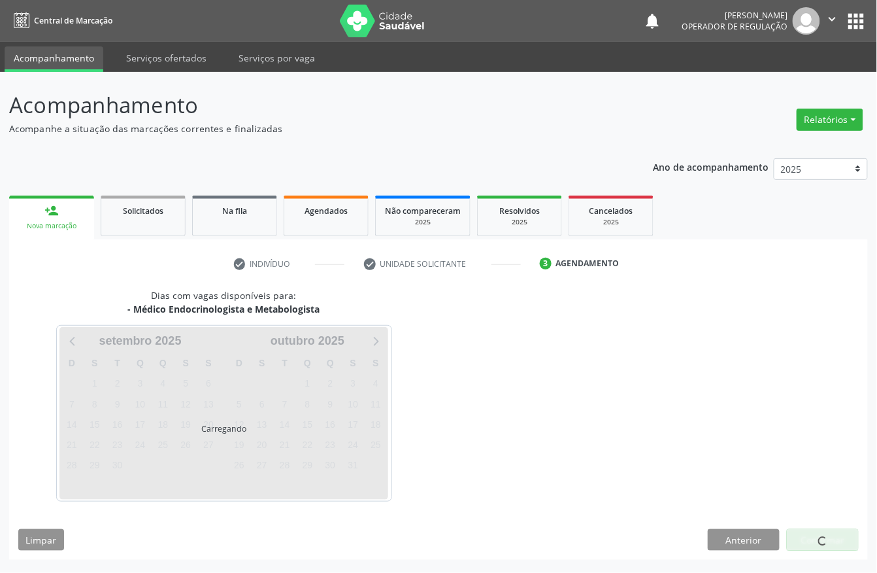
scroll to position [0, 0]
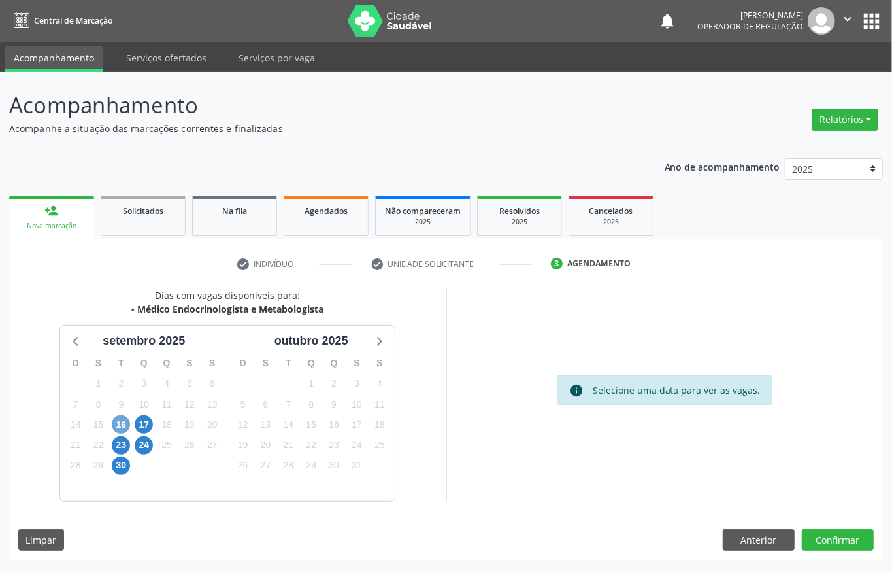
click at [121, 432] on span "16" at bounding box center [121, 424] width 18 height 18
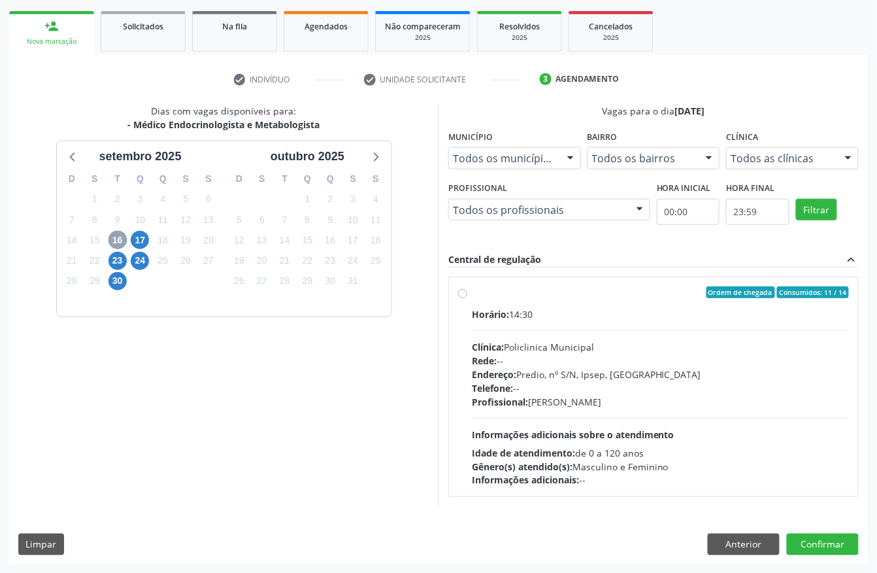
scroll to position [187, 0]
click at [133, 239] on span "17" at bounding box center [140, 239] width 18 height 18
click at [605, 339] on div "Clínica: Policlinica Municipal" at bounding box center [660, 346] width 377 height 14
click at [467, 297] on input "Ordem de chegada Consumidos: 18 / 25 Horário: 13:00 Clínica: Policlinica Munici…" at bounding box center [462, 292] width 9 height 12
radio input "true"
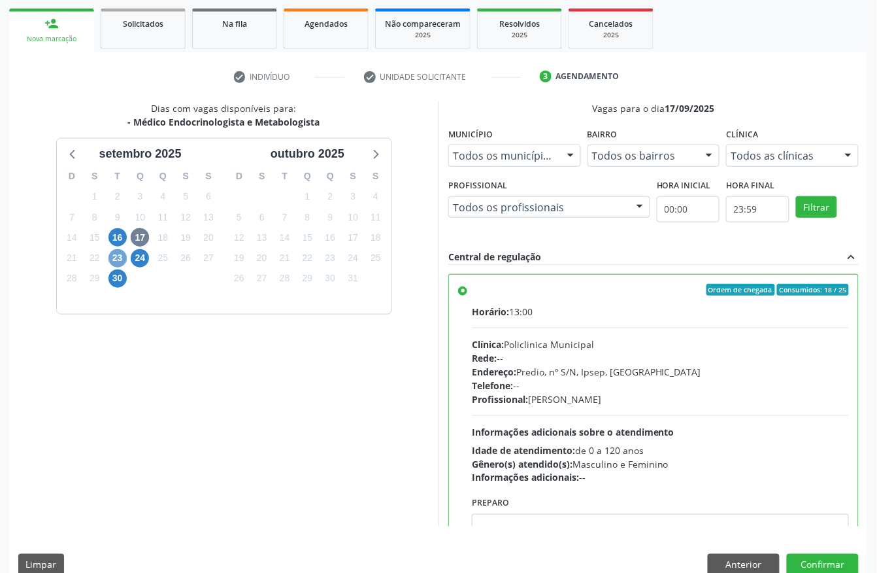
click at [113, 264] on span "23" at bounding box center [118, 258] width 18 height 18
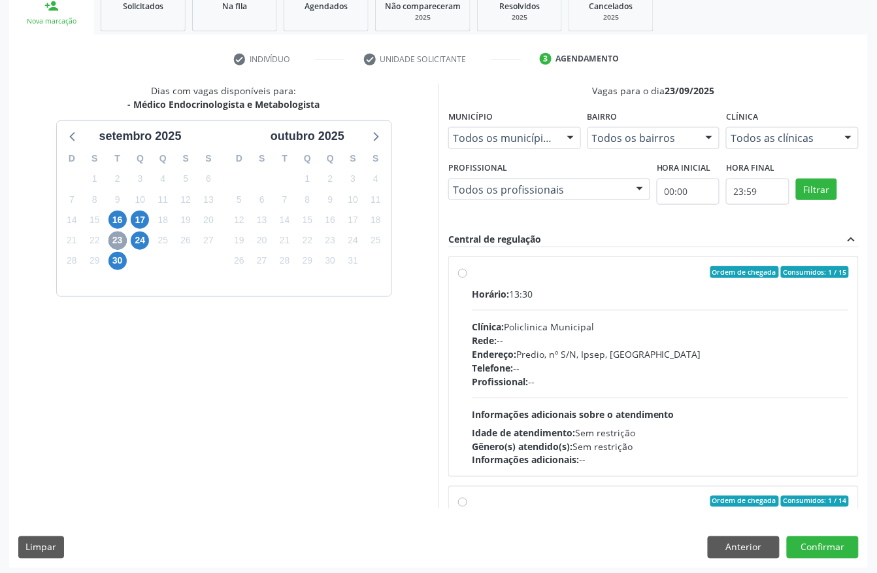
scroll to position [209, 0]
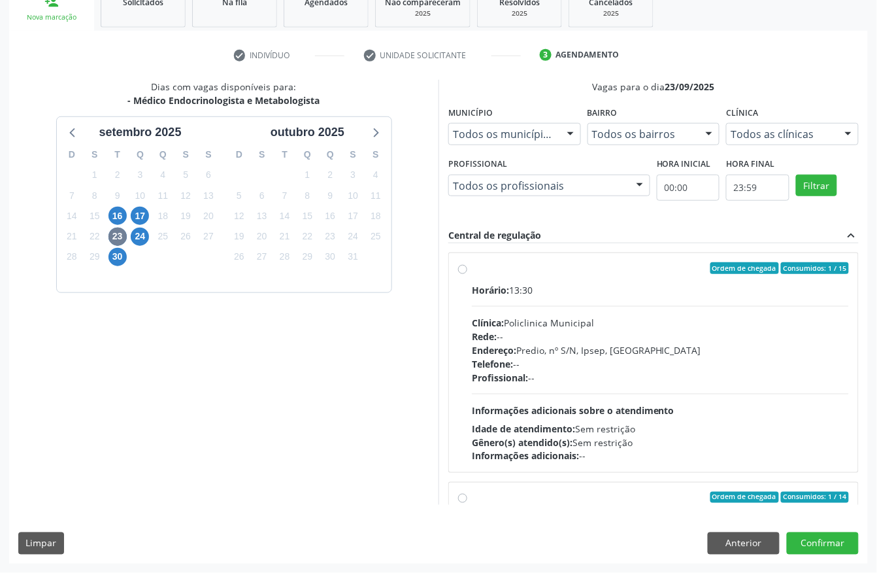
click at [641, 320] on div "Clínica: Policlinica Municipal" at bounding box center [660, 323] width 377 height 14
click at [467, 274] on input "Ordem de chegada Consumidos: 1 / 15 Horário: 13:30 Clínica: Policlinica Municip…" at bounding box center [462, 268] width 9 height 12
radio input "true"
click at [137, 215] on span "17" at bounding box center [140, 216] width 18 height 18
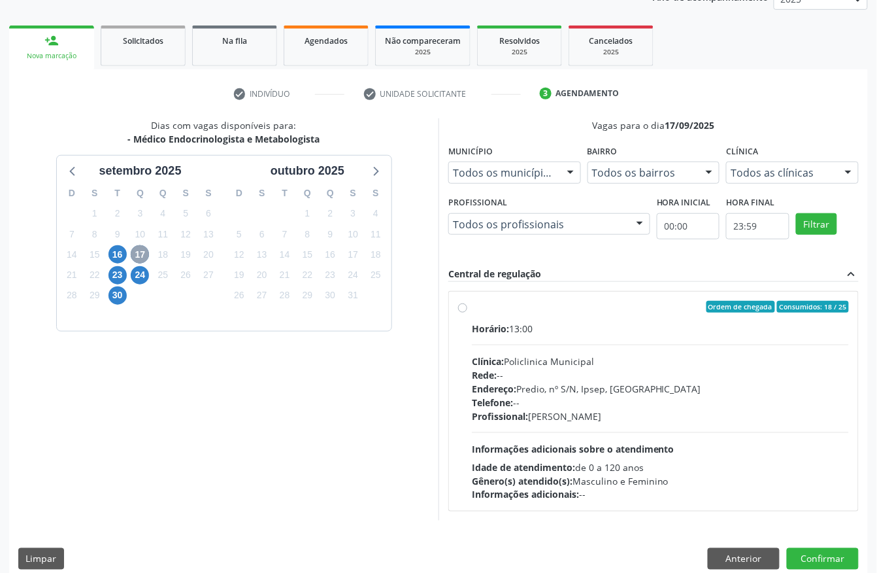
scroll to position [174, 0]
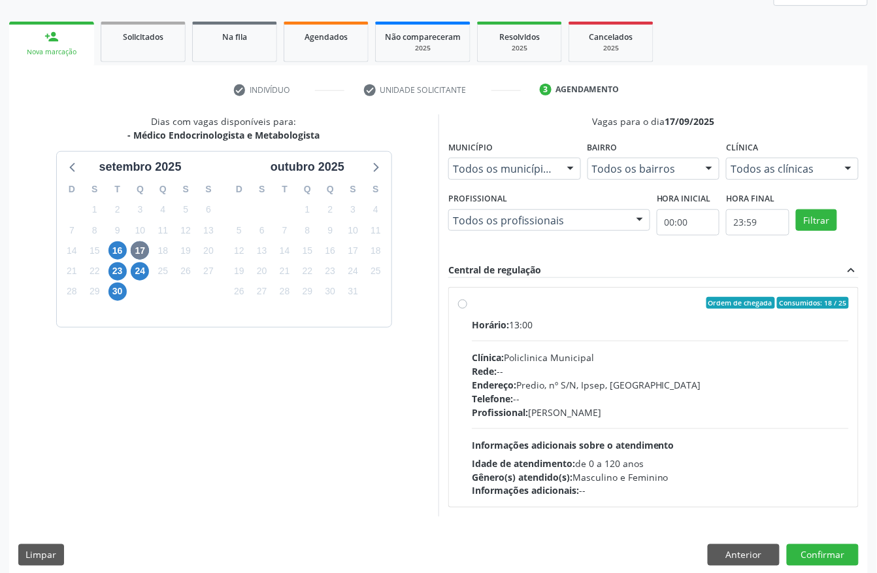
click at [673, 324] on div "Horário: 13:00" at bounding box center [660, 325] width 377 height 14
click at [467, 309] on input "Ordem de chegada Consumidos: 18 / 25 Horário: 13:00 Clínica: Policlinica Munici…" at bounding box center [462, 303] width 9 height 12
radio input "true"
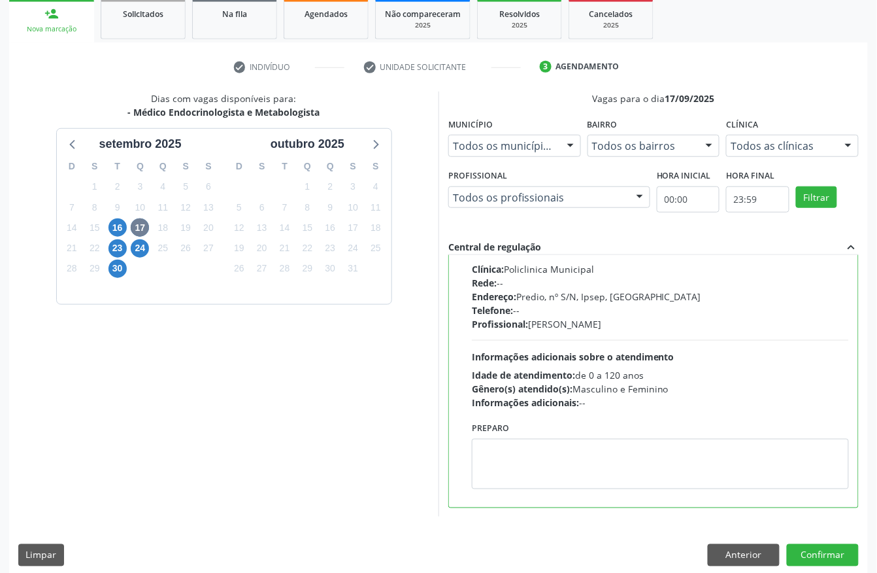
scroll to position [209, 0]
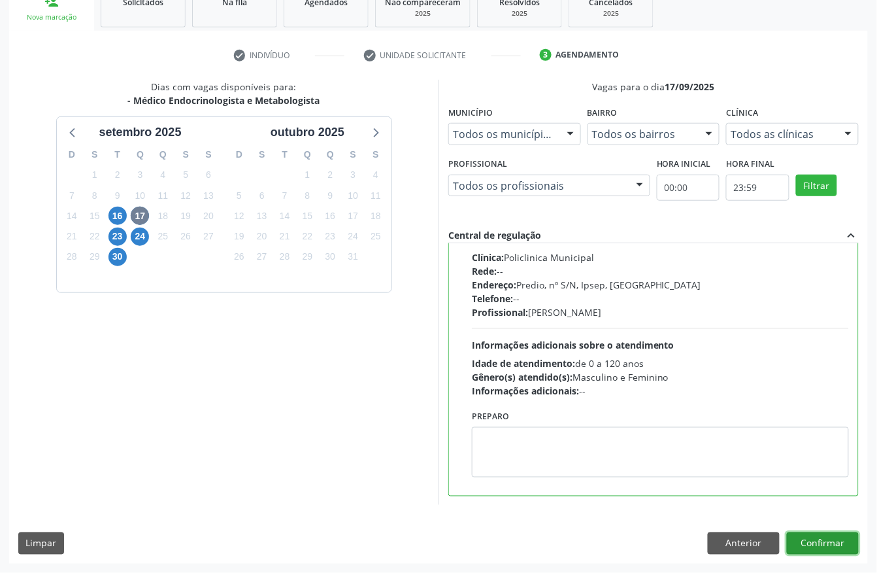
click at [817, 533] on button "Confirmar" at bounding box center [823, 543] width 72 height 22
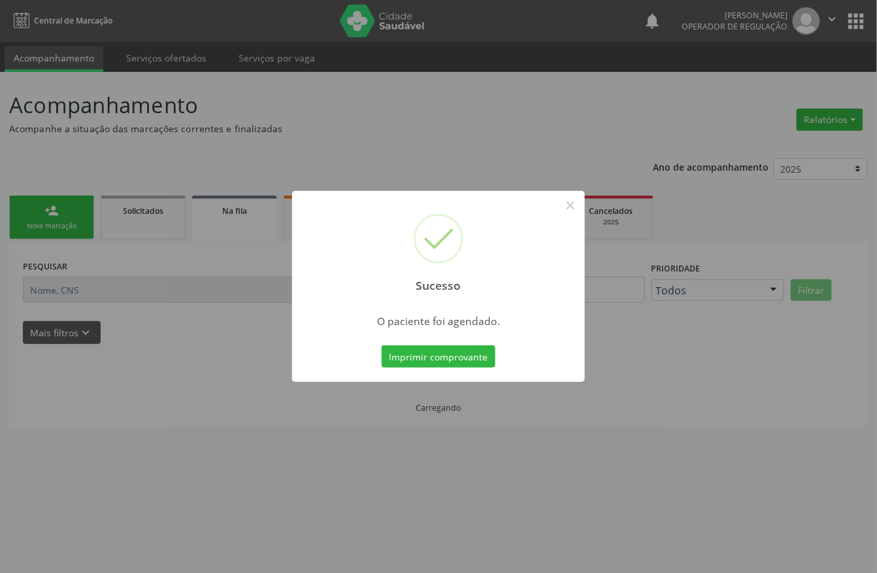
scroll to position [0, 0]
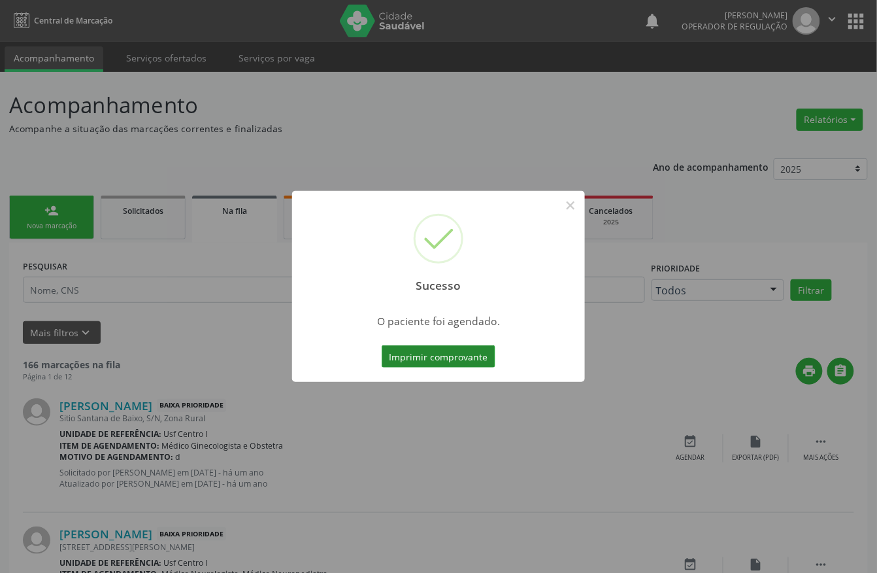
click at [479, 354] on button "Imprimir comprovante" at bounding box center [439, 356] width 114 height 22
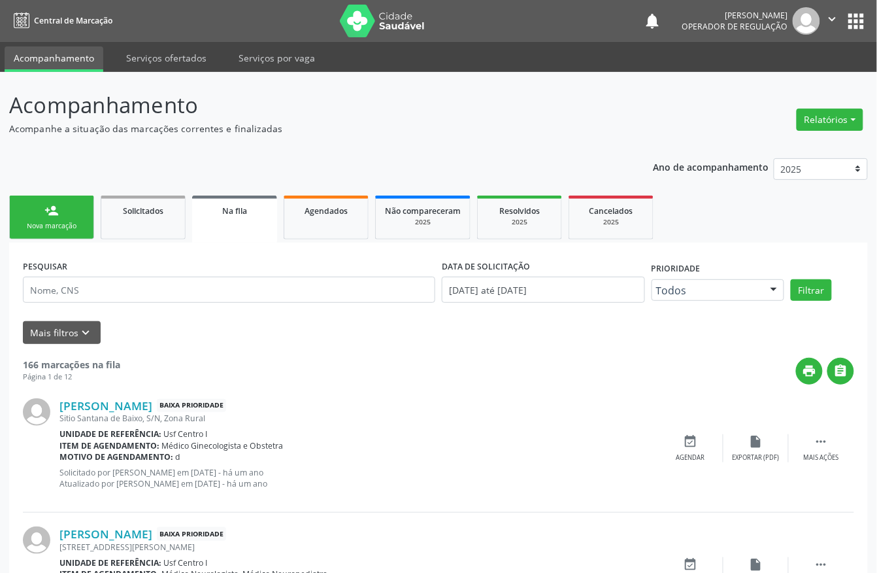
click at [48, 228] on div "Nova marcação" at bounding box center [51, 226] width 65 height 10
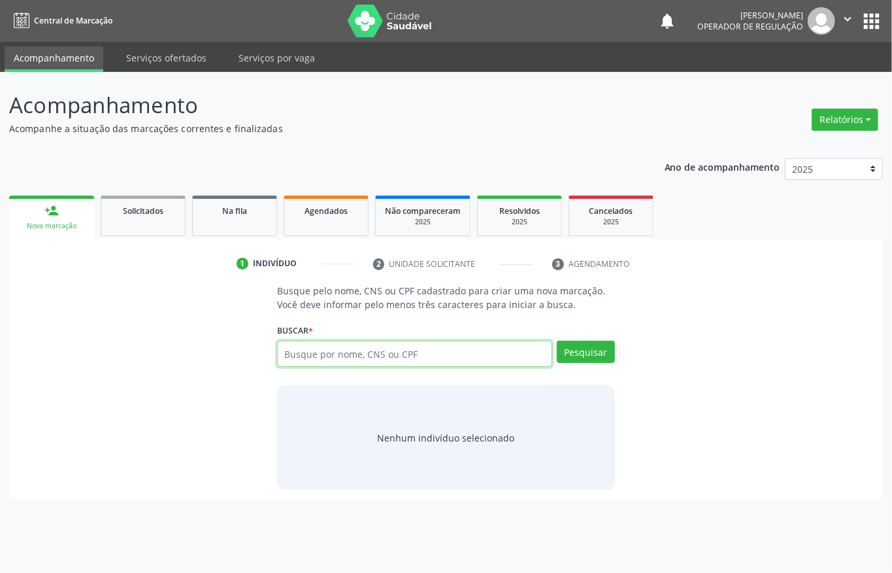
click at [459, 359] on input "text" at bounding box center [414, 354] width 275 height 26
type input "16180651493"
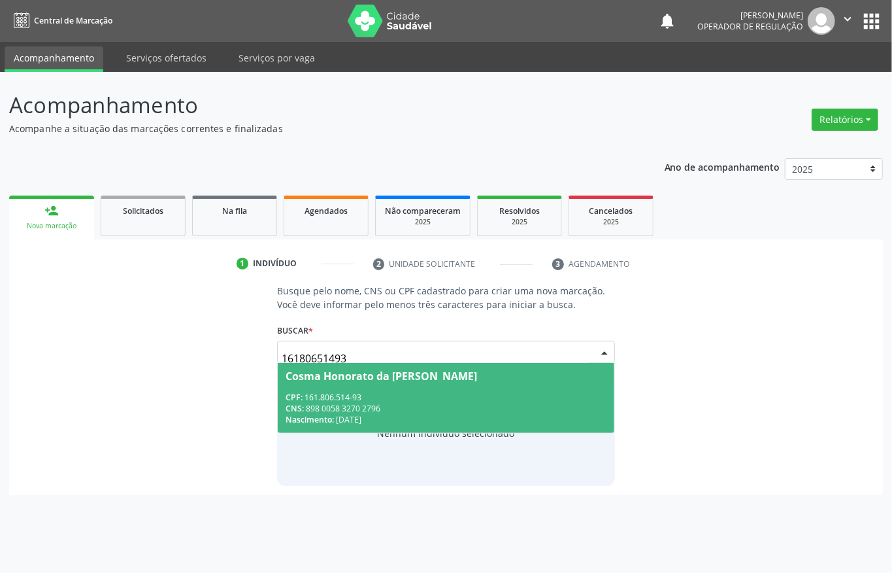
click at [371, 406] on div "CNS: 898 0058 3270 2796" at bounding box center [446, 408] width 321 height 11
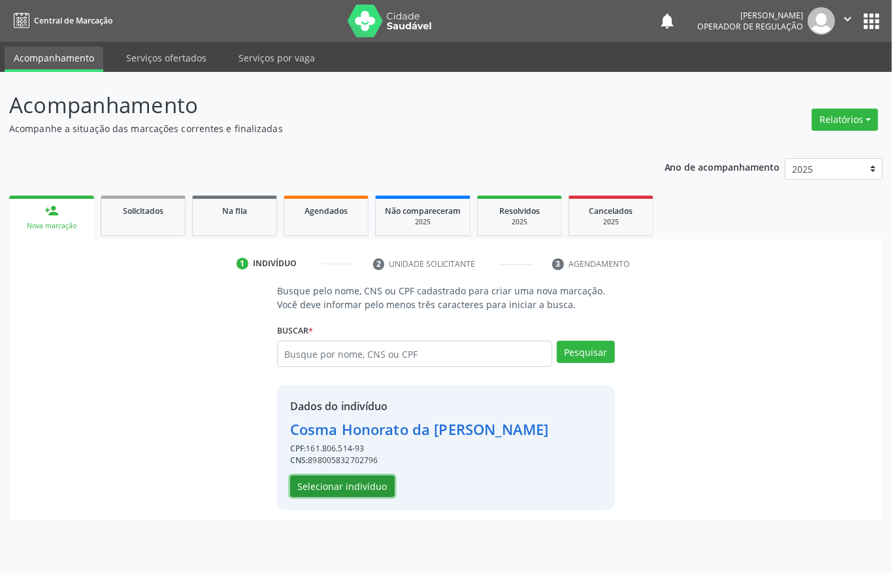
click at [348, 488] on button "Selecionar indivíduo" at bounding box center [342, 486] width 105 height 22
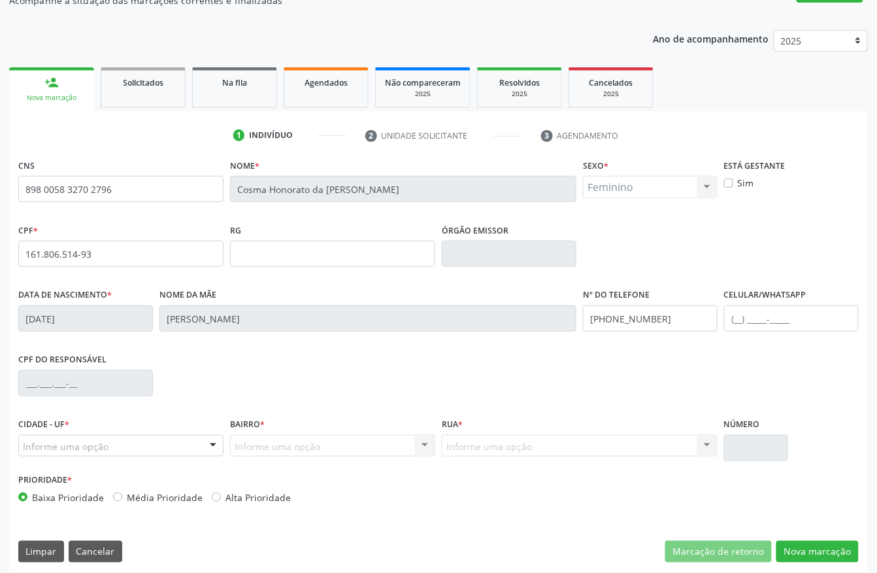
scroll to position [137, 0]
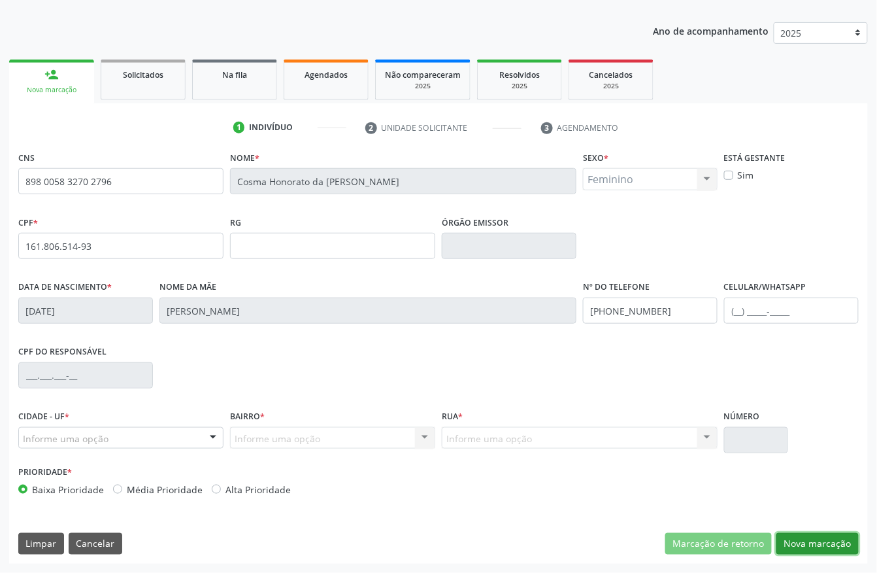
click at [830, 539] on button "Nova marcação" at bounding box center [818, 544] width 82 height 22
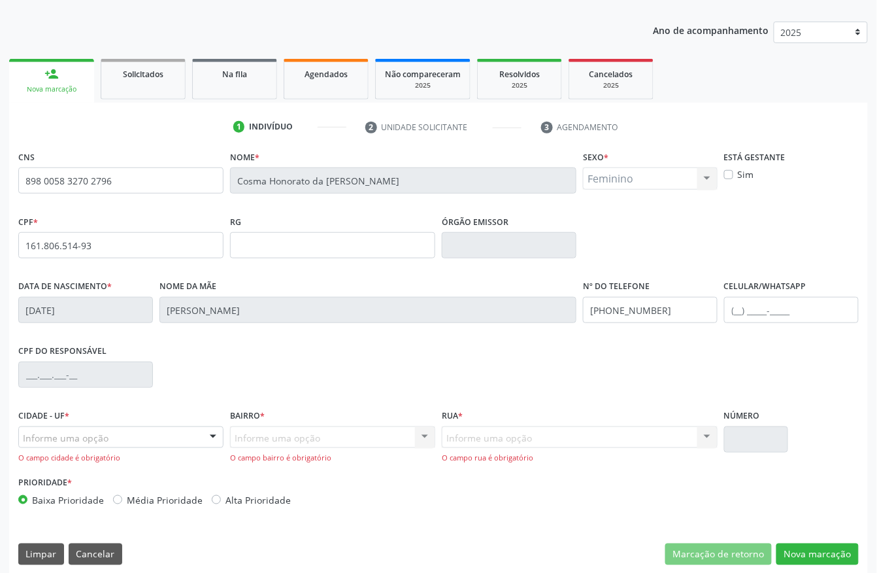
click at [92, 447] on div "Informe uma opção" at bounding box center [120, 437] width 205 height 22
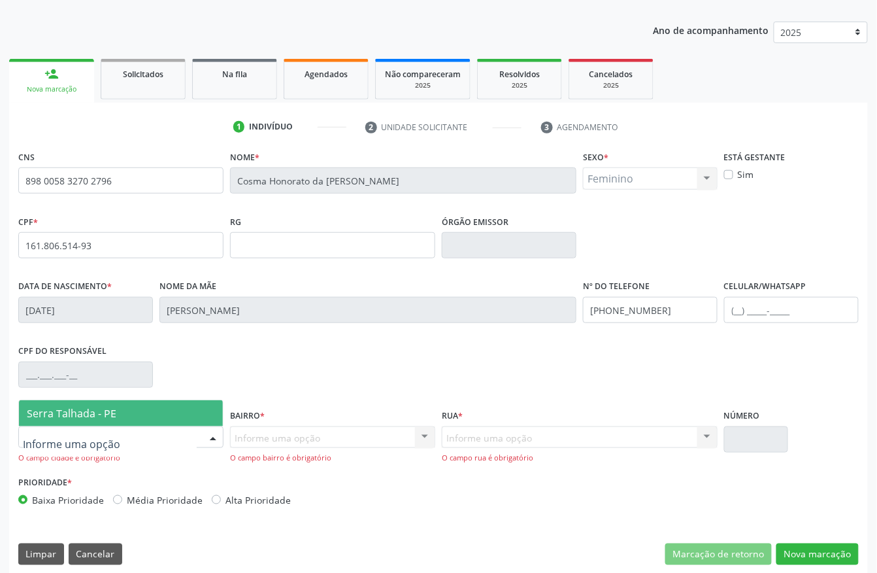
click at [94, 417] on span "Serra Talhada - PE" at bounding box center [72, 413] width 90 height 14
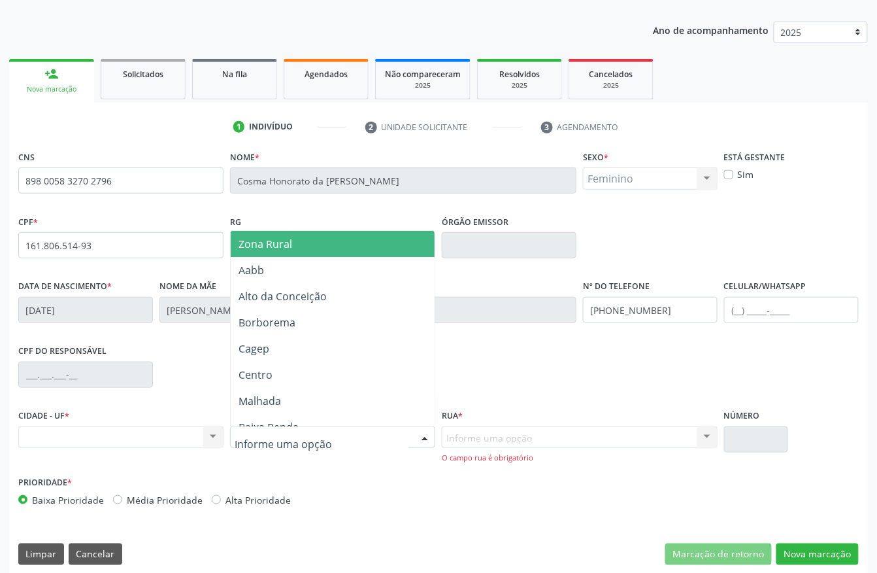
click at [285, 239] on span "Zona Rural" at bounding box center [266, 244] width 54 height 14
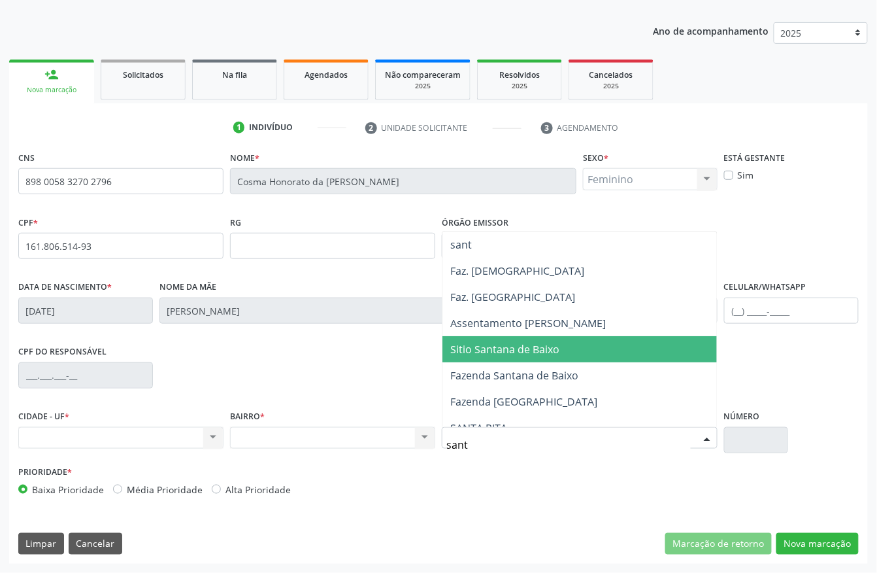
type input "santa"
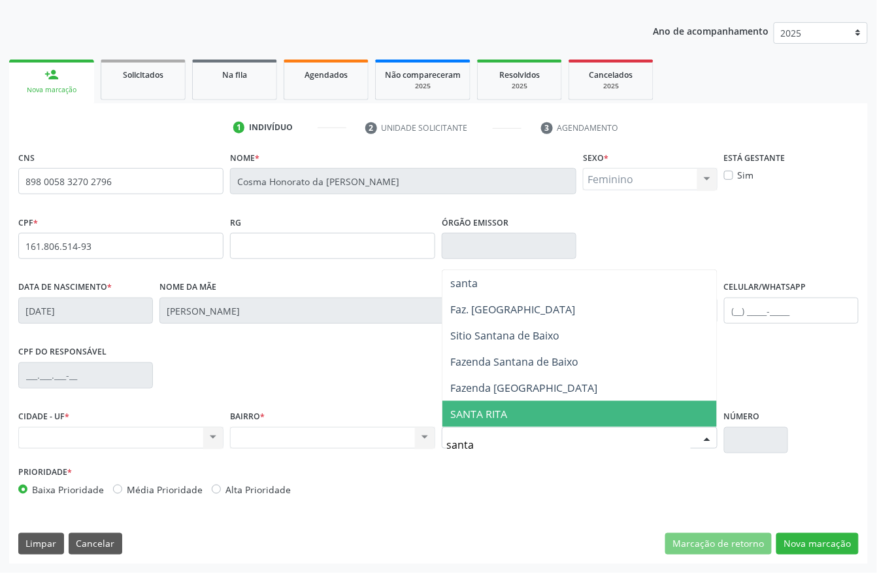
click at [511, 417] on span "SANTA RITA" at bounding box center [580, 414] width 275 height 26
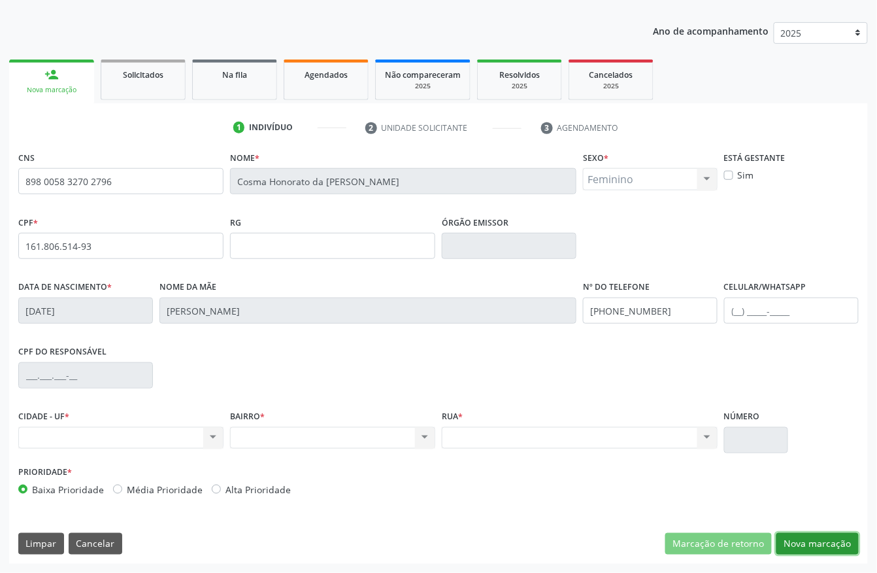
click at [838, 545] on button "Nova marcação" at bounding box center [818, 544] width 82 height 22
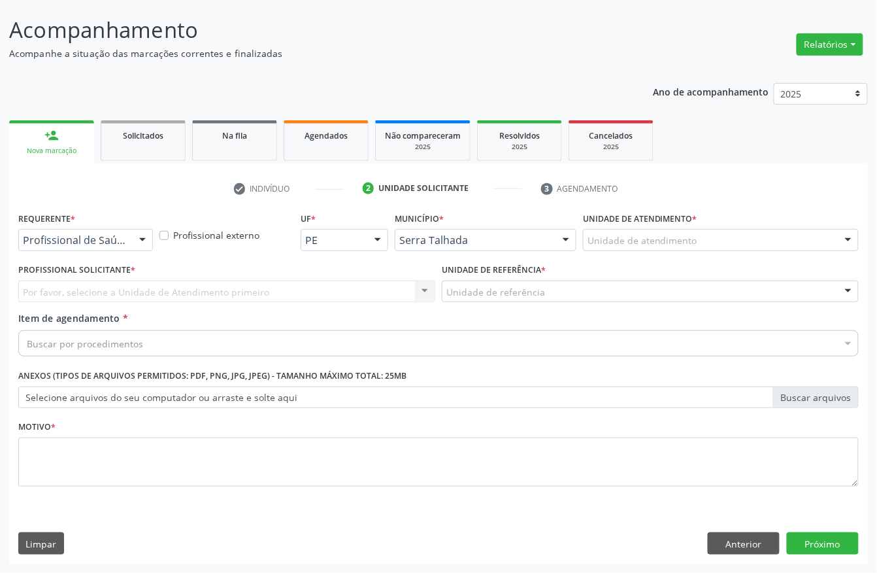
scroll to position [76, 0]
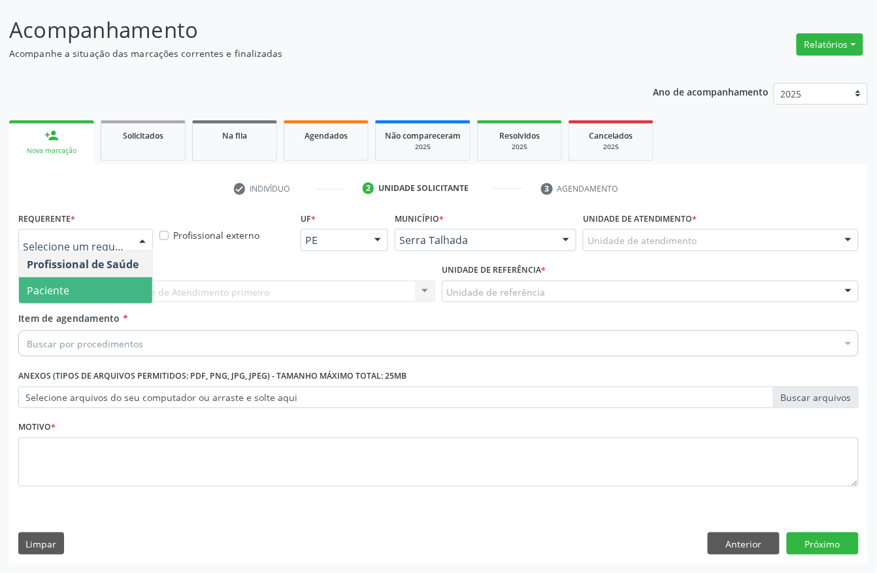
click at [105, 293] on span "Paciente" at bounding box center [85, 290] width 133 height 26
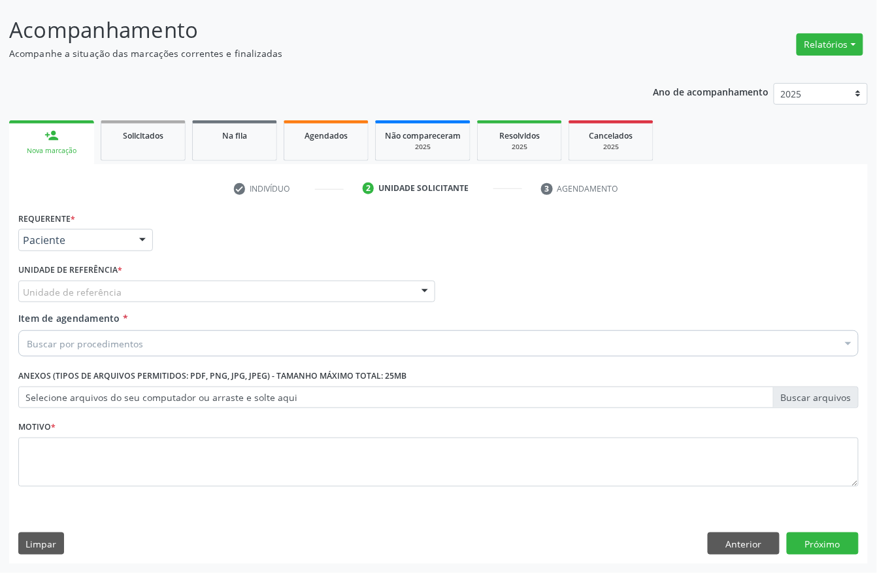
click at [140, 295] on div "Unidade de referência" at bounding box center [226, 291] width 417 height 22
click at [89, 292] on input "gineco" at bounding box center [216, 298] width 386 height 26
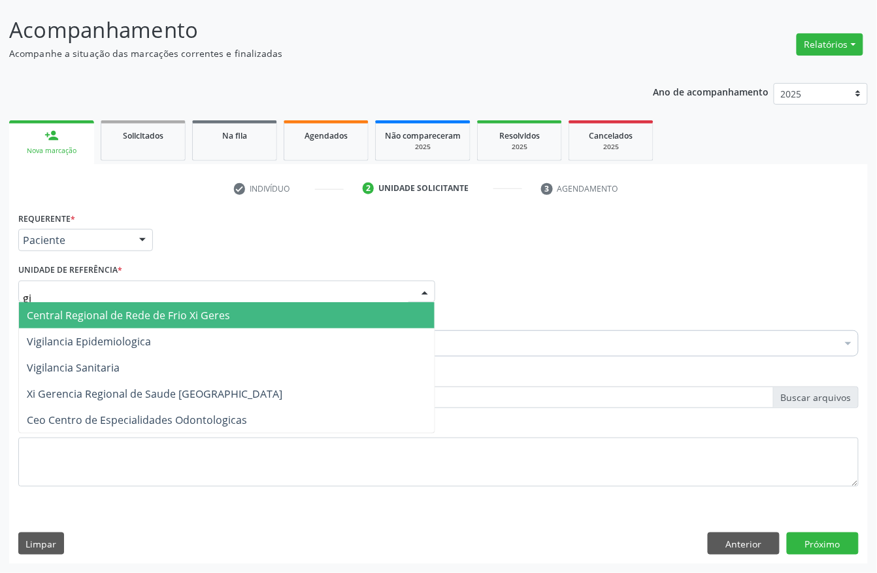
type input "g"
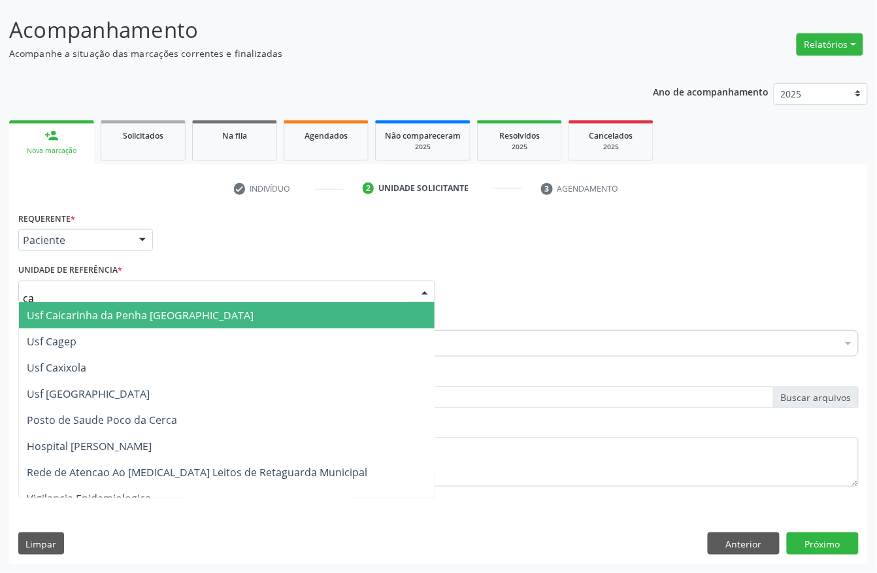
type input "cai"
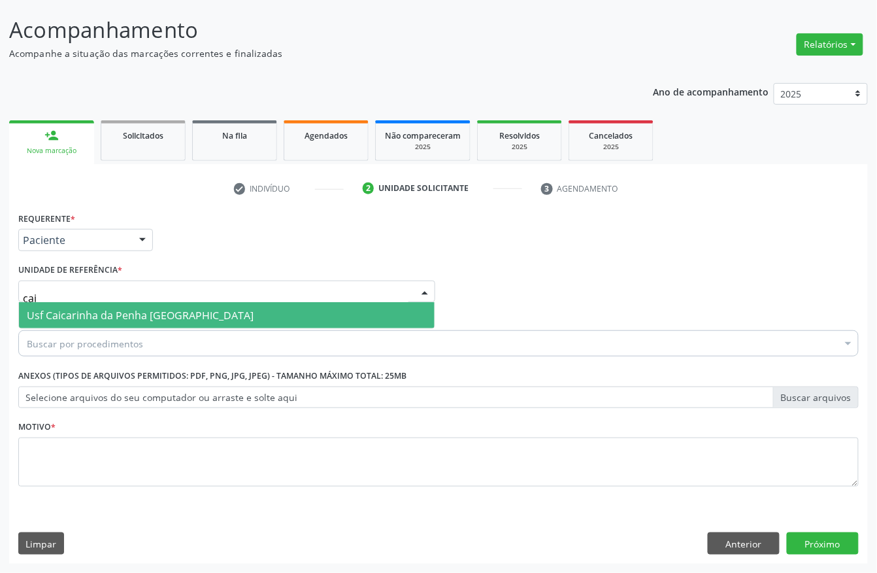
click at [88, 315] on span "Usf Caicarinha da Penha [GEOGRAPHIC_DATA]" at bounding box center [140, 315] width 227 height 14
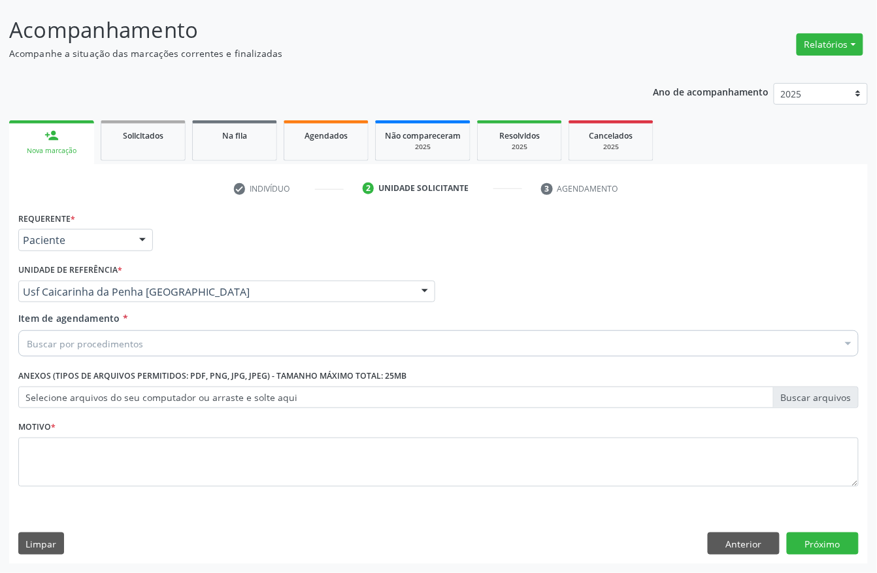
click at [81, 351] on div "Buscar por procedimentos" at bounding box center [438, 343] width 841 height 26
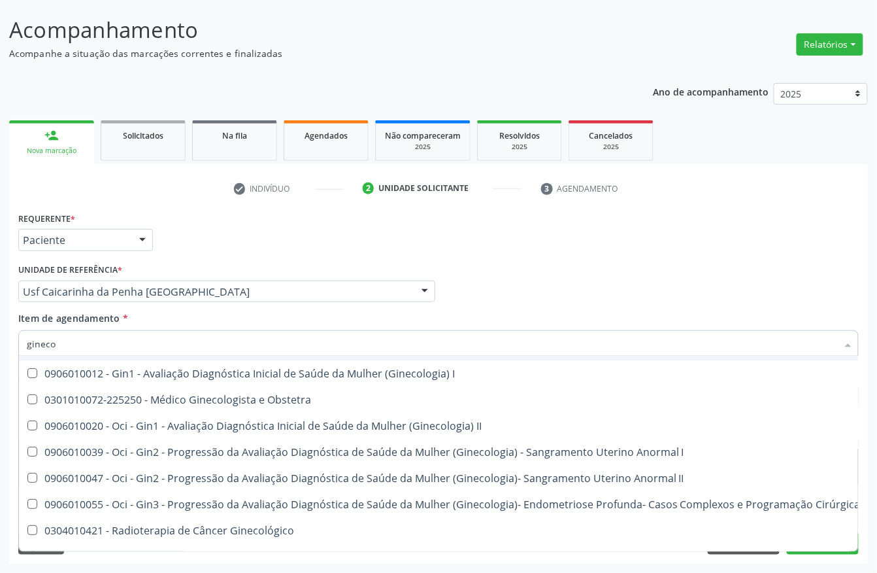
scroll to position [160, 0]
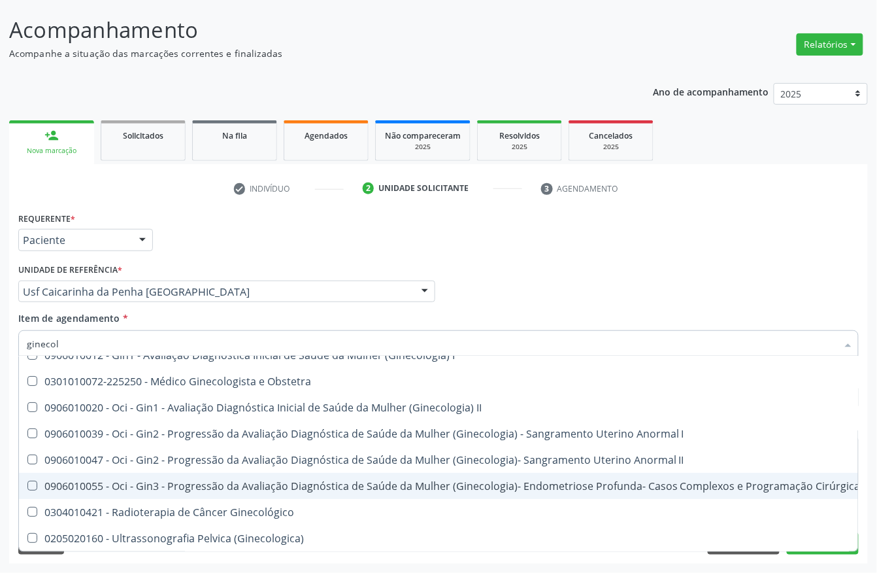
type input "ginecolo"
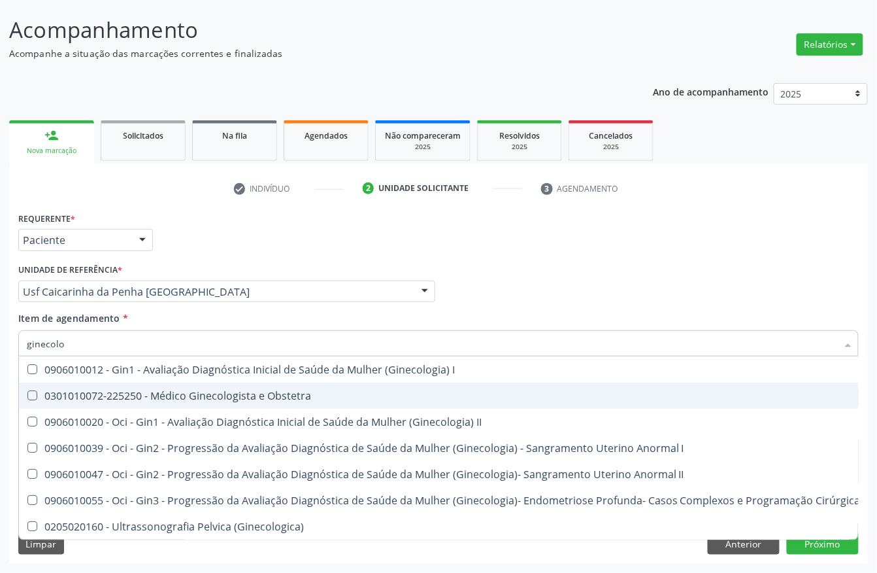
click at [134, 391] on div "0301010072-225250 - Médico Ginecologista e Obstetra" at bounding box center [444, 395] width 834 height 10
checkbox Obstetra "true"
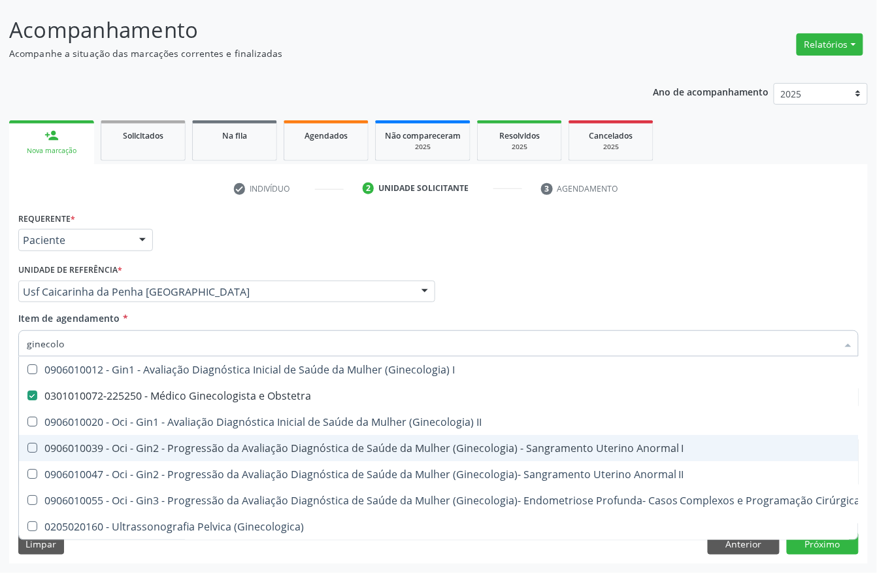
click at [0, 400] on div "Acompanhamento Acompanhe a situação das marcações correntes e finalizadas Relat…" at bounding box center [438, 285] width 877 height 576
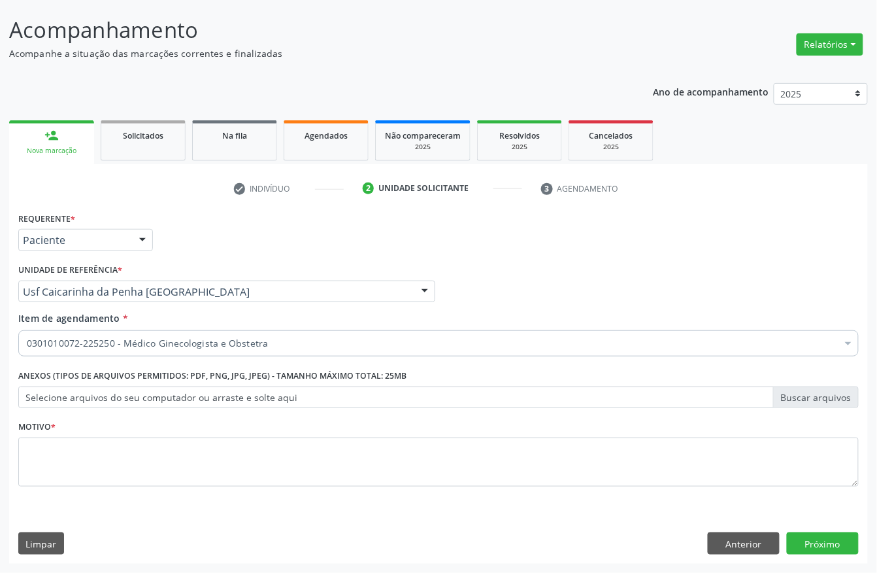
scroll to position [0, 0]
click at [720, 545] on button "Anterior" at bounding box center [744, 543] width 72 height 22
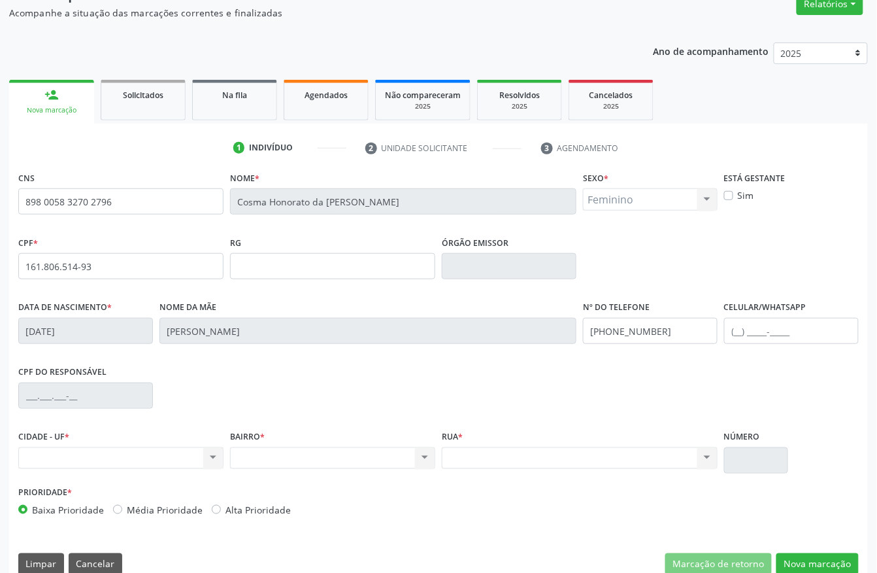
scroll to position [137, 0]
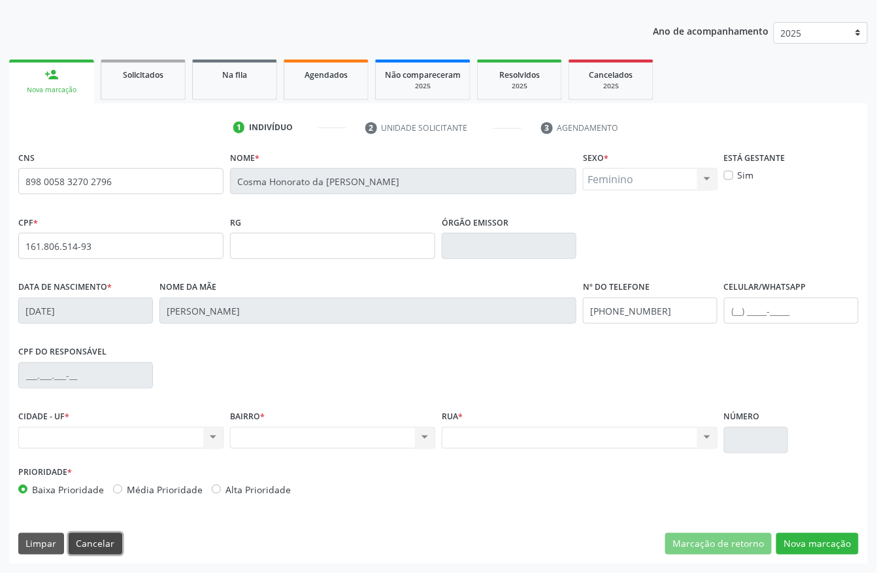
click at [82, 547] on button "Cancelar" at bounding box center [96, 544] width 54 height 22
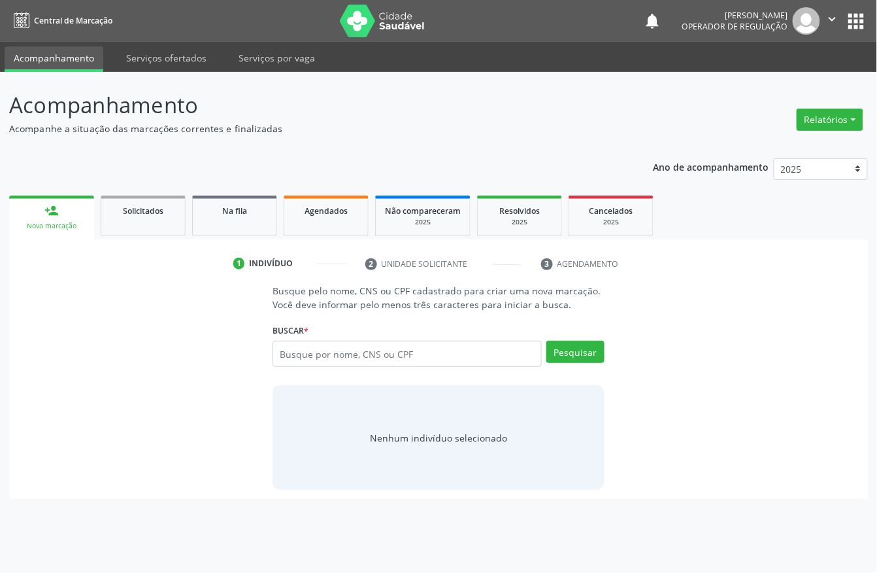
scroll to position [0, 0]
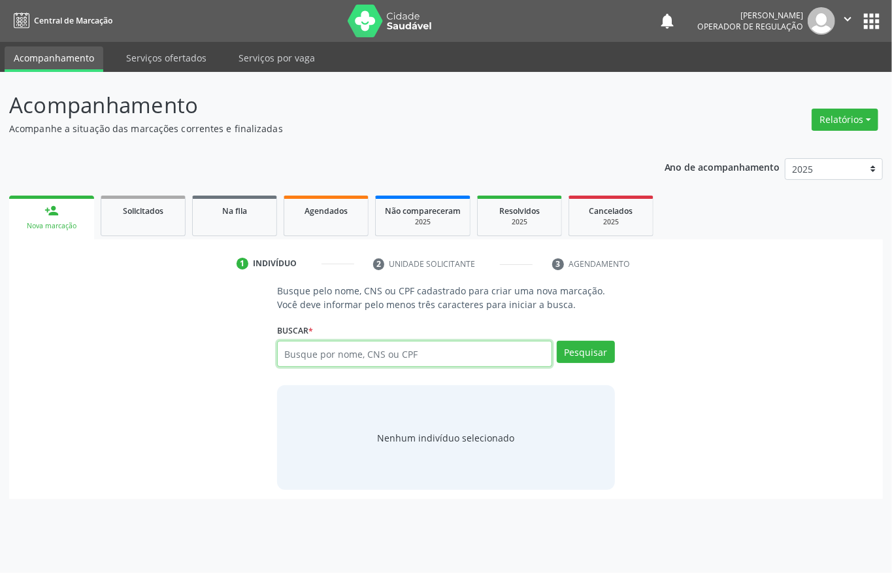
click at [440, 348] on input "text" at bounding box center [414, 354] width 275 height 26
type input "700501332299350"
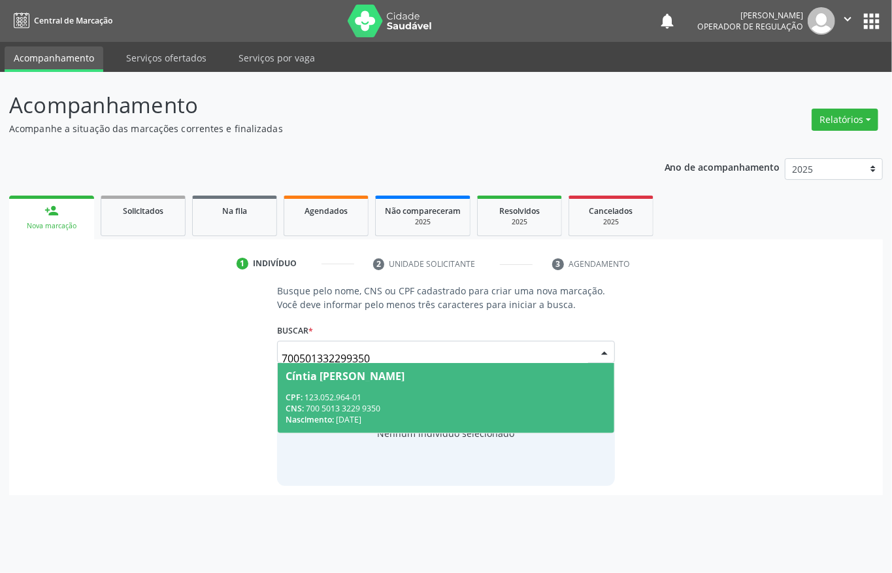
click at [317, 403] on div "CNS: 700 5013 3229 9350" at bounding box center [446, 408] width 321 height 11
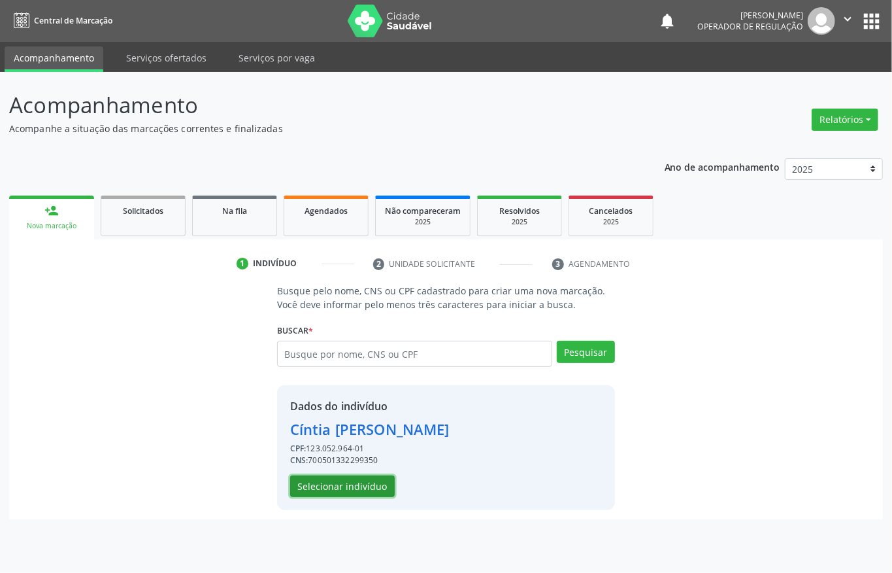
click at [311, 487] on button "Selecionar indivíduo" at bounding box center [342, 486] width 105 height 22
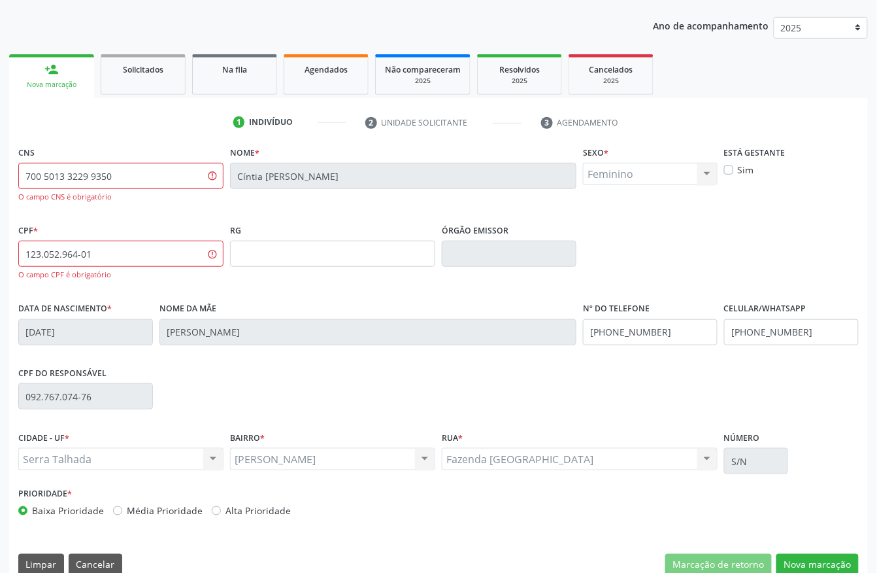
scroll to position [163, 0]
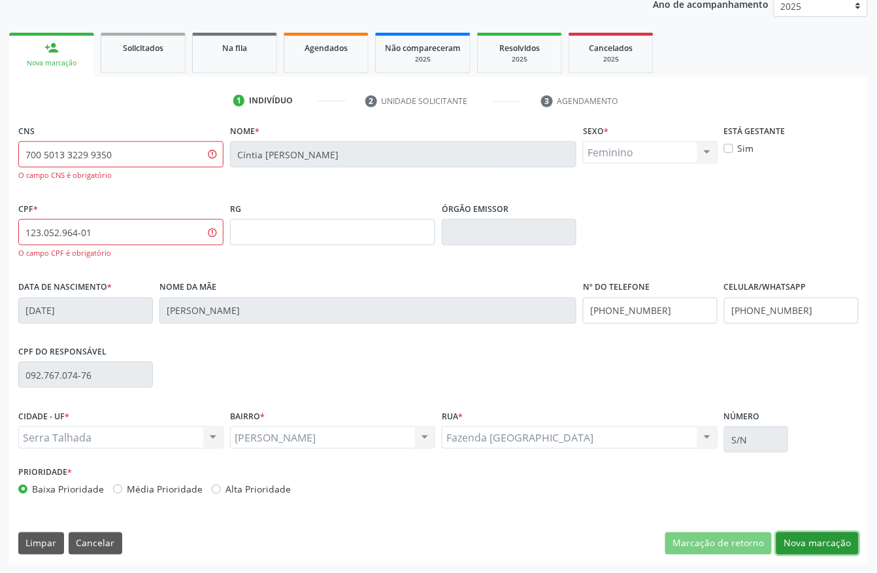
click at [788, 535] on button "Nova marcação" at bounding box center [818, 543] width 82 height 22
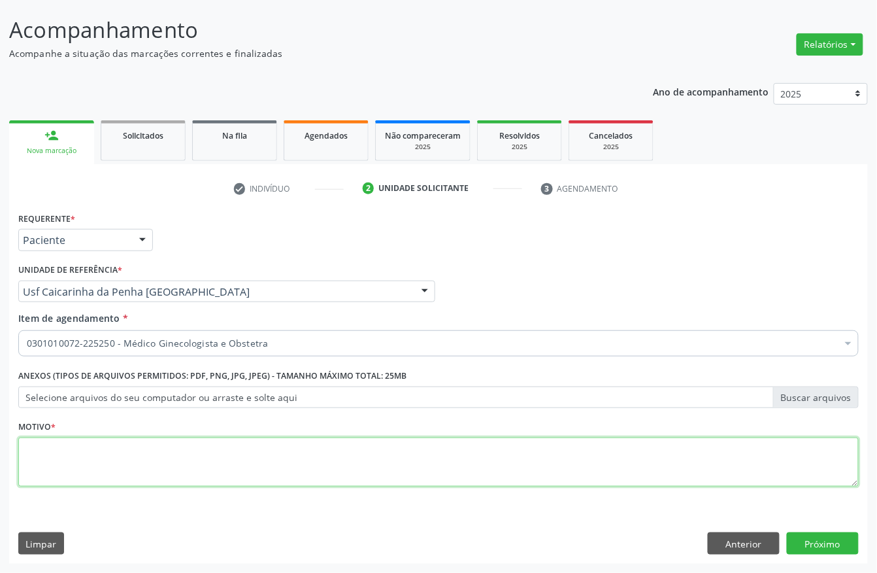
click at [537, 464] on textarea at bounding box center [438, 462] width 841 height 50
type textarea "."
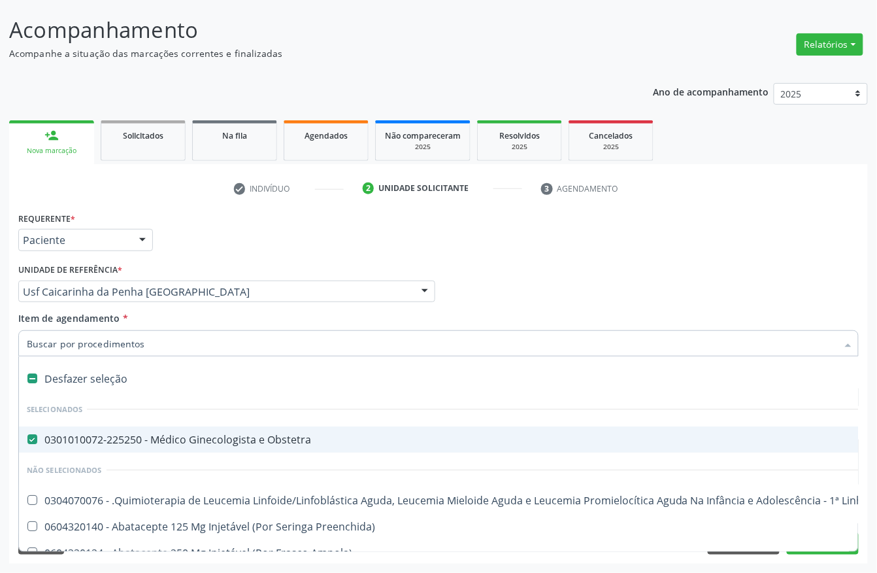
click at [220, 346] on input "Item de agendamento *" at bounding box center [432, 343] width 811 height 26
click at [53, 443] on div "0301010072-225250 - Médico Ginecologista e Obstetra" at bounding box center [536, 439] width 1018 height 10
checkbox Obstetra "false"
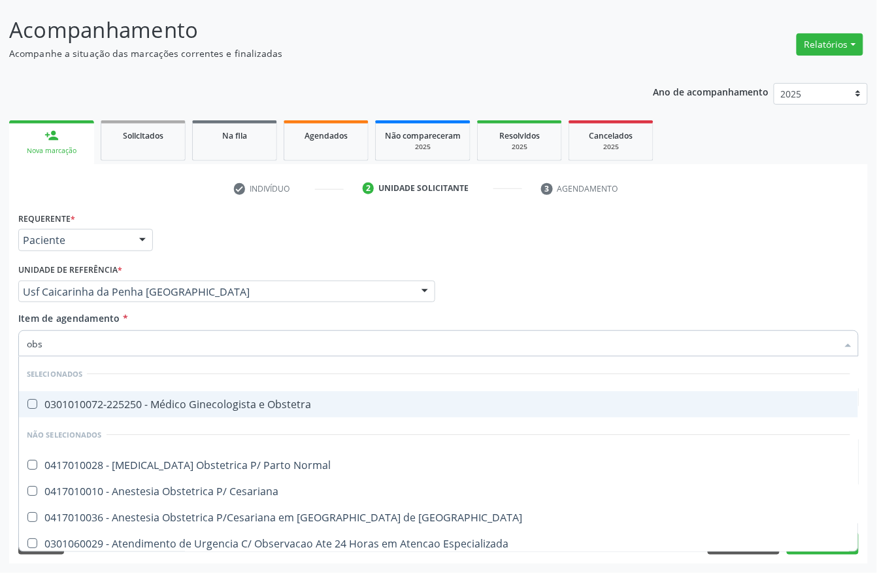
type input "obst"
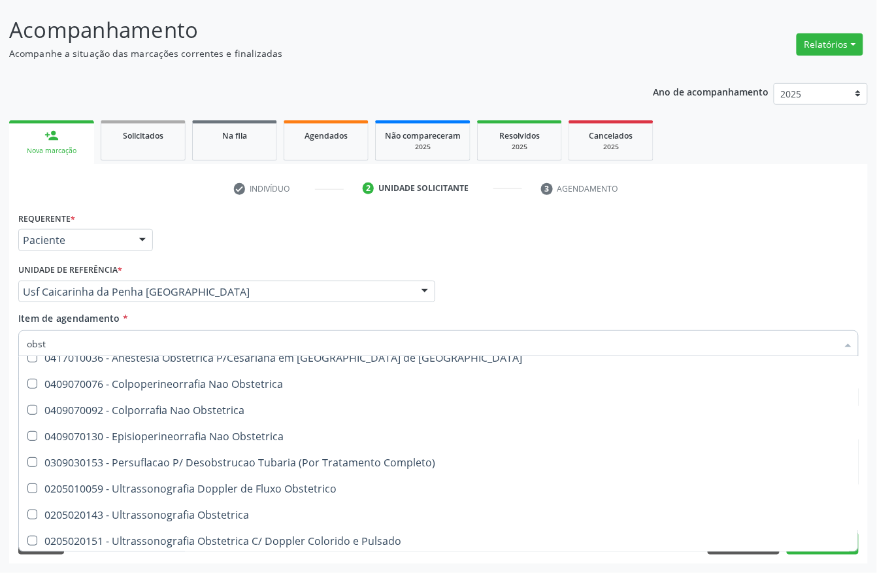
scroll to position [163, 0]
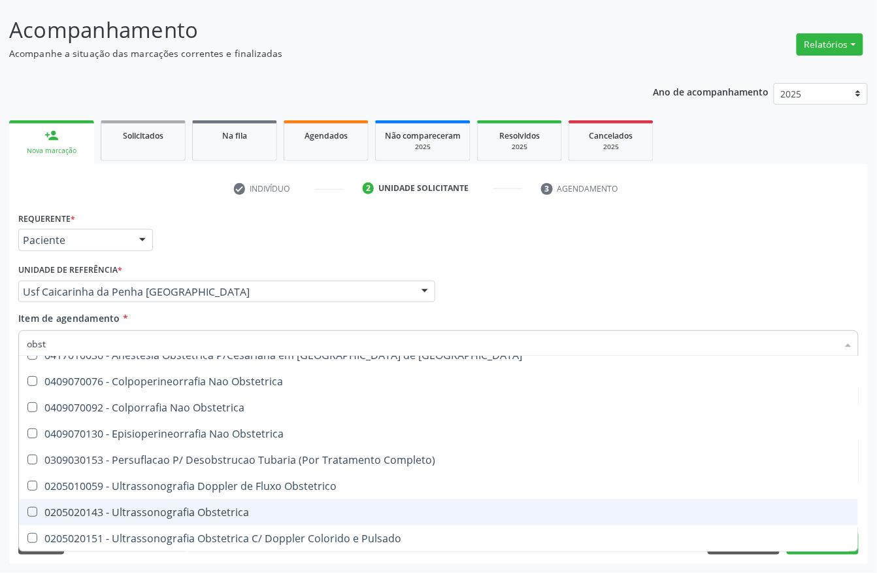
click at [132, 509] on div "0205020143 - Ultrassonografia Obstetrica" at bounding box center [439, 512] width 824 height 10
checkbox Obstetrica "true"
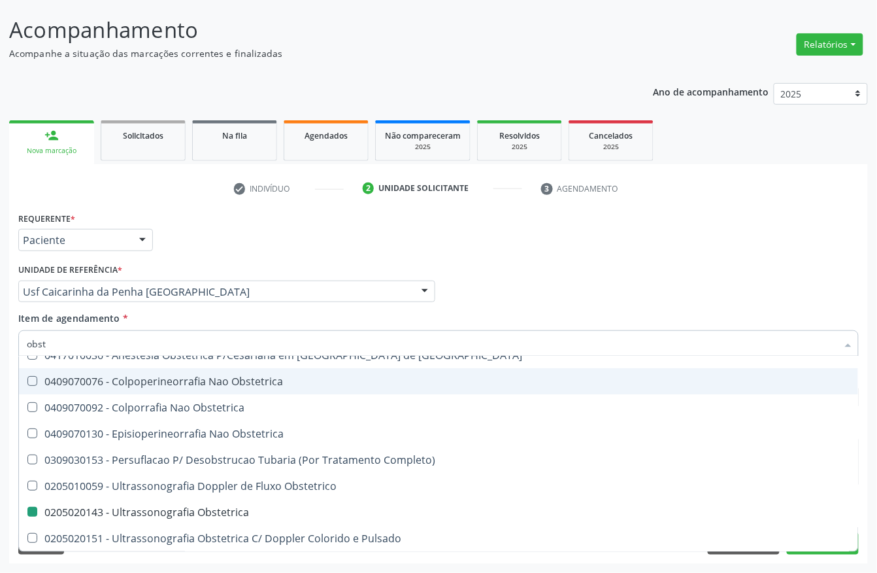
click at [665, 226] on div "Requerente * Paciente Profissional de Saúde Paciente Nenhum resultado encontrad…" at bounding box center [438, 234] width 847 height 51
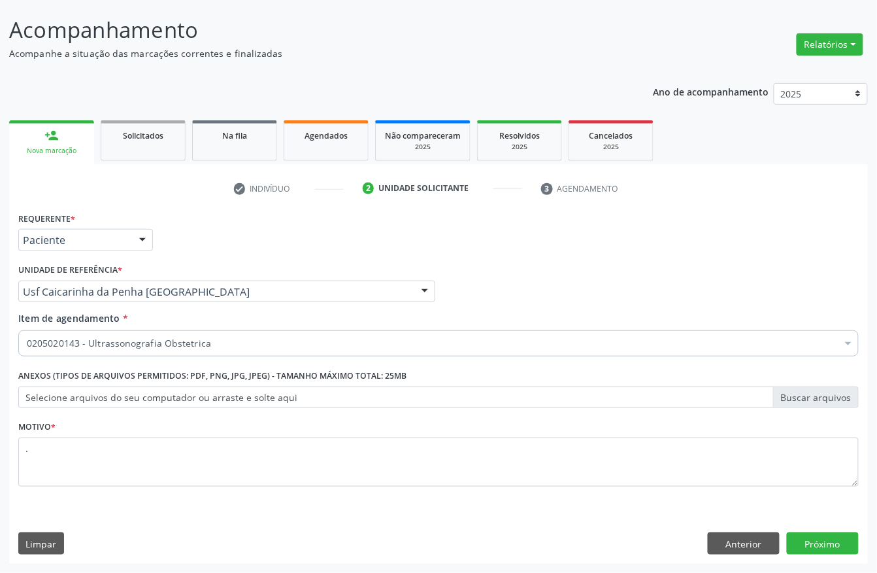
scroll to position [0, 0]
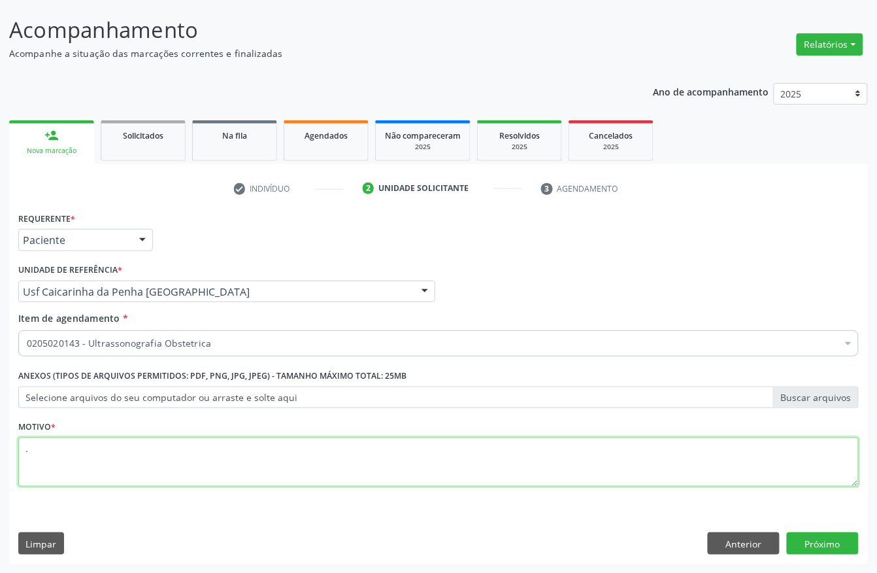
click at [201, 452] on textarea "." at bounding box center [438, 462] width 841 height 50
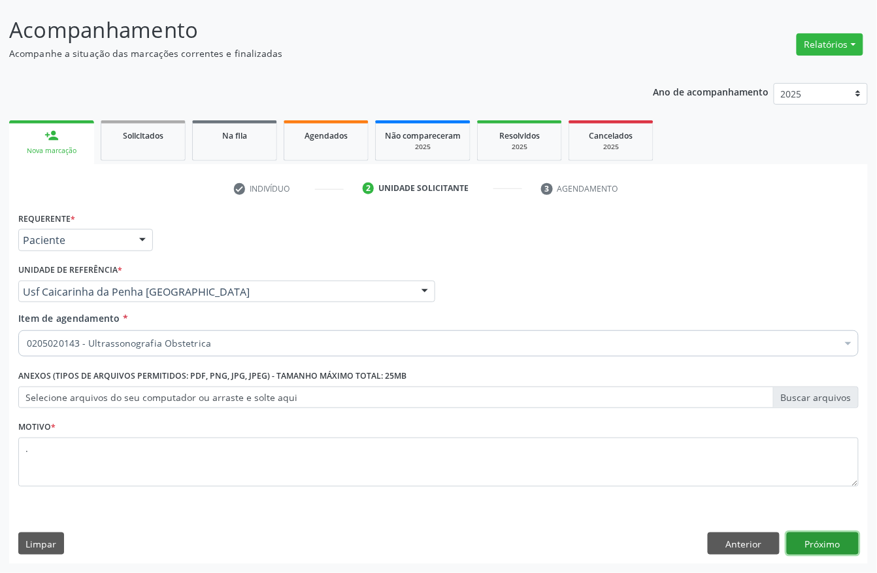
click at [812, 540] on button "Próximo" at bounding box center [823, 543] width 72 height 22
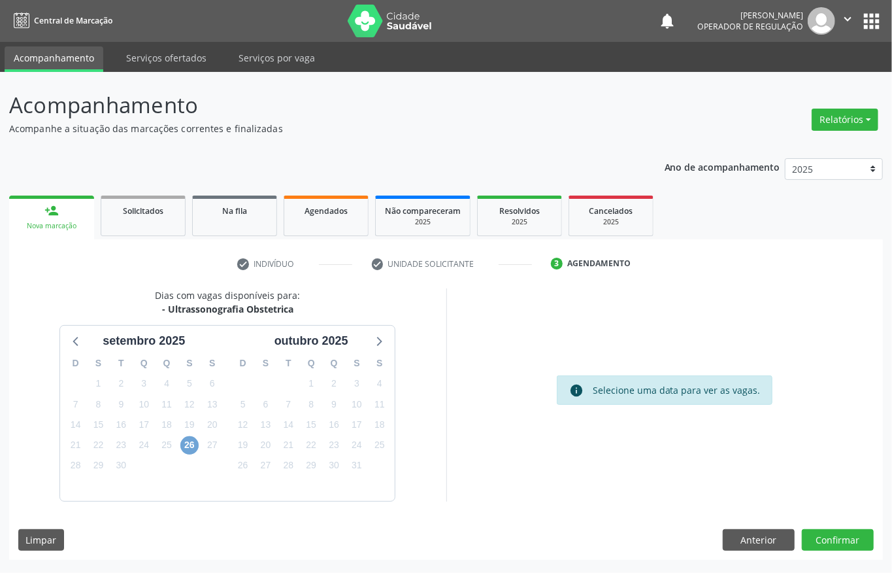
click at [192, 448] on span "26" at bounding box center [189, 445] width 18 height 18
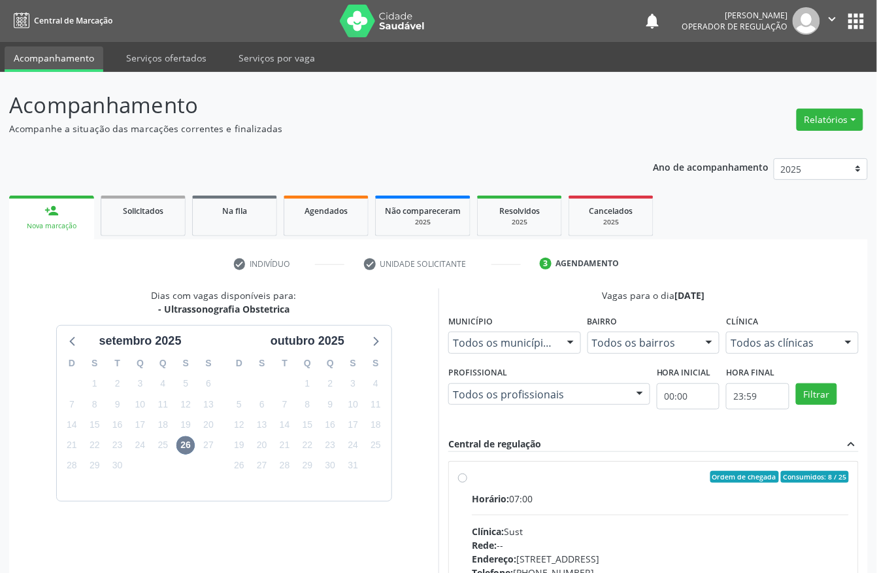
click at [645, 507] on div "Horário: 07:00 Clínica: Sust Rede: -- Endereço: nº 730, N S Penha, Serra Talhad…" at bounding box center [660, 582] width 377 height 180
click at [467, 482] on input "Ordem de chegada Consumidos: 8 / 25 Horário: 07:00 Clínica: Sust Rede: -- Ender…" at bounding box center [462, 477] width 9 height 12
radio input "true"
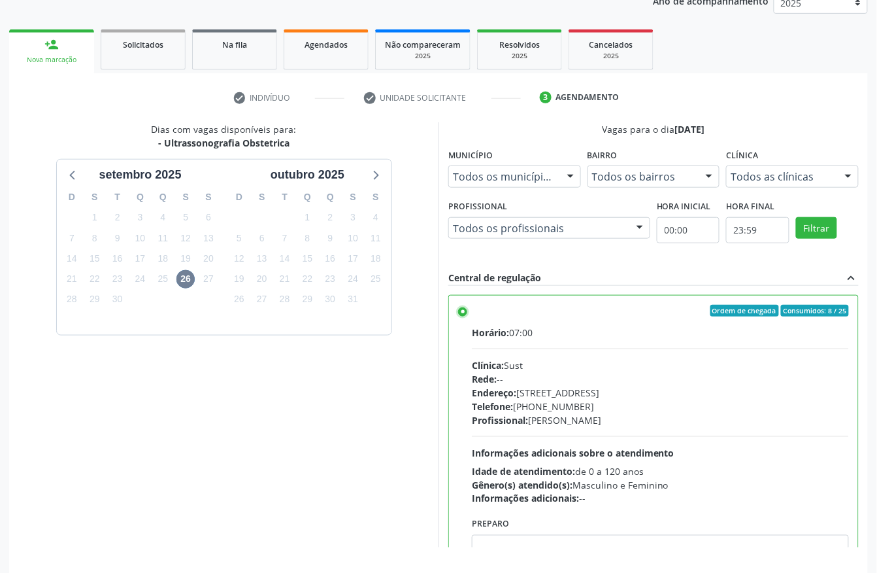
scroll to position [209, 0]
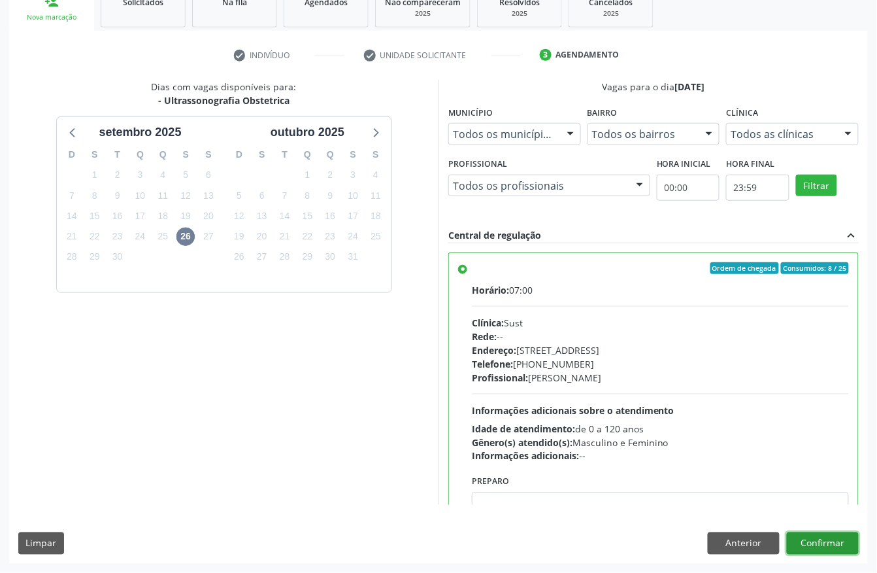
click at [834, 536] on button "Confirmar" at bounding box center [823, 543] width 72 height 22
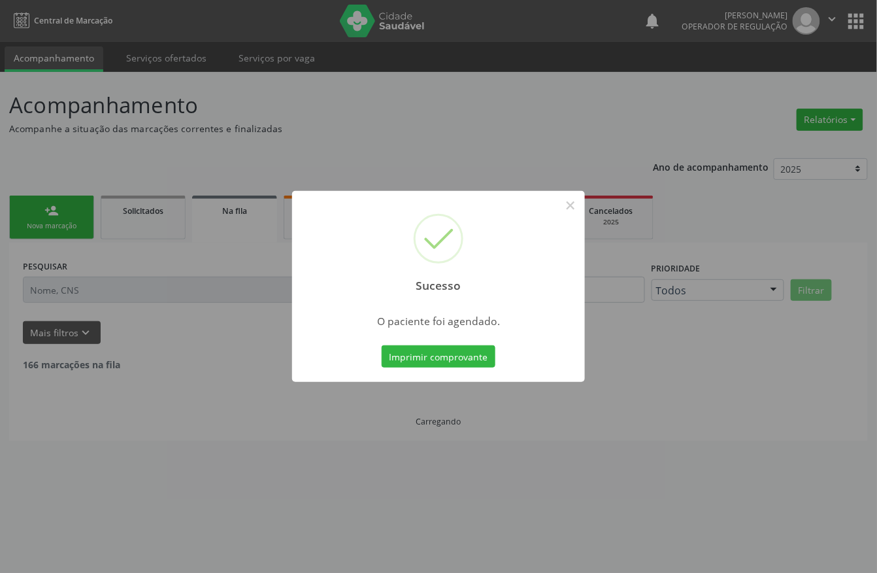
scroll to position [0, 0]
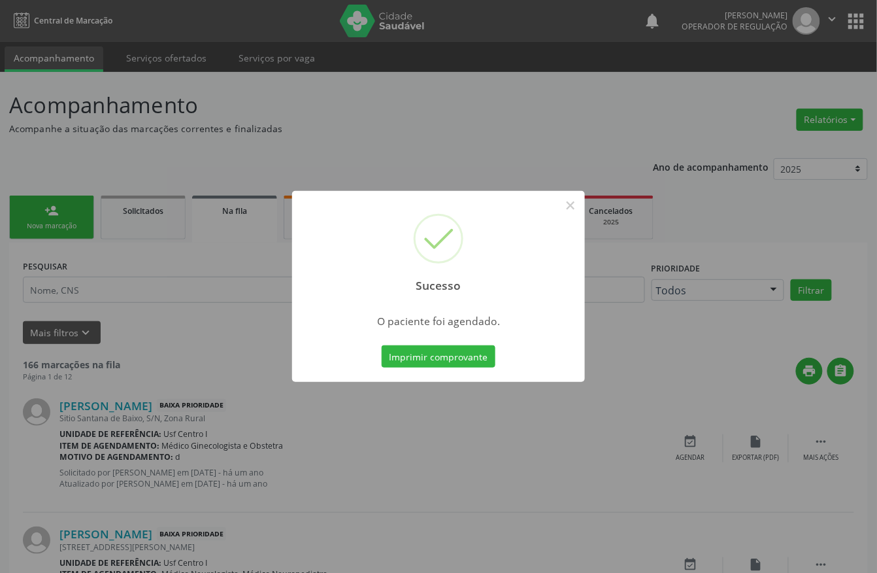
click at [382, 345] on button "Imprimir comprovante" at bounding box center [439, 356] width 114 height 22
